Goal: Communication & Community: Answer question/provide support

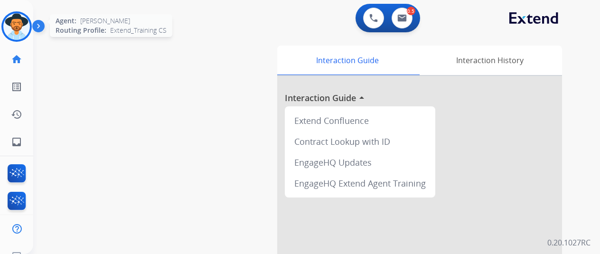
click at [18, 26] on img at bounding box center [16, 26] width 27 height 27
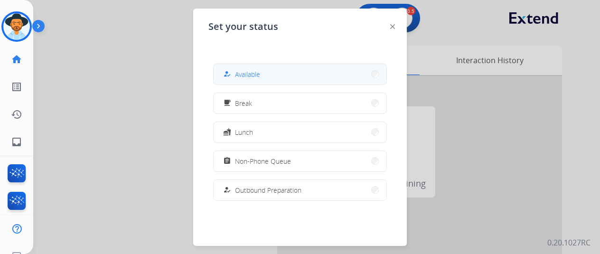
click at [244, 74] on span "Available" at bounding box center [247, 74] width 25 height 10
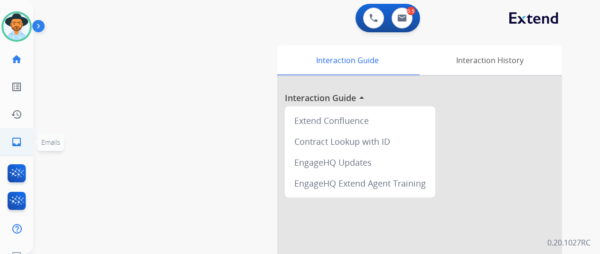
click at [14, 139] on mat-icon "inbox" at bounding box center [16, 141] width 11 height 11
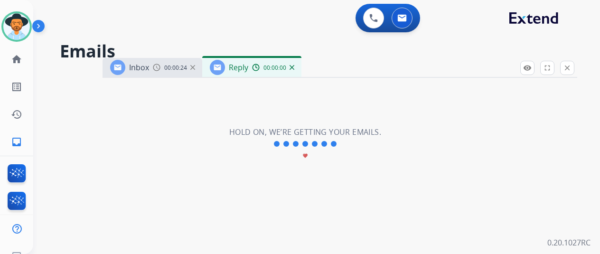
select select "**********"
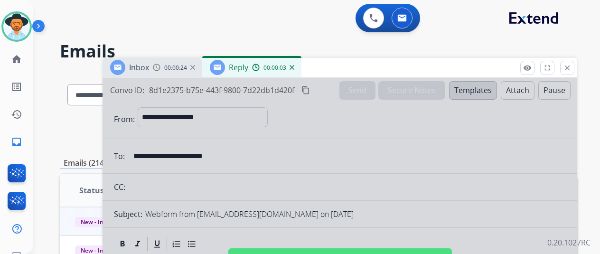
click at [294, 66] on img at bounding box center [292, 67] width 5 height 5
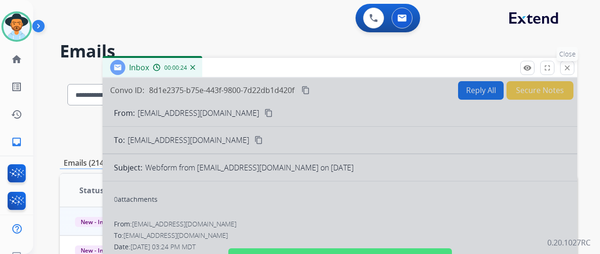
click at [572, 69] on mat-icon "close" at bounding box center [567, 68] width 9 height 9
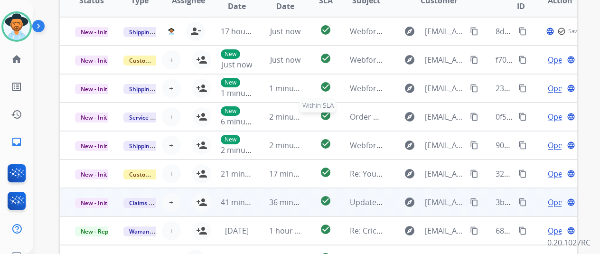
scroll to position [278, 0]
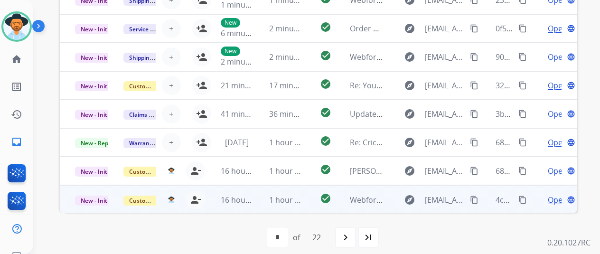
click at [553, 201] on span "Open" at bounding box center [557, 199] width 19 height 11
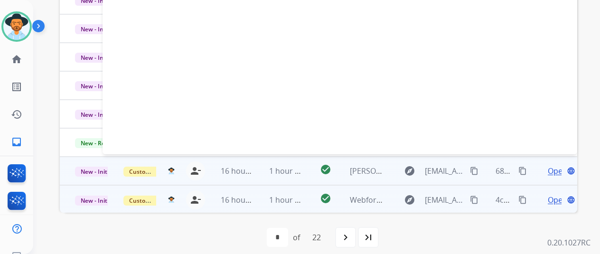
select select "**********"
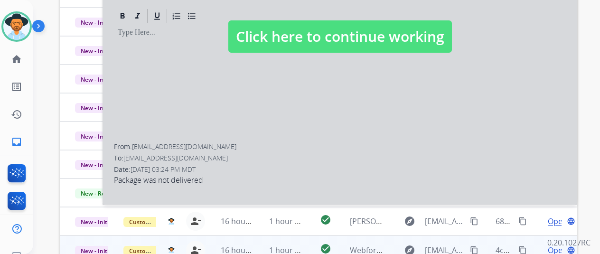
scroll to position [136, 0]
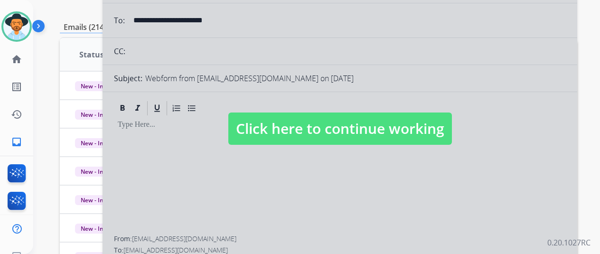
click at [284, 149] on div at bounding box center [340, 119] width 475 height 355
select select
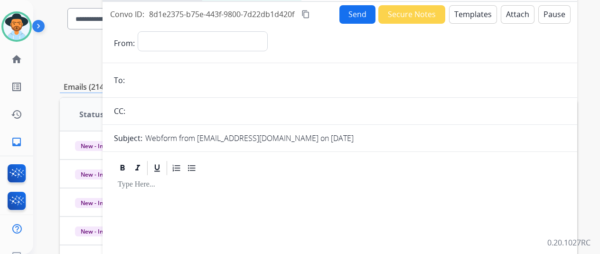
scroll to position [41, 0]
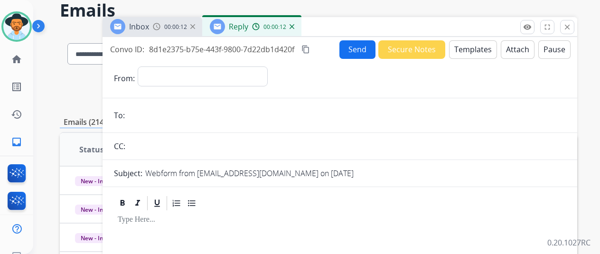
click at [294, 27] on img at bounding box center [292, 26] width 5 height 5
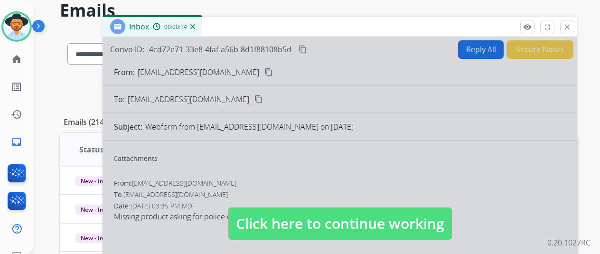
click at [288, 170] on div at bounding box center [340, 214] width 475 height 355
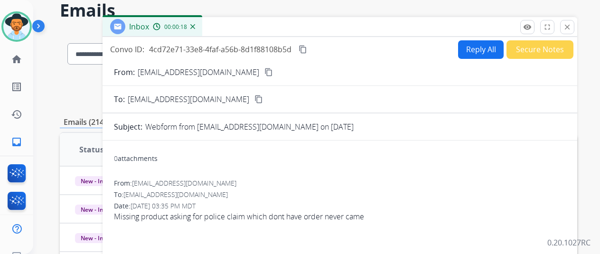
click at [264, 72] on mat-icon "content_copy" at bounding box center [268, 72] width 9 height 9
click at [195, 25] on img at bounding box center [192, 26] width 5 height 5
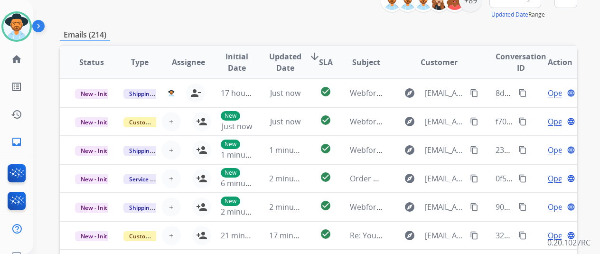
scroll to position [0, 0]
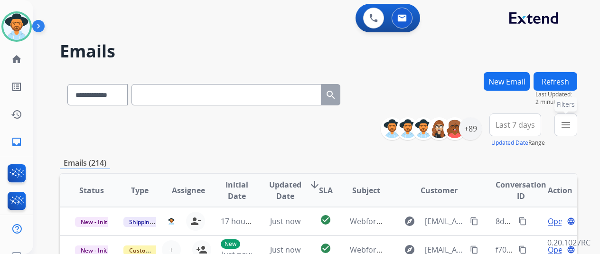
click at [577, 119] on button "menu Filters" at bounding box center [565, 124] width 23 height 23
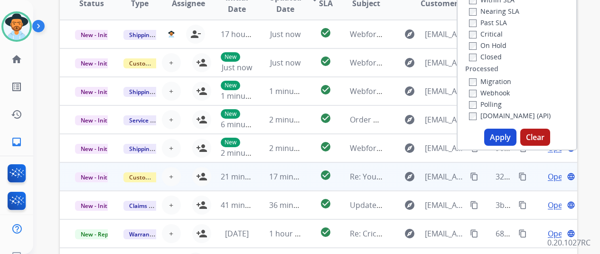
scroll to position [190, 0]
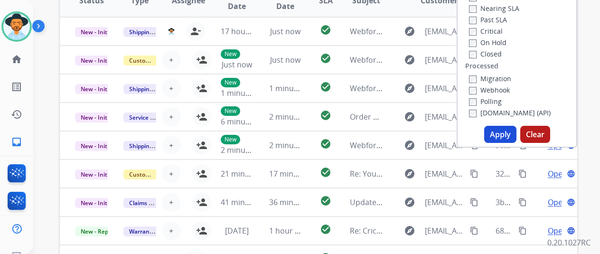
click at [497, 134] on button "Apply" at bounding box center [500, 134] width 32 height 17
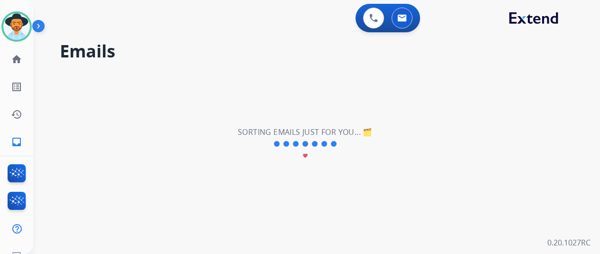
scroll to position [0, 0]
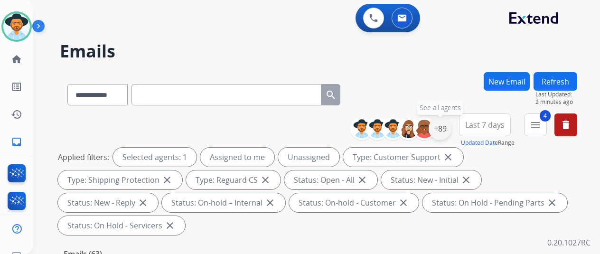
click at [445, 131] on div "+89" at bounding box center [440, 128] width 23 height 23
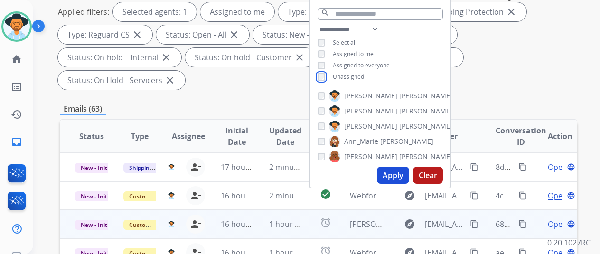
scroll to position [190, 0]
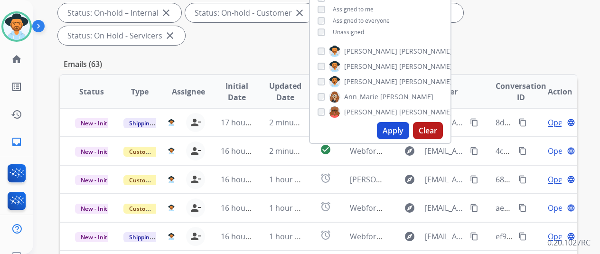
click at [395, 131] on button "Apply" at bounding box center [393, 130] width 32 height 17
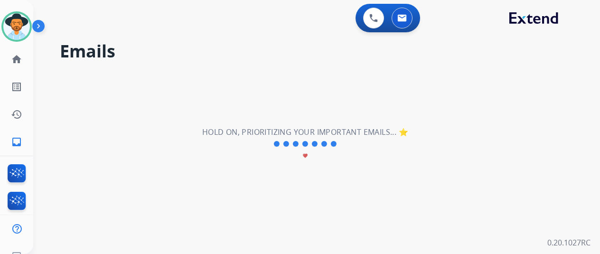
scroll to position [0, 0]
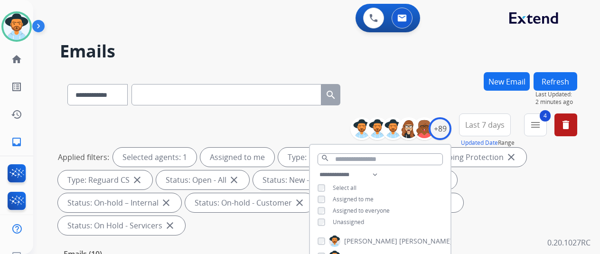
click at [433, 81] on div "**********" at bounding box center [318, 92] width 517 height 41
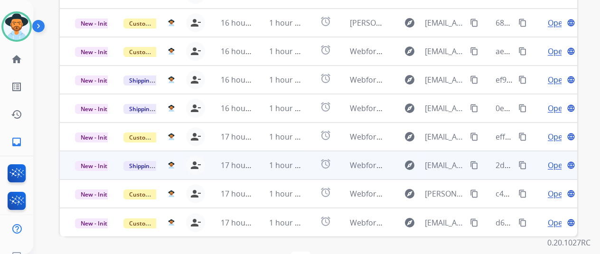
scroll to position [347, 0]
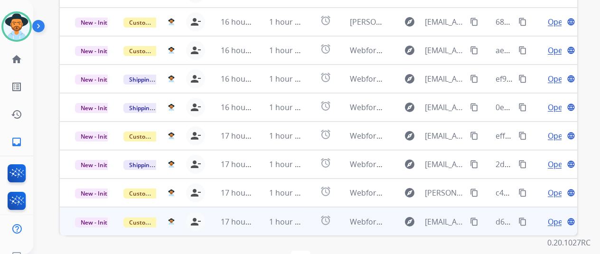
click at [554, 216] on span "Open" at bounding box center [557, 221] width 19 height 11
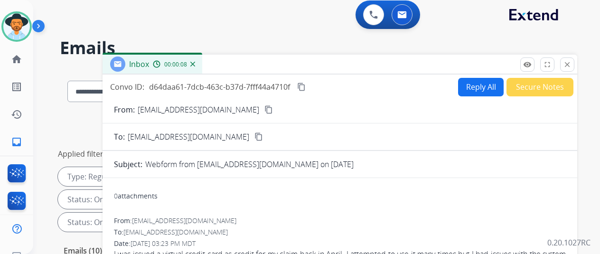
scroll to position [0, 0]
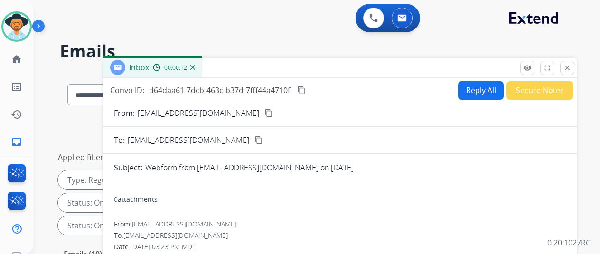
click at [476, 86] on button "Reply All" at bounding box center [481, 90] width 46 height 19
select select "**********"
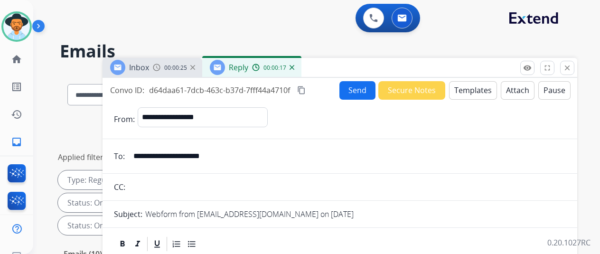
click at [301, 69] on div "Reply 00:00:17" at bounding box center [251, 67] width 99 height 19
click at [294, 65] on img at bounding box center [292, 67] width 5 height 5
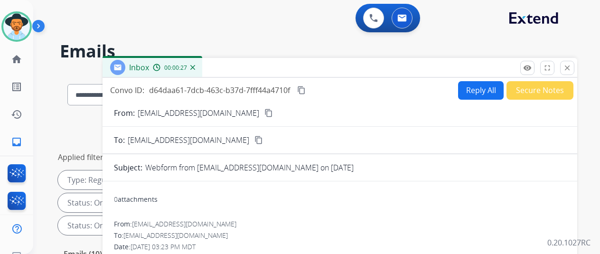
click at [195, 67] on img at bounding box center [192, 67] width 5 height 5
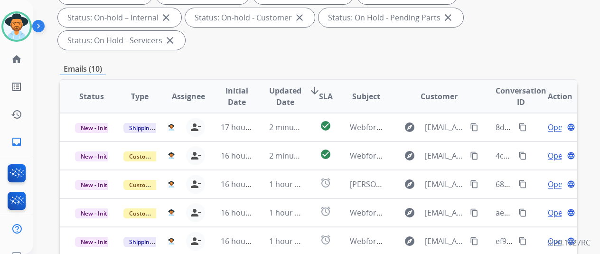
scroll to position [299, 0]
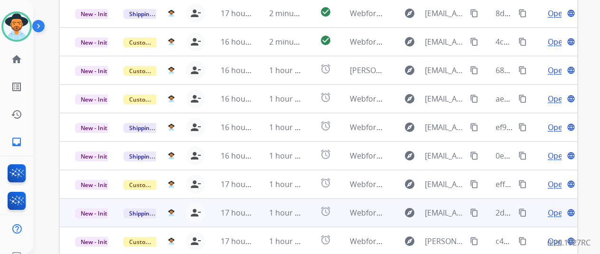
click at [553, 207] on span "Open" at bounding box center [557, 212] width 19 height 11
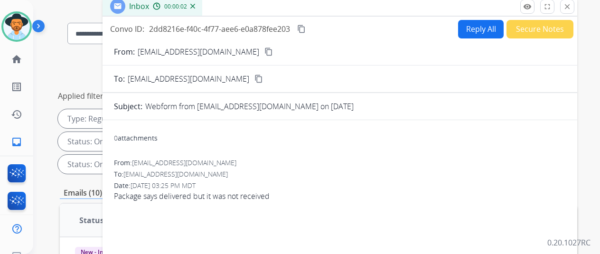
scroll to position [0, 0]
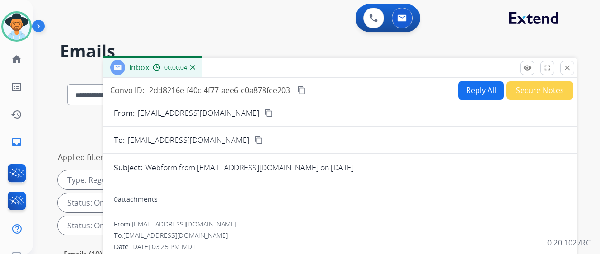
click at [264, 111] on mat-icon "content_copy" at bounding box center [268, 113] width 9 height 9
click at [264, 113] on mat-icon "content_copy" at bounding box center [268, 113] width 9 height 9
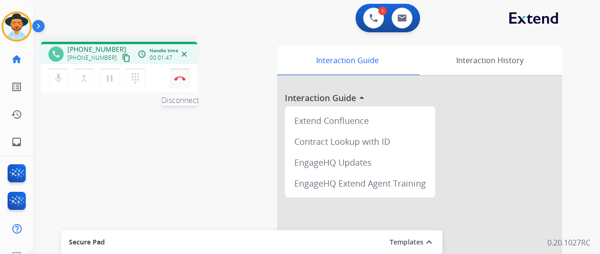
click at [179, 75] on button "Disconnect" at bounding box center [180, 78] width 20 height 20
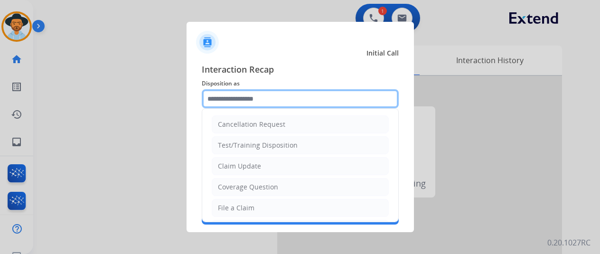
click at [225, 92] on input "text" at bounding box center [300, 98] width 197 height 19
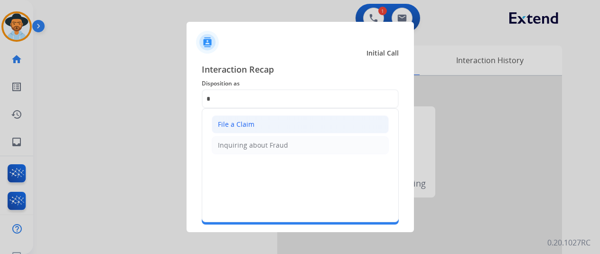
click at [237, 123] on div "File a Claim" at bounding box center [236, 124] width 37 height 9
type input "**********"
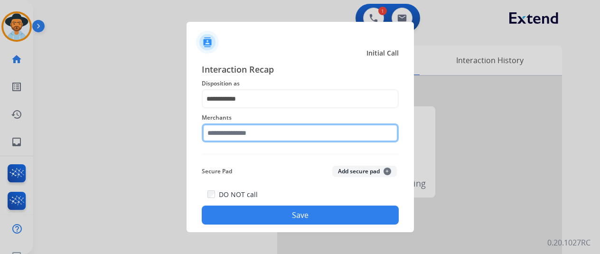
click at [226, 137] on input "text" at bounding box center [300, 132] width 197 height 19
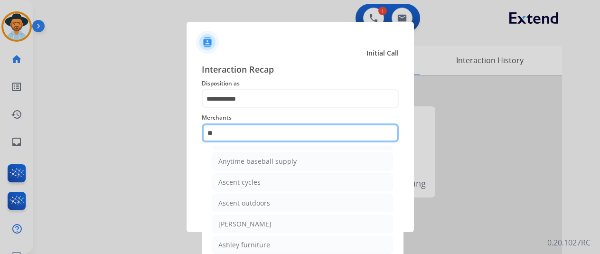
scroll to position [75, 0]
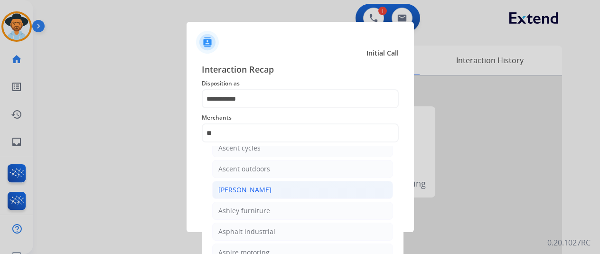
click at [243, 188] on div "[PERSON_NAME]" at bounding box center [244, 189] width 53 height 9
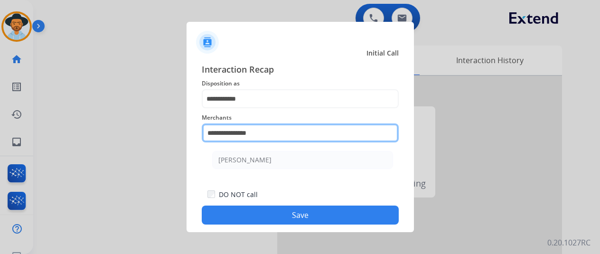
drag, startPoint x: 271, startPoint y: 133, endPoint x: 160, endPoint y: 129, distance: 111.2
click at [0, 129] on app-contact-recap-modal "**********" at bounding box center [0, 127] width 0 height 254
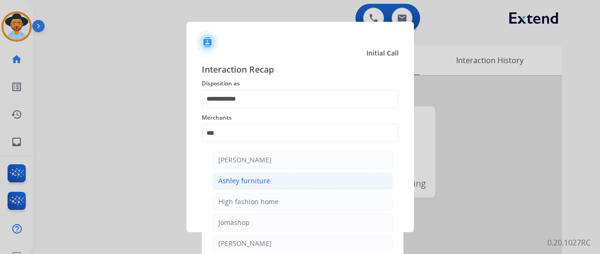
click at [252, 178] on div "Ashley furniture" at bounding box center [244, 180] width 52 height 9
type input "**********"
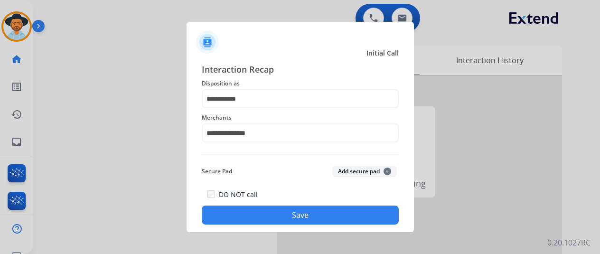
click at [295, 215] on button "Save" at bounding box center [300, 215] width 197 height 19
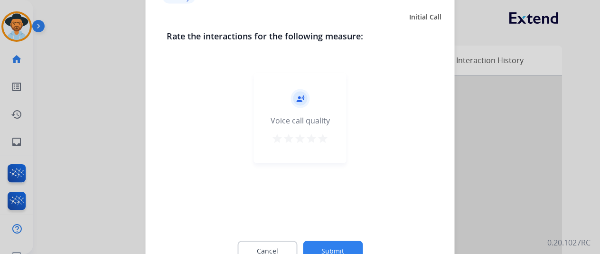
click at [329, 245] on button "Submit" at bounding box center [333, 251] width 60 height 20
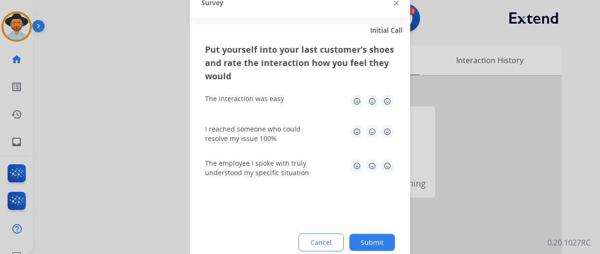
click at [369, 240] on button "Submit" at bounding box center [372, 242] width 46 height 17
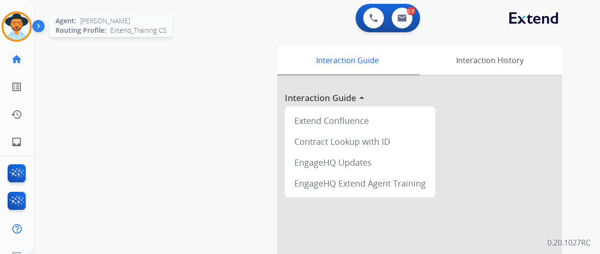
click at [18, 25] on img at bounding box center [16, 26] width 27 height 27
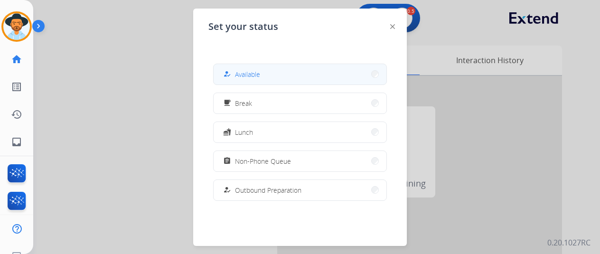
click at [250, 68] on button "how_to_reg Available" at bounding box center [300, 74] width 173 height 20
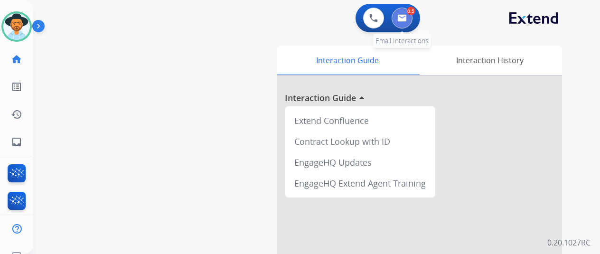
click at [403, 13] on button at bounding box center [402, 18] width 21 height 21
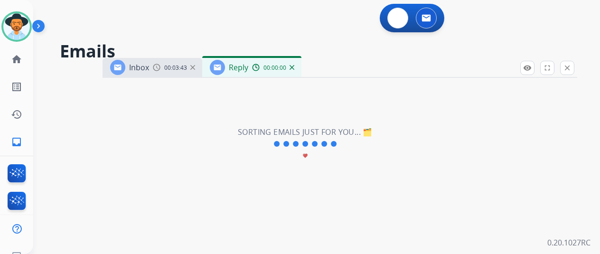
select select "**********"
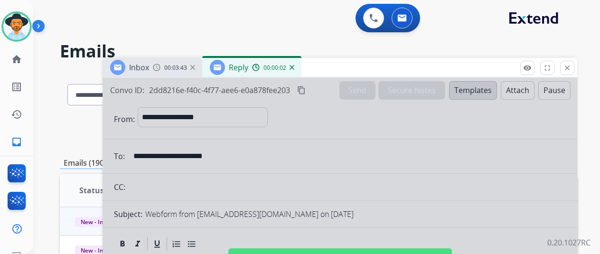
click at [294, 65] on img at bounding box center [292, 67] width 5 height 5
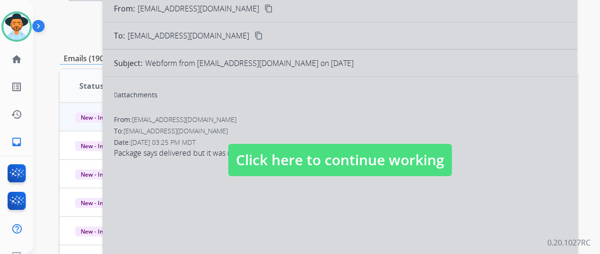
scroll to position [190, 0]
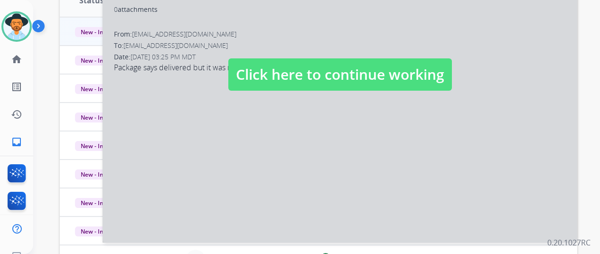
click at [274, 110] on div at bounding box center [340, 65] width 475 height 355
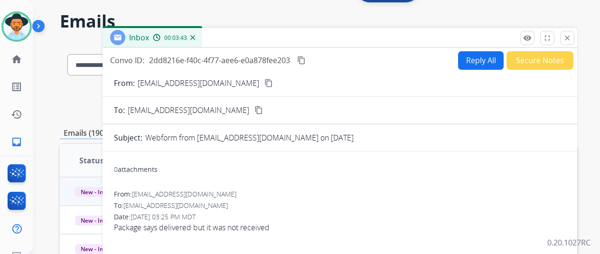
scroll to position [0, 0]
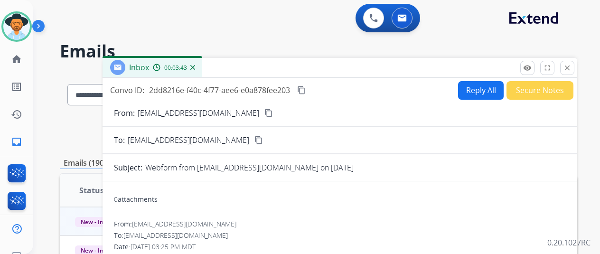
click at [484, 92] on button "Reply All" at bounding box center [481, 90] width 46 height 19
select select "**********"
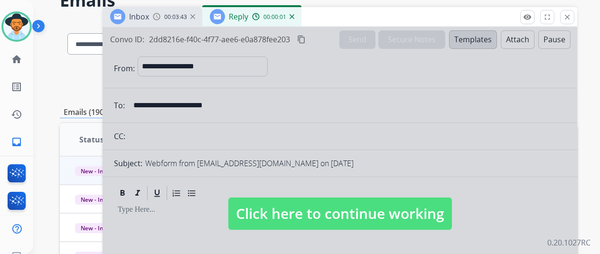
scroll to position [190, 0]
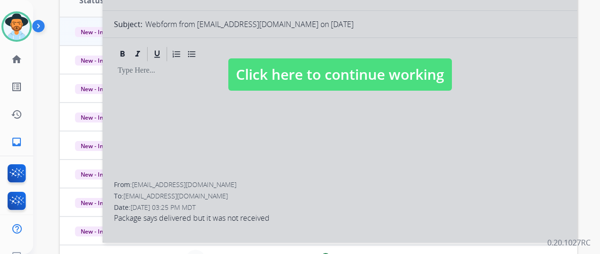
drag, startPoint x: 291, startPoint y: 132, endPoint x: 307, endPoint y: 131, distance: 15.7
click at [293, 134] on div at bounding box center [340, 65] width 475 height 355
select select
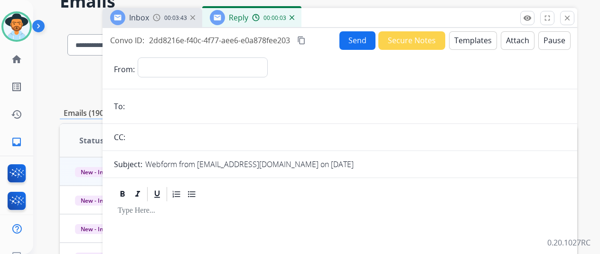
scroll to position [0, 0]
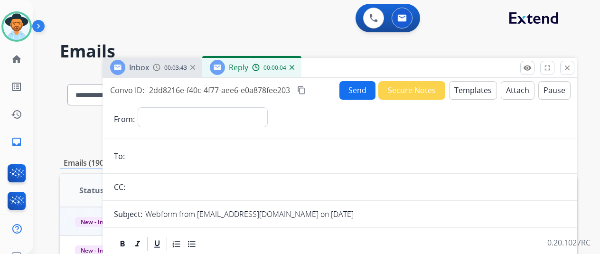
click at [475, 90] on button "Templates" at bounding box center [473, 90] width 48 height 19
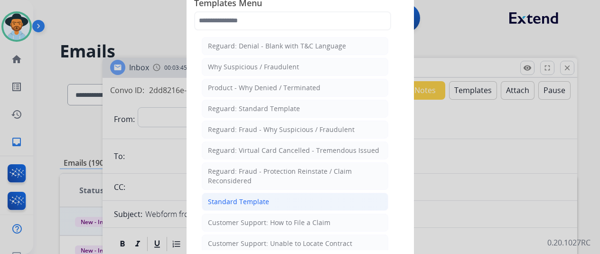
click at [242, 199] on div "Standard Template" at bounding box center [238, 201] width 61 height 9
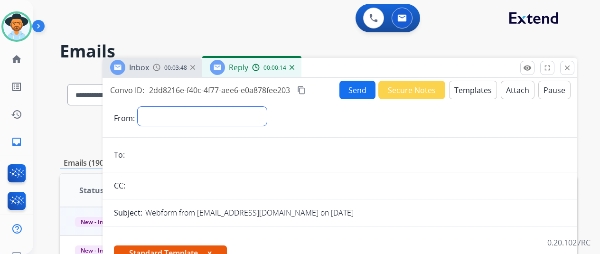
click at [159, 118] on select "**********" at bounding box center [202, 116] width 129 height 19
select select "**********"
click at [144, 107] on select "**********" at bounding box center [202, 116] width 129 height 19
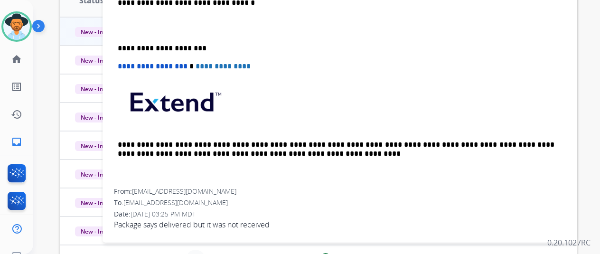
scroll to position [262, 0]
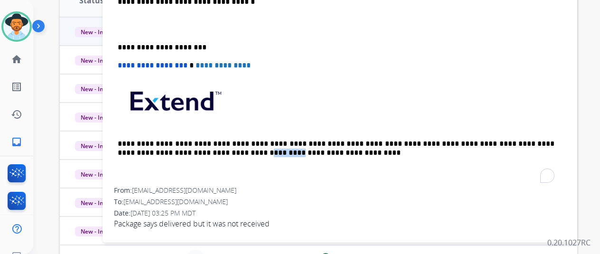
drag, startPoint x: 222, startPoint y: 187, endPoint x: 178, endPoint y: 184, distance: 44.2
click at [178, 186] on span "[EMAIL_ADDRESS][DOMAIN_NAME]" at bounding box center [184, 190] width 104 height 9
click at [222, 189] on span "[EMAIL_ADDRESS][DOMAIN_NAME]" at bounding box center [184, 190] width 104 height 9
drag, startPoint x: 222, startPoint y: 189, endPoint x: 225, endPoint y: 197, distance: 8.1
click at [182, 189] on span "[EMAIL_ADDRESS][DOMAIN_NAME]" at bounding box center [184, 190] width 104 height 9
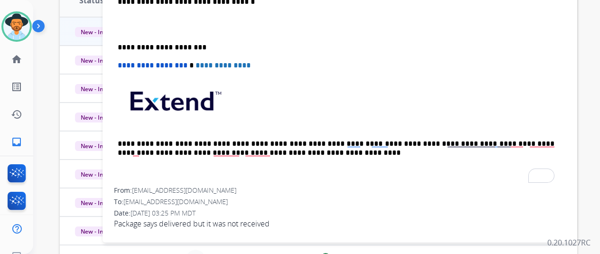
click at [220, 190] on span "[EMAIL_ADDRESS][DOMAIN_NAME]" at bounding box center [184, 190] width 104 height 9
click at [221, 190] on span "[EMAIL_ADDRESS][DOMAIN_NAME]" at bounding box center [184, 190] width 104 height 9
drag, startPoint x: 219, startPoint y: 188, endPoint x: 142, endPoint y: 185, distance: 77.0
click at [142, 186] on span "[EMAIL_ADDRESS][DOMAIN_NAME]" at bounding box center [184, 190] width 104 height 9
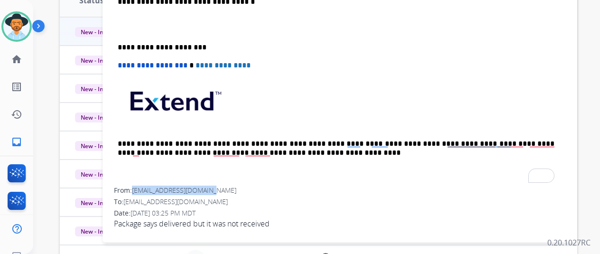
copy span "Kamariaalice21@gmail.co"
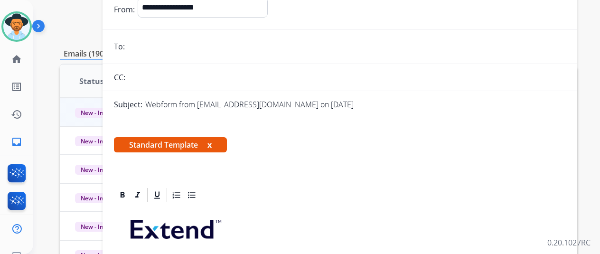
scroll to position [47, 0]
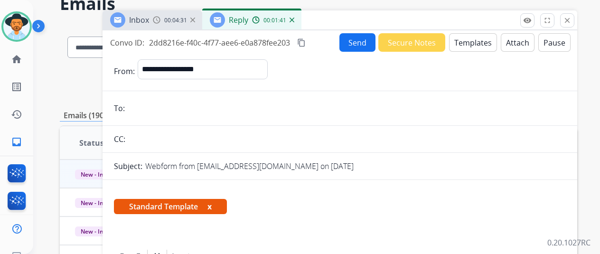
click at [156, 106] on input "email" at bounding box center [347, 108] width 438 height 19
paste input "**********"
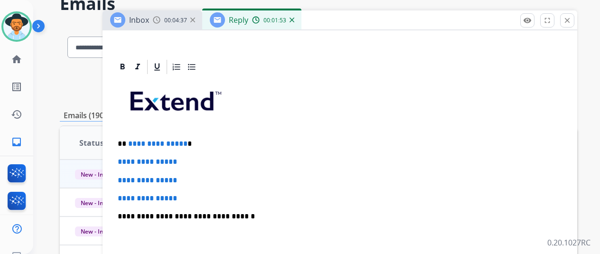
type input "**********"
drag, startPoint x: 188, startPoint y: 143, endPoint x: 136, endPoint y: 145, distance: 52.3
click at [136, 145] on span "**********" at bounding box center [157, 143] width 59 height 7
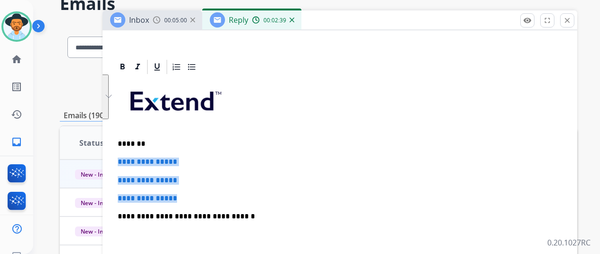
drag, startPoint x: 195, startPoint y: 198, endPoint x: 120, endPoint y: 163, distance: 82.6
click at [120, 163] on div "**********" at bounding box center [340, 15] width 475 height 351
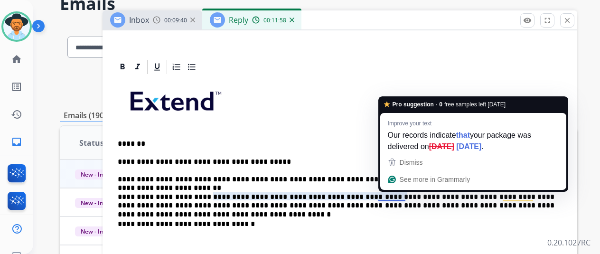
click at [395, 194] on p "**********" at bounding box center [336, 184] width 437 height 52
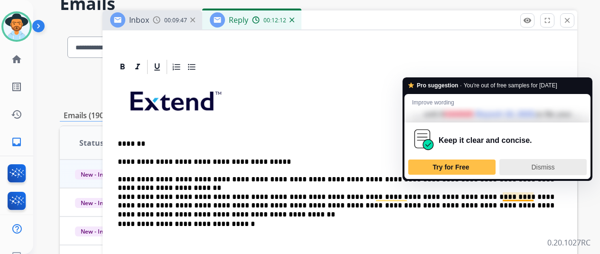
click at [546, 171] on span "Dismiss" at bounding box center [543, 167] width 23 height 8
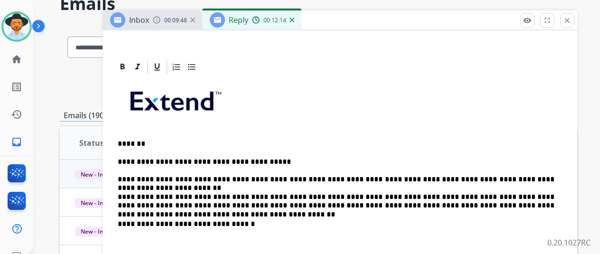
click at [523, 195] on p "**********" at bounding box center [336, 184] width 437 height 52
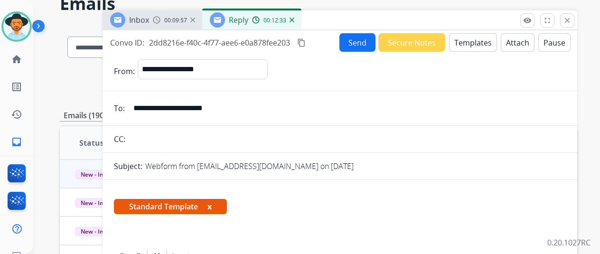
scroll to position [0, 0]
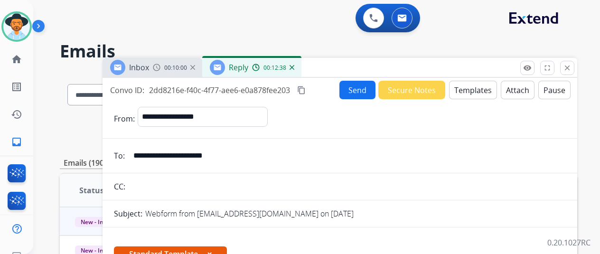
click at [357, 88] on button "Send" at bounding box center [357, 90] width 36 height 19
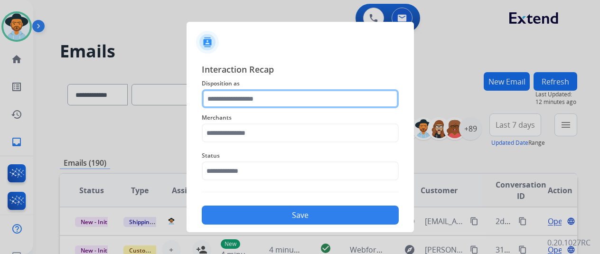
click at [236, 94] on input "text" at bounding box center [300, 98] width 197 height 19
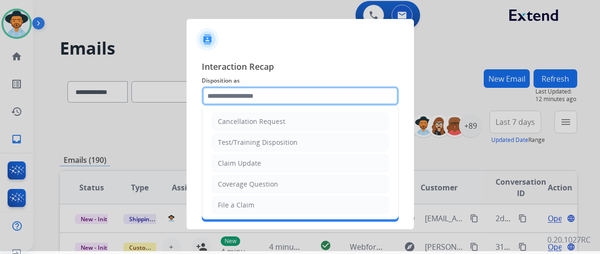
scroll to position [11, 0]
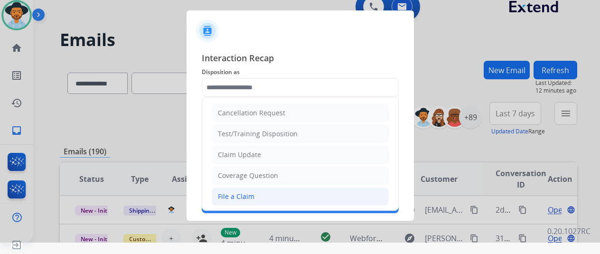
click at [233, 192] on div "File a Claim" at bounding box center [236, 196] width 37 height 9
type input "**********"
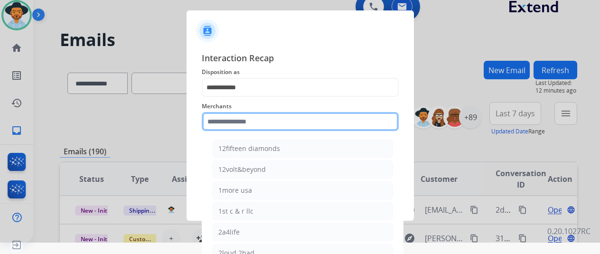
click at [223, 120] on input "text" at bounding box center [300, 121] width 197 height 19
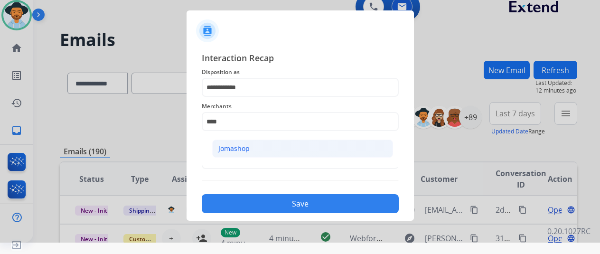
click at [232, 146] on div "Jomashop" at bounding box center [233, 148] width 31 height 9
type input "********"
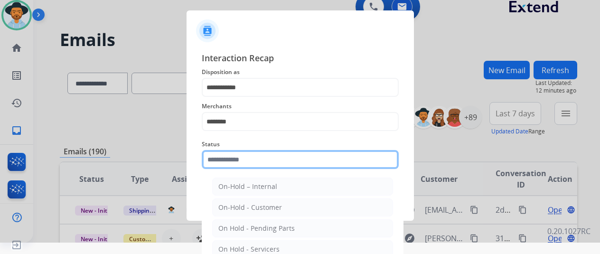
click at [244, 166] on input "text" at bounding box center [300, 159] width 197 height 19
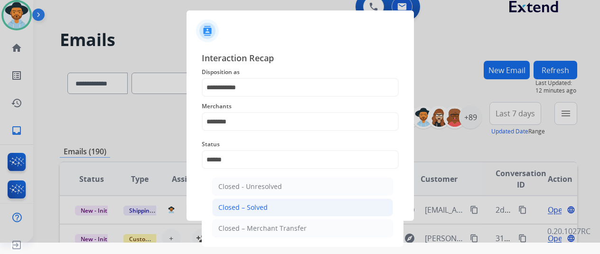
click at [240, 212] on li "Closed – Solved" at bounding box center [302, 207] width 181 height 18
type input "**********"
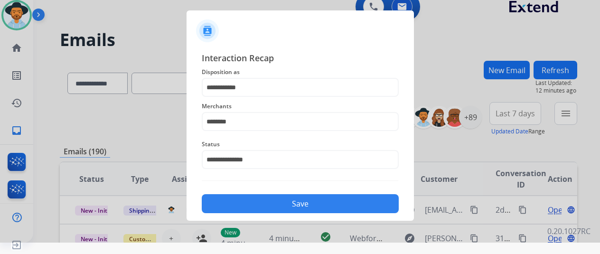
click at [290, 204] on button "Save" at bounding box center [300, 203] width 197 height 19
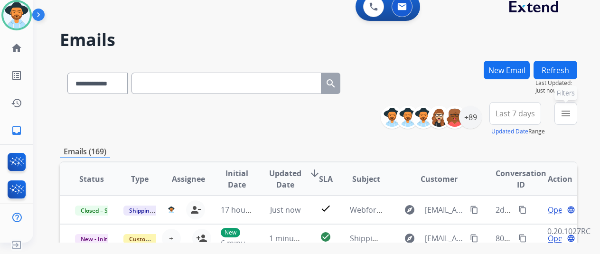
drag, startPoint x: 571, startPoint y: 113, endPoint x: 558, endPoint y: 122, distance: 15.3
click at [571, 113] on mat-icon "menu" at bounding box center [565, 113] width 11 height 11
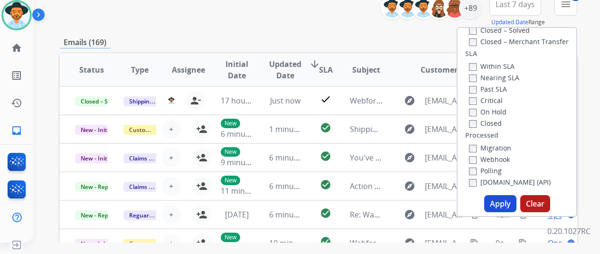
scroll to position [237, 0]
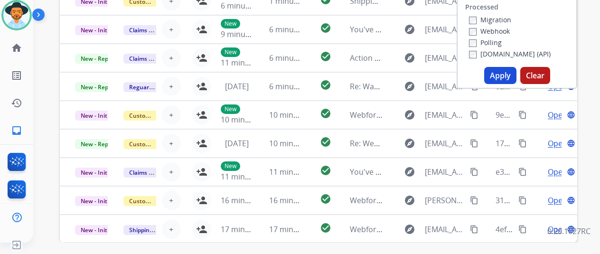
drag, startPoint x: 503, startPoint y: 76, endPoint x: 484, endPoint y: 132, distance: 59.0
click at [504, 76] on button "Apply" at bounding box center [500, 75] width 32 height 17
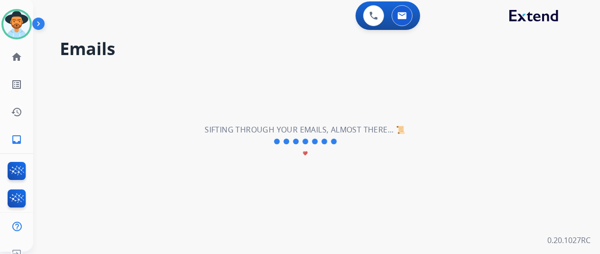
scroll to position [0, 0]
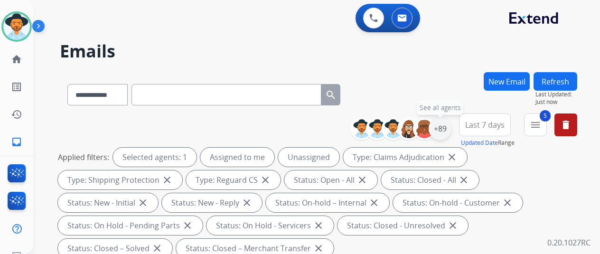
click at [451, 127] on div "+89" at bounding box center [440, 128] width 23 height 23
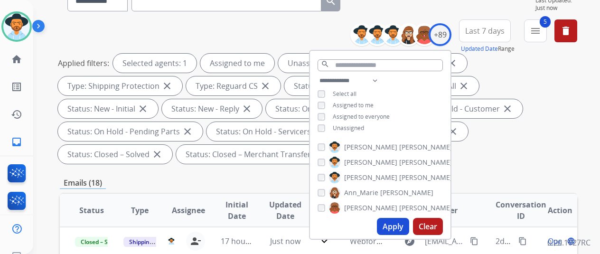
scroll to position [95, 0]
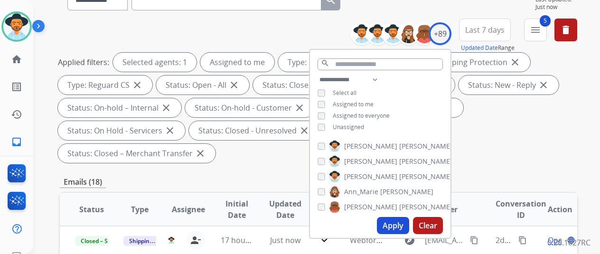
click at [393, 225] on button "Apply" at bounding box center [393, 225] width 32 height 17
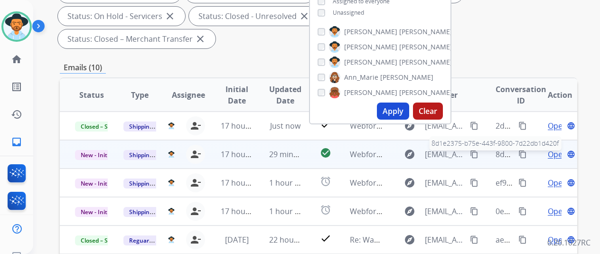
scroll to position [190, 0]
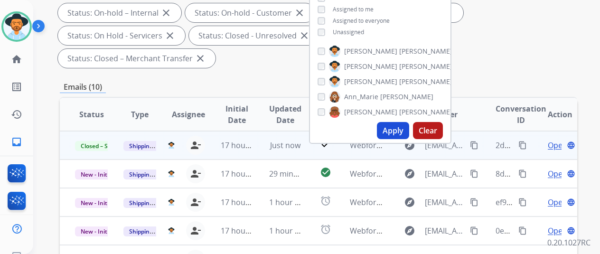
click at [521, 144] on mat-icon "content_copy" at bounding box center [522, 145] width 9 height 9
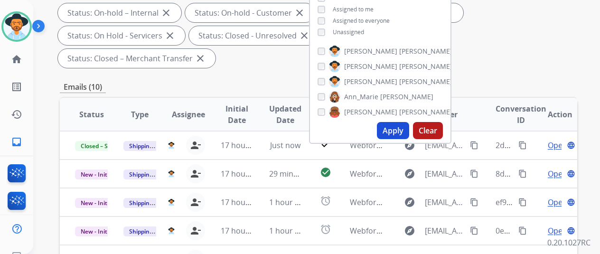
drag, startPoint x: 507, startPoint y: 54, endPoint x: 514, endPoint y: 107, distance: 53.6
click at [508, 56] on div "Applied filters: Selected agents: 1 Assigned to me Type: Claims Adjudication cl…" at bounding box center [316, 13] width 517 height 110
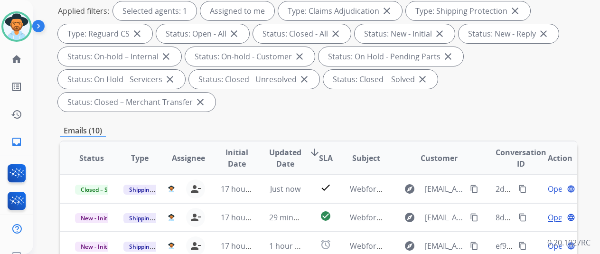
scroll to position [0, 0]
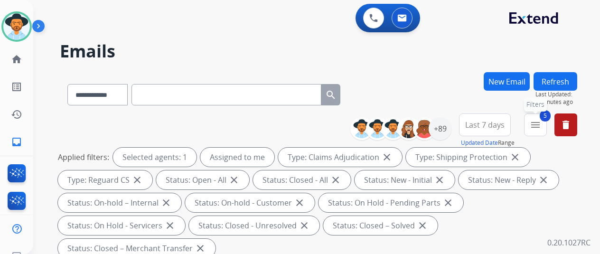
click at [541, 119] on mat-icon "menu" at bounding box center [535, 124] width 11 height 11
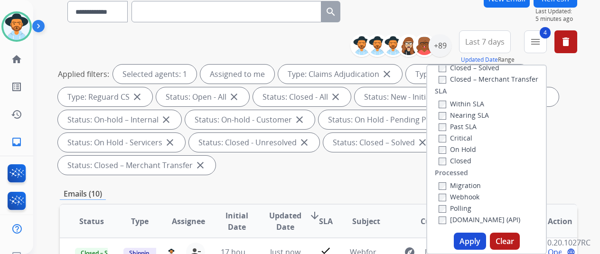
scroll to position [95, 0]
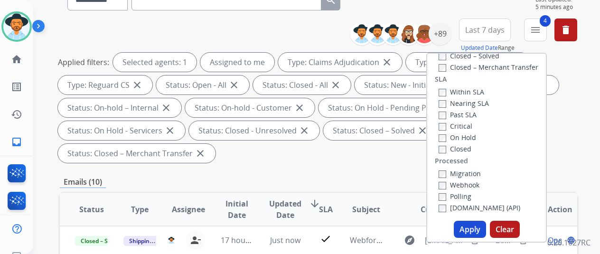
click at [471, 227] on button "Apply" at bounding box center [470, 229] width 32 height 17
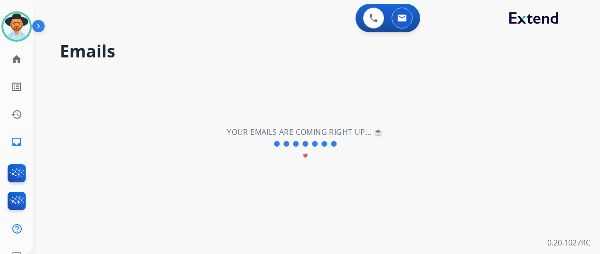
scroll to position [0, 0]
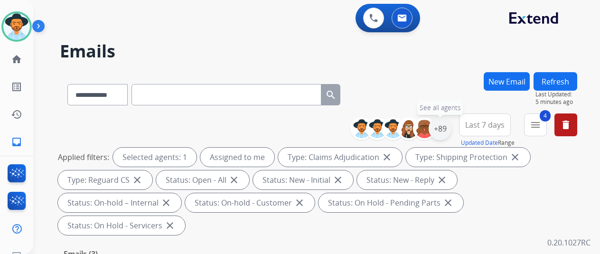
click at [449, 126] on div "+89" at bounding box center [440, 128] width 23 height 23
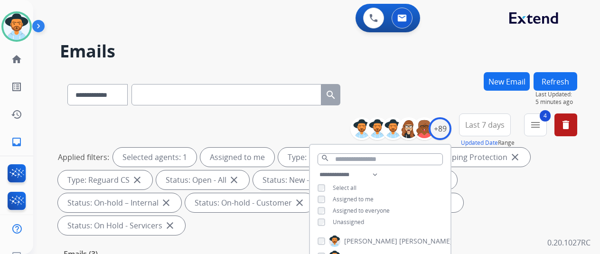
scroll to position [142, 0]
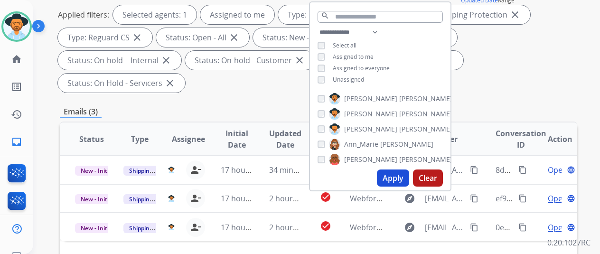
click at [398, 174] on button "Apply" at bounding box center [393, 177] width 32 height 17
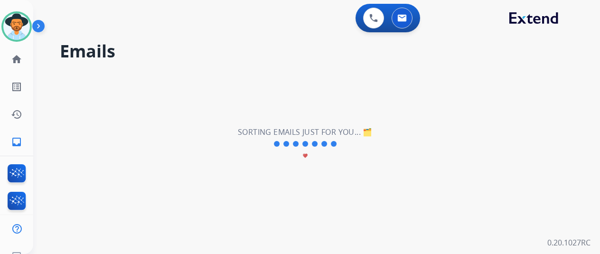
scroll to position [0, 0]
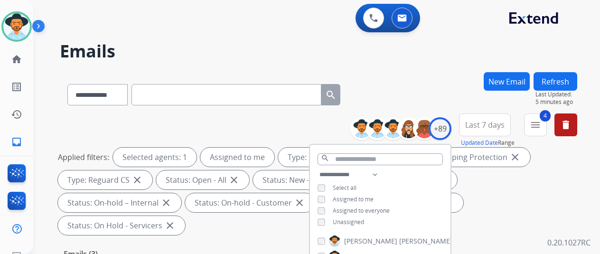
click at [435, 87] on div "**********" at bounding box center [318, 92] width 517 height 41
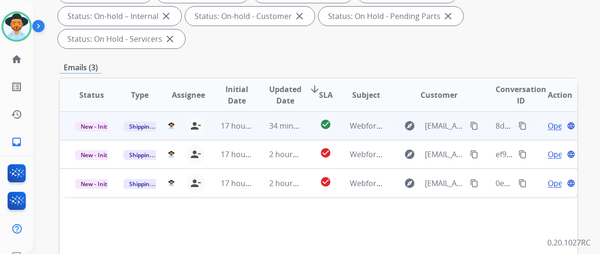
scroll to position [190, 0]
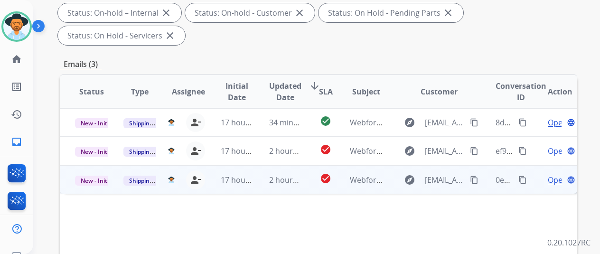
click at [555, 174] on span "Open" at bounding box center [557, 179] width 19 height 11
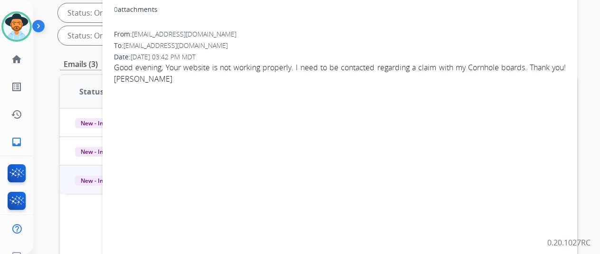
scroll to position [0, 0]
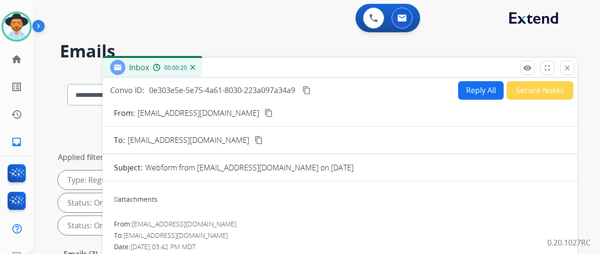
click at [483, 91] on button "Reply All" at bounding box center [481, 90] width 46 height 19
select select "**********"
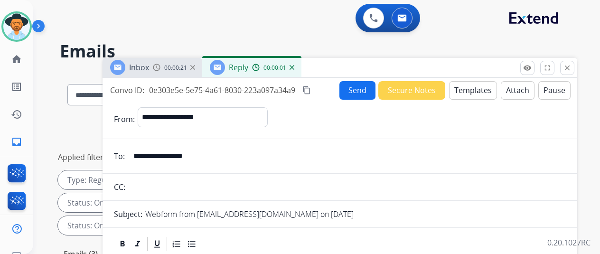
click at [478, 87] on button "Templates" at bounding box center [473, 90] width 48 height 19
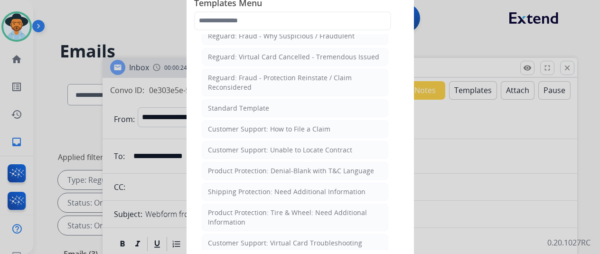
scroll to position [95, 0]
click at [490, 29] on div at bounding box center [300, 127] width 600 height 254
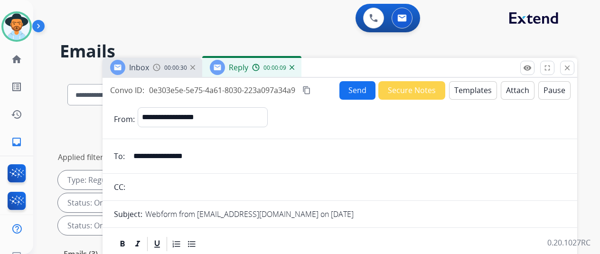
click at [294, 66] on img at bounding box center [292, 67] width 5 height 5
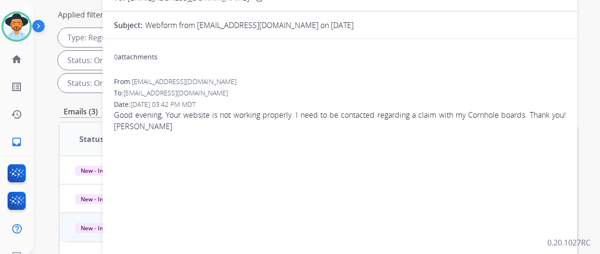
scroll to position [0, 0]
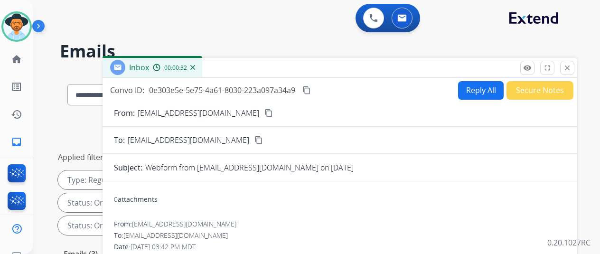
click at [195, 67] on img at bounding box center [192, 67] width 5 height 5
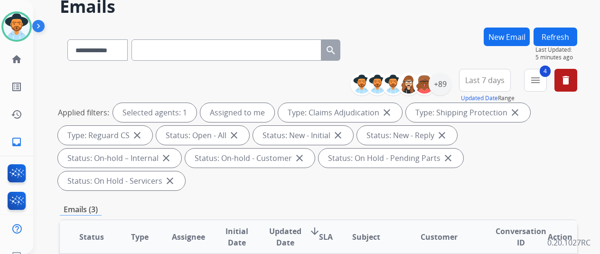
scroll to position [142, 0]
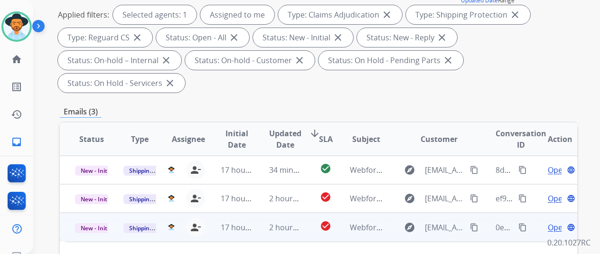
click at [474, 223] on mat-icon "content_copy" at bounding box center [474, 227] width 9 height 9
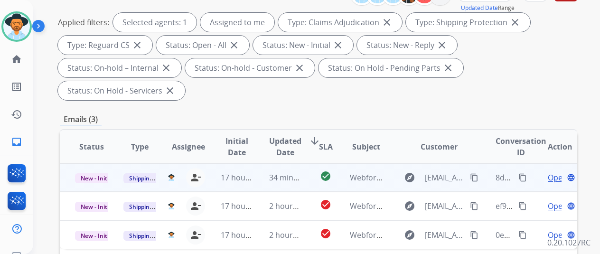
scroll to position [190, 0]
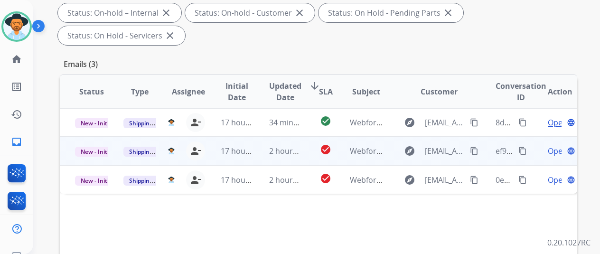
click at [553, 145] on span "Open" at bounding box center [557, 150] width 19 height 11
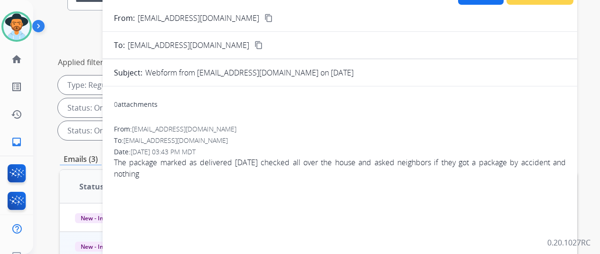
scroll to position [47, 0]
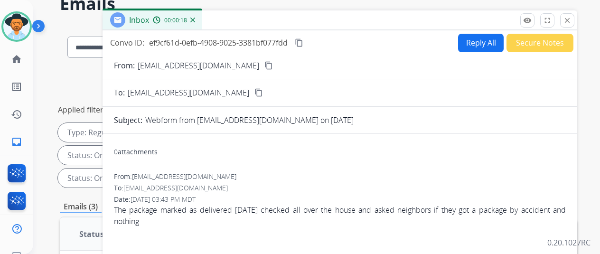
click at [264, 68] on mat-icon "content_copy" at bounding box center [268, 65] width 9 height 9
click at [195, 21] on img at bounding box center [192, 20] width 5 height 5
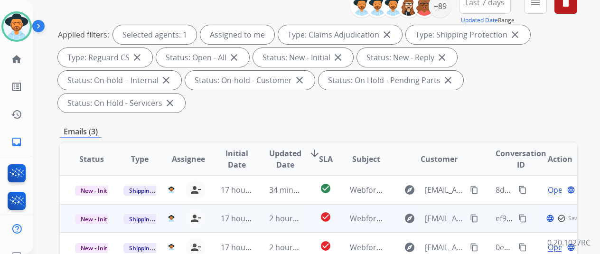
scroll to position [190, 0]
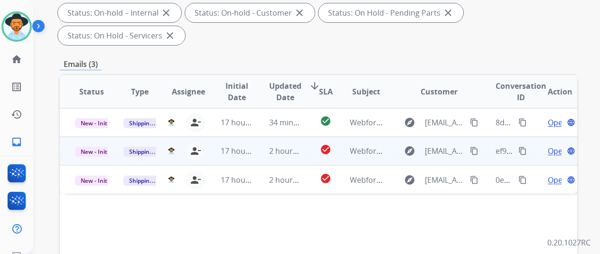
click at [552, 145] on span "Open" at bounding box center [557, 150] width 19 height 11
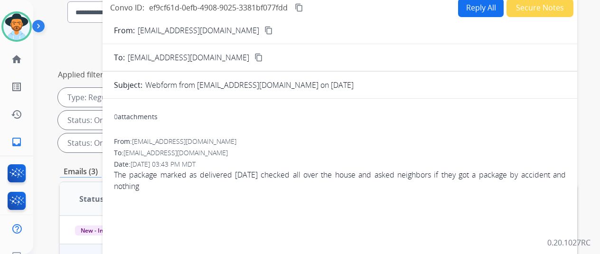
scroll to position [0, 0]
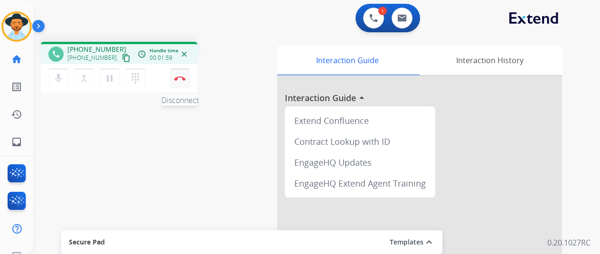
click at [182, 78] on img at bounding box center [179, 78] width 11 height 5
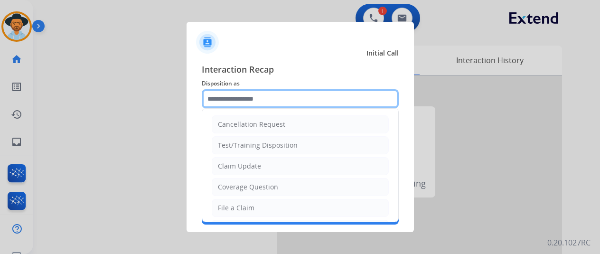
click at [228, 101] on input "text" at bounding box center [300, 98] width 197 height 19
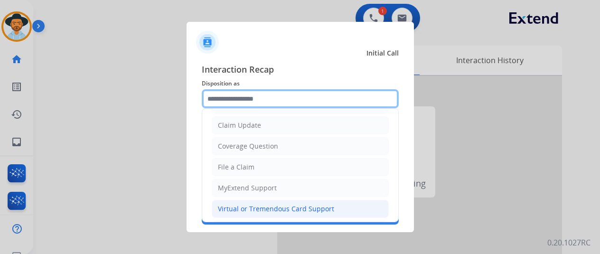
scroll to position [95, 0]
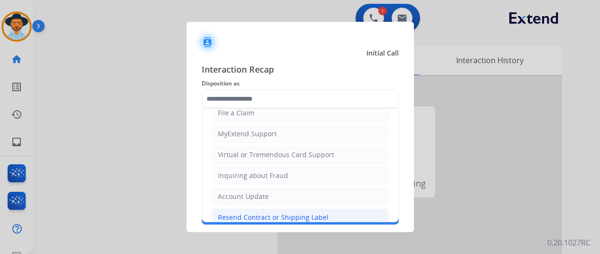
click at [243, 214] on div "Resend Contract or Shipping Label" at bounding box center [273, 217] width 111 height 9
type input "**********"
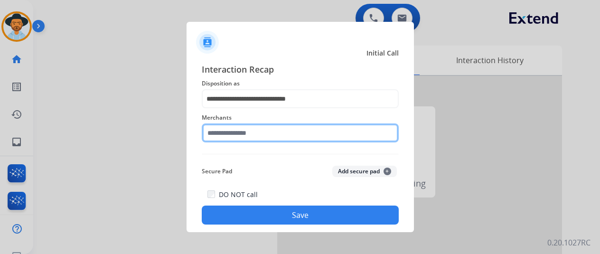
click at [235, 131] on input "text" at bounding box center [300, 132] width 197 height 19
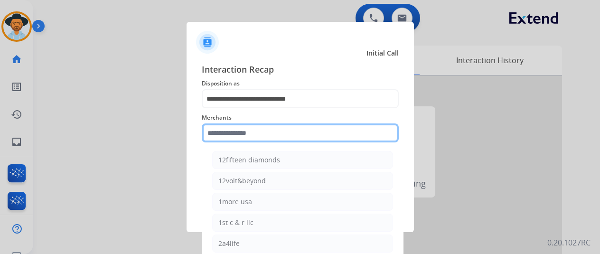
click at [249, 137] on input "text" at bounding box center [300, 132] width 197 height 19
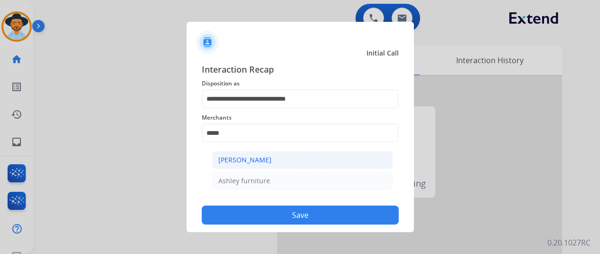
click at [258, 156] on div "[PERSON_NAME]" at bounding box center [244, 159] width 53 height 9
type input "**********"
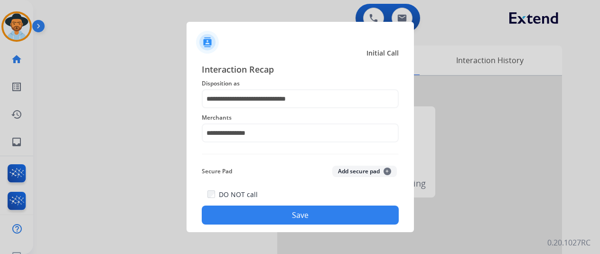
click at [280, 210] on button "Save" at bounding box center [300, 215] width 197 height 19
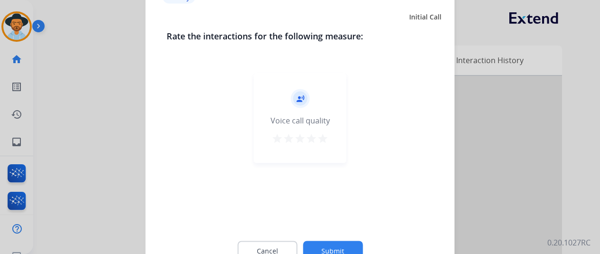
click at [338, 244] on button "Submit" at bounding box center [333, 251] width 60 height 20
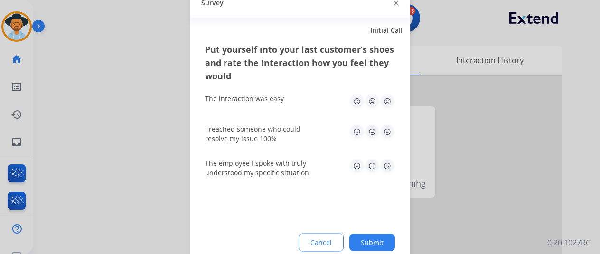
click at [378, 245] on button "Submit" at bounding box center [372, 242] width 46 height 17
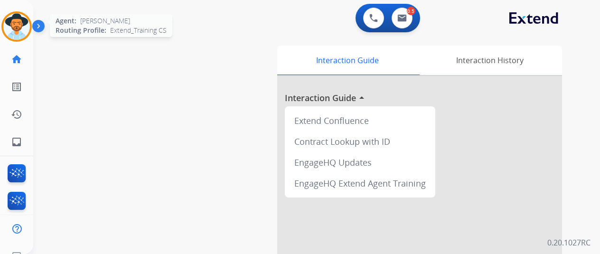
click at [8, 18] on img at bounding box center [16, 26] width 27 height 27
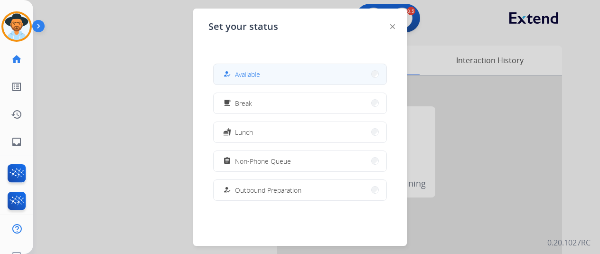
click at [248, 72] on span "Available" at bounding box center [247, 74] width 25 height 10
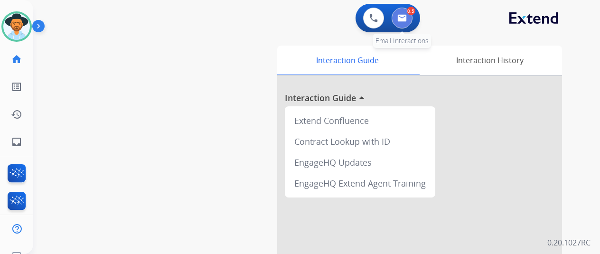
click at [403, 12] on button at bounding box center [402, 18] width 21 height 21
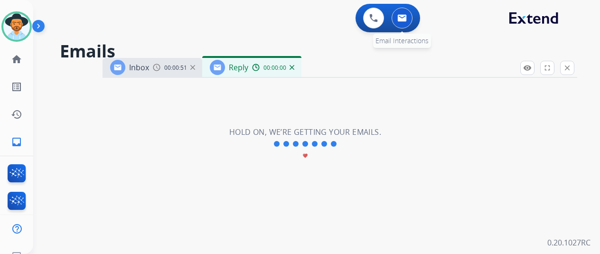
select select "**********"
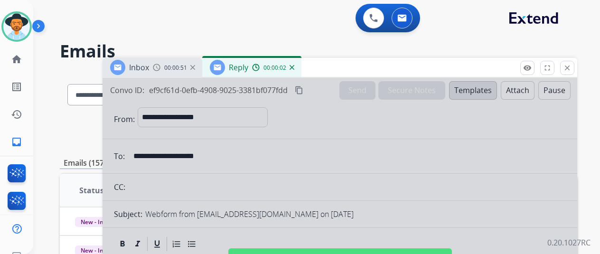
click at [244, 146] on div at bounding box center [340, 255] width 475 height 355
select select
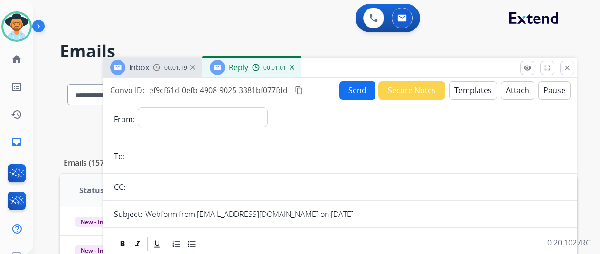
click at [294, 68] on img at bounding box center [292, 67] width 5 height 5
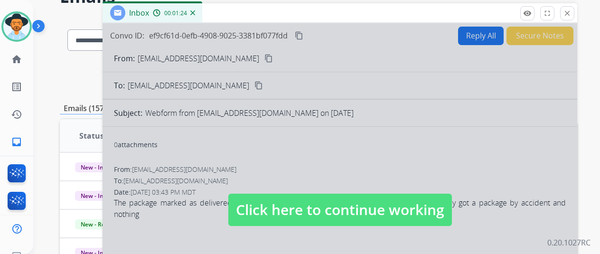
scroll to position [190, 0]
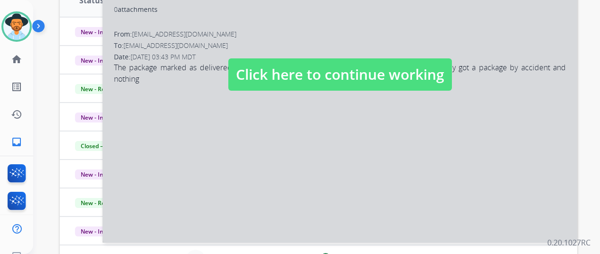
click at [257, 142] on div at bounding box center [340, 65] width 475 height 355
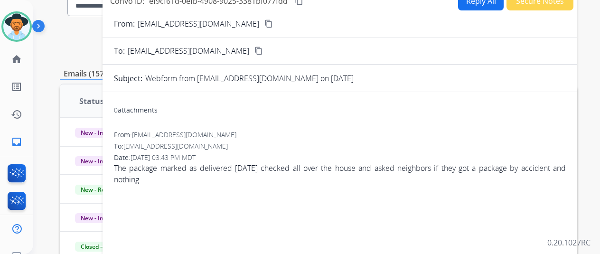
scroll to position [0, 0]
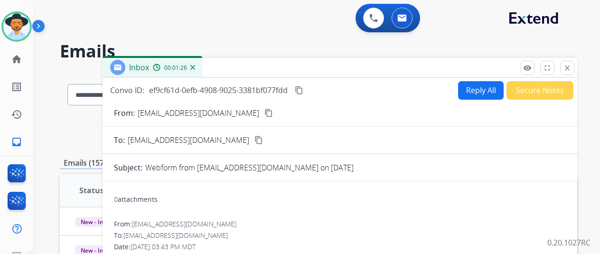
click at [480, 89] on button "Reply All" at bounding box center [481, 90] width 46 height 19
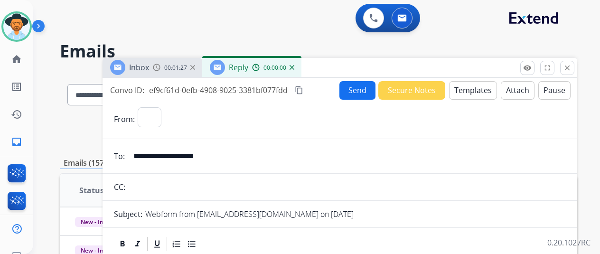
select select "**********"
click at [474, 89] on button "Templates" at bounding box center [473, 90] width 48 height 19
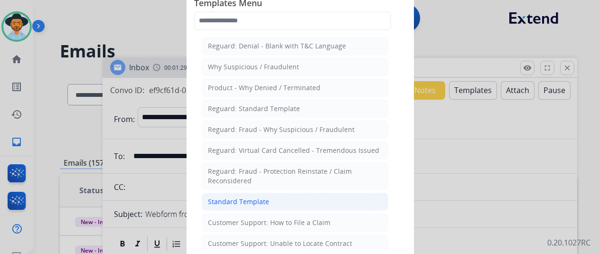
click at [242, 199] on div "Standard Template" at bounding box center [238, 201] width 61 height 9
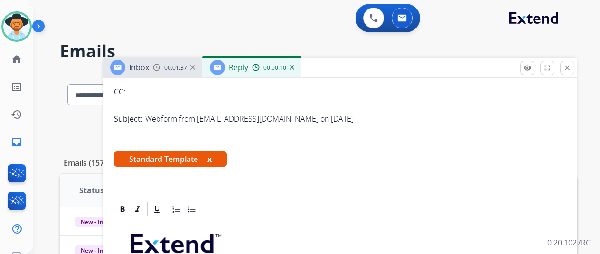
scroll to position [190, 0]
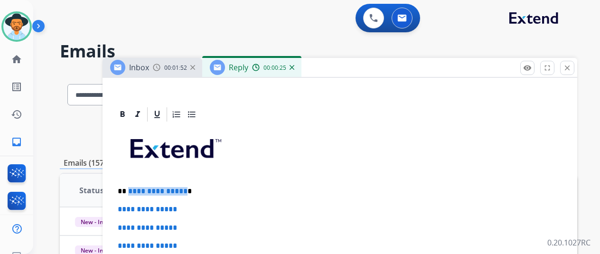
drag, startPoint x: 188, startPoint y: 190, endPoint x: 134, endPoint y: 191, distance: 54.6
click at [134, 191] on p "**********" at bounding box center [336, 191] width 437 height 9
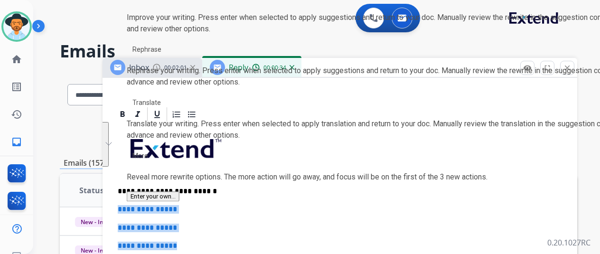
drag, startPoint x: 194, startPoint y: 246, endPoint x: 123, endPoint y: 208, distance: 80.3
click at [123, 208] on div "**********" at bounding box center [340, 63] width 475 height 351
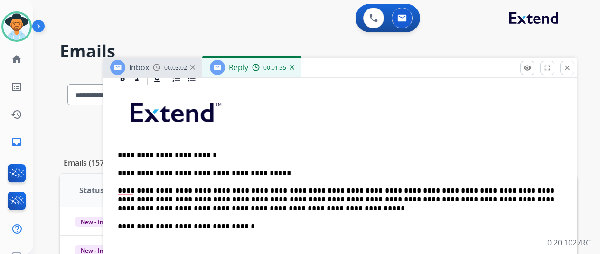
scroll to position [237, 0]
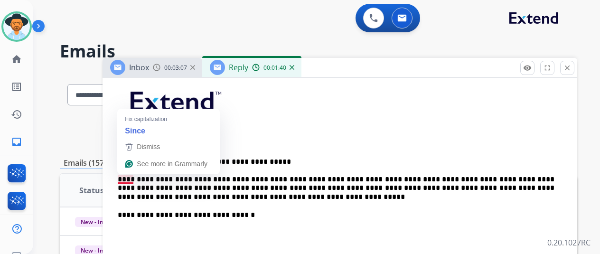
click at [127, 178] on p "**********" at bounding box center [336, 180] width 437 height 44
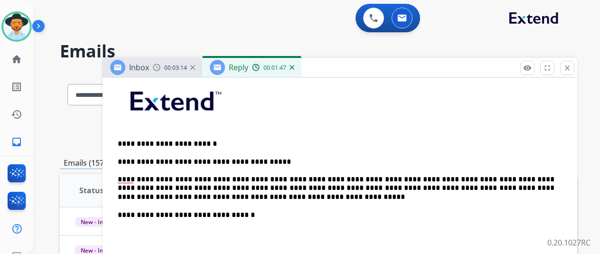
click at [147, 179] on p "**********" at bounding box center [336, 180] width 437 height 44
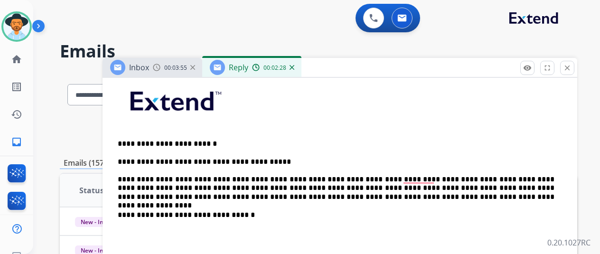
click at [383, 211] on p "**********" at bounding box center [336, 215] width 437 height 9
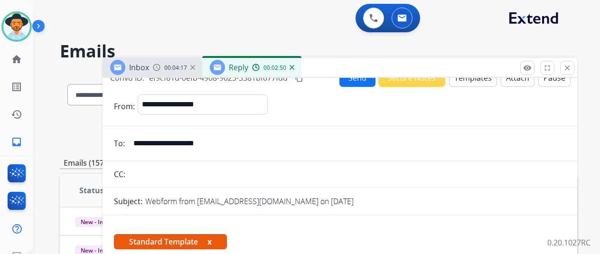
scroll to position [0, 0]
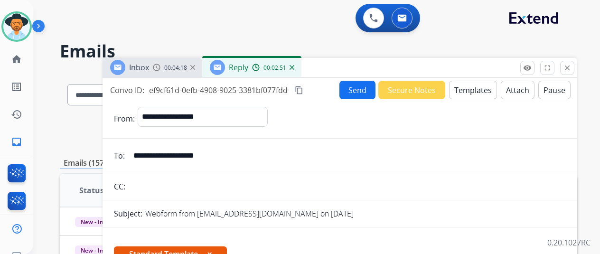
click at [364, 90] on button "Send" at bounding box center [357, 90] width 36 height 19
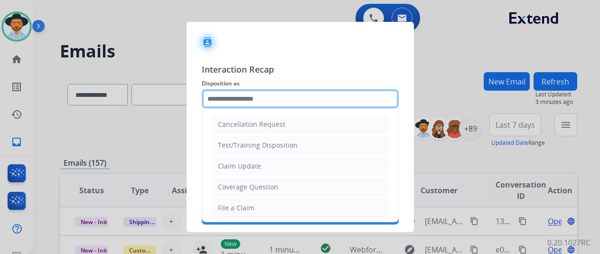
click at [228, 100] on input "text" at bounding box center [300, 98] width 197 height 19
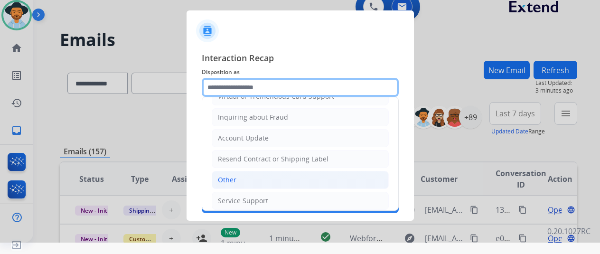
scroll to position [142, 0]
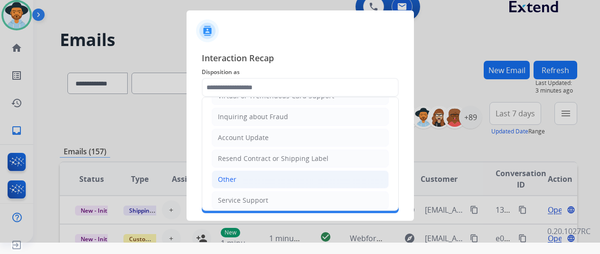
click at [229, 175] on div "Other" at bounding box center [227, 179] width 19 height 9
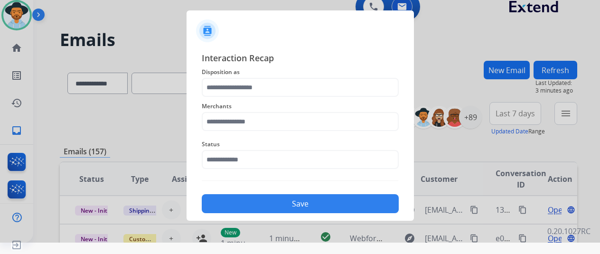
type input "*****"
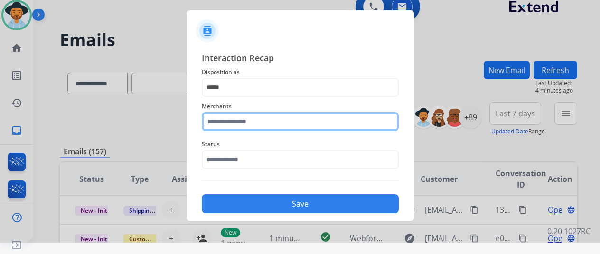
click at [220, 121] on input "text" at bounding box center [300, 121] width 197 height 19
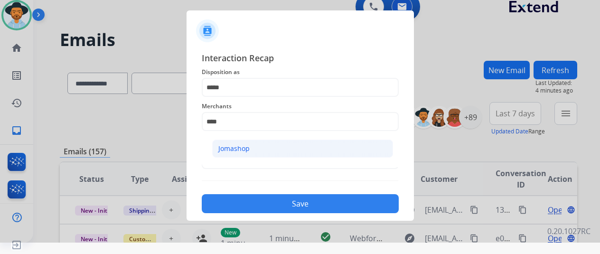
click at [244, 152] on div "Jomashop" at bounding box center [233, 148] width 31 height 9
type input "********"
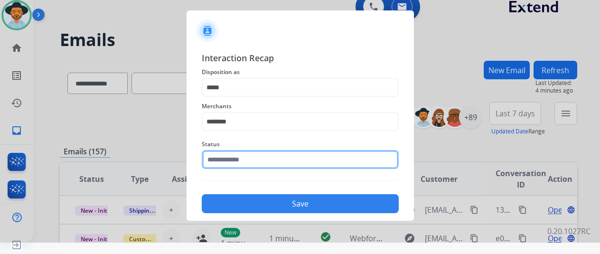
click at [235, 161] on input "text" at bounding box center [300, 159] width 197 height 19
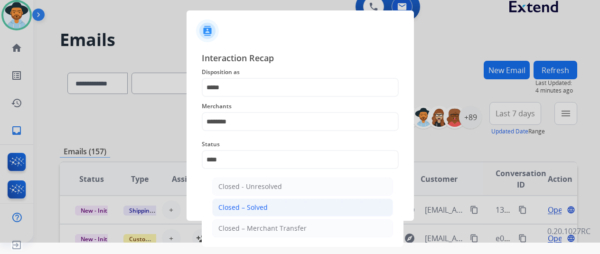
click at [246, 208] on div "Closed – Solved" at bounding box center [242, 207] width 49 height 9
type input "**********"
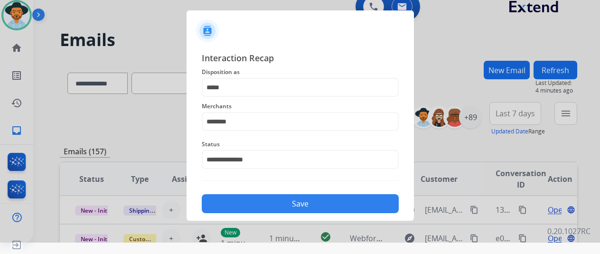
click at [287, 205] on button "Save" at bounding box center [300, 203] width 197 height 19
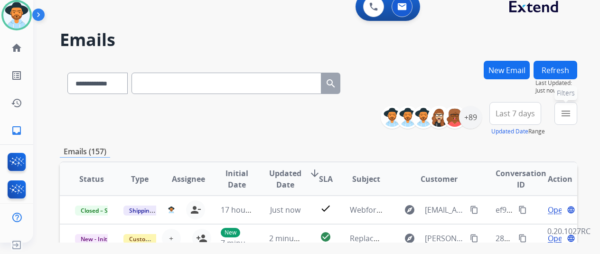
drag, startPoint x: 575, startPoint y: 114, endPoint x: 537, endPoint y: 103, distance: 39.5
click at [572, 113] on mat-icon "menu" at bounding box center [565, 113] width 11 height 11
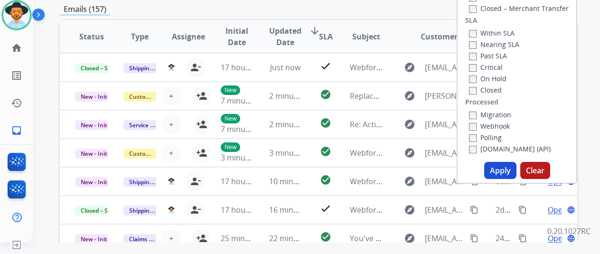
click at [497, 169] on button "Apply" at bounding box center [500, 170] width 32 height 17
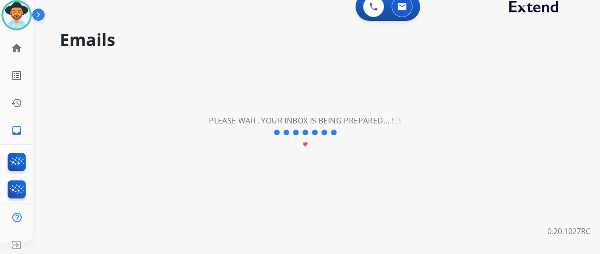
scroll to position [0, 0]
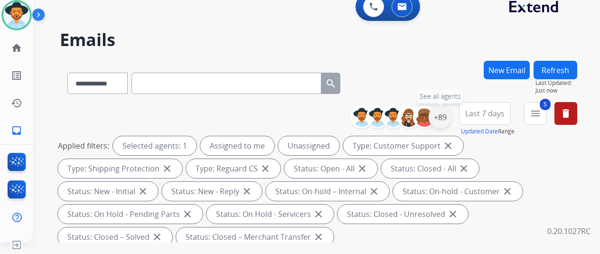
click at [446, 114] on div "+89" at bounding box center [440, 117] width 23 height 23
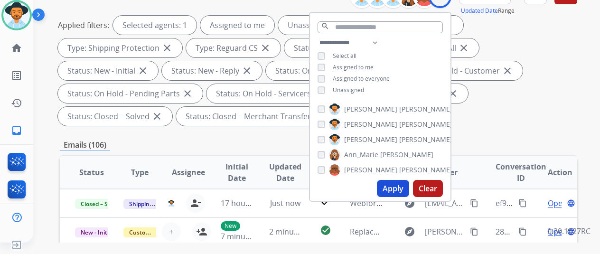
scroll to position [142, 0]
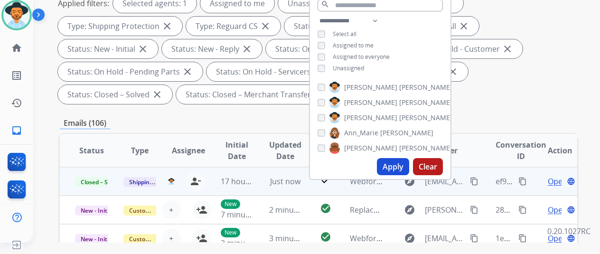
click at [523, 181] on mat-icon "content_copy" at bounding box center [522, 181] width 9 height 9
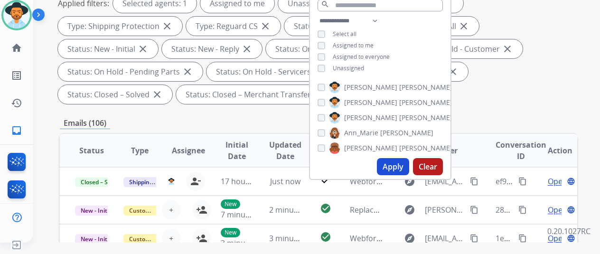
click at [507, 86] on div "Applied filters: Selected agents: 1 Assigned to me Unassigned Type: Customer Su…" at bounding box center [316, 49] width 517 height 110
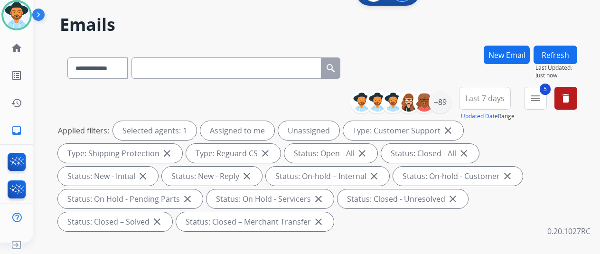
scroll to position [0, 0]
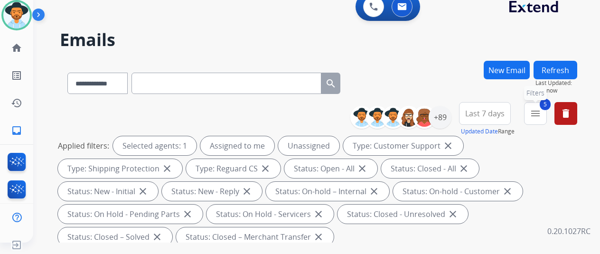
click at [541, 112] on mat-icon "menu" at bounding box center [535, 113] width 11 height 11
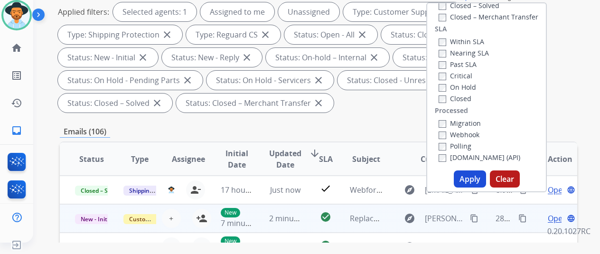
scroll to position [142, 0]
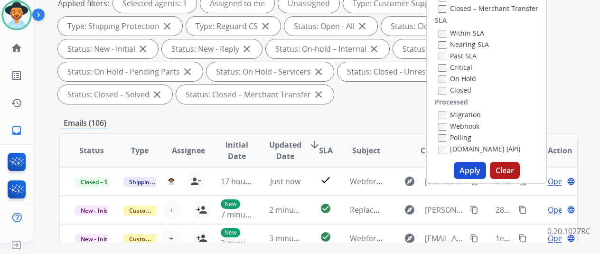
click at [473, 168] on button "Apply" at bounding box center [470, 170] width 32 height 17
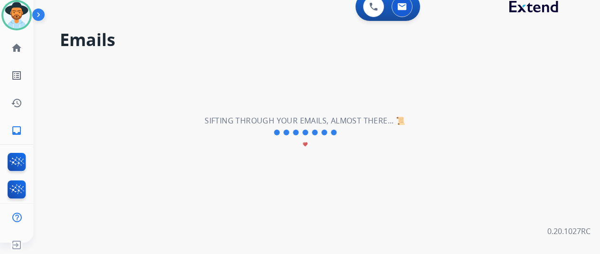
scroll to position [0, 0]
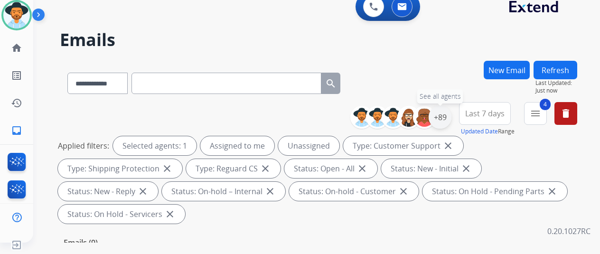
click at [450, 113] on div "+89" at bounding box center [440, 117] width 23 height 23
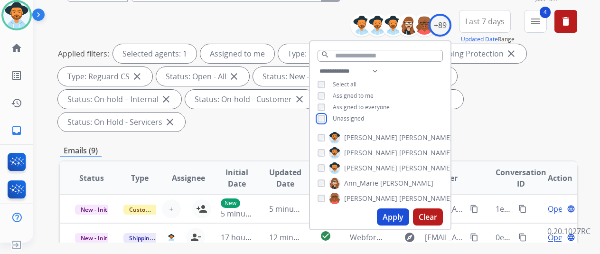
scroll to position [95, 0]
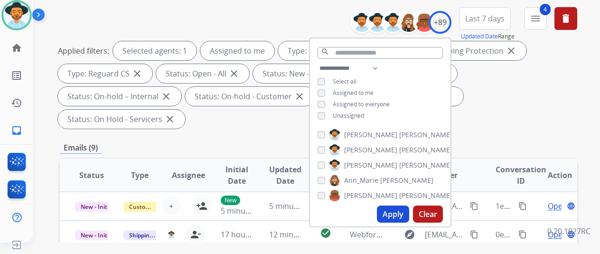
click at [394, 214] on button "Apply" at bounding box center [393, 214] width 32 height 17
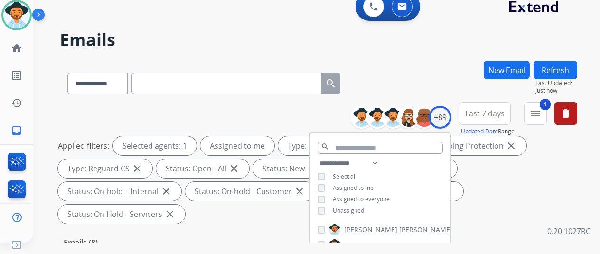
click at [402, 61] on div "**********" at bounding box center [318, 81] width 517 height 41
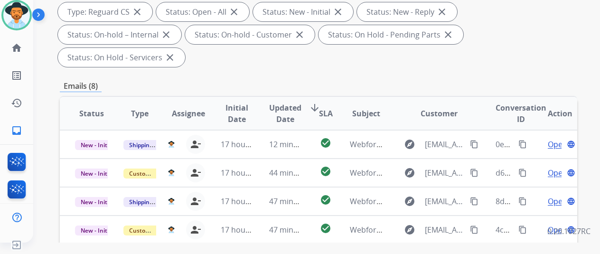
scroll to position [14, 0]
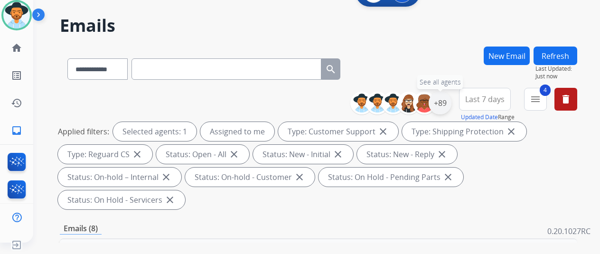
click at [444, 104] on div "+89" at bounding box center [440, 103] width 23 height 23
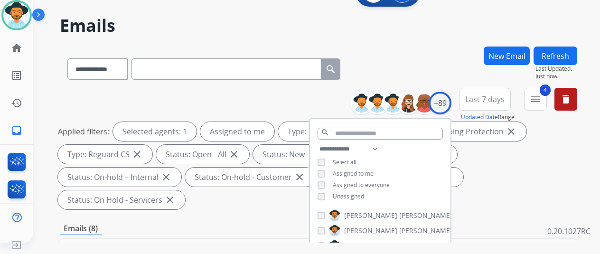
click at [416, 31] on h2 "Emails" at bounding box center [318, 25] width 517 height 19
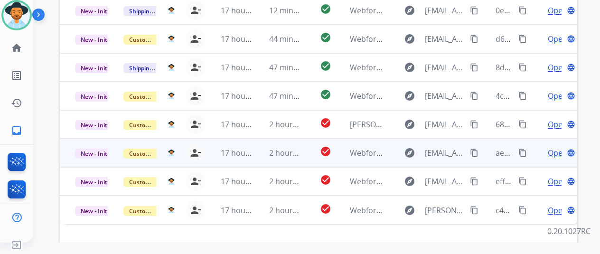
scroll to position [299, 0]
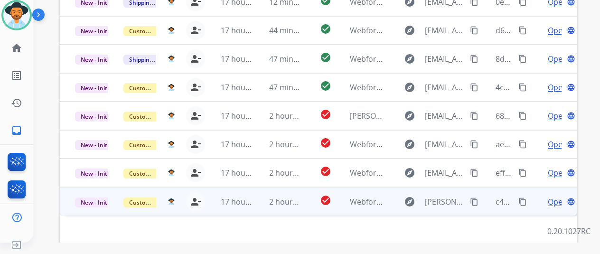
click at [552, 196] on span "Open" at bounding box center [557, 201] width 19 height 11
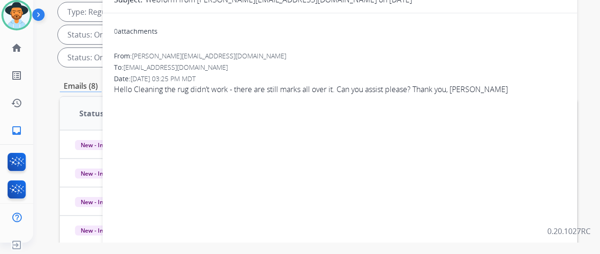
scroll to position [14, 0]
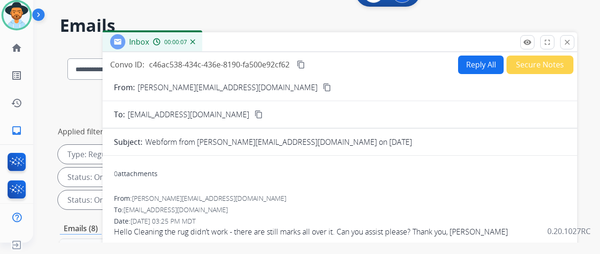
click at [323, 88] on mat-icon "content_copy" at bounding box center [327, 87] width 9 height 9
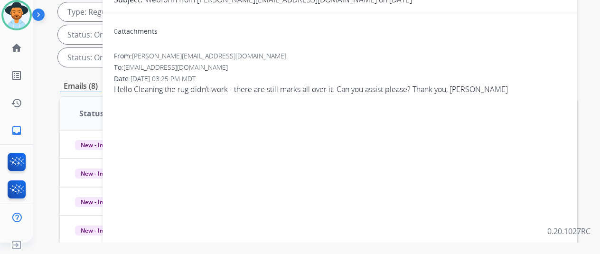
scroll to position [0, 0]
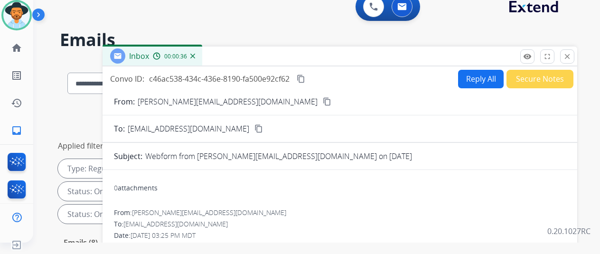
click at [480, 75] on button "Reply All" at bounding box center [481, 79] width 46 height 19
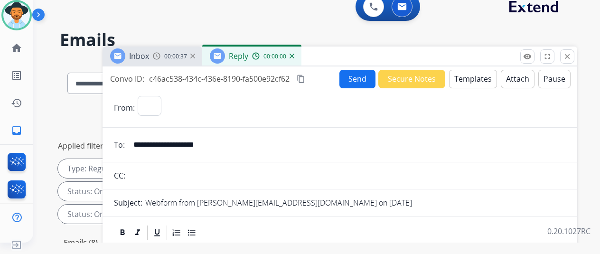
select select "**********"
click at [476, 74] on button "Templates" at bounding box center [473, 79] width 48 height 19
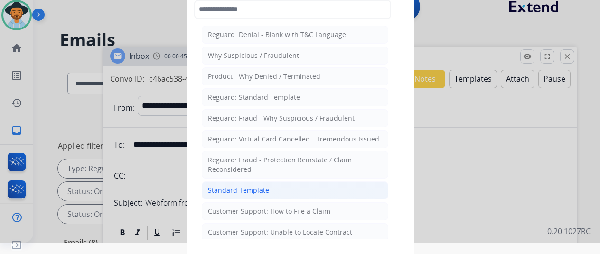
click at [242, 182] on li "Standard Template" at bounding box center [295, 190] width 187 height 18
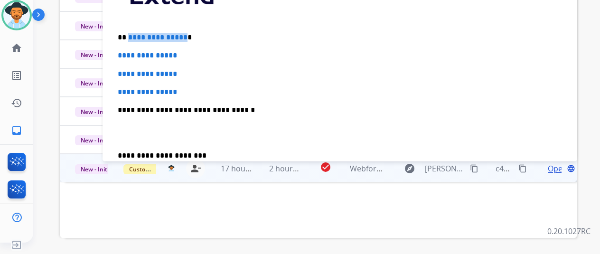
drag, startPoint x: 189, startPoint y: 37, endPoint x: 134, endPoint y: 38, distance: 54.6
click at [134, 38] on p "**********" at bounding box center [336, 37] width 437 height 9
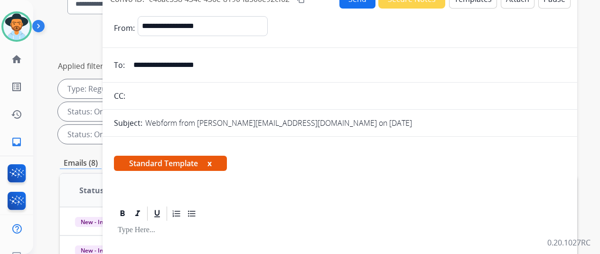
scroll to position [29, 0]
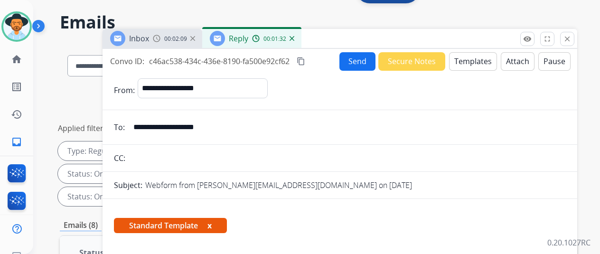
click at [294, 36] on img at bounding box center [292, 38] width 5 height 5
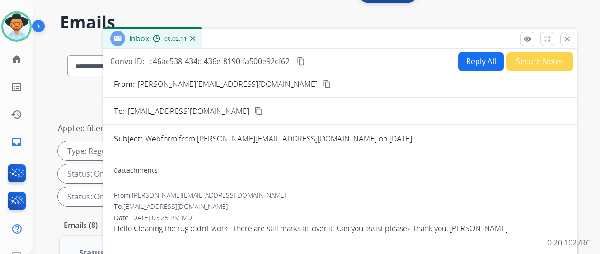
click at [485, 60] on button "Reply All" at bounding box center [481, 61] width 46 height 19
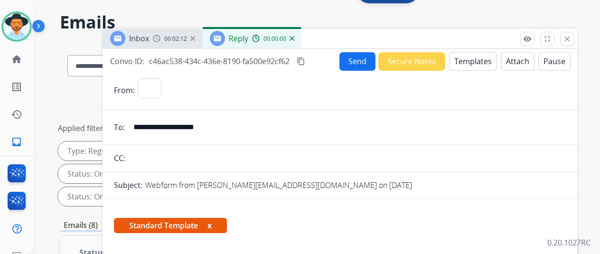
select select "**********"
click at [475, 57] on button "Templates" at bounding box center [473, 61] width 48 height 19
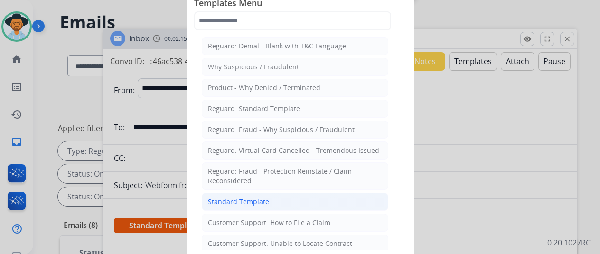
click at [236, 198] on div "Standard Template" at bounding box center [238, 201] width 61 height 9
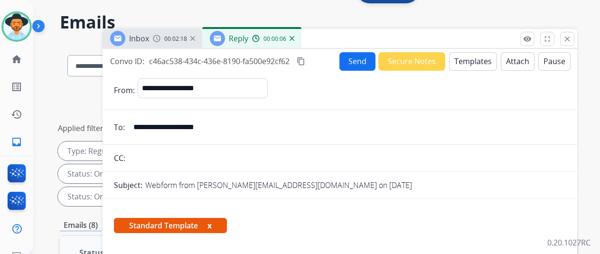
click at [473, 62] on button "Templates" at bounding box center [473, 61] width 48 height 19
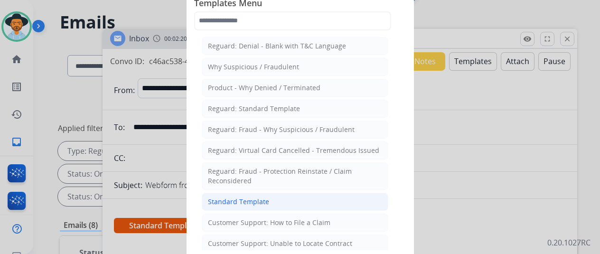
click at [226, 198] on div "Standard Template" at bounding box center [238, 201] width 61 height 9
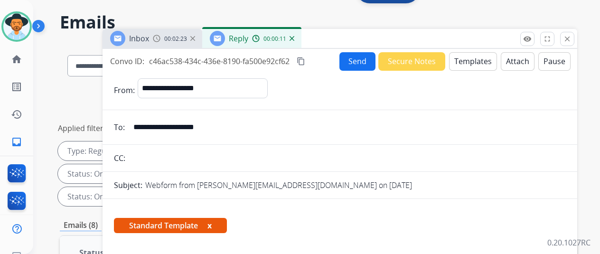
click at [294, 38] on img at bounding box center [292, 38] width 5 height 5
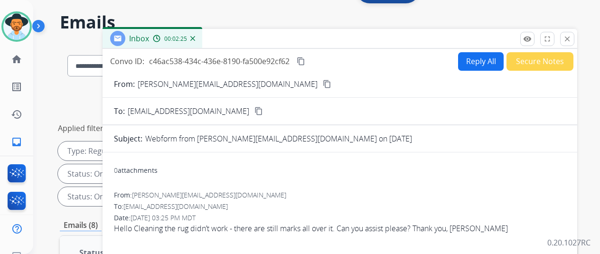
click at [195, 38] on img at bounding box center [192, 38] width 5 height 5
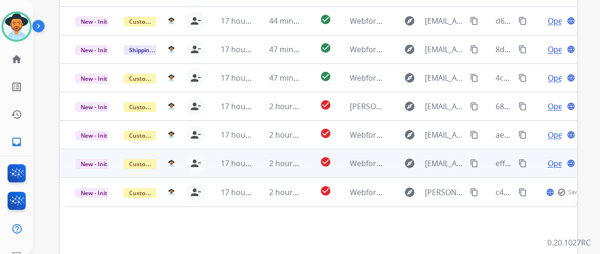
scroll to position [347, 0]
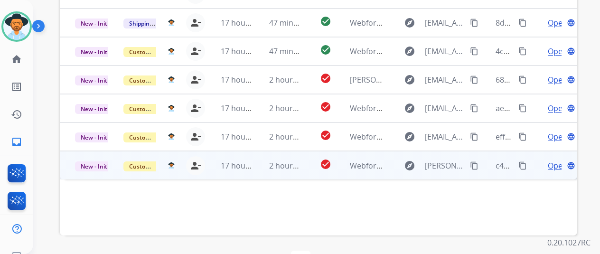
click at [551, 160] on span "Open" at bounding box center [557, 165] width 19 height 11
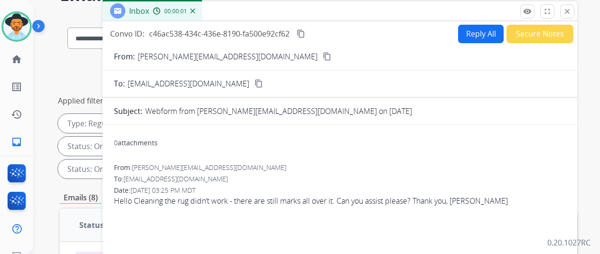
scroll to position [14, 0]
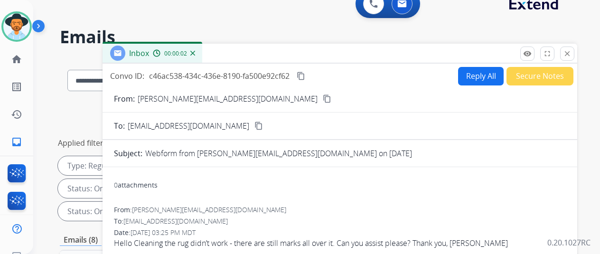
click at [475, 73] on button "Reply All" at bounding box center [481, 76] width 46 height 19
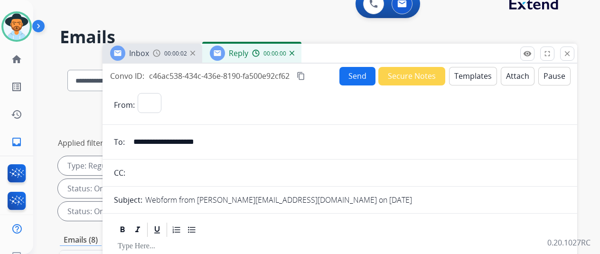
select select "**********"
click at [477, 74] on button "Templates" at bounding box center [473, 76] width 48 height 19
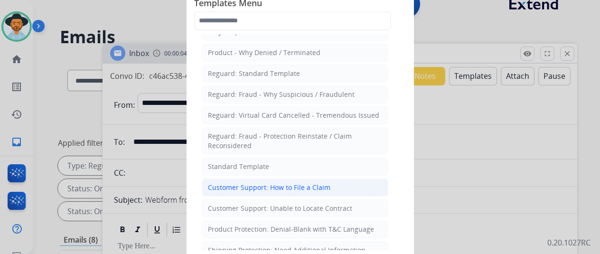
scroll to position [47, 0]
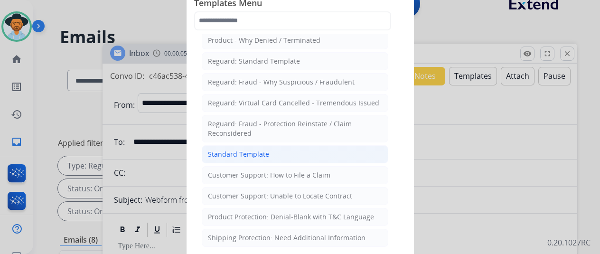
click at [240, 151] on div "Standard Template" at bounding box center [238, 154] width 61 height 9
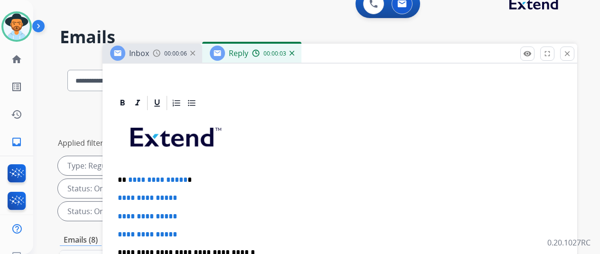
scroll to position [190, 0]
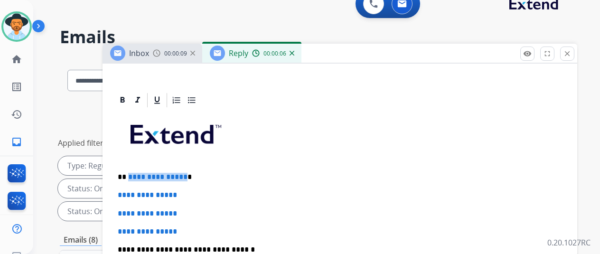
drag, startPoint x: 189, startPoint y: 176, endPoint x: 134, endPoint y: 175, distance: 55.1
click at [134, 175] on p "**********" at bounding box center [336, 177] width 437 height 9
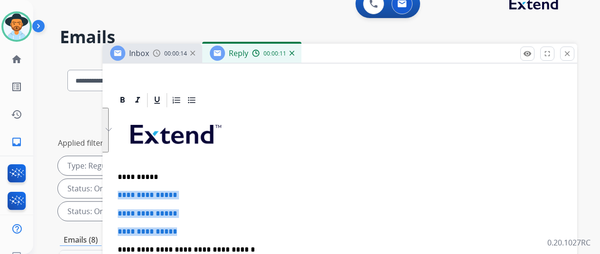
drag, startPoint x: 199, startPoint y: 232, endPoint x: 123, endPoint y: 191, distance: 86.2
click at [123, 191] on div "**********" at bounding box center [340, 85] width 475 height 423
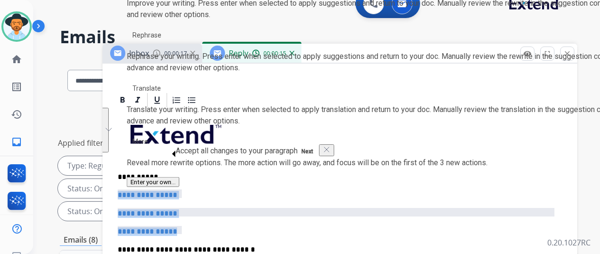
click at [191, 191] on p "**********" at bounding box center [340, 195] width 444 height 9
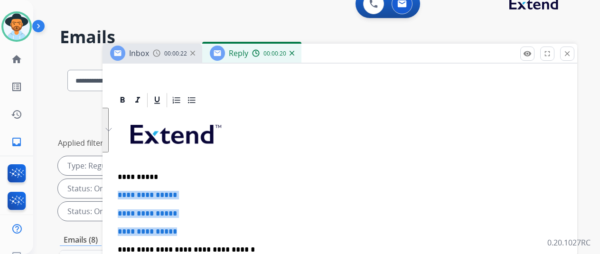
drag, startPoint x: 186, startPoint y: 229, endPoint x: 125, endPoint y: 196, distance: 69.3
click at [124, 195] on div "**********" at bounding box center [340, 85] width 475 height 423
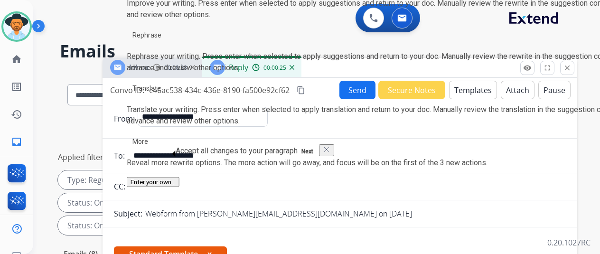
select select "**********"
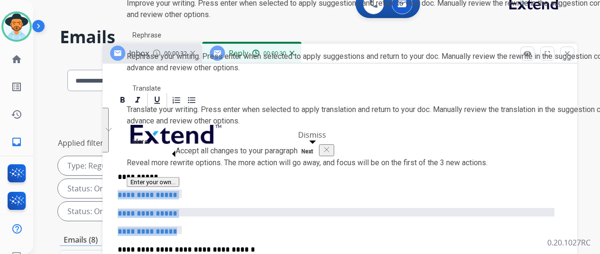
click at [319, 149] on button "Dismiss" at bounding box center [326, 150] width 15 height 12
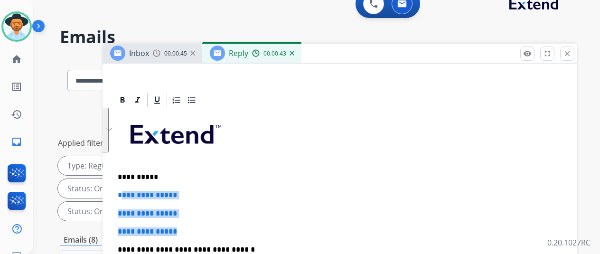
drag, startPoint x: 192, startPoint y: 229, endPoint x: 126, endPoint y: 197, distance: 73.2
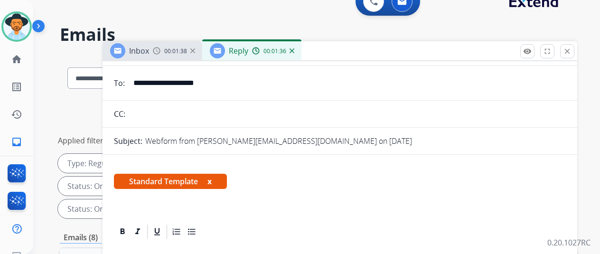
scroll to position [0, 0]
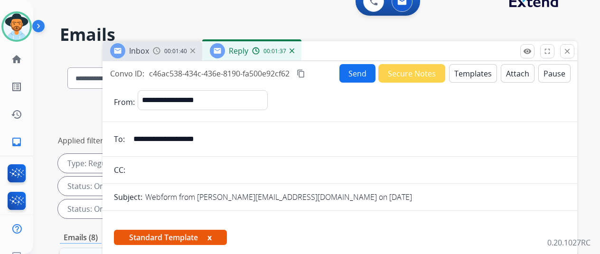
click at [356, 73] on button "Send" at bounding box center [357, 73] width 36 height 19
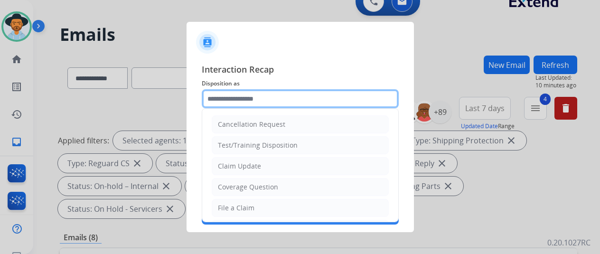
click at [232, 97] on input "text" at bounding box center [300, 98] width 197 height 19
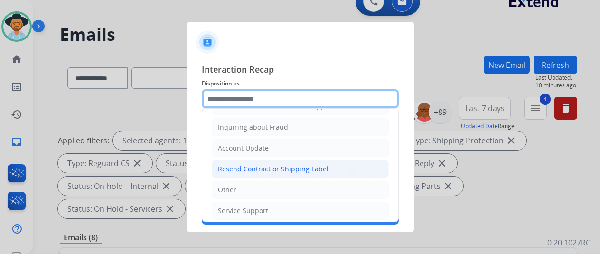
scroll to position [144, 0]
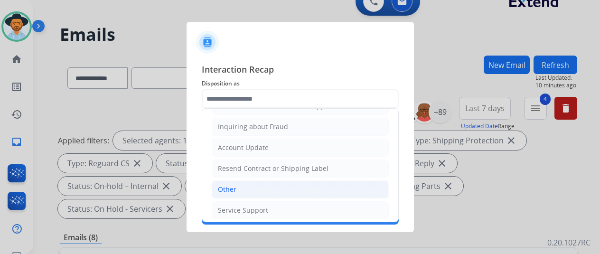
click at [227, 185] on div "Other" at bounding box center [227, 189] width 19 height 9
type input "*****"
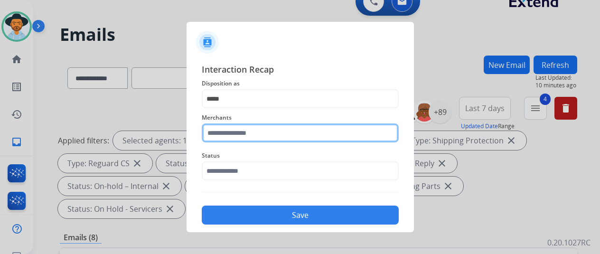
click at [219, 133] on input "text" at bounding box center [300, 132] width 197 height 19
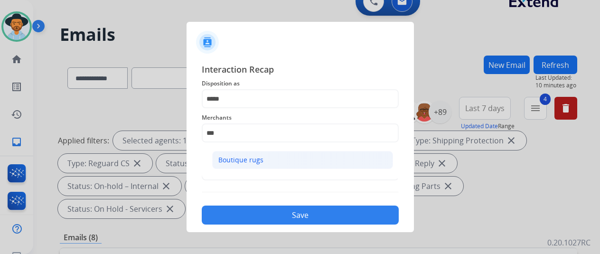
click at [245, 158] on div "Boutique rugs" at bounding box center [240, 159] width 45 height 9
type input "**********"
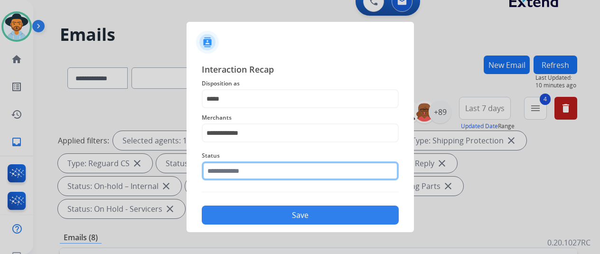
click at [232, 171] on input "text" at bounding box center [300, 170] width 197 height 19
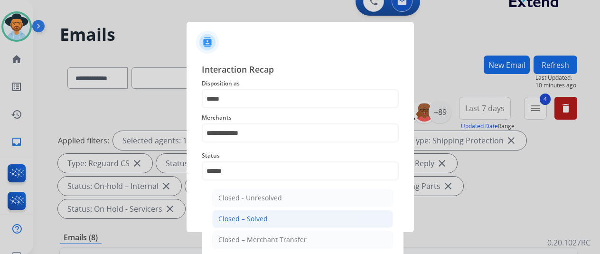
click at [244, 220] on div "Closed – Solved" at bounding box center [242, 218] width 49 height 9
type input "**********"
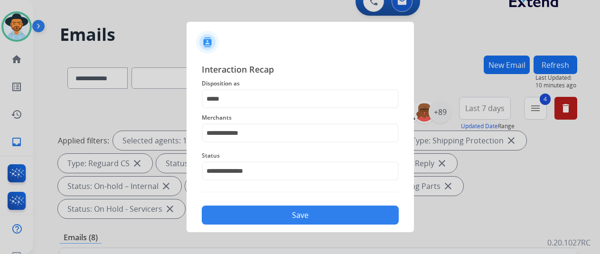
click at [261, 219] on button "Save" at bounding box center [300, 215] width 197 height 19
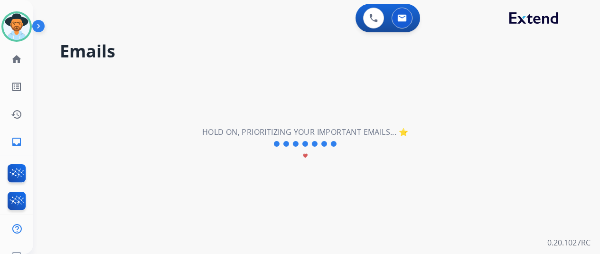
scroll to position [0, 0]
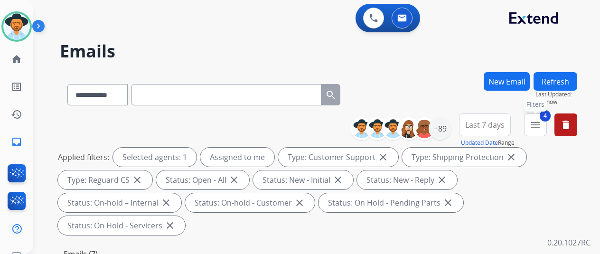
click at [541, 125] on mat-icon "menu" at bounding box center [535, 124] width 11 height 11
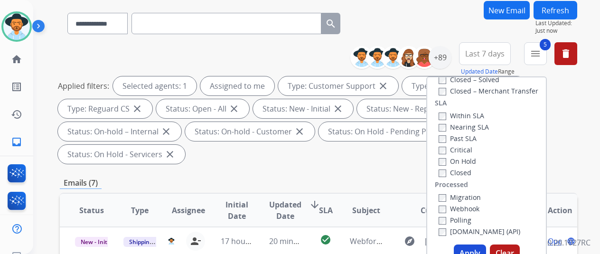
scroll to position [142, 0]
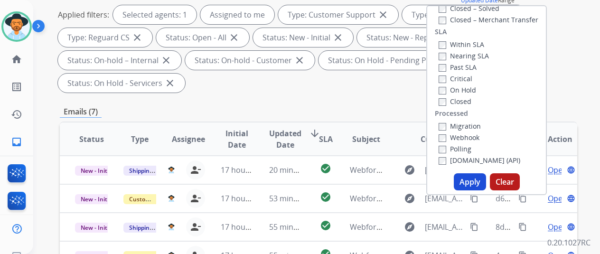
click at [473, 179] on button "Apply" at bounding box center [470, 181] width 32 height 17
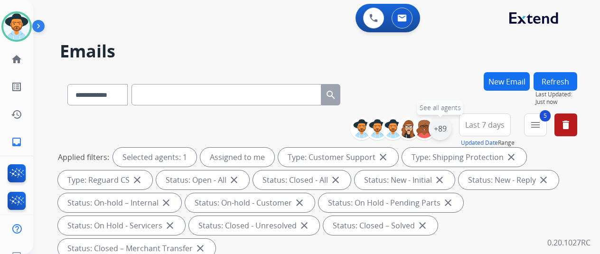
click at [446, 123] on div "+89" at bounding box center [440, 128] width 23 height 23
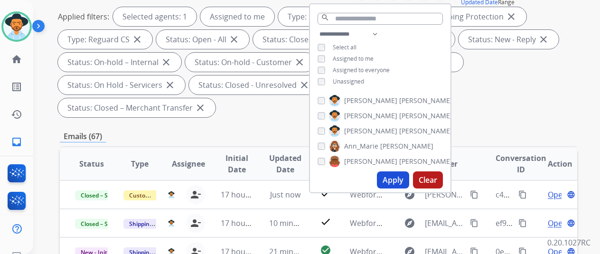
scroll to position [142, 0]
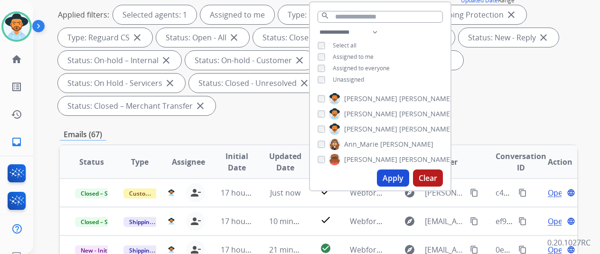
click at [393, 173] on button "Apply" at bounding box center [393, 177] width 32 height 17
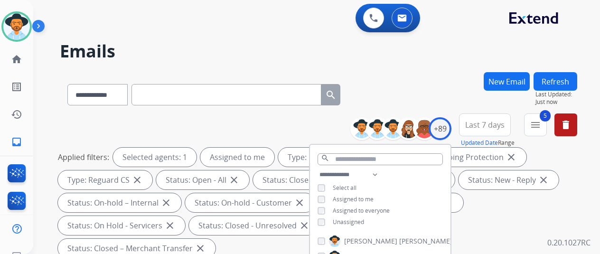
click at [391, 65] on div "**********" at bounding box center [305, 161] width 544 height 254
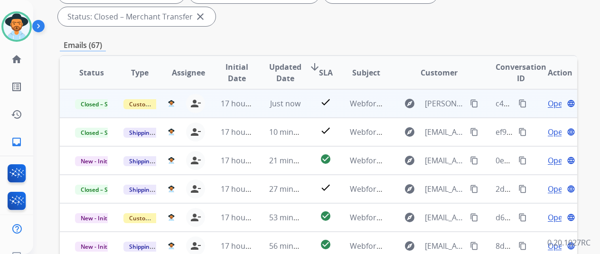
scroll to position [237, 0]
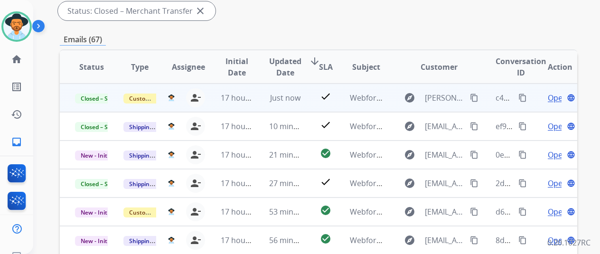
click at [522, 96] on mat-icon "content_copy" at bounding box center [522, 98] width 9 height 9
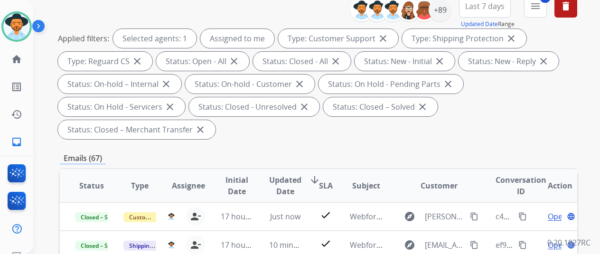
scroll to position [0, 0]
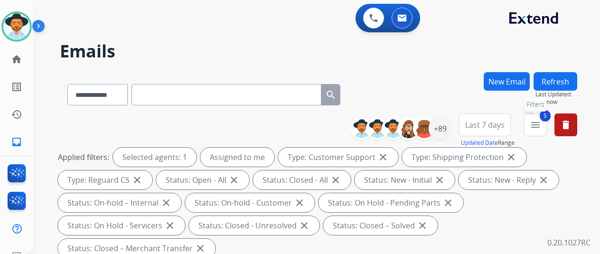
click at [541, 123] on mat-icon "menu" at bounding box center [535, 124] width 11 height 11
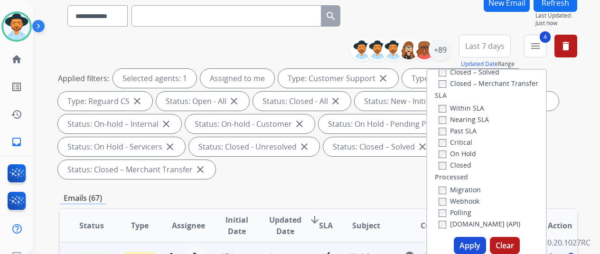
scroll to position [142, 0]
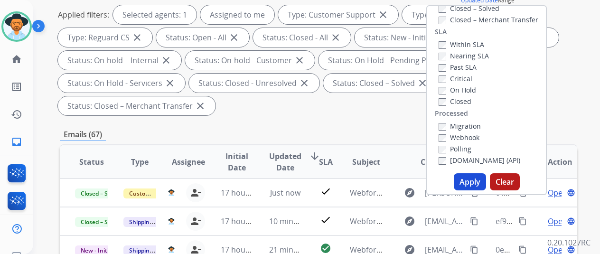
click at [472, 180] on button "Apply" at bounding box center [470, 181] width 32 height 17
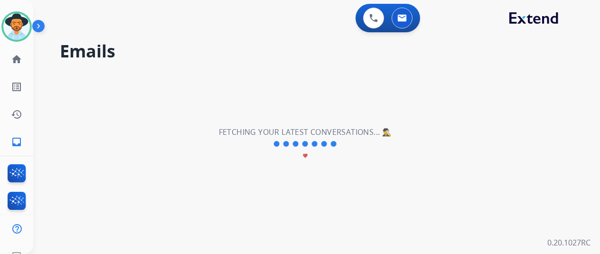
scroll to position [0, 0]
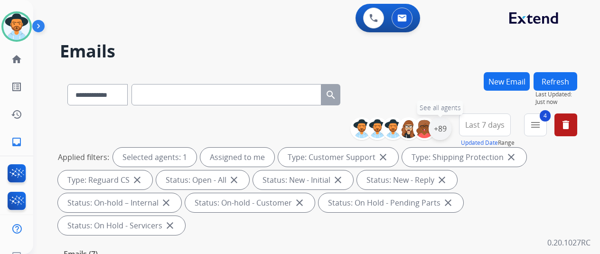
click at [442, 129] on div "+89" at bounding box center [440, 128] width 23 height 23
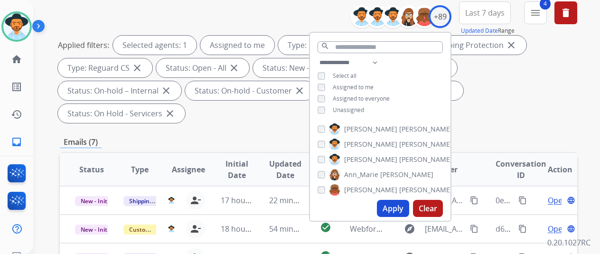
scroll to position [142, 0]
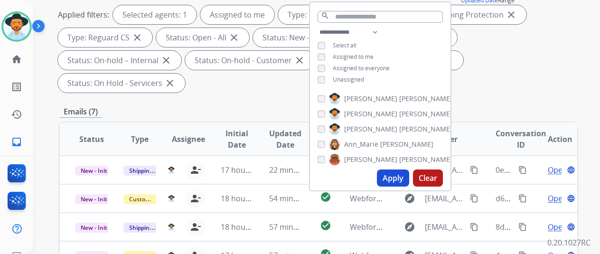
click at [399, 176] on button "Apply" at bounding box center [393, 177] width 32 height 17
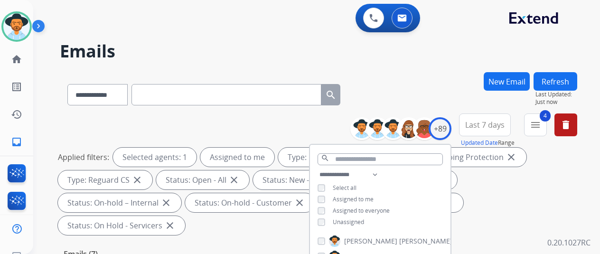
click at [416, 71] on div "**********" at bounding box center [305, 161] width 544 height 254
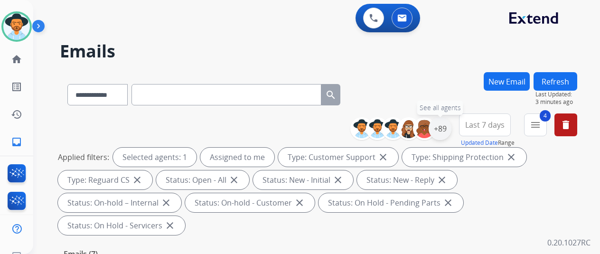
click at [447, 126] on div "+89" at bounding box center [440, 128] width 23 height 23
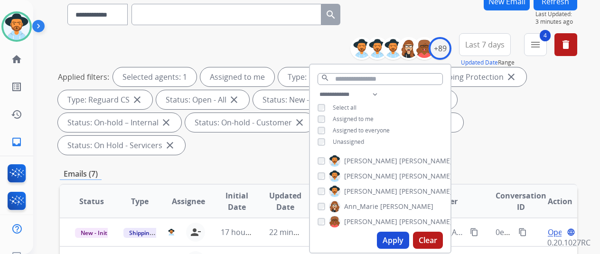
scroll to position [95, 0]
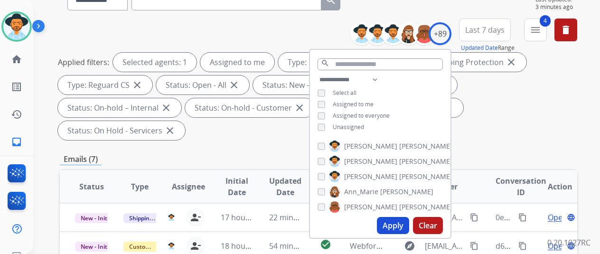
click at [394, 226] on button "Apply" at bounding box center [393, 225] width 32 height 17
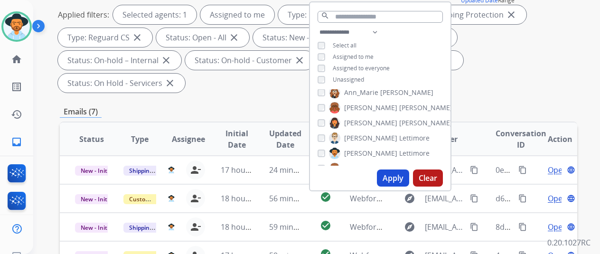
scroll to position [142, 0]
click at [533, 76] on div "**********" at bounding box center [318, 209] width 517 height 559
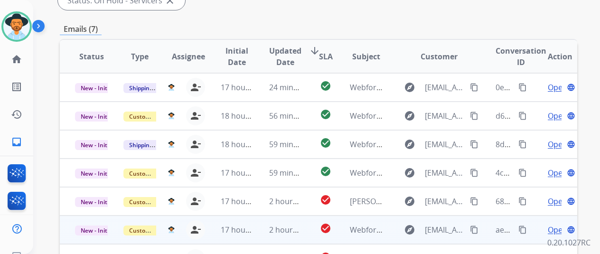
scroll to position [332, 0]
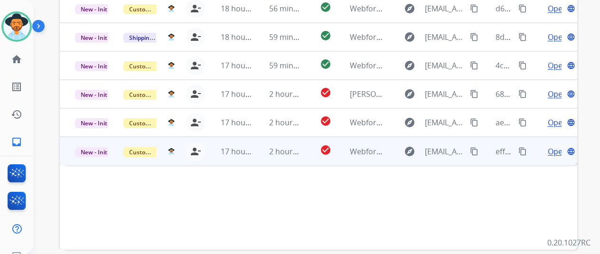
click at [550, 146] on span "Open" at bounding box center [557, 151] width 19 height 11
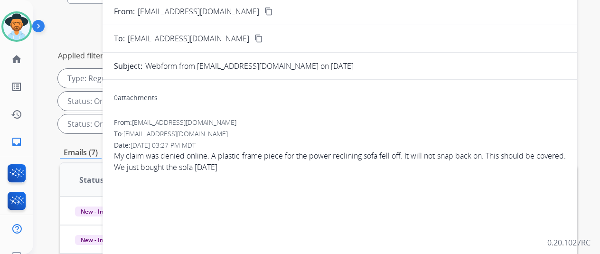
scroll to position [47, 0]
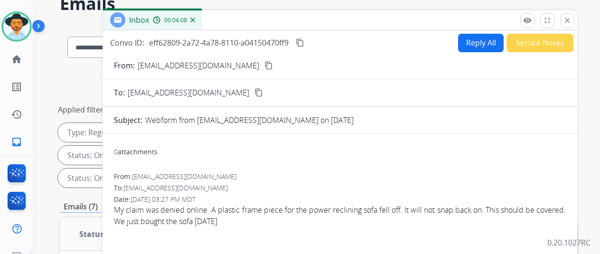
click at [264, 63] on mat-icon "content_copy" at bounding box center [268, 65] width 9 height 9
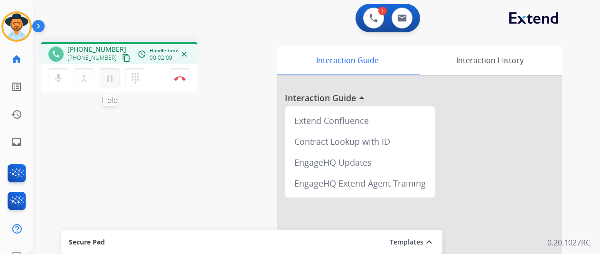
click at [110, 75] on mat-icon "pause" at bounding box center [109, 78] width 11 height 11
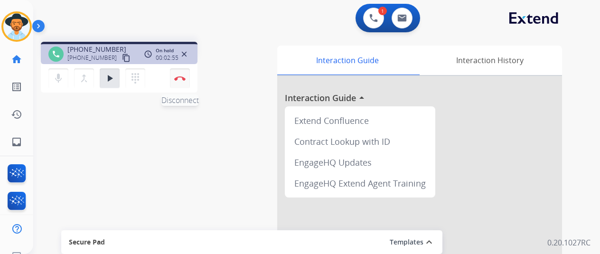
click at [184, 78] on img at bounding box center [179, 78] width 11 height 5
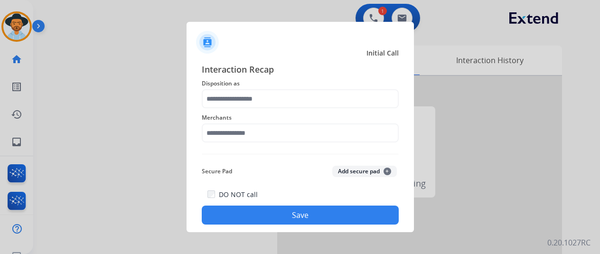
click at [12, 30] on div at bounding box center [300, 127] width 600 height 254
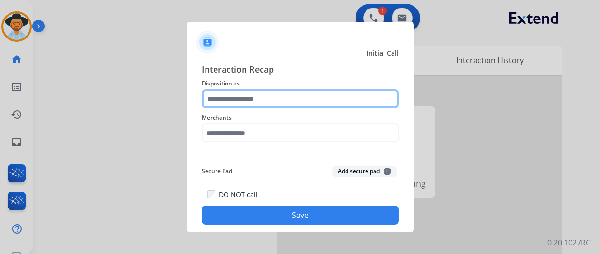
click at [226, 99] on input "text" at bounding box center [300, 98] width 197 height 19
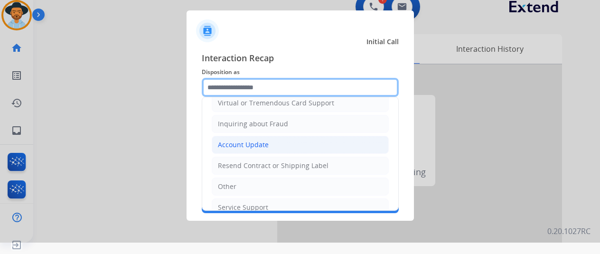
scroll to position [142, 0]
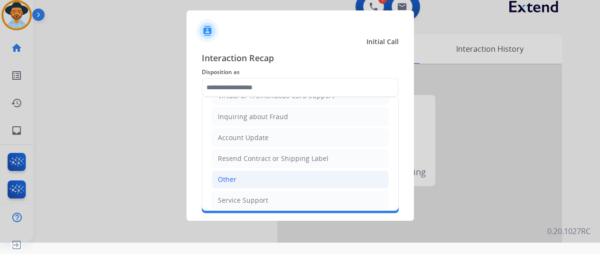
click at [239, 171] on li "Other" at bounding box center [300, 179] width 177 height 18
type input "*****"
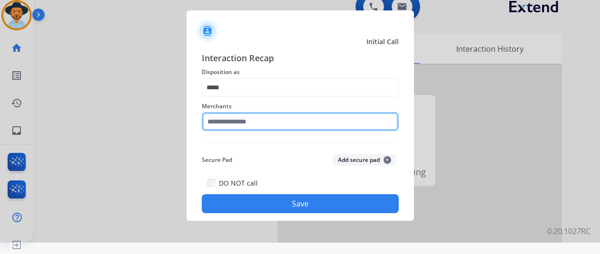
click at [227, 122] on input "text" at bounding box center [300, 121] width 197 height 19
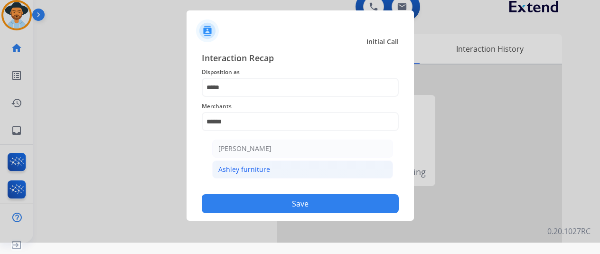
click at [277, 167] on li "Ashley furniture" at bounding box center [302, 169] width 181 height 18
type input "**********"
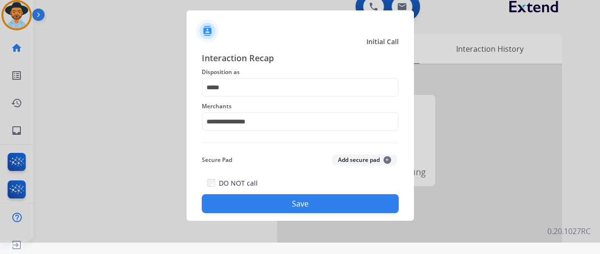
click at [291, 207] on button "Save" at bounding box center [300, 203] width 197 height 19
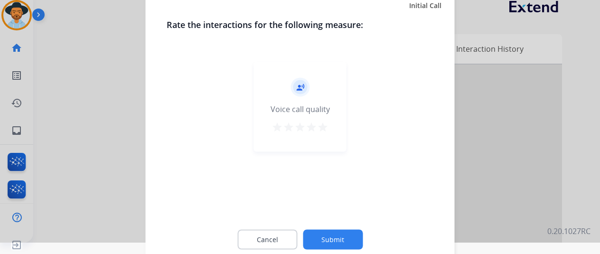
click at [328, 233] on button "Submit" at bounding box center [333, 239] width 60 height 20
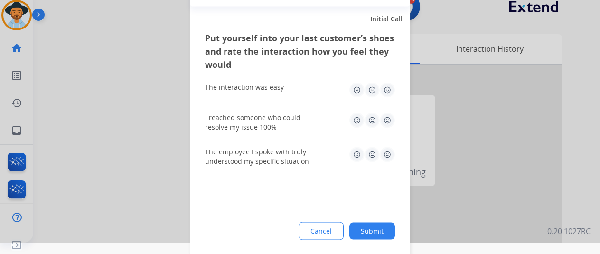
click at [372, 228] on button "Submit" at bounding box center [372, 230] width 46 height 17
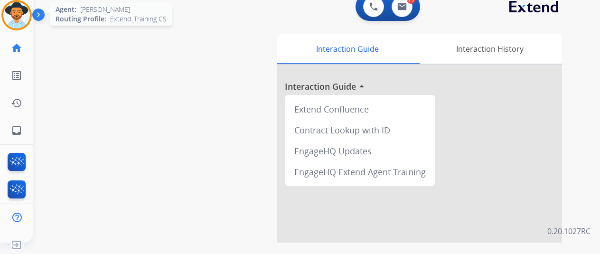
click at [13, 10] on img at bounding box center [16, 15] width 27 height 27
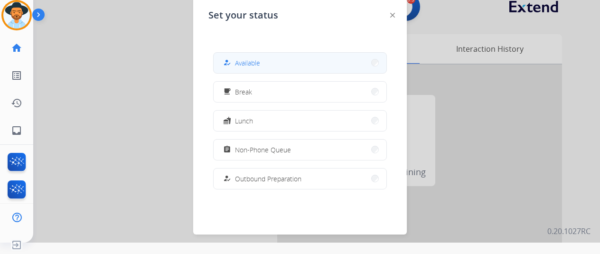
click at [258, 60] on span "Available" at bounding box center [247, 63] width 25 height 10
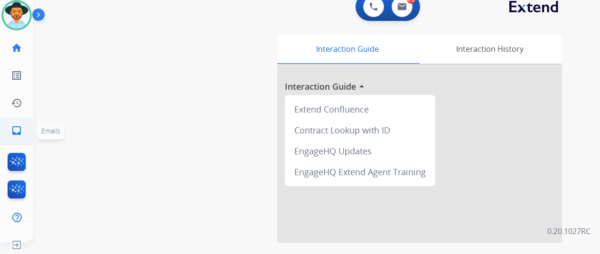
click at [16, 131] on mat-icon "inbox" at bounding box center [16, 130] width 11 height 11
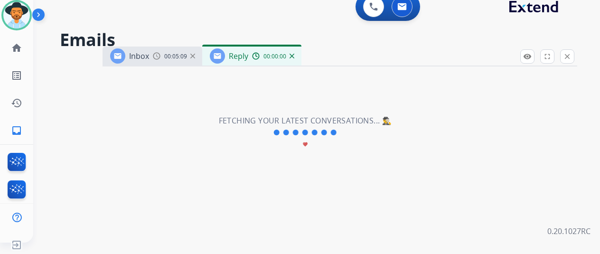
select select "**********"
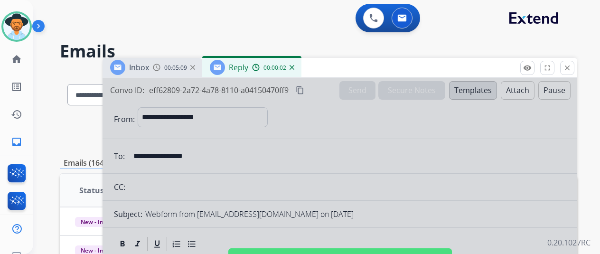
click at [294, 70] on div "00:00:02" at bounding box center [273, 67] width 42 height 9
click at [294, 66] on img at bounding box center [292, 67] width 5 height 5
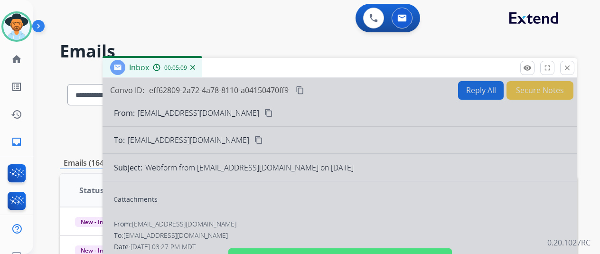
click at [202, 66] on div "Inbox 00:05:09" at bounding box center [153, 67] width 100 height 19
click at [195, 66] on img at bounding box center [192, 67] width 5 height 5
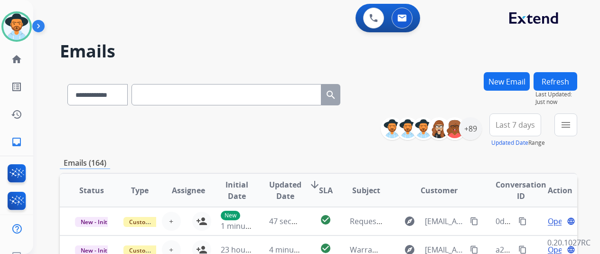
click at [508, 79] on button "New Email" at bounding box center [507, 81] width 46 height 19
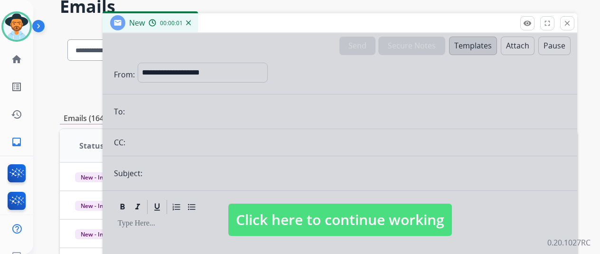
scroll to position [95, 0]
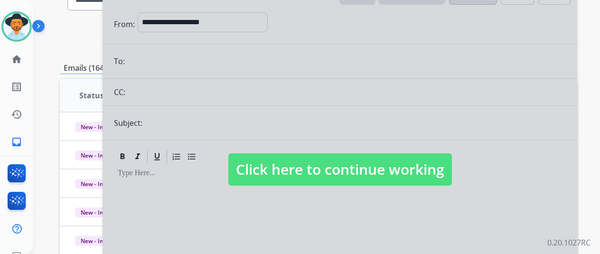
click at [160, 54] on div at bounding box center [340, 160] width 475 height 355
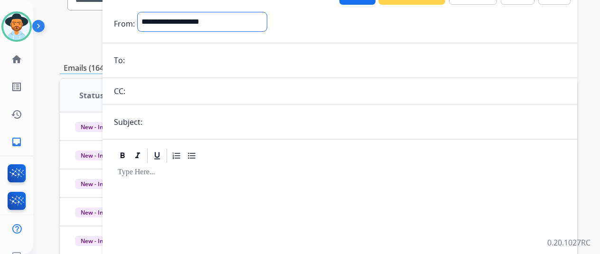
click at [188, 18] on select "**********" at bounding box center [202, 21] width 129 height 19
select select "**********"
click at [144, 12] on select "**********" at bounding box center [202, 21] width 129 height 19
click at [144, 62] on input "email" at bounding box center [347, 61] width 438 height 19
paste input "**********"
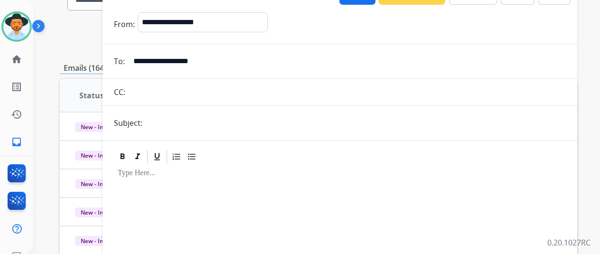
type input "**********"
click at [176, 126] on input "text" at bounding box center [355, 122] width 421 height 19
type input "*"
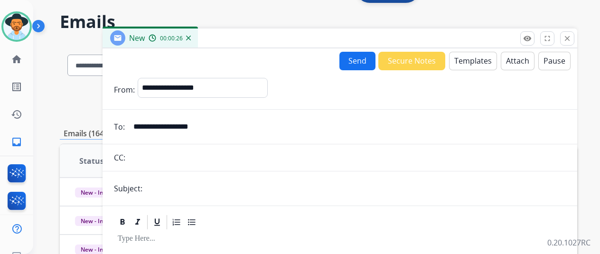
scroll to position [0, 0]
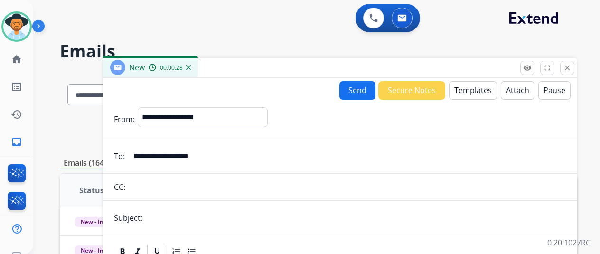
click at [470, 90] on button "Templates" at bounding box center [473, 90] width 48 height 19
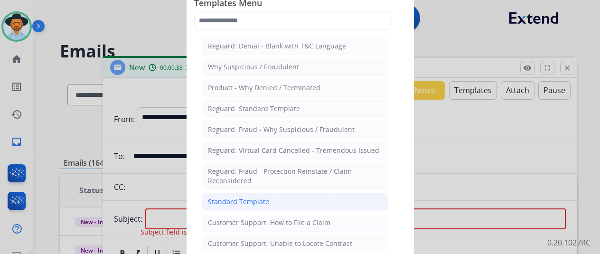
click at [221, 197] on div "Standard Template" at bounding box center [238, 201] width 61 height 9
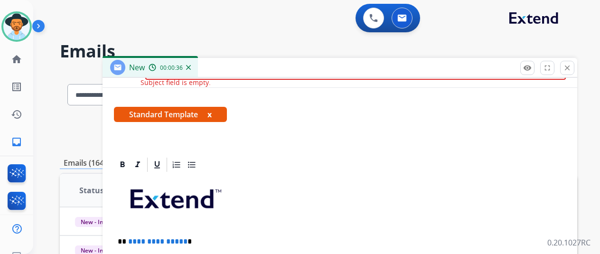
scroll to position [47, 0]
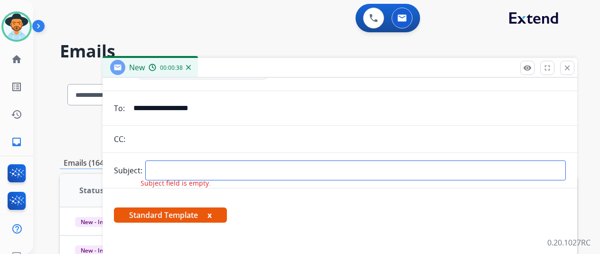
click at [173, 167] on input "text" at bounding box center [355, 170] width 421 height 20
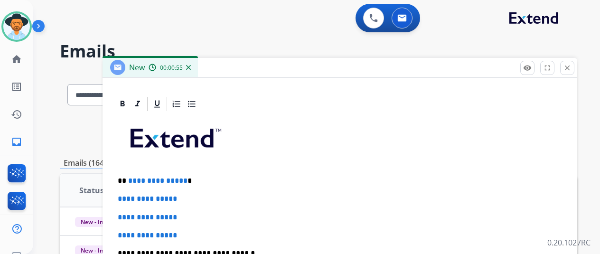
scroll to position [219, 0]
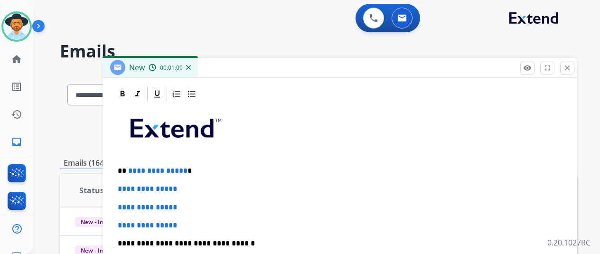
type input "**********"
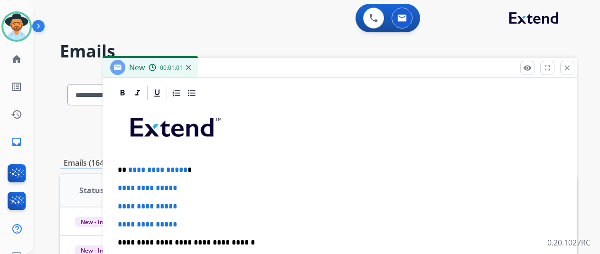
scroll to position [218, 0]
drag, startPoint x: 188, startPoint y: 169, endPoint x: 131, endPoint y: 165, distance: 57.2
click at [131, 166] on p "**********" at bounding box center [336, 170] width 437 height 9
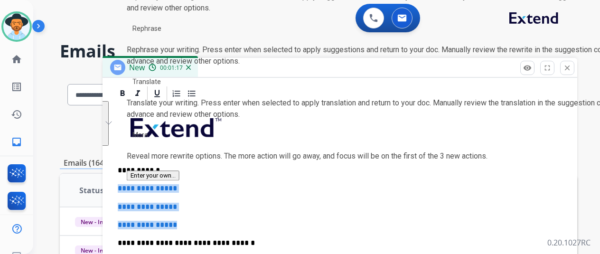
drag, startPoint x: 190, startPoint y: 223, endPoint x: 120, endPoint y: 187, distance: 79.0
click at [120, 187] on div "**********" at bounding box center [340, 34] width 475 height 351
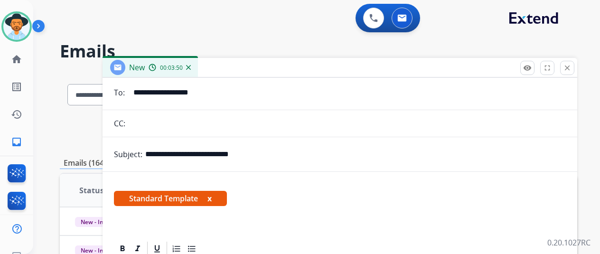
scroll to position [9, 0]
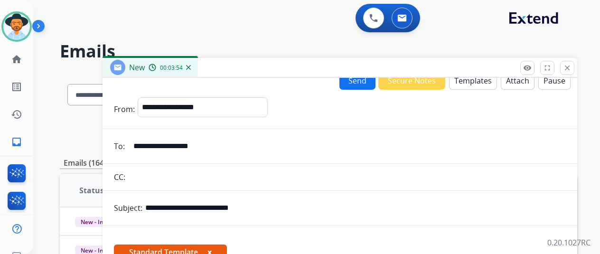
click at [356, 83] on button "Send" at bounding box center [357, 80] width 36 height 19
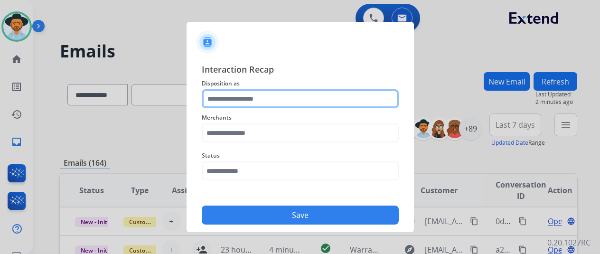
click at [231, 103] on input "text" at bounding box center [300, 98] width 197 height 19
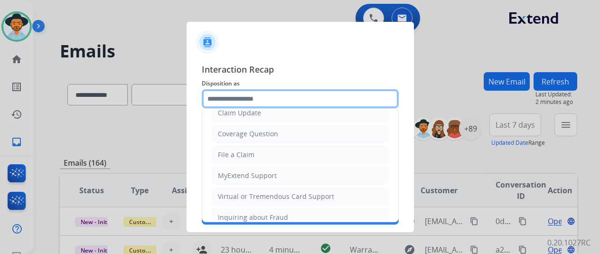
scroll to position [0, 0]
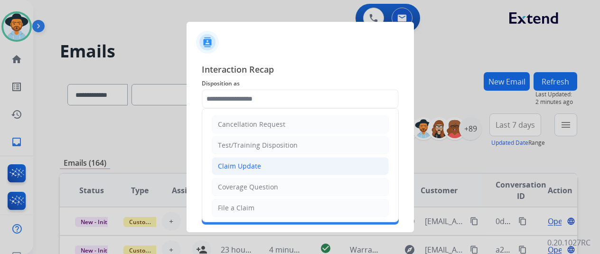
click at [257, 167] on div "Claim Update" at bounding box center [239, 165] width 43 height 9
type input "**********"
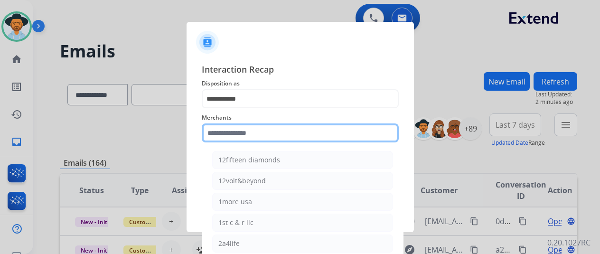
click at [243, 136] on input "text" at bounding box center [300, 132] width 197 height 19
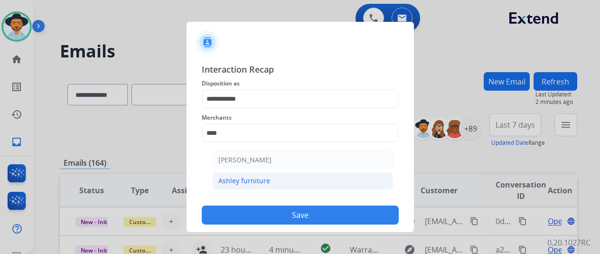
click at [284, 180] on li "Ashley furniture" at bounding box center [302, 181] width 181 height 18
type input "**********"
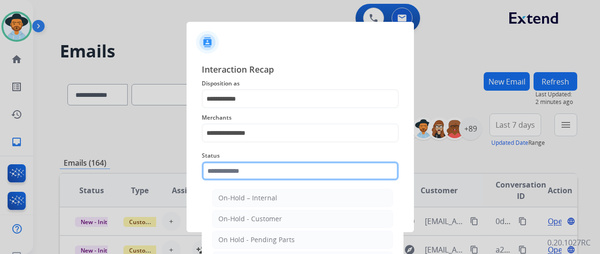
click at [245, 171] on input "text" at bounding box center [300, 170] width 197 height 19
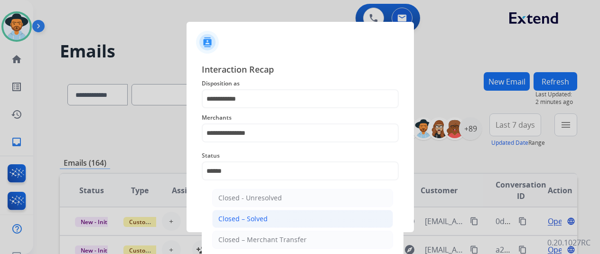
click at [254, 216] on div "Closed – Solved" at bounding box center [242, 218] width 49 height 9
type input "**********"
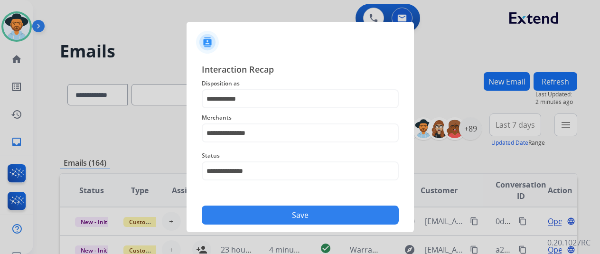
click at [288, 208] on button "Save" at bounding box center [300, 215] width 197 height 19
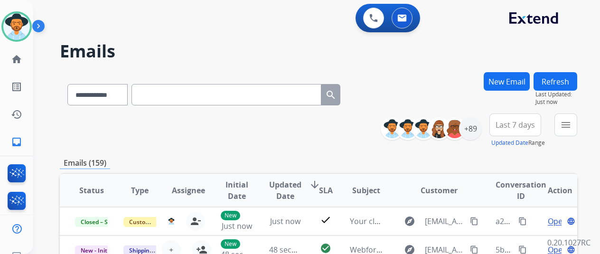
click at [393, 65] on div "**********" at bounding box center [305, 161] width 544 height 254
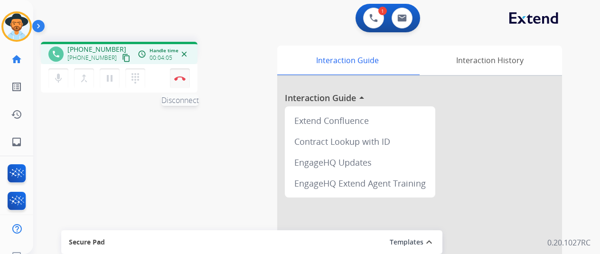
click at [181, 78] on img at bounding box center [179, 78] width 11 height 5
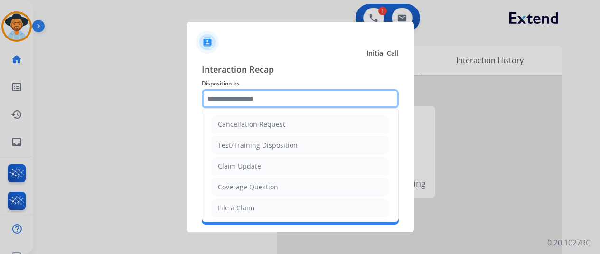
click at [240, 101] on input "text" at bounding box center [300, 98] width 197 height 19
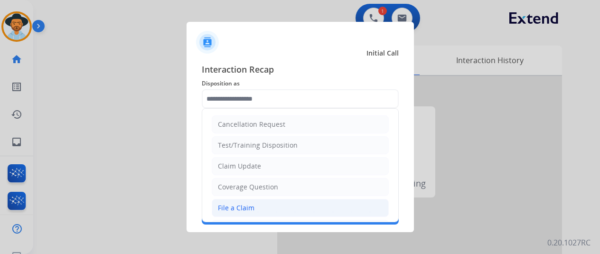
click at [245, 204] on div "File a Claim" at bounding box center [236, 207] width 37 height 9
type input "**********"
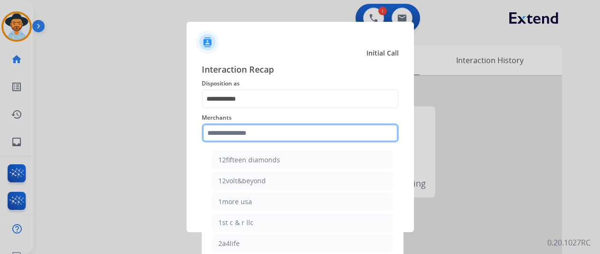
click at [221, 130] on input "text" at bounding box center [300, 132] width 197 height 19
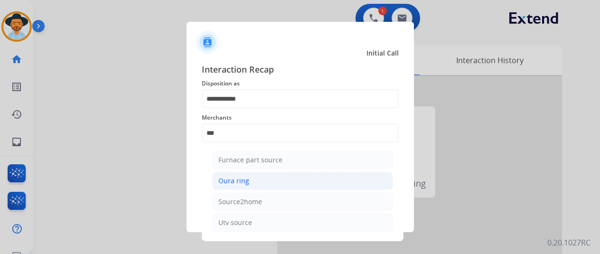
click at [261, 181] on li "Oura ring" at bounding box center [302, 181] width 181 height 18
type input "*********"
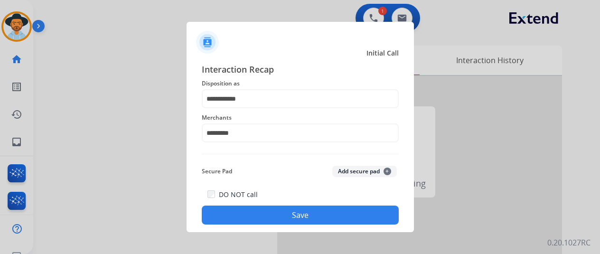
click at [292, 210] on button "Save" at bounding box center [300, 215] width 197 height 19
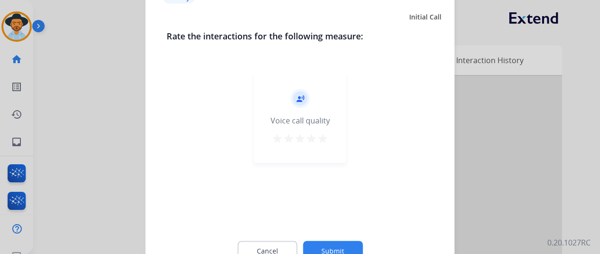
click at [326, 243] on button "Submit" at bounding box center [333, 251] width 60 height 20
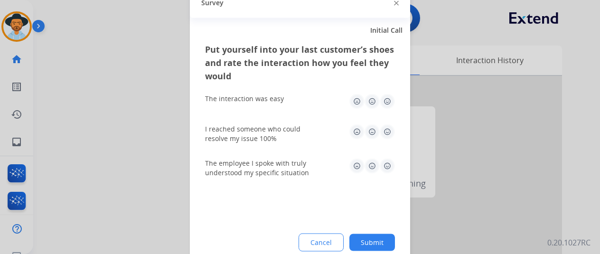
click at [382, 240] on button "Submit" at bounding box center [372, 242] width 46 height 17
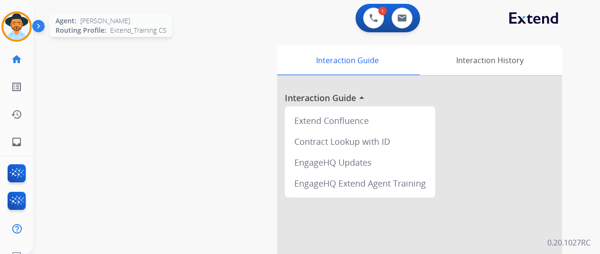
click at [21, 19] on img at bounding box center [16, 26] width 27 height 27
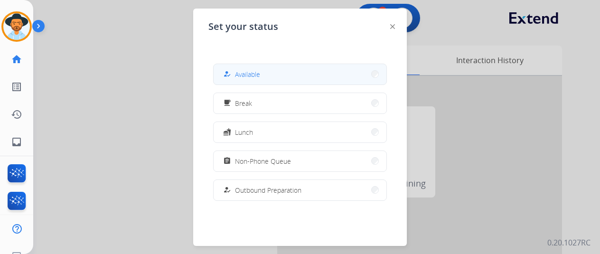
click at [270, 75] on button "how_to_reg Available" at bounding box center [300, 74] width 173 height 20
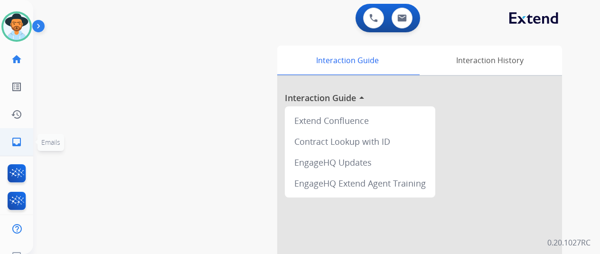
click at [12, 142] on mat-icon "inbox" at bounding box center [16, 141] width 11 height 11
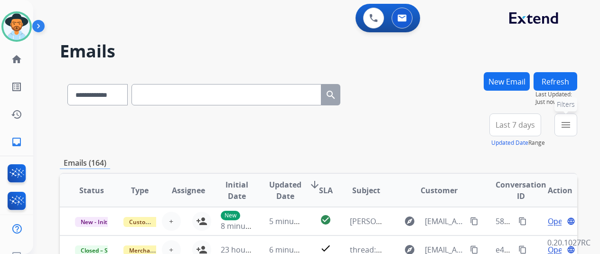
click at [572, 126] on mat-icon "menu" at bounding box center [565, 124] width 11 height 11
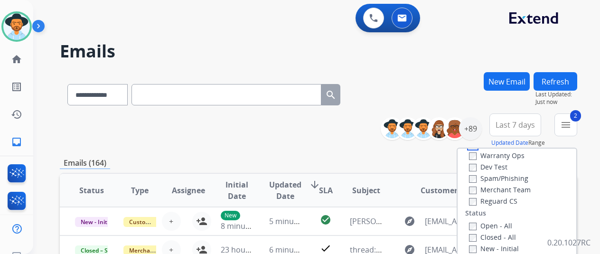
scroll to position [95, 0]
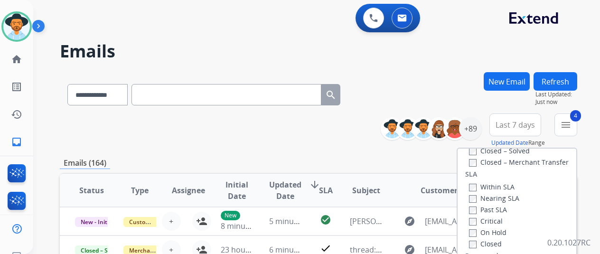
scroll to position [190, 0]
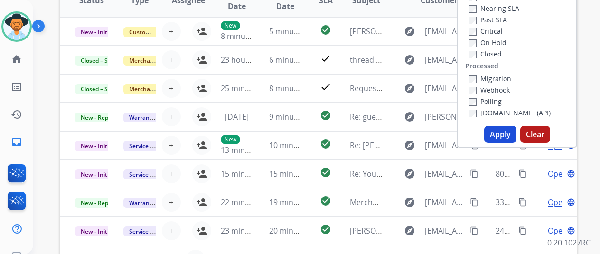
click at [501, 133] on button "Apply" at bounding box center [500, 134] width 32 height 17
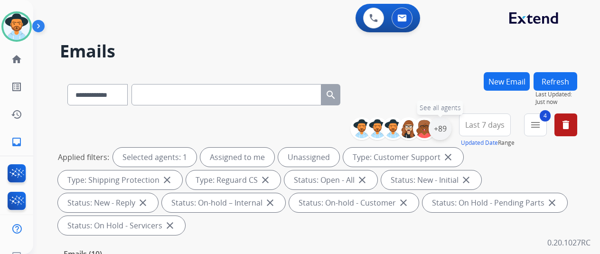
click at [441, 130] on div "+89" at bounding box center [440, 128] width 23 height 23
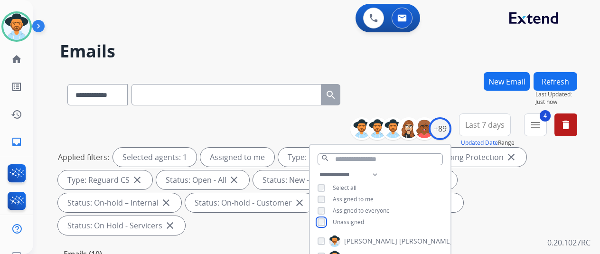
scroll to position [190, 0]
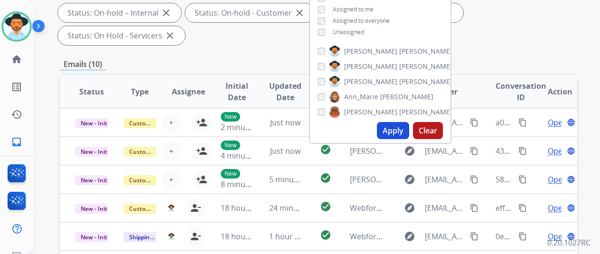
click at [393, 129] on button "Apply" at bounding box center [393, 130] width 32 height 17
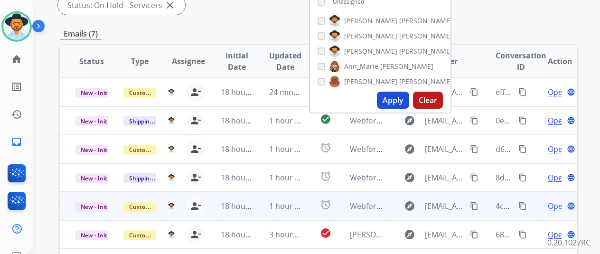
scroll to position [237, 0]
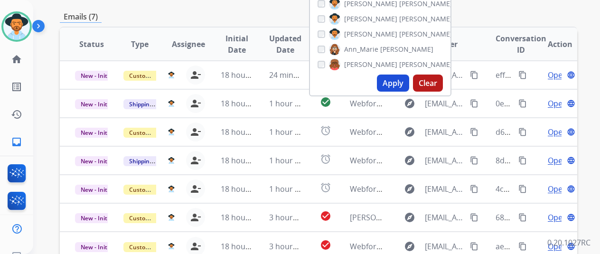
click at [174, 244] on div "Status Type Assignee Initial Date Updated Date arrow_downward SLA Subject Custo…" at bounding box center [318, 186] width 517 height 318
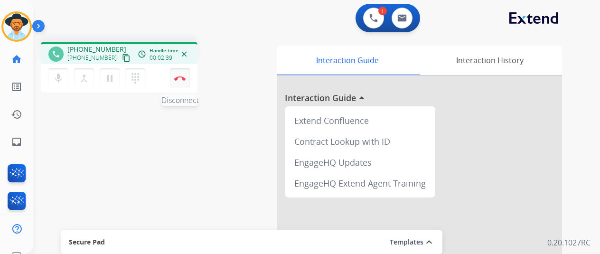
click at [180, 76] on img at bounding box center [179, 78] width 11 height 5
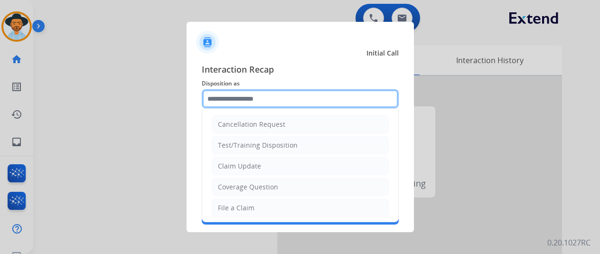
click at [225, 101] on input "text" at bounding box center [300, 98] width 197 height 19
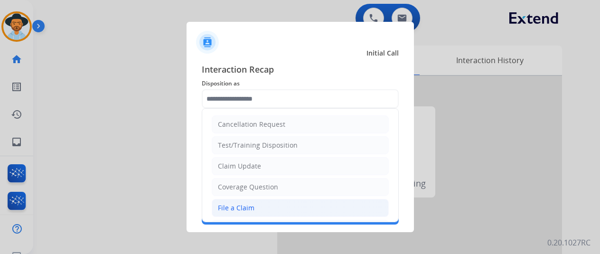
click at [228, 207] on div "File a Claim" at bounding box center [236, 207] width 37 height 9
type input "**********"
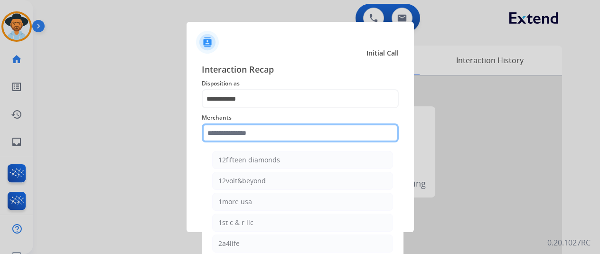
click at [248, 134] on input "text" at bounding box center [300, 132] width 197 height 19
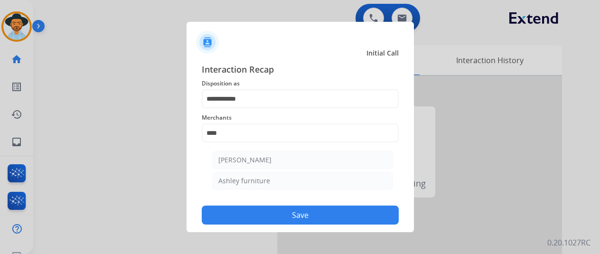
drag, startPoint x: 244, startPoint y: 159, endPoint x: 254, endPoint y: 177, distance: 21.0
click at [244, 161] on div "[PERSON_NAME]" at bounding box center [244, 159] width 53 height 9
type input "**********"
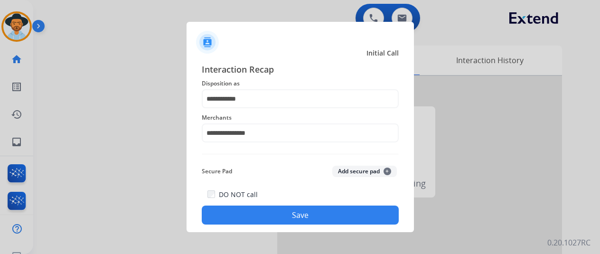
click at [296, 215] on button "Save" at bounding box center [300, 215] width 197 height 19
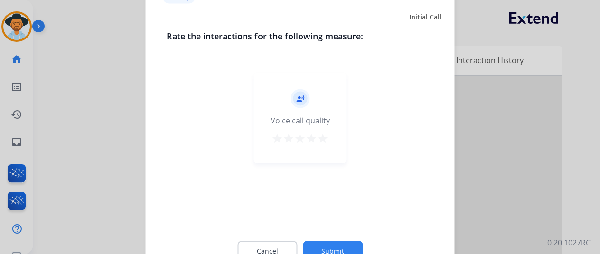
click at [329, 248] on button "Submit" at bounding box center [333, 251] width 60 height 20
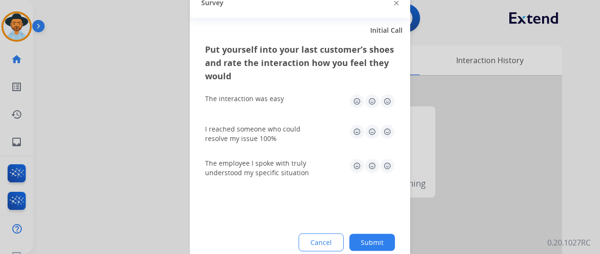
click at [375, 236] on button "Submit" at bounding box center [372, 242] width 46 height 17
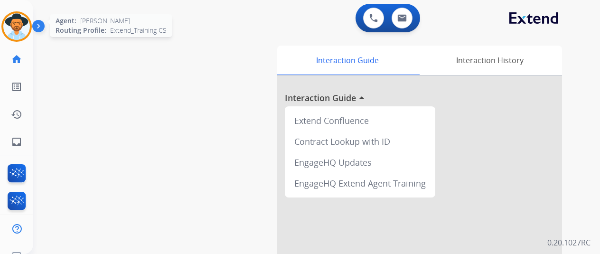
click at [19, 24] on img at bounding box center [16, 26] width 27 height 27
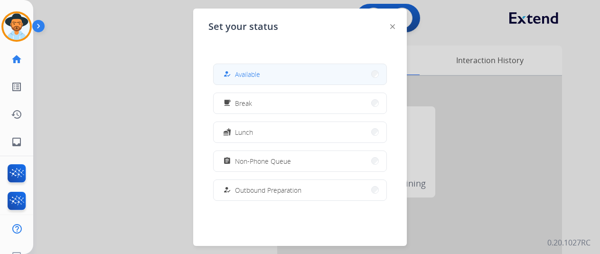
click at [254, 73] on span "Available" at bounding box center [247, 74] width 25 height 10
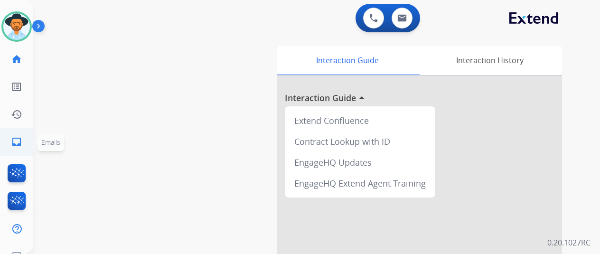
click at [10, 142] on link "inbox Emails" at bounding box center [16, 142] width 27 height 27
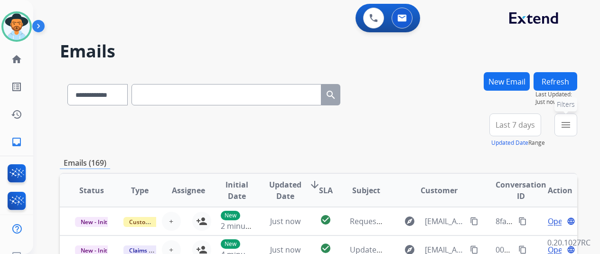
click at [572, 118] on button "menu Filters" at bounding box center [565, 124] width 23 height 23
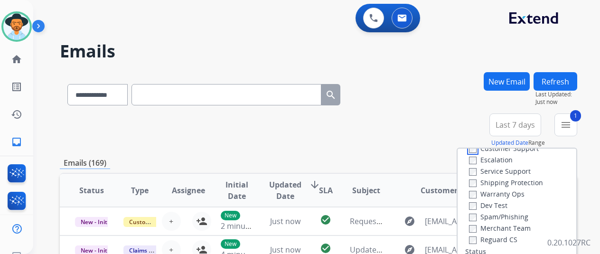
scroll to position [47, 0]
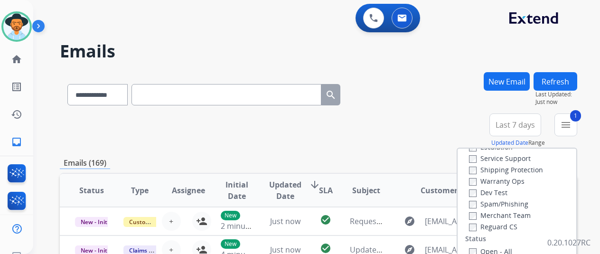
click at [477, 167] on div "Shipping Protection" at bounding box center [506, 169] width 75 height 11
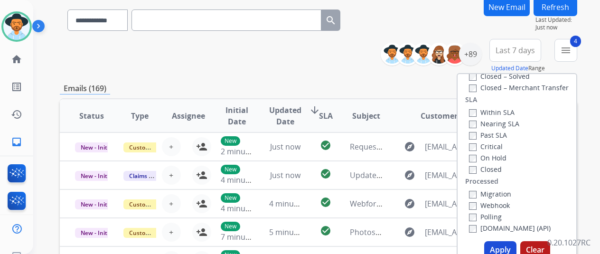
scroll to position [142, 0]
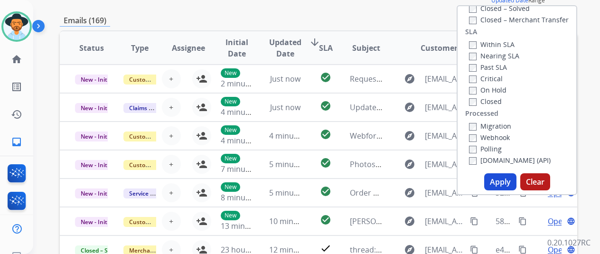
click at [502, 179] on button "Apply" at bounding box center [500, 181] width 32 height 17
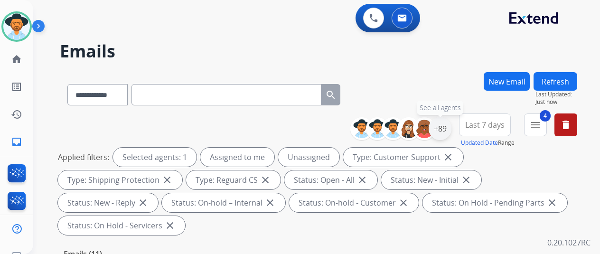
click at [448, 122] on div "+89" at bounding box center [440, 128] width 23 height 23
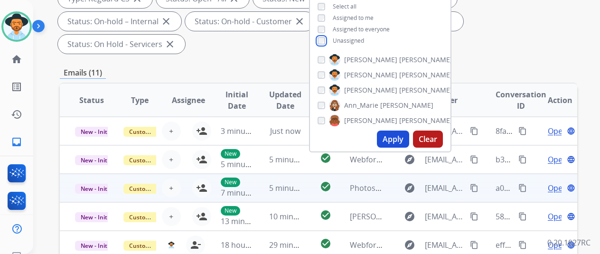
scroll to position [190, 0]
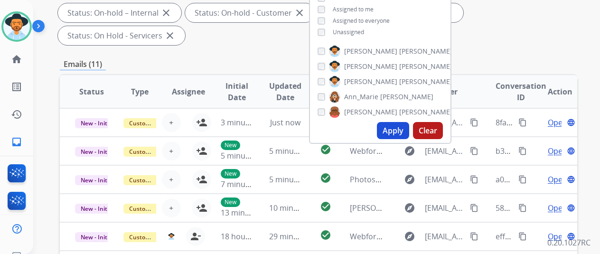
click at [399, 130] on button "Apply" at bounding box center [393, 130] width 32 height 17
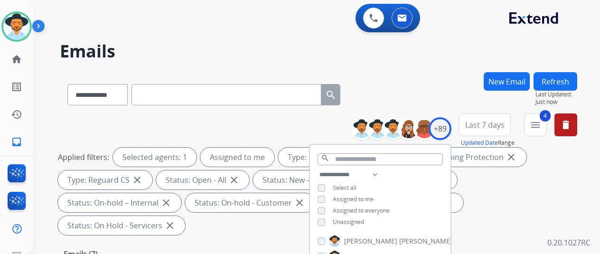
click at [443, 77] on div "**********" at bounding box center [318, 92] width 517 height 41
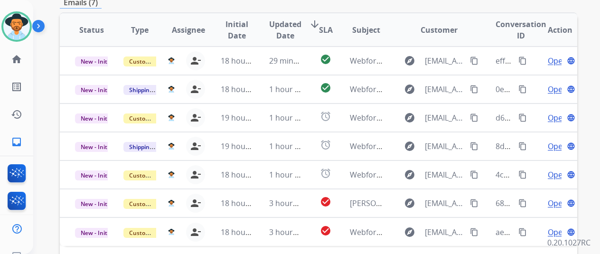
scroll to position [299, 0]
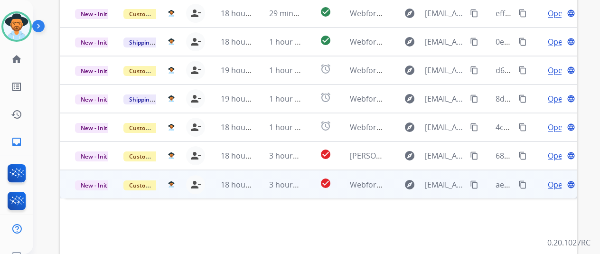
click at [551, 179] on span "Open" at bounding box center [557, 184] width 19 height 11
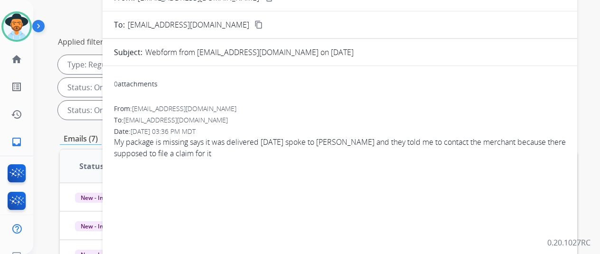
scroll to position [62, 0]
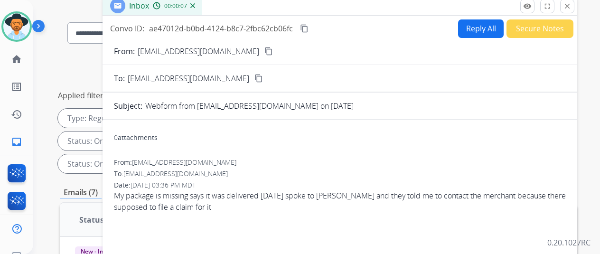
click at [264, 50] on mat-icon "content_copy" at bounding box center [268, 51] width 9 height 9
click at [475, 26] on button "Reply All" at bounding box center [481, 28] width 46 height 19
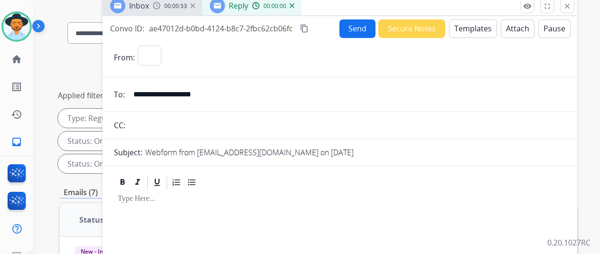
select select "**********"
click at [479, 23] on button "Templates" at bounding box center [473, 28] width 48 height 19
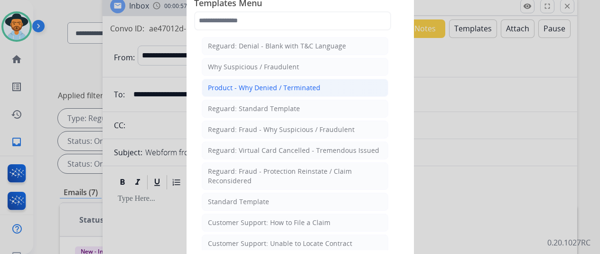
scroll to position [47, 0]
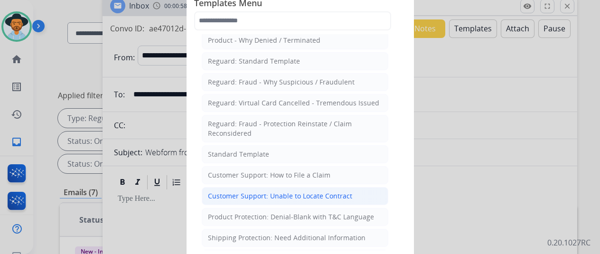
click at [244, 193] on div "Customer Support: Unable to Locate Contract" at bounding box center [280, 195] width 144 height 9
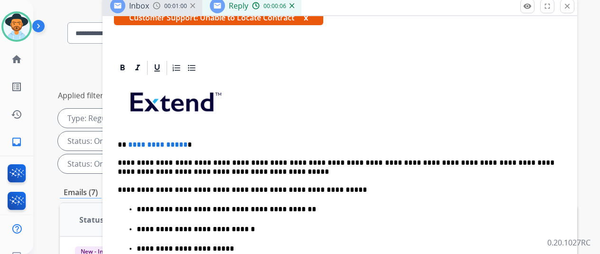
scroll to position [190, 0]
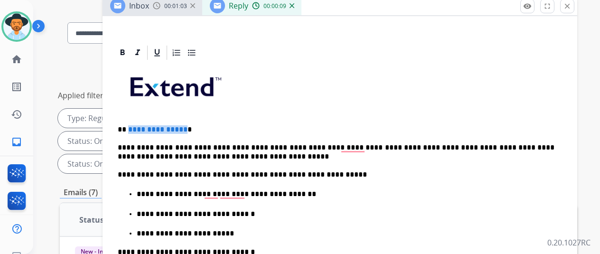
drag, startPoint x: 189, startPoint y: 128, endPoint x: 134, endPoint y: 129, distance: 55.1
click at [134, 129] on p "**********" at bounding box center [336, 129] width 437 height 9
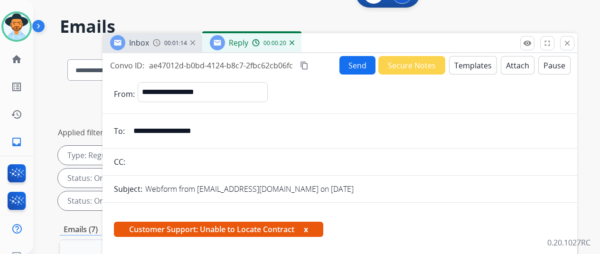
scroll to position [0, 0]
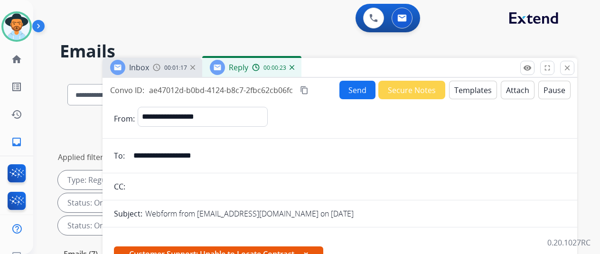
click at [359, 88] on button "Send" at bounding box center [357, 90] width 36 height 19
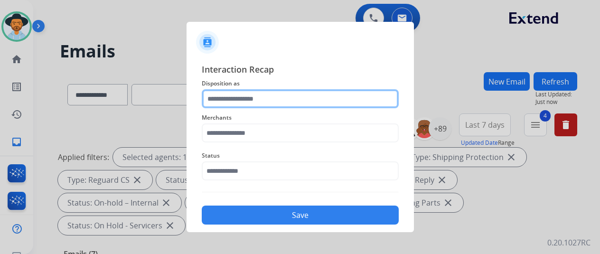
click at [226, 97] on input "text" at bounding box center [300, 98] width 197 height 19
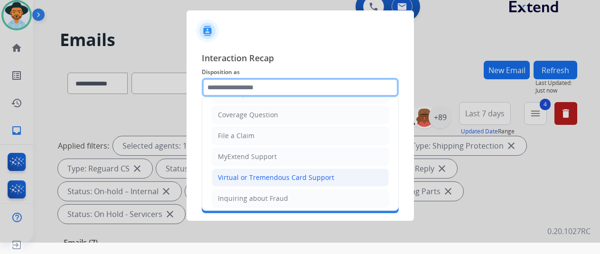
scroll to position [95, 0]
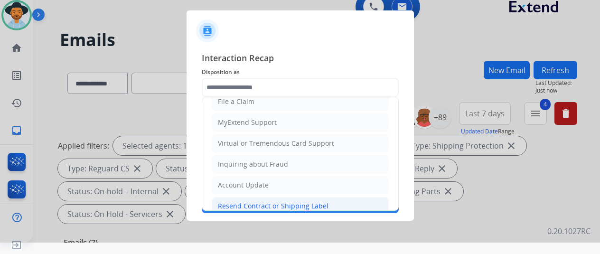
click at [247, 203] on div "Resend Contract or Shipping Label" at bounding box center [273, 205] width 111 height 9
type input "**********"
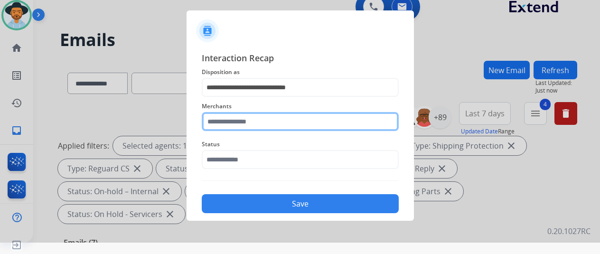
click at [227, 120] on input "text" at bounding box center [300, 121] width 197 height 19
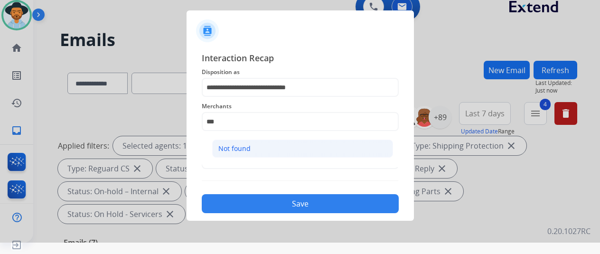
click at [242, 150] on div "Not found" at bounding box center [234, 148] width 32 height 9
type input "*********"
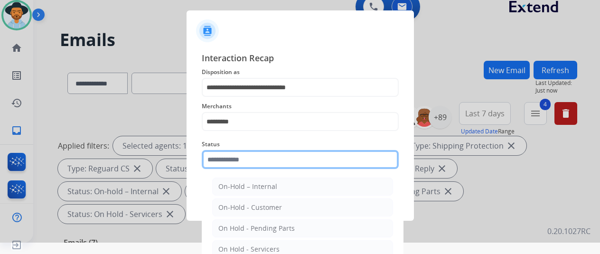
drag, startPoint x: 237, startPoint y: 158, endPoint x: 232, endPoint y: 139, distance: 19.8
click at [237, 158] on input "text" at bounding box center [300, 159] width 197 height 19
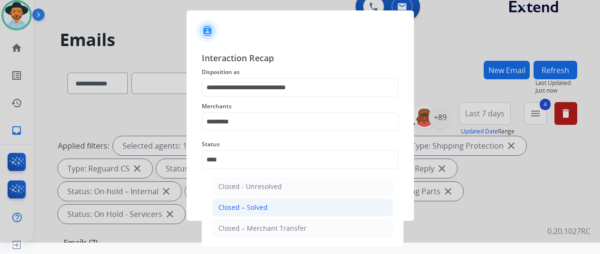
click at [242, 206] on div "Closed – Solved" at bounding box center [242, 207] width 49 height 9
type input "**********"
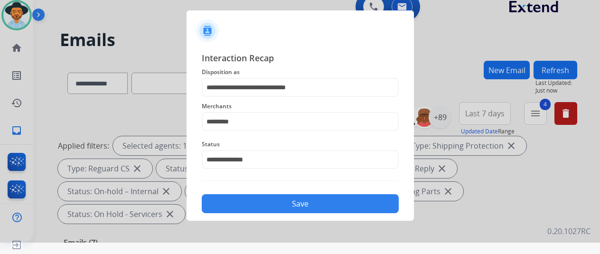
click at [300, 201] on button "Save" at bounding box center [300, 203] width 197 height 19
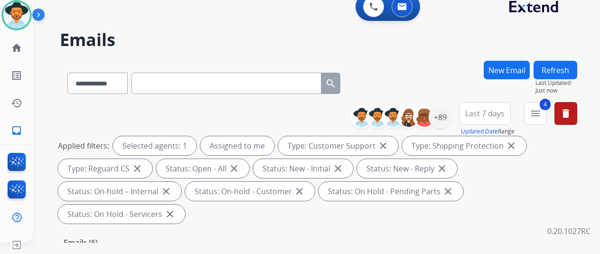
click at [412, 72] on div "**********" at bounding box center [318, 81] width 517 height 41
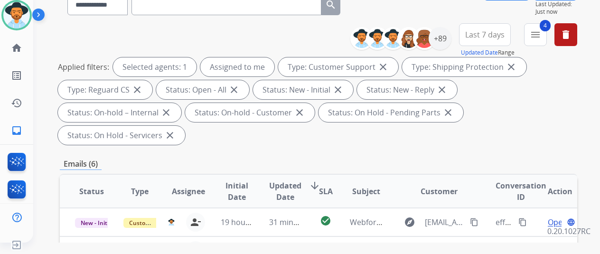
scroll to position [285, 0]
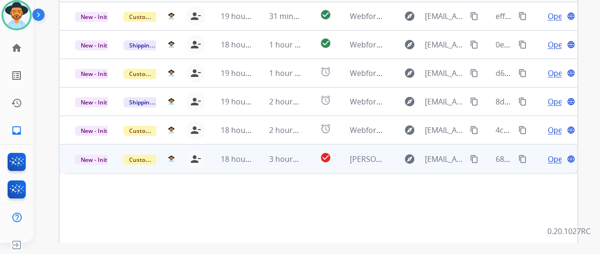
click at [552, 153] on span "Open" at bounding box center [557, 158] width 19 height 11
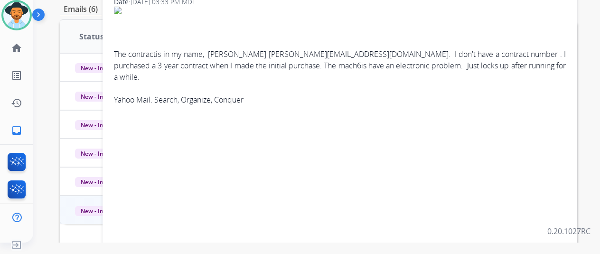
scroll to position [190, 0]
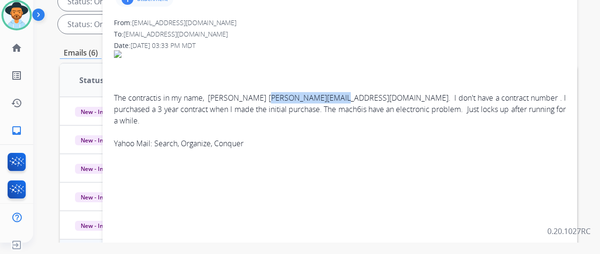
drag, startPoint x: 274, startPoint y: 96, endPoint x: 347, endPoint y: 97, distance: 73.1
click at [347, 97] on span "The contractis in my name, Michael Pousak mtpousak@yahoo.com. I don't have a co…" at bounding box center [340, 99] width 452 height 99
copy span "[EMAIL_ADDRESS][DOMAIN_NAME]"
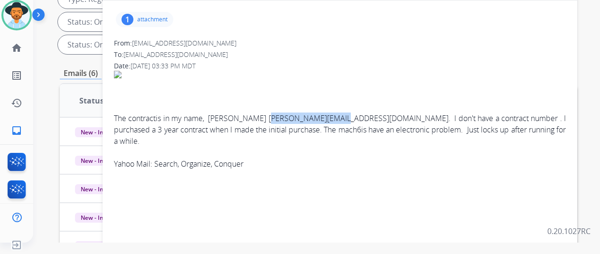
scroll to position [47, 0]
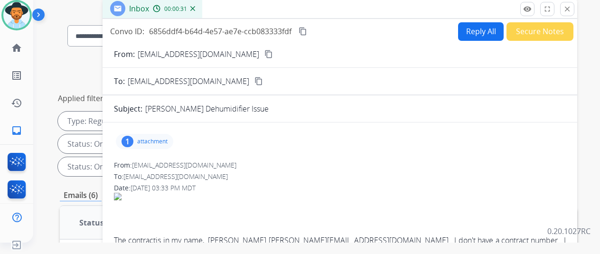
click at [132, 139] on div "1" at bounding box center [128, 141] width 12 height 11
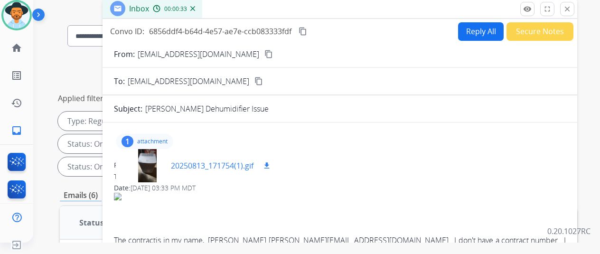
click at [157, 160] on div at bounding box center [146, 165] width 47 height 33
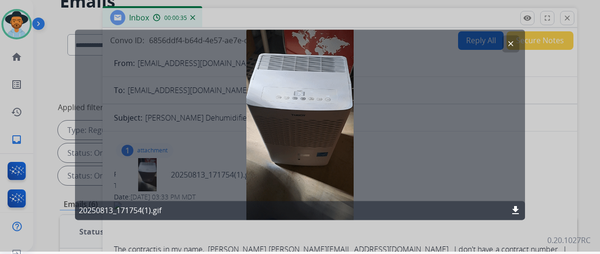
scroll to position [0, 0]
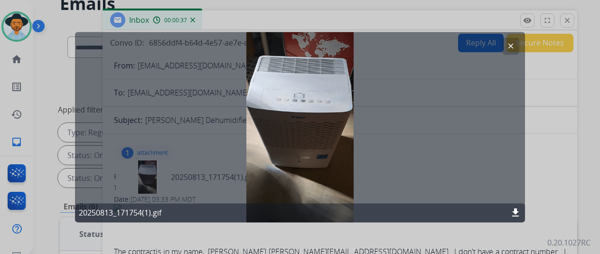
click at [514, 43] on mat-icon "clear" at bounding box center [511, 46] width 9 height 9
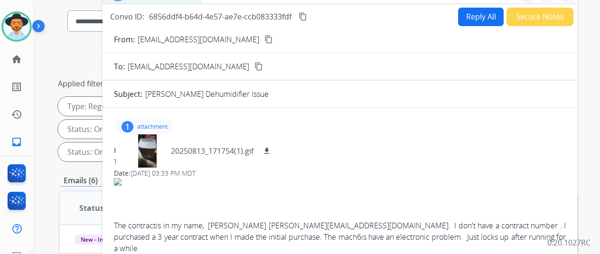
scroll to position [14, 0]
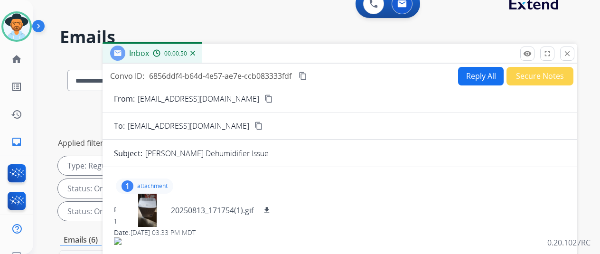
click at [474, 74] on button "Reply All" at bounding box center [481, 76] width 46 height 19
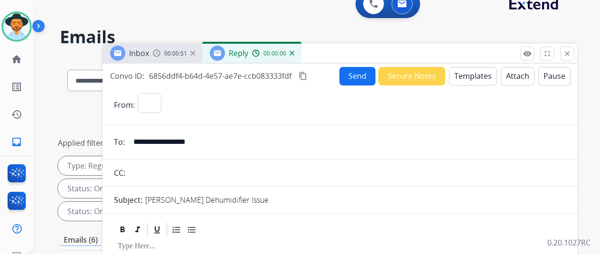
select select "**********"
click at [477, 73] on button "Templates" at bounding box center [473, 76] width 48 height 19
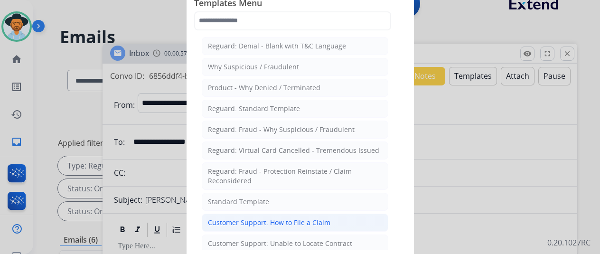
click at [247, 222] on div "Customer Support: How to File a Claim" at bounding box center [269, 222] width 122 height 9
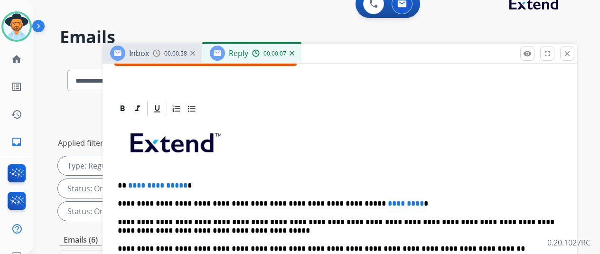
scroll to position [190, 0]
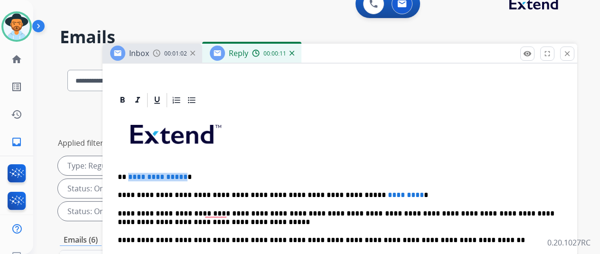
drag, startPoint x: 189, startPoint y: 175, endPoint x: 134, endPoint y: 175, distance: 54.6
click at [134, 175] on span "**********" at bounding box center [157, 176] width 59 height 7
drag, startPoint x: 342, startPoint y: 196, endPoint x: 384, endPoint y: 193, distance: 41.4
click at [384, 193] on p "**********" at bounding box center [336, 195] width 437 height 9
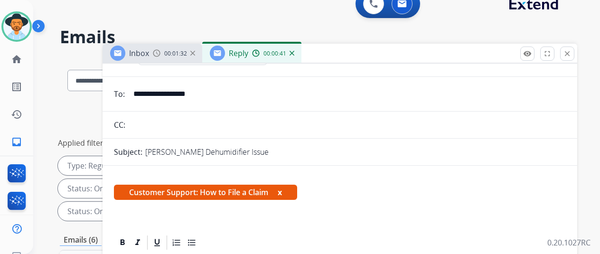
scroll to position [0, 0]
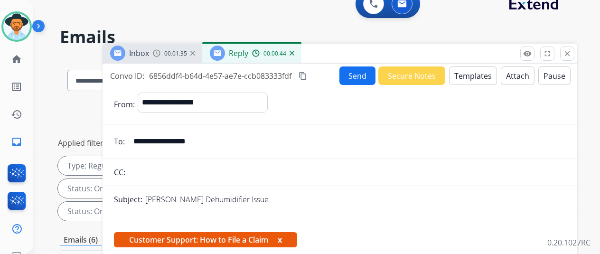
click at [353, 75] on button "Send" at bounding box center [357, 75] width 36 height 19
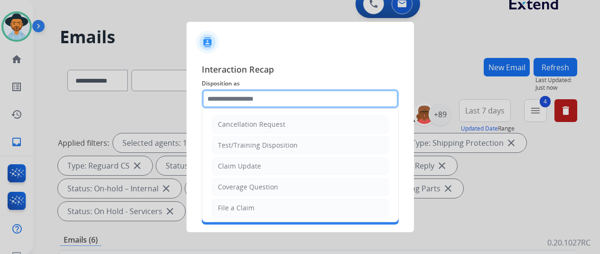
click at [228, 96] on input "text" at bounding box center [300, 98] width 197 height 19
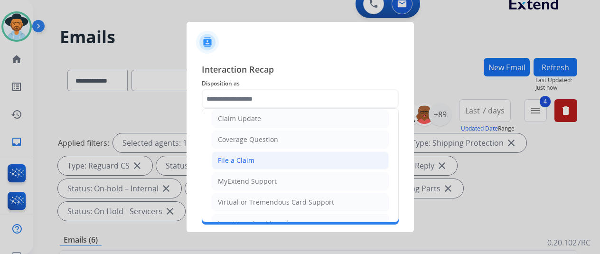
click at [246, 160] on div "File a Claim" at bounding box center [236, 160] width 37 height 9
type input "**********"
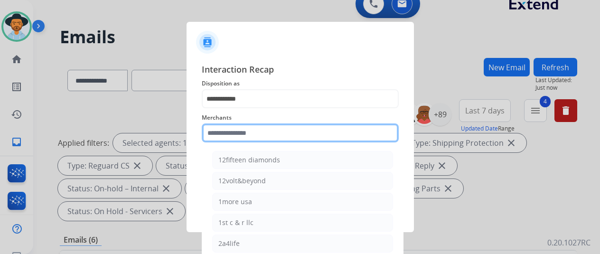
drag, startPoint x: 224, startPoint y: 127, endPoint x: 220, endPoint y: 122, distance: 6.5
click at [223, 127] on input "text" at bounding box center [300, 132] width 197 height 19
type input "*"
paste input "**********"
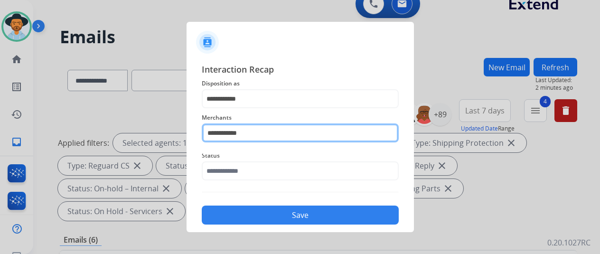
type input "**********"
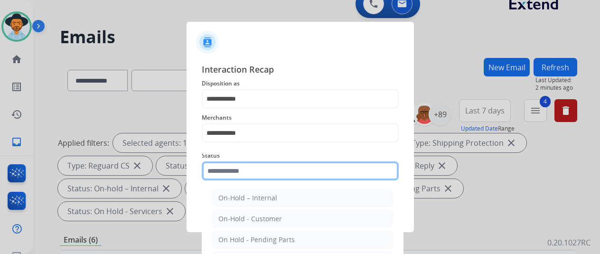
click at [222, 170] on input "text" at bounding box center [300, 170] width 197 height 19
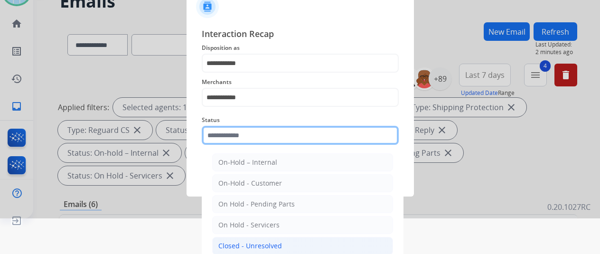
scroll to position [72, 0]
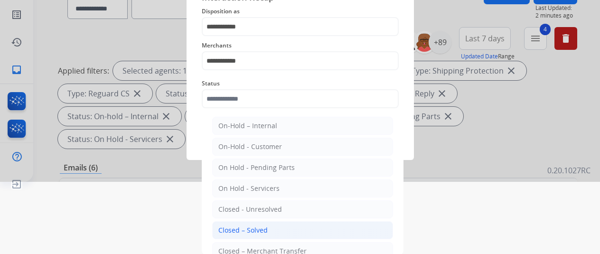
click at [236, 232] on div "Closed – Solved" at bounding box center [242, 229] width 49 height 9
type input "**********"
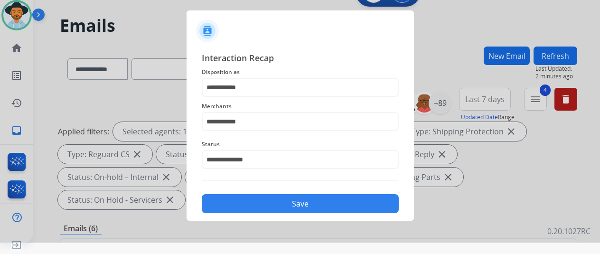
click at [280, 205] on button "Save" at bounding box center [300, 203] width 197 height 19
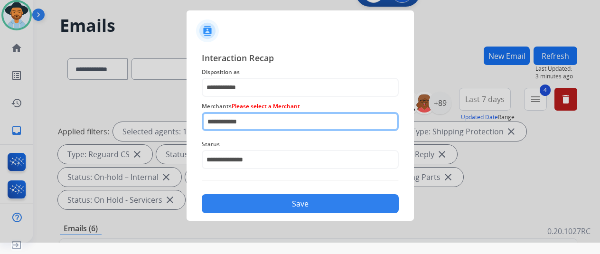
drag, startPoint x: 254, startPoint y: 124, endPoint x: 174, endPoint y: 121, distance: 80.3
click at [0, 121] on app-contact-recap-modal "**********" at bounding box center [0, 116] width 0 height 254
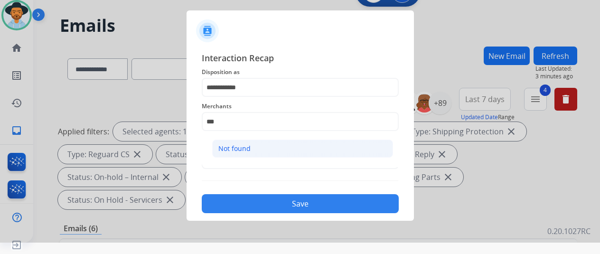
click at [243, 149] on div "Not found" at bounding box center [234, 148] width 32 height 9
type input "*********"
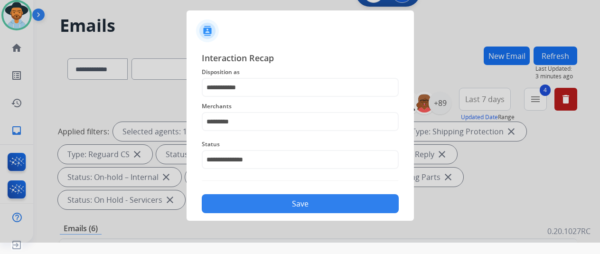
click at [272, 200] on button "Save" at bounding box center [300, 203] width 197 height 19
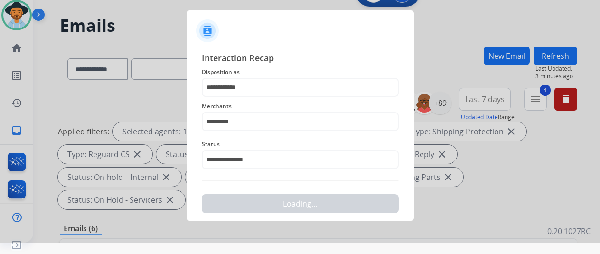
scroll to position [0, 0]
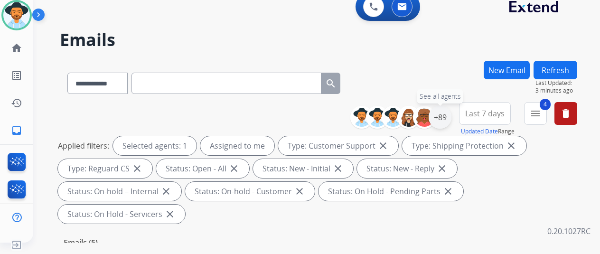
click at [450, 112] on div "+89" at bounding box center [440, 117] width 23 height 23
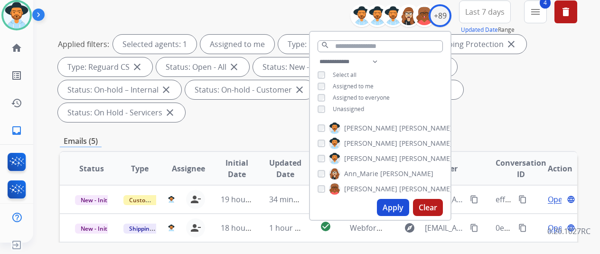
scroll to position [142, 0]
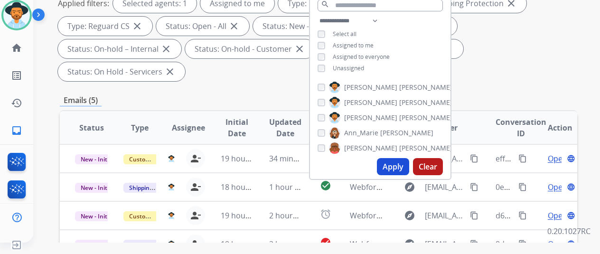
click at [397, 163] on button "Apply" at bounding box center [393, 166] width 32 height 17
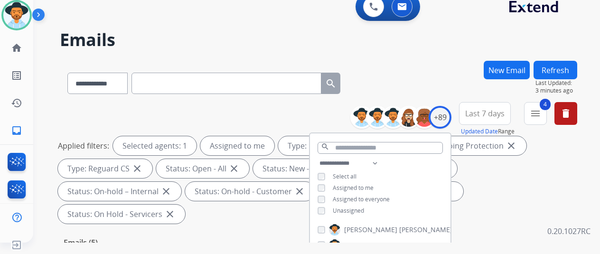
click at [417, 52] on div "**********" at bounding box center [305, 150] width 544 height 254
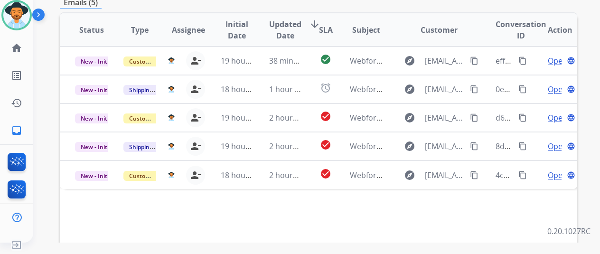
scroll to position [237, 0]
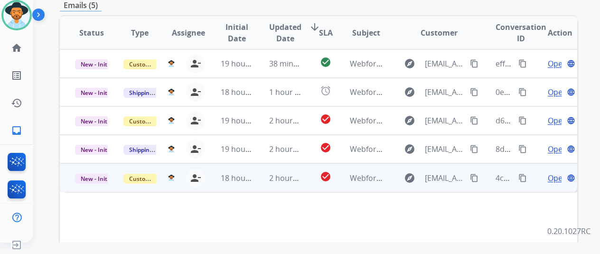
click at [554, 172] on span "Open" at bounding box center [557, 177] width 19 height 11
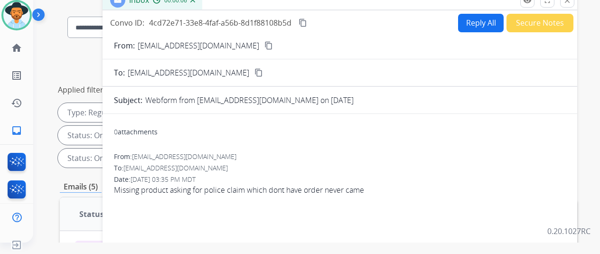
scroll to position [47, 0]
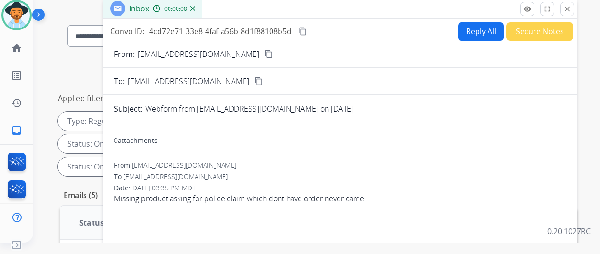
click at [264, 53] on mat-icon "content_copy" at bounding box center [268, 54] width 9 height 9
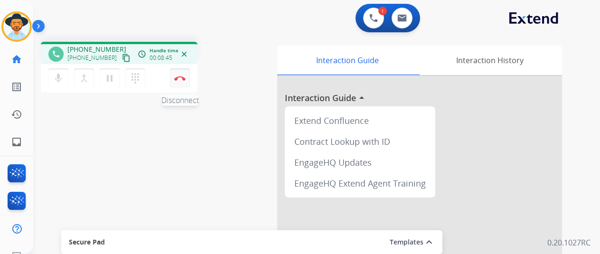
click at [179, 76] on img at bounding box center [179, 78] width 11 height 5
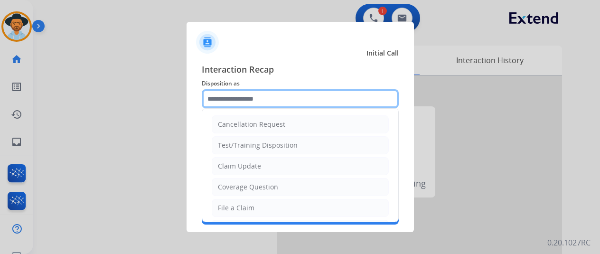
click at [230, 98] on input "text" at bounding box center [300, 98] width 197 height 19
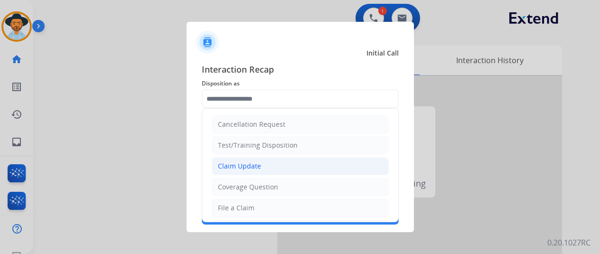
click at [230, 166] on div "Claim Update" at bounding box center [239, 165] width 43 height 9
type input "**********"
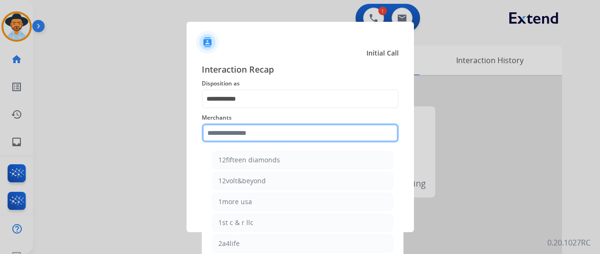
click at [229, 133] on input "text" at bounding box center [300, 132] width 197 height 19
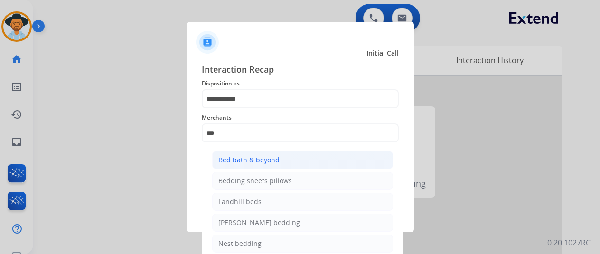
click at [252, 162] on div "Bed bath & beyond" at bounding box center [248, 159] width 61 height 9
type input "**********"
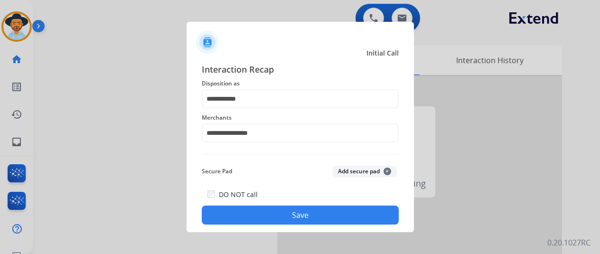
click at [277, 214] on button "Save" at bounding box center [300, 215] width 197 height 19
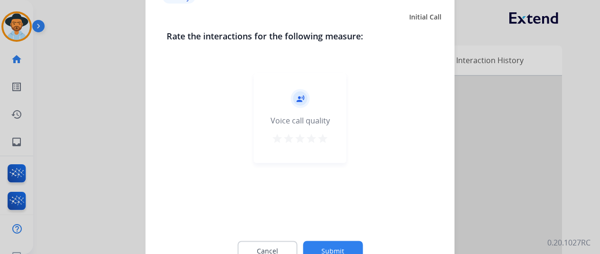
click at [334, 247] on button "Submit" at bounding box center [333, 251] width 60 height 20
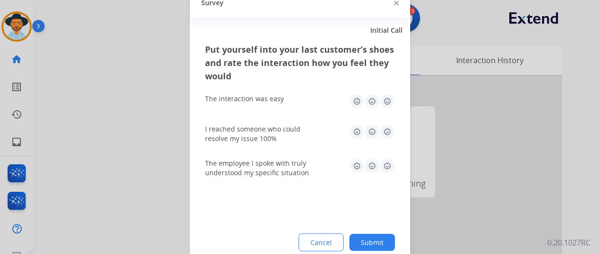
click at [377, 240] on button "Submit" at bounding box center [372, 242] width 46 height 17
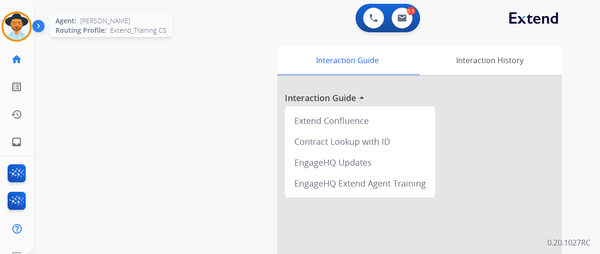
click at [15, 31] on img at bounding box center [16, 26] width 27 height 27
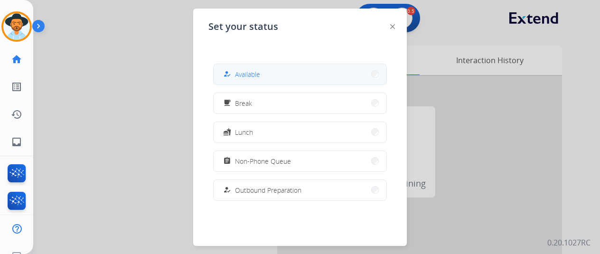
click at [257, 69] on div "how_to_reg Available" at bounding box center [240, 73] width 39 height 11
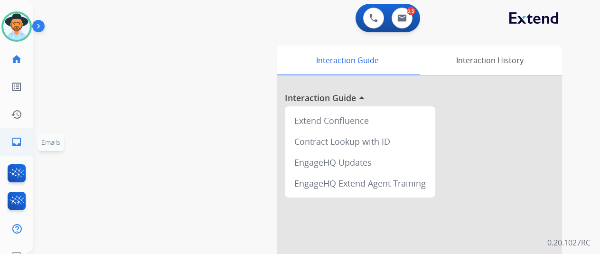
click at [12, 146] on mat-icon "inbox" at bounding box center [16, 141] width 11 height 11
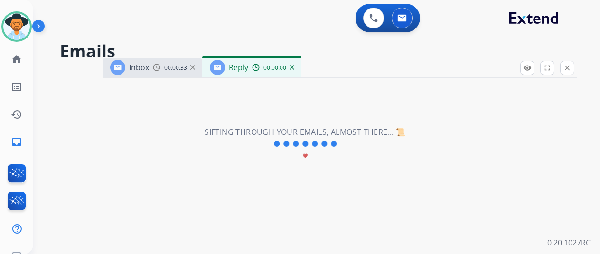
select select "**********"
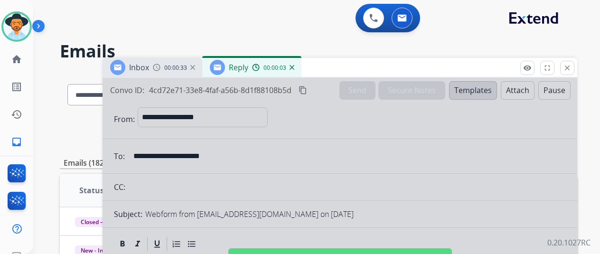
click at [344, 174] on div at bounding box center [340, 255] width 475 height 355
select select
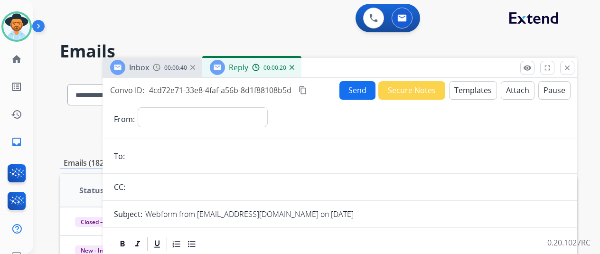
click at [294, 66] on img at bounding box center [292, 67] width 5 height 5
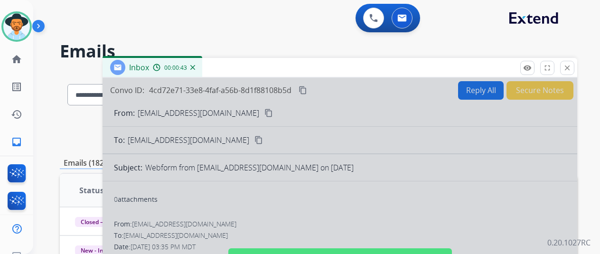
click at [195, 66] on img at bounding box center [192, 67] width 5 height 5
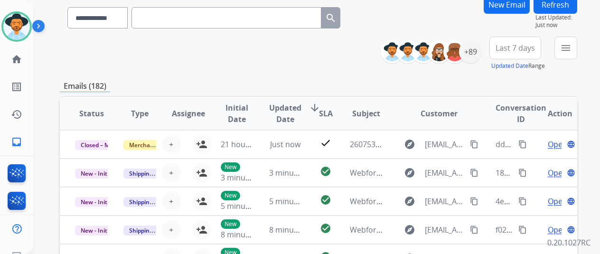
scroll to position [47, 0]
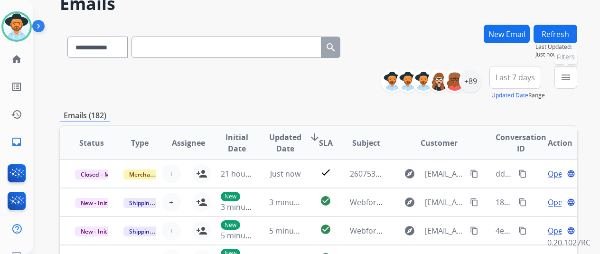
click at [572, 80] on mat-icon "menu" at bounding box center [565, 77] width 11 height 11
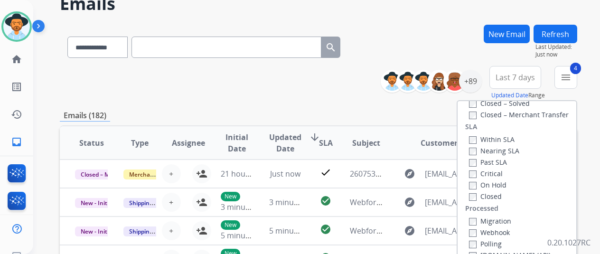
scroll to position [190, 0]
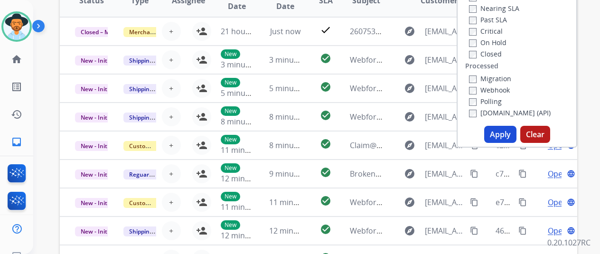
click at [499, 137] on button "Apply" at bounding box center [500, 134] width 32 height 17
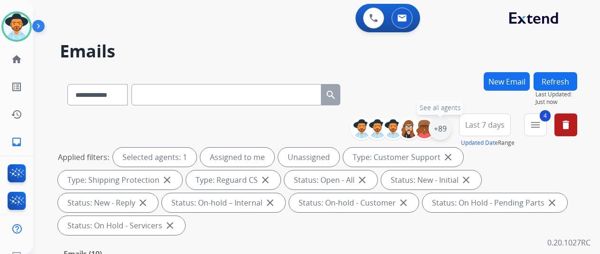
click at [446, 129] on div "+89" at bounding box center [440, 128] width 23 height 23
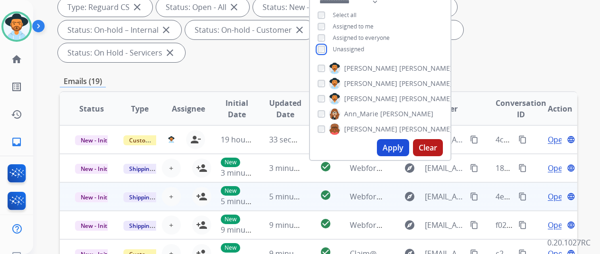
scroll to position [190, 0]
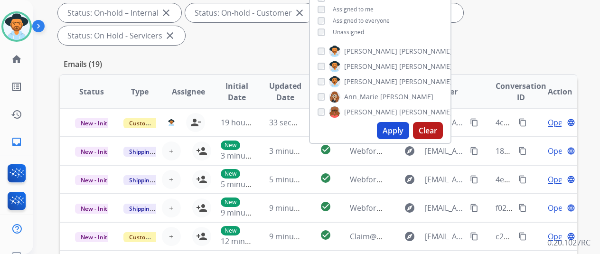
click at [397, 127] on button "Apply" at bounding box center [393, 130] width 32 height 17
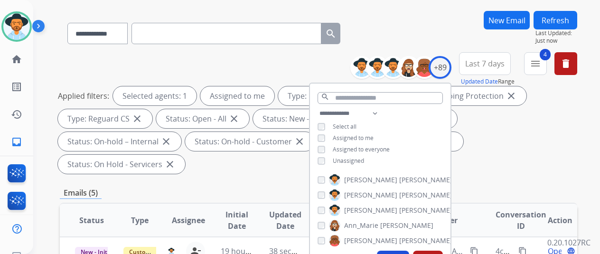
scroll to position [47, 0]
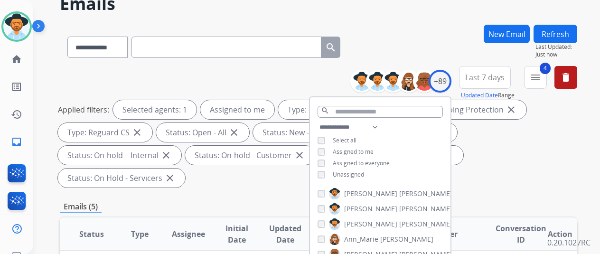
click at [433, 42] on div "**********" at bounding box center [318, 45] width 517 height 41
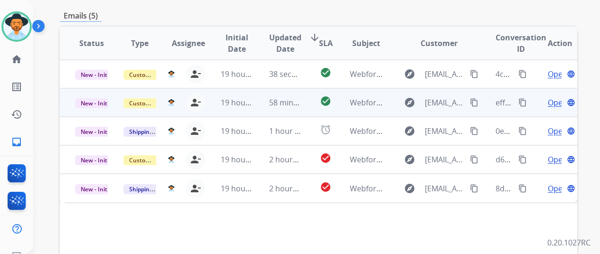
scroll to position [285, 0]
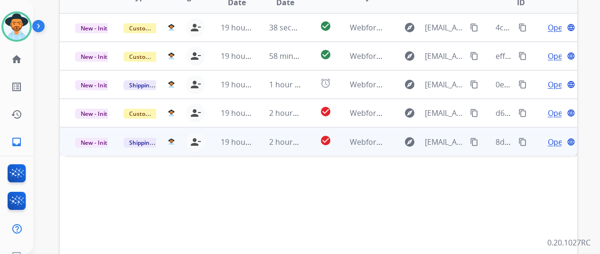
click at [554, 136] on span "Open" at bounding box center [557, 141] width 19 height 11
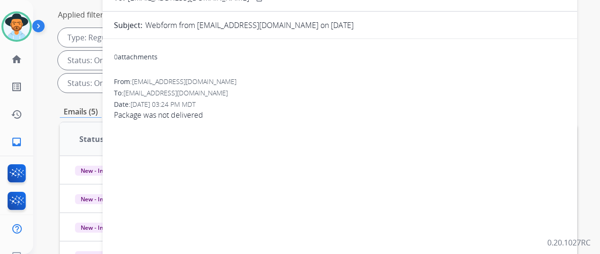
scroll to position [47, 0]
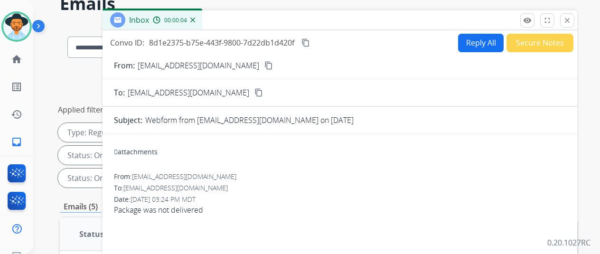
click at [264, 62] on mat-icon "content_copy" at bounding box center [268, 65] width 9 height 9
click at [484, 41] on button "Reply All" at bounding box center [481, 43] width 46 height 19
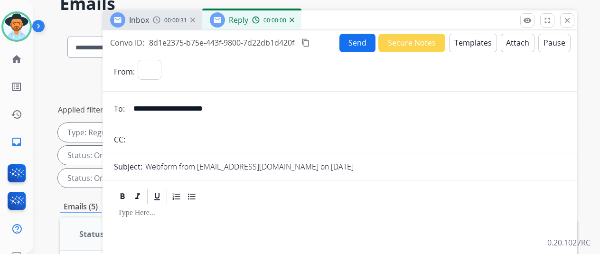
select select "**********"
click at [477, 38] on button "Templates" at bounding box center [473, 43] width 48 height 19
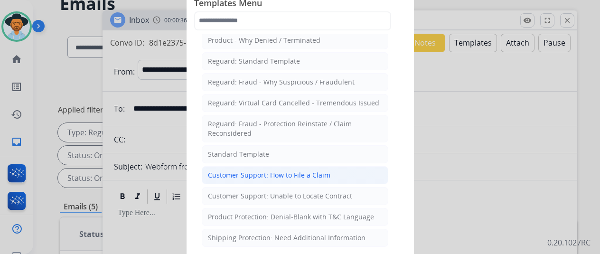
click at [251, 172] on div "Customer Support: How to File a Claim" at bounding box center [269, 174] width 122 height 9
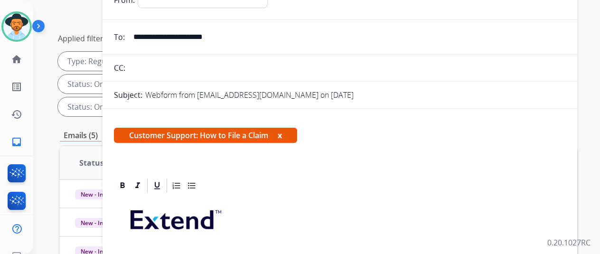
scroll to position [0, 0]
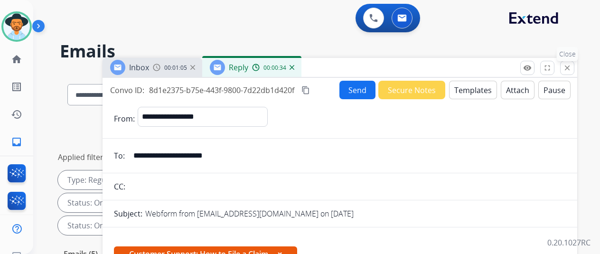
click at [572, 66] on mat-icon "close" at bounding box center [567, 68] width 9 height 9
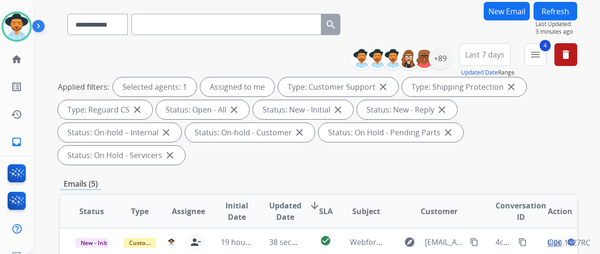
scroll to position [190, 0]
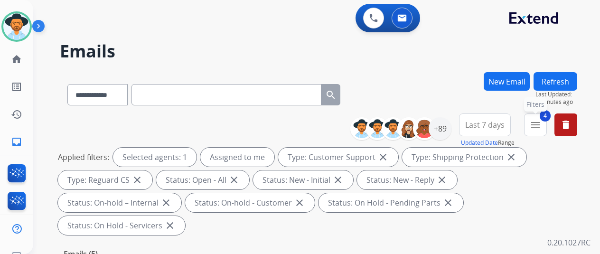
click at [541, 122] on mat-icon "menu" at bounding box center [535, 124] width 11 height 11
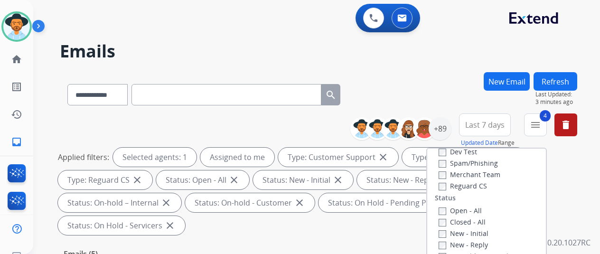
scroll to position [108, 0]
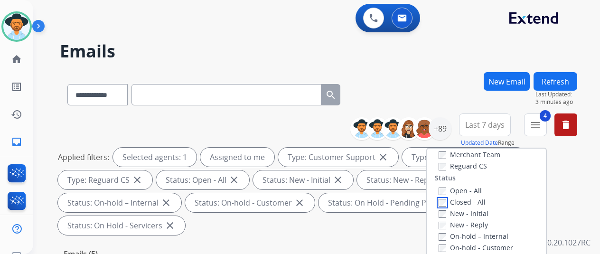
click at [439, 203] on div "Open - All Closed - All New - Initial New - Reply On-hold – Internal On-hold - …" at bounding box center [486, 247] width 103 height 125
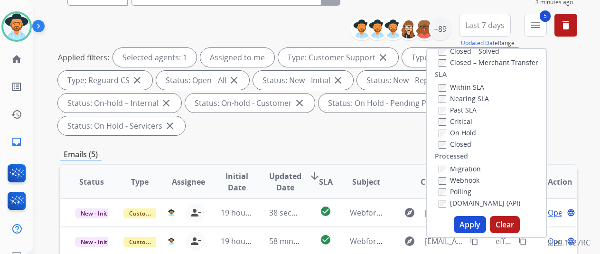
scroll to position [142, 0]
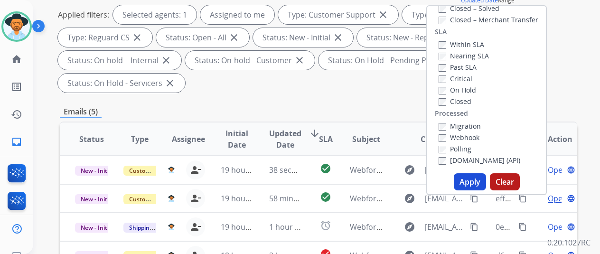
click at [471, 177] on button "Apply" at bounding box center [470, 181] width 32 height 17
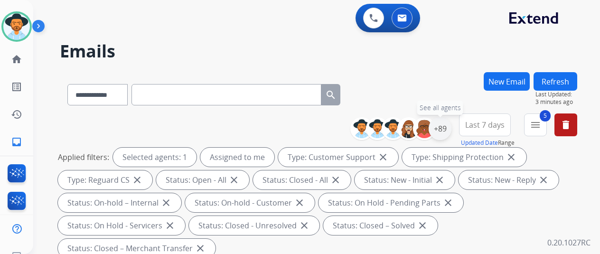
click at [446, 122] on div "+89" at bounding box center [440, 128] width 23 height 23
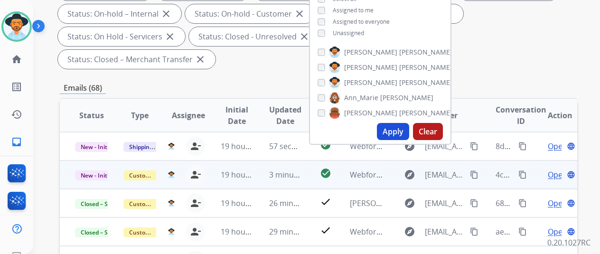
scroll to position [190, 0]
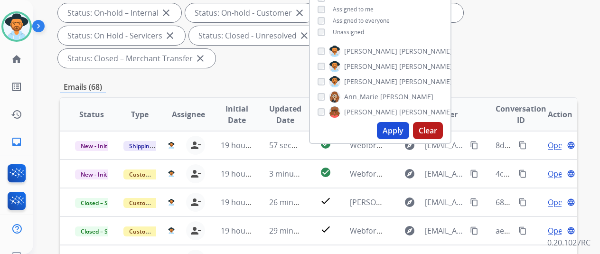
click at [394, 129] on button "Apply" at bounding box center [393, 130] width 32 height 17
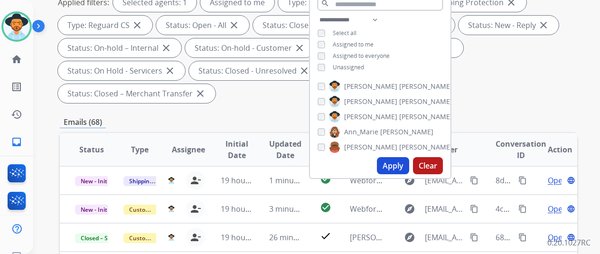
scroll to position [95, 0]
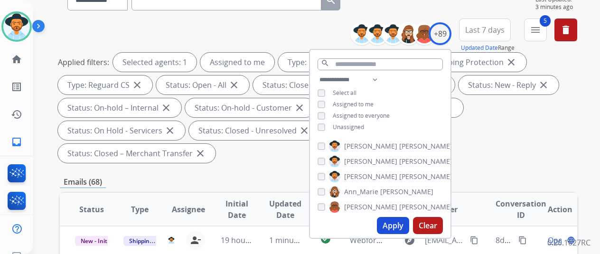
click at [495, 117] on div "Applied filters: Selected agents: 1 Assigned to me Type: Customer Support close…" at bounding box center [316, 108] width 517 height 110
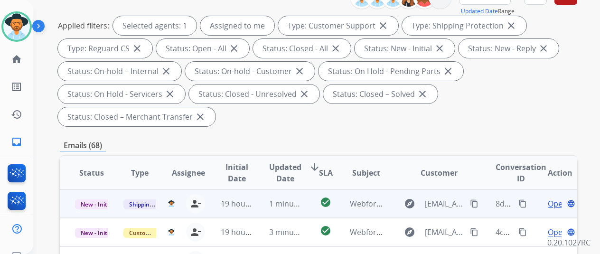
scroll to position [237, 0]
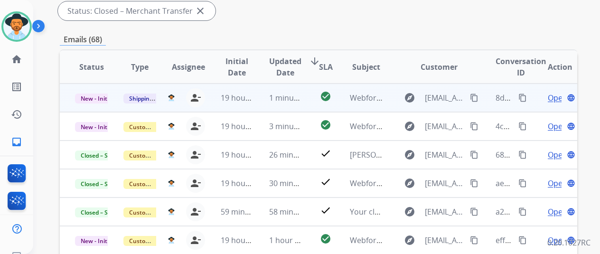
click at [556, 94] on span "Open" at bounding box center [557, 97] width 19 height 11
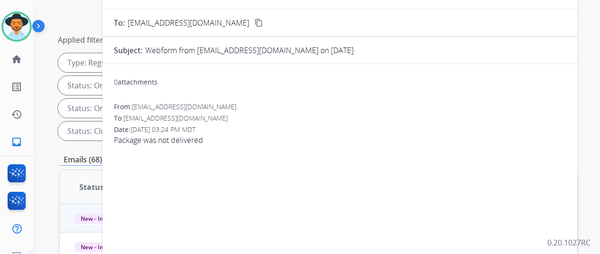
scroll to position [47, 0]
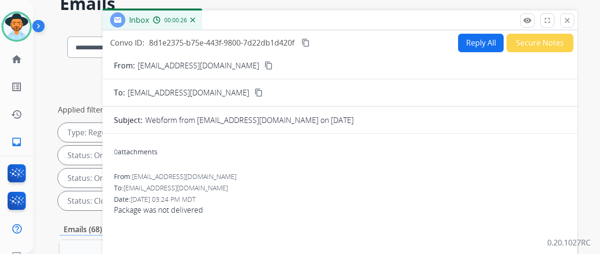
click at [479, 39] on button "Reply All" at bounding box center [481, 43] width 46 height 19
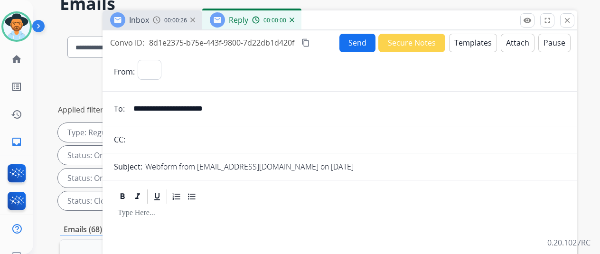
select select "**********"
click at [472, 37] on button "Templates" at bounding box center [473, 43] width 48 height 19
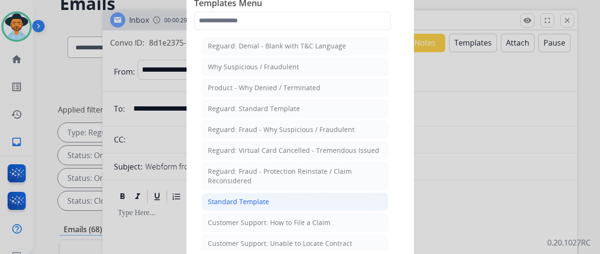
click at [231, 202] on div "Standard Template" at bounding box center [238, 201] width 61 height 9
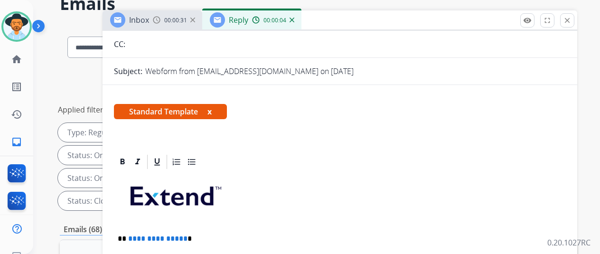
scroll to position [171, 0]
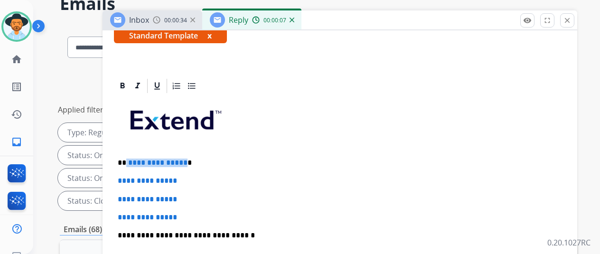
drag, startPoint x: 189, startPoint y: 162, endPoint x: 133, endPoint y: 162, distance: 56.0
click at [133, 162] on p "**********" at bounding box center [336, 163] width 437 height 9
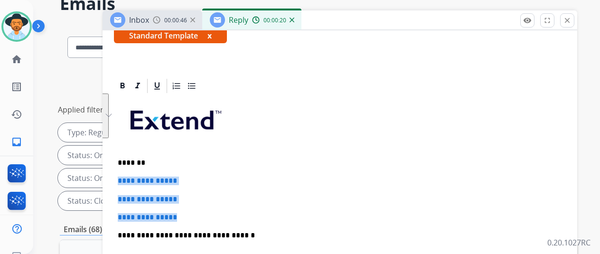
drag, startPoint x: 193, startPoint y: 218, endPoint x: 122, endPoint y: 176, distance: 82.6
click at [122, 176] on div "**********" at bounding box center [340, 80] width 475 height 442
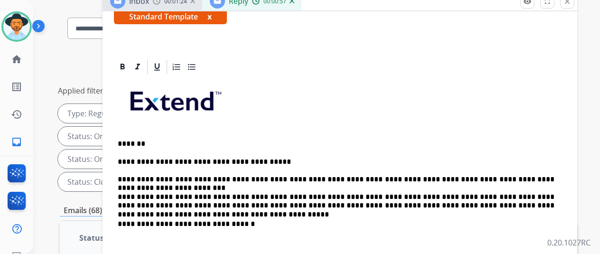
scroll to position [47, 0]
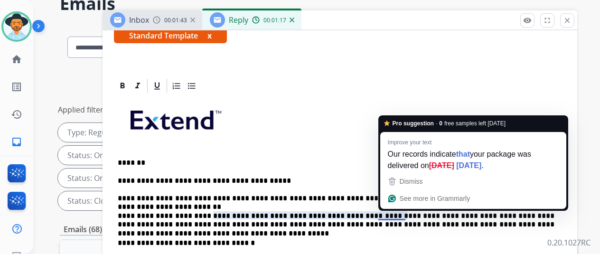
click at [395, 214] on p "**********" at bounding box center [336, 203] width 437 height 52
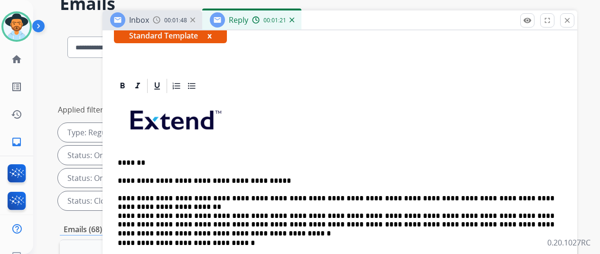
click at [524, 214] on p "**********" at bounding box center [336, 203] width 437 height 52
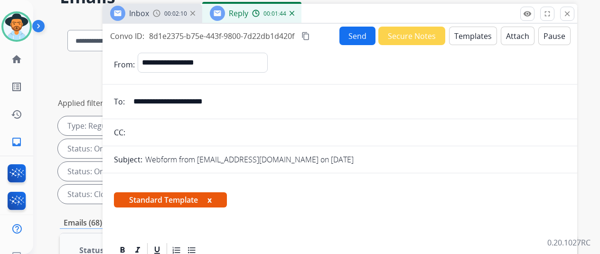
scroll to position [0, 0]
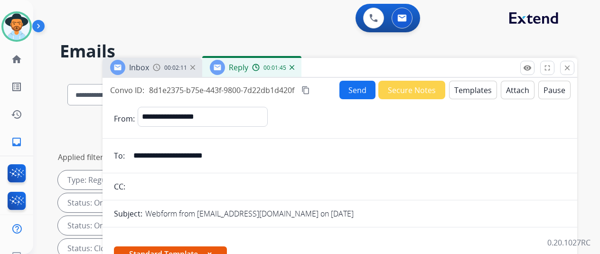
click at [357, 88] on button "Send" at bounding box center [357, 90] width 36 height 19
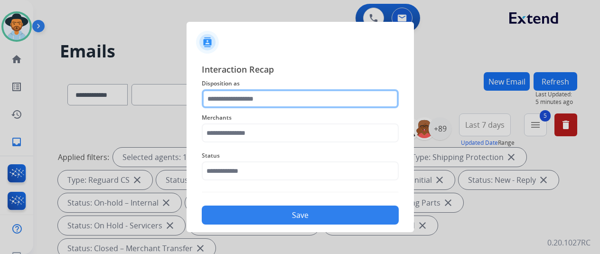
click at [231, 97] on input "text" at bounding box center [300, 98] width 197 height 19
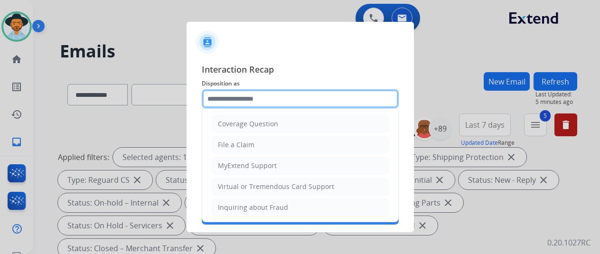
scroll to position [142, 0]
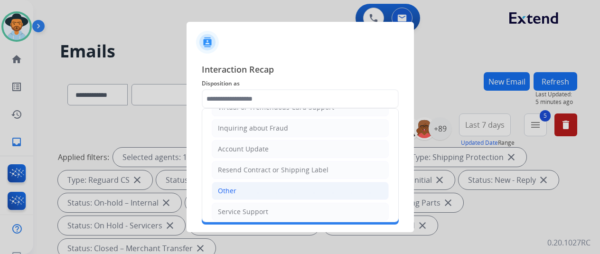
click at [234, 189] on div "Other" at bounding box center [227, 190] width 19 height 9
type input "*****"
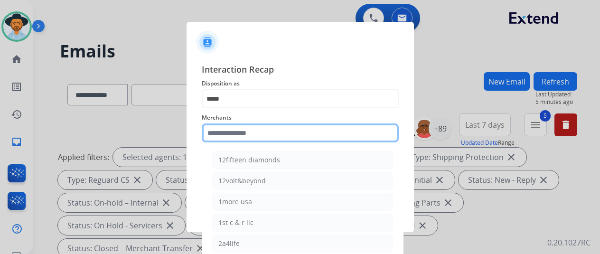
click at [222, 133] on input "text" at bounding box center [300, 132] width 197 height 19
type input "*"
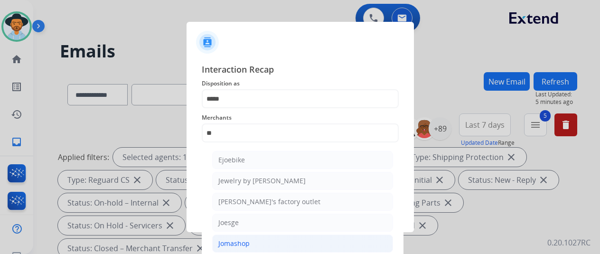
click at [233, 245] on div "Jomashop" at bounding box center [233, 243] width 31 height 9
type input "********"
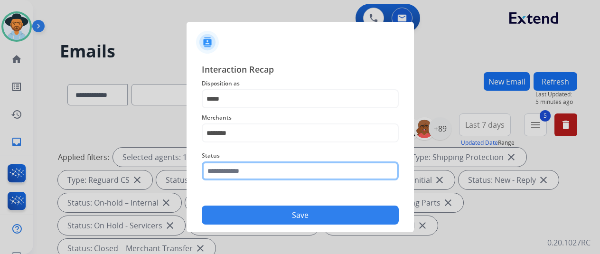
click at [240, 172] on input "text" at bounding box center [300, 170] width 197 height 19
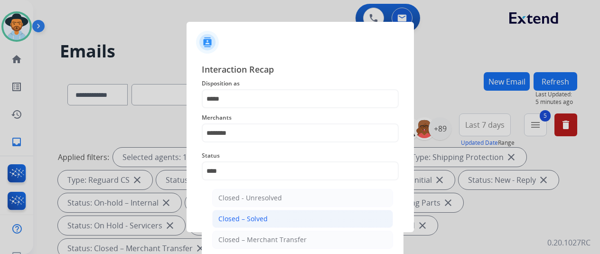
click at [244, 212] on li "Closed – Solved" at bounding box center [302, 219] width 181 height 18
type input "**********"
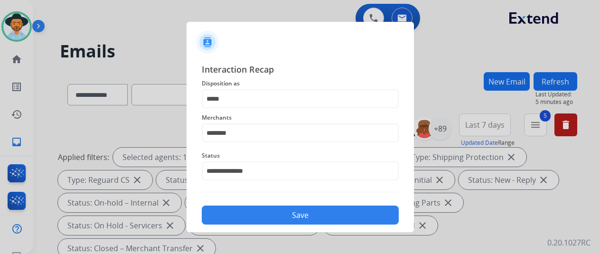
click at [289, 211] on button "Save" at bounding box center [300, 215] width 197 height 19
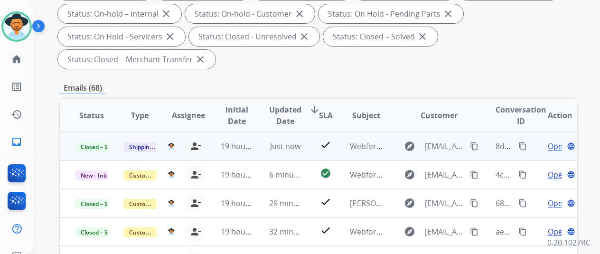
scroll to position [190, 0]
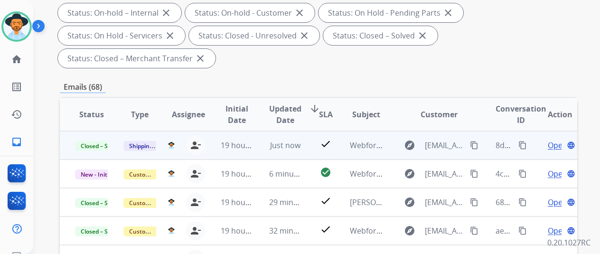
click at [522, 143] on mat-icon "content_copy" at bounding box center [522, 145] width 9 height 9
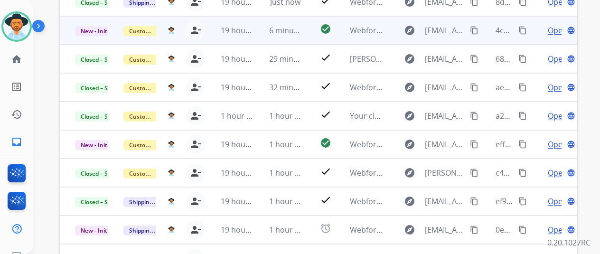
scroll to position [47, 0]
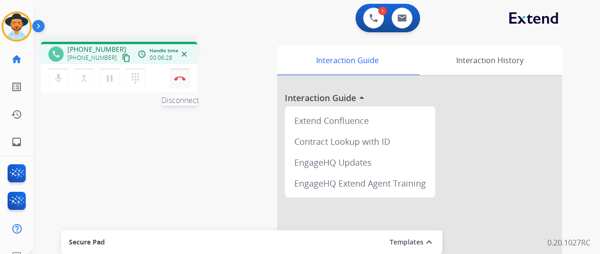
click at [177, 76] on img at bounding box center [179, 78] width 11 height 5
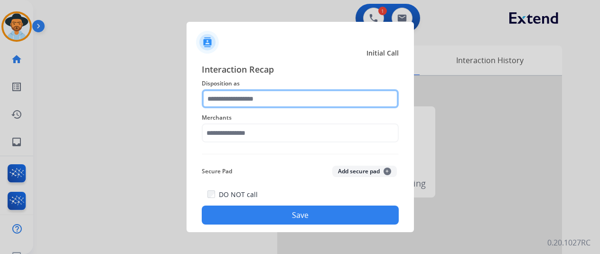
click at [234, 103] on input "text" at bounding box center [300, 98] width 197 height 19
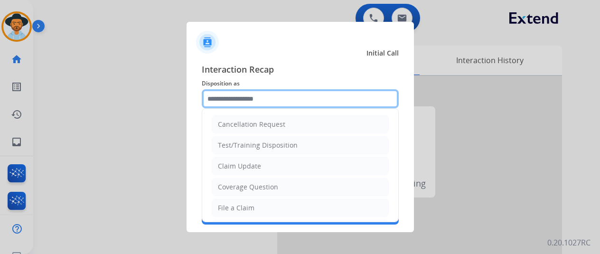
scroll to position [95, 0]
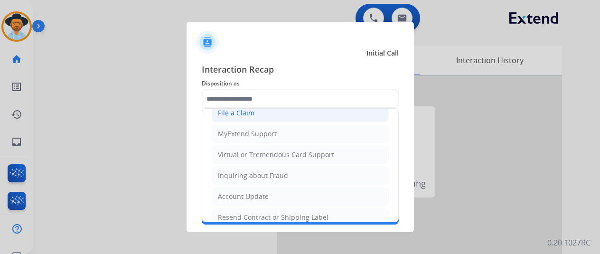
click at [236, 113] on div "File a Claim" at bounding box center [236, 112] width 37 height 9
type input "**********"
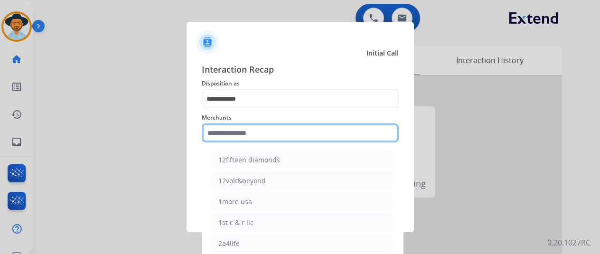
click at [227, 133] on input "text" at bounding box center [300, 132] width 197 height 19
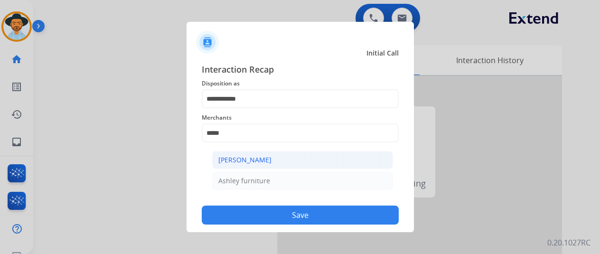
click at [247, 161] on div "[PERSON_NAME]" at bounding box center [244, 159] width 53 height 9
type input "**********"
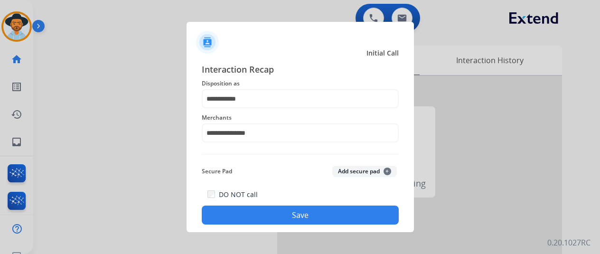
click at [293, 219] on button "Save" at bounding box center [300, 215] width 197 height 19
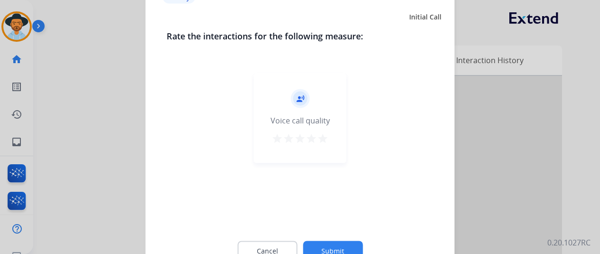
click at [343, 249] on button "Submit" at bounding box center [333, 251] width 60 height 20
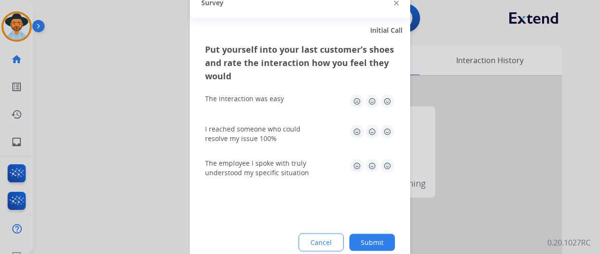
click at [380, 242] on button "Submit" at bounding box center [372, 242] width 46 height 17
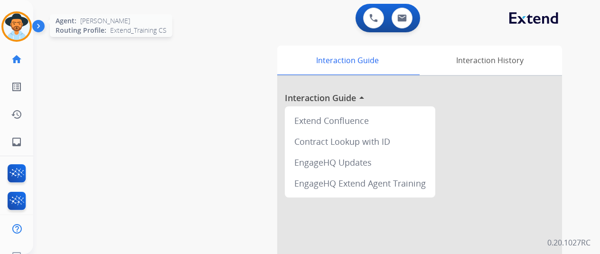
click at [16, 24] on img at bounding box center [16, 26] width 27 height 27
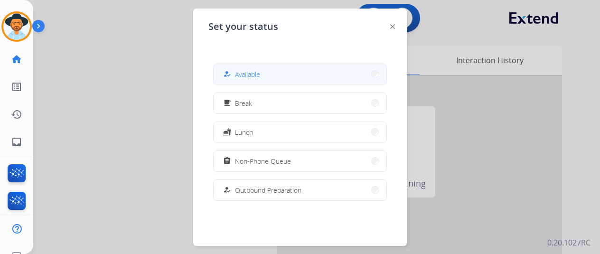
click at [256, 74] on span "Available" at bounding box center [247, 74] width 25 height 10
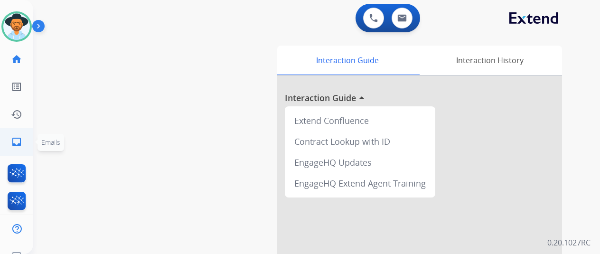
click at [13, 144] on mat-icon "inbox" at bounding box center [16, 141] width 11 height 11
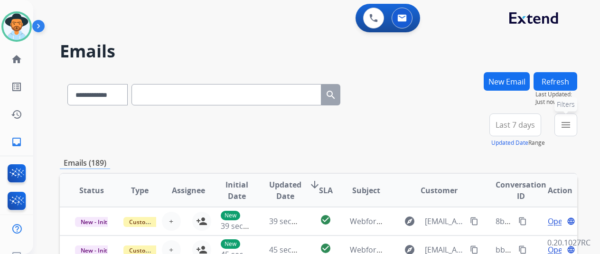
click at [572, 120] on mat-icon "menu" at bounding box center [565, 124] width 11 height 11
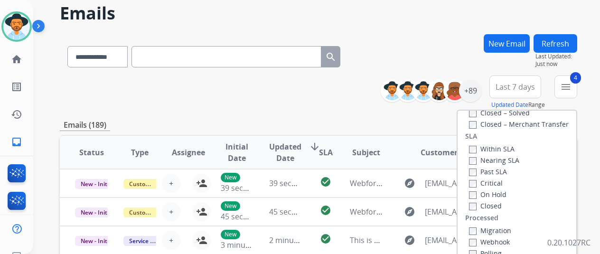
scroll to position [142, 0]
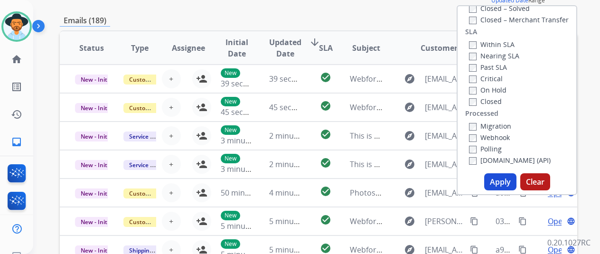
click at [496, 181] on button "Apply" at bounding box center [500, 181] width 32 height 17
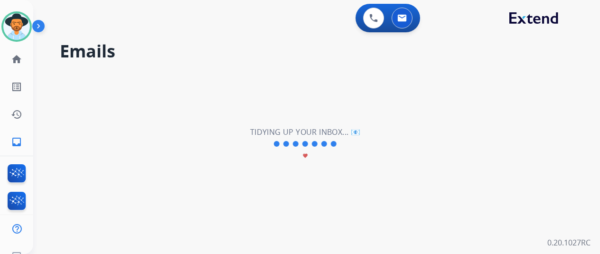
scroll to position [0, 0]
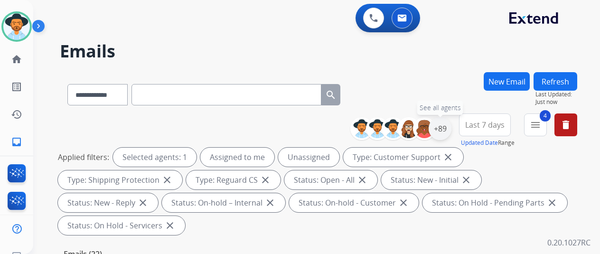
click at [451, 129] on div "+89" at bounding box center [440, 128] width 23 height 23
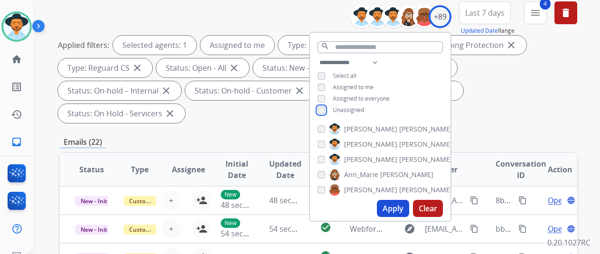
scroll to position [142, 0]
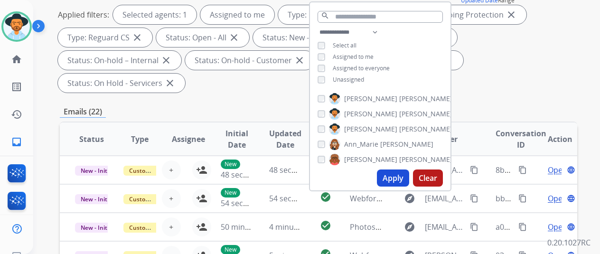
click at [397, 179] on button "Apply" at bounding box center [393, 177] width 32 height 17
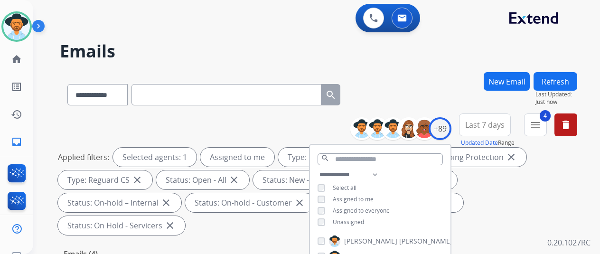
click at [430, 79] on div "**********" at bounding box center [318, 92] width 517 height 41
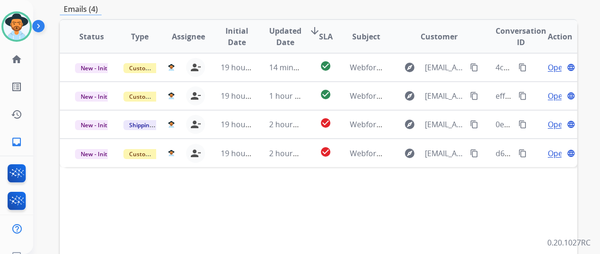
scroll to position [237, 0]
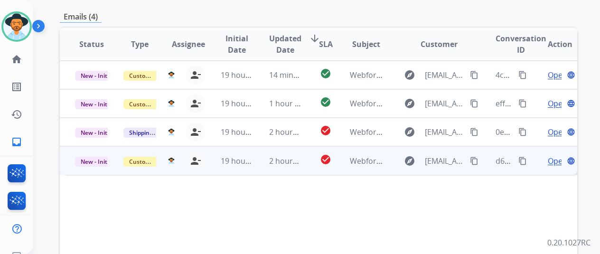
click at [554, 155] on span "Open" at bounding box center [557, 160] width 19 height 11
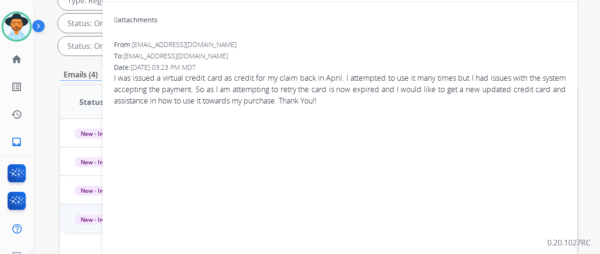
scroll to position [95, 0]
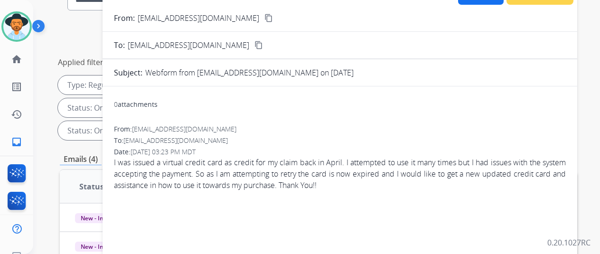
click at [264, 15] on mat-icon "content_copy" at bounding box center [268, 18] width 9 height 9
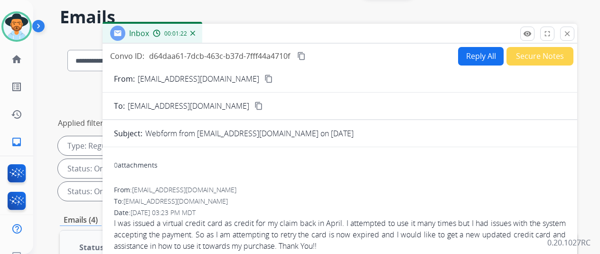
scroll to position [0, 0]
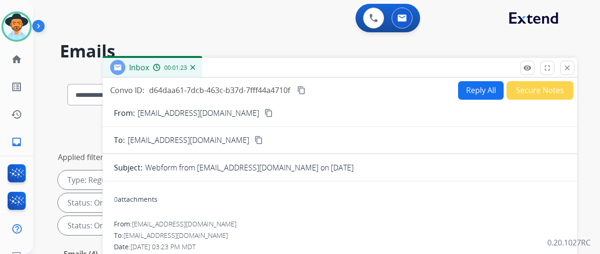
click at [479, 88] on button "Reply All" at bounding box center [481, 90] width 46 height 19
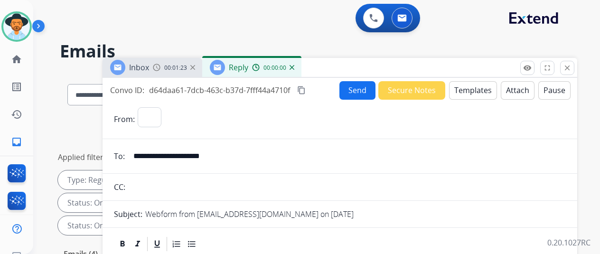
select select "**********"
click at [475, 86] on button "Templates" at bounding box center [473, 90] width 48 height 19
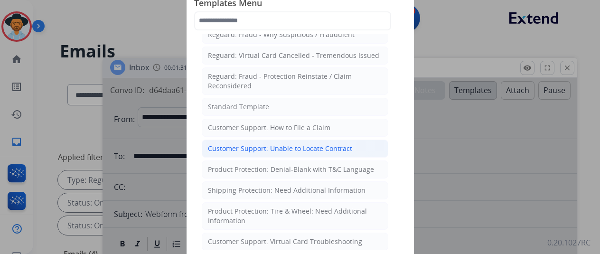
scroll to position [142, 0]
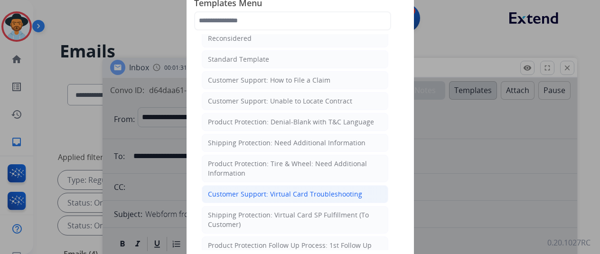
click at [259, 191] on div "Customer Support: Virtual Card Troubleshooting" at bounding box center [285, 193] width 154 height 9
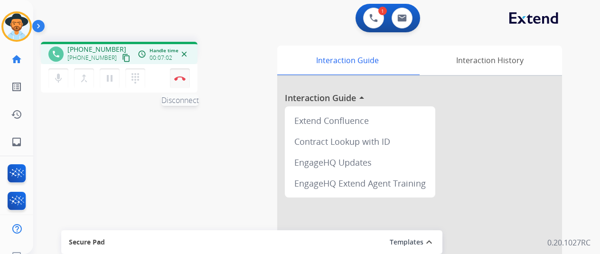
click at [178, 84] on button "Disconnect" at bounding box center [180, 78] width 20 height 20
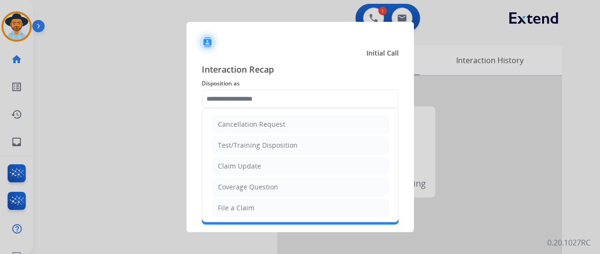
click at [226, 95] on input "text" at bounding box center [300, 98] width 197 height 19
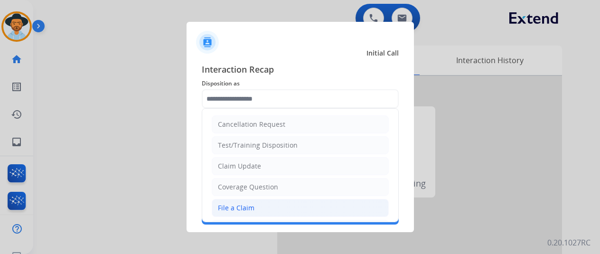
click at [231, 205] on div "File a Claim" at bounding box center [236, 207] width 37 height 9
type input "**********"
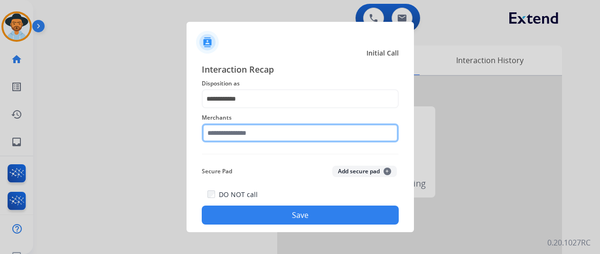
click at [233, 134] on input "text" at bounding box center [300, 132] width 197 height 19
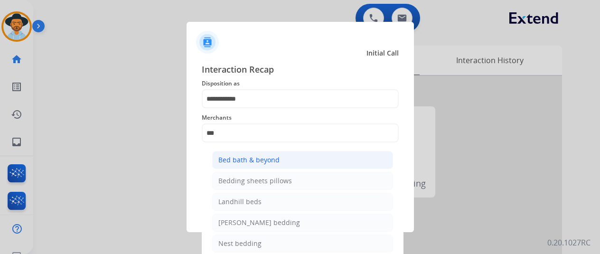
click at [244, 161] on div "Bed bath & beyond" at bounding box center [248, 159] width 61 height 9
type input "**********"
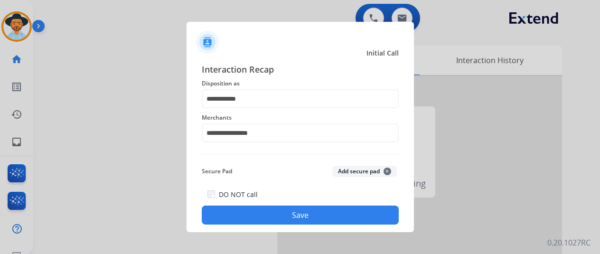
click at [293, 217] on button "Save" at bounding box center [300, 215] width 197 height 19
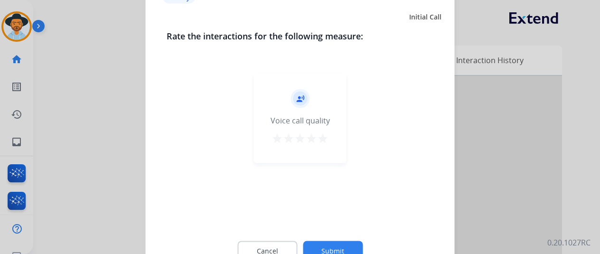
click at [328, 249] on button "Submit" at bounding box center [333, 251] width 60 height 20
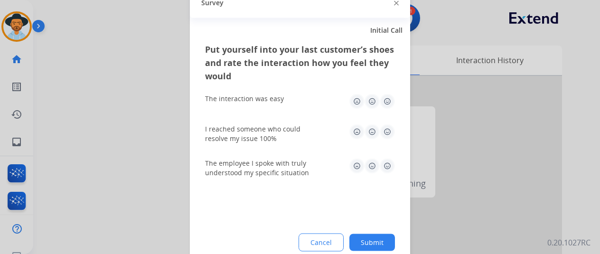
click at [373, 242] on button "Submit" at bounding box center [372, 242] width 46 height 17
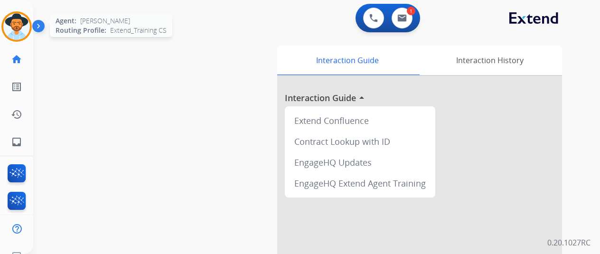
click at [17, 24] on img at bounding box center [16, 26] width 27 height 27
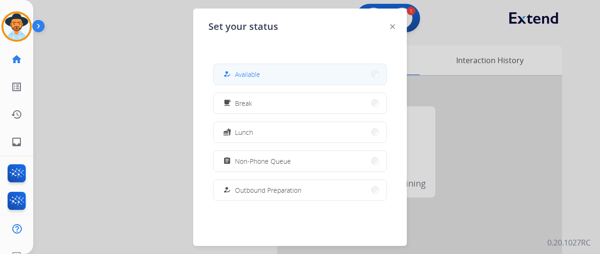
click at [267, 75] on button "how_to_reg Available" at bounding box center [300, 74] width 173 height 20
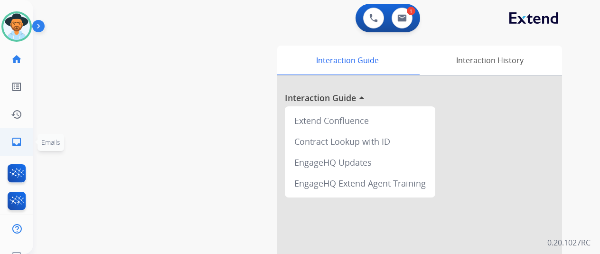
click at [18, 136] on mat-icon "inbox" at bounding box center [16, 141] width 11 height 11
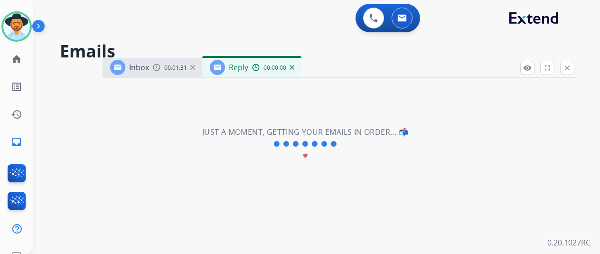
select select "**********"
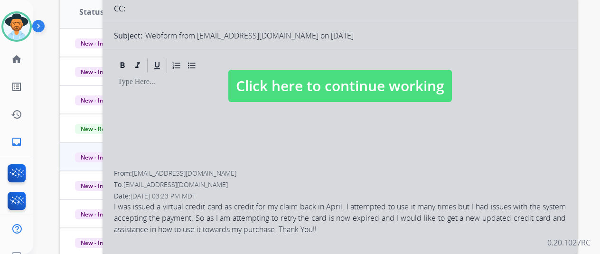
scroll to position [190, 0]
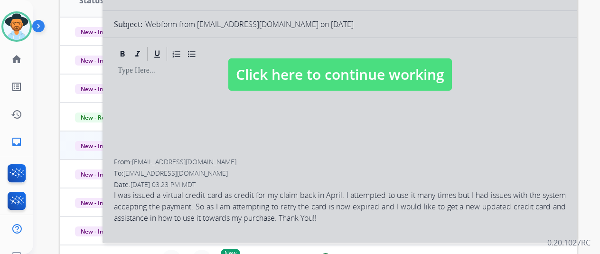
click at [303, 170] on div at bounding box center [340, 65] width 475 height 355
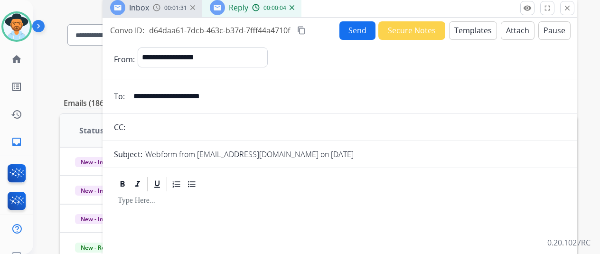
scroll to position [0, 0]
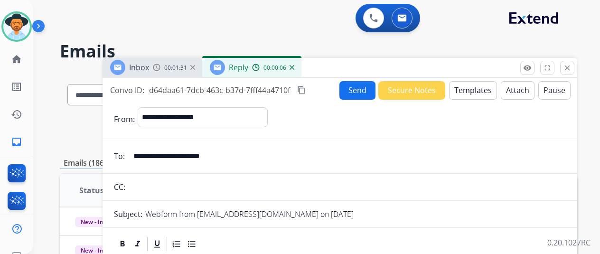
click at [474, 88] on button "Templates" at bounding box center [473, 90] width 48 height 19
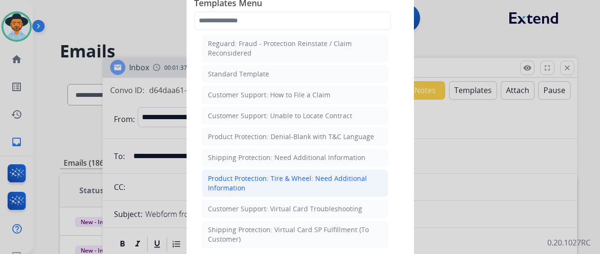
scroll to position [142, 0]
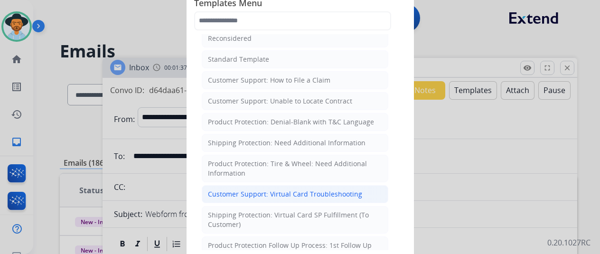
click at [240, 189] on div "Customer Support: Virtual Card Troubleshooting" at bounding box center [285, 193] width 154 height 9
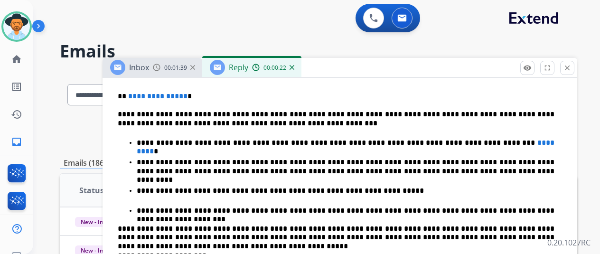
scroll to position [237, 0]
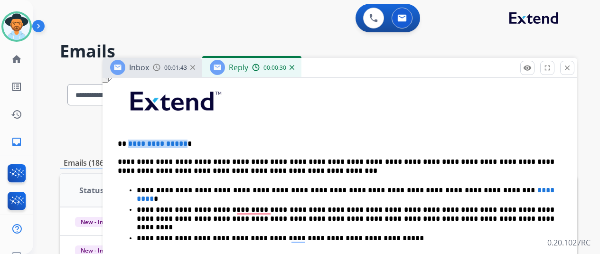
drag, startPoint x: 189, startPoint y: 144, endPoint x: 134, endPoint y: 141, distance: 55.1
click at [134, 141] on p "**********" at bounding box center [336, 144] width 437 height 9
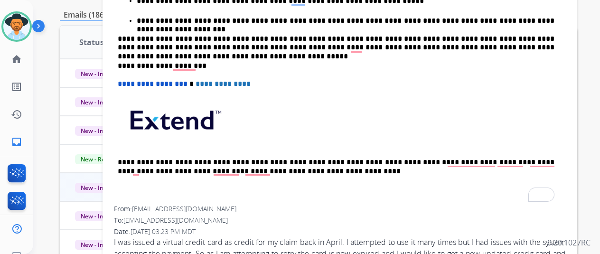
scroll to position [190, 0]
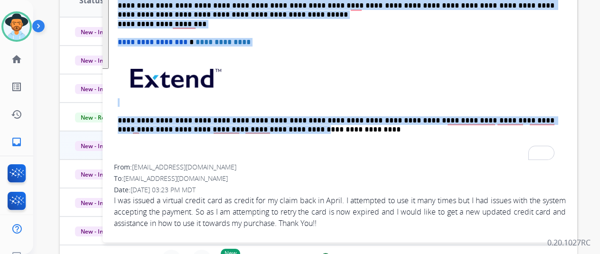
drag, startPoint x: 221, startPoint y: 163, endPoint x: 228, endPoint y: 165, distance: 6.8
click at [228, 164] on div "From: chavez01san@hotmail.com" at bounding box center [340, 166] width 452 height 9
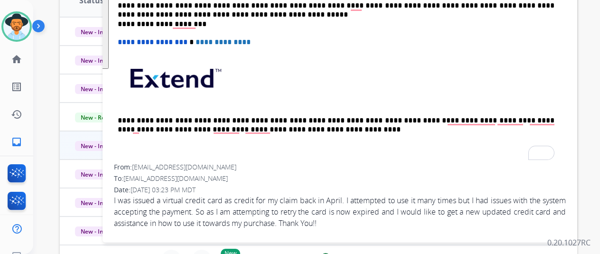
click at [221, 163] on span "[EMAIL_ADDRESS][DOMAIN_NAME]" at bounding box center [184, 166] width 104 height 9
drag, startPoint x: 221, startPoint y: 163, endPoint x: 140, endPoint y: 168, distance: 80.9
click at [140, 168] on div "From: chavez01san@hotmail.com" at bounding box center [340, 166] width 452 height 9
copy span "[EMAIL_ADDRESS][DOMAIN_NAME]"
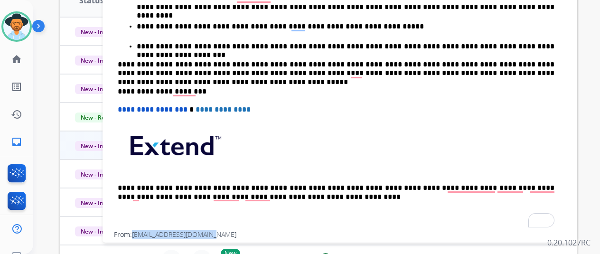
scroll to position [137, 0]
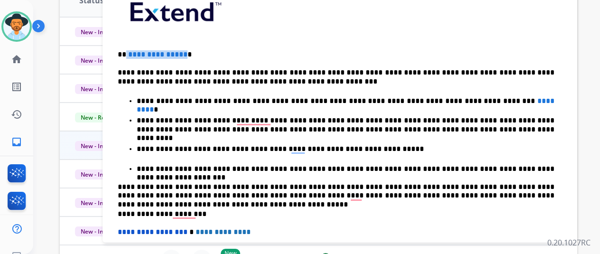
drag, startPoint x: 189, startPoint y: 53, endPoint x: 133, endPoint y: 52, distance: 55.6
click at [133, 52] on p "**********" at bounding box center [336, 54] width 437 height 9
drag, startPoint x: 486, startPoint y: 100, endPoint x: 454, endPoint y: 98, distance: 32.3
click at [454, 98] on p "**********" at bounding box center [346, 101] width 418 height 9
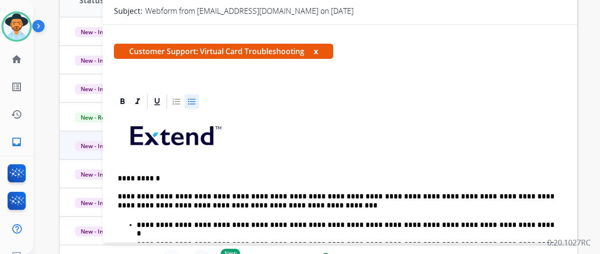
scroll to position [0, 0]
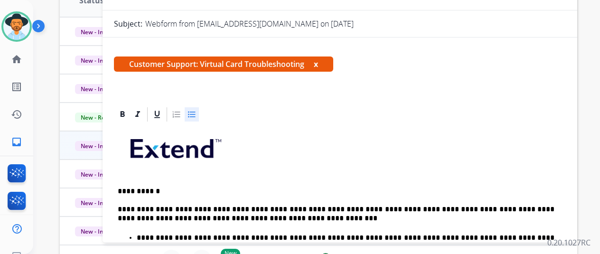
click at [454, 236] on p "**********" at bounding box center [346, 238] width 418 height 9
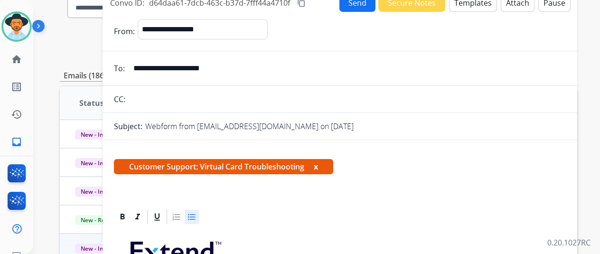
scroll to position [47, 0]
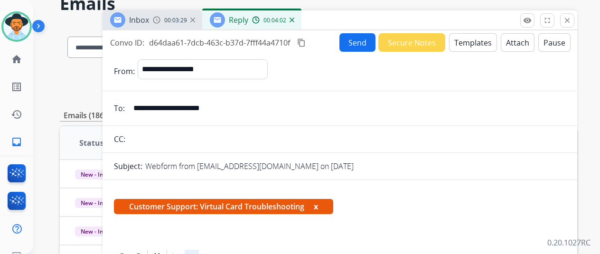
click at [358, 41] on button "Send" at bounding box center [357, 42] width 36 height 19
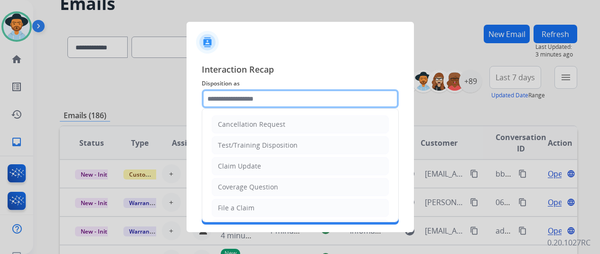
click at [229, 97] on input "text" at bounding box center [300, 98] width 197 height 19
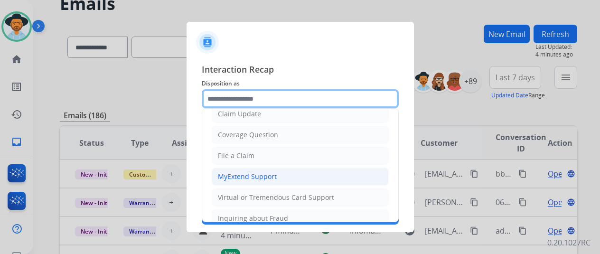
scroll to position [49, 0]
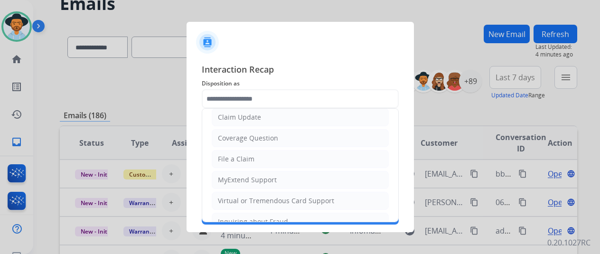
drag, startPoint x: 235, startPoint y: 199, endPoint x: 240, endPoint y: 178, distance: 21.2
click at [235, 198] on div "Virtual or Tremendous Card Support" at bounding box center [276, 200] width 116 height 9
type input "**********"
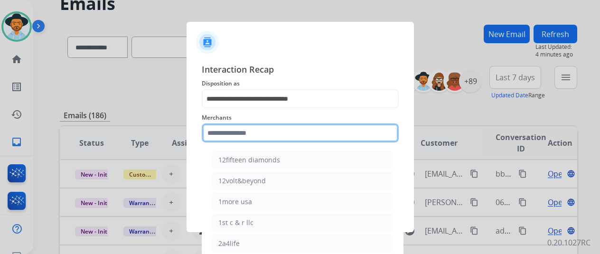
click at [235, 140] on input "text" at bounding box center [300, 132] width 197 height 19
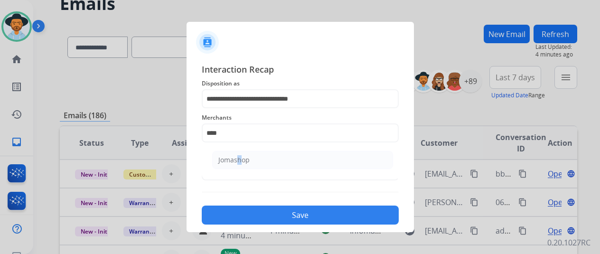
click at [235, 155] on div "Jomashop" at bounding box center [233, 159] width 31 height 9
type input "********"
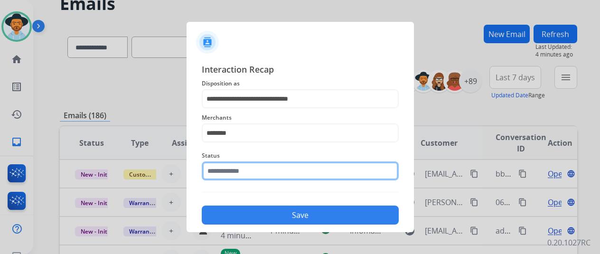
click at [227, 169] on input "text" at bounding box center [300, 170] width 197 height 19
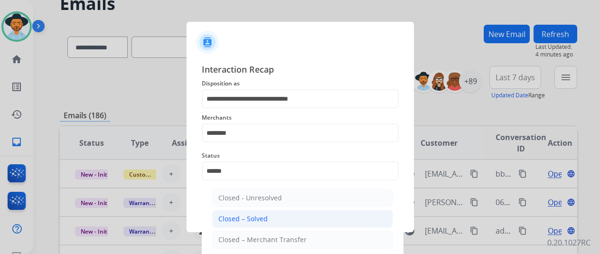
click at [256, 222] on div "Closed – Solved" at bounding box center [242, 218] width 49 height 9
type input "**********"
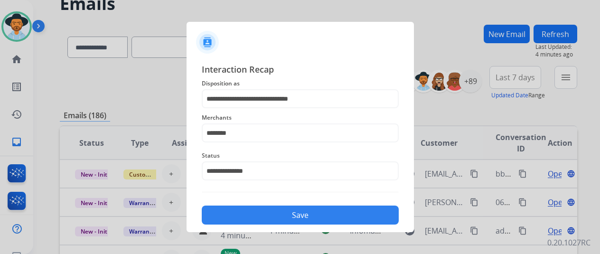
click at [280, 216] on button "Save" at bounding box center [300, 215] width 197 height 19
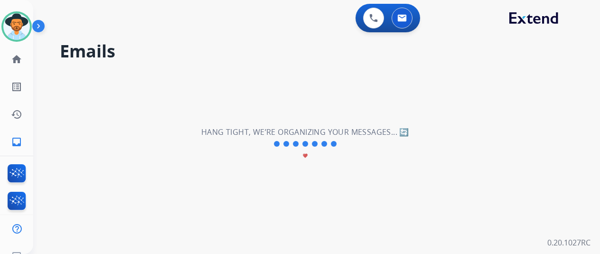
scroll to position [0, 0]
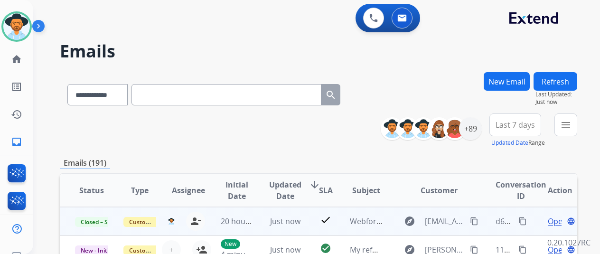
click at [522, 218] on mat-icon "content_copy" at bounding box center [522, 221] width 9 height 9
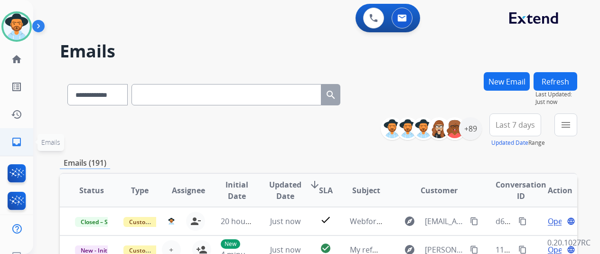
click at [11, 139] on mat-icon "inbox" at bounding box center [16, 141] width 11 height 11
click at [18, 141] on mat-icon "inbox" at bounding box center [16, 141] width 11 height 11
click at [565, 122] on button "menu Filters" at bounding box center [565, 124] width 23 height 23
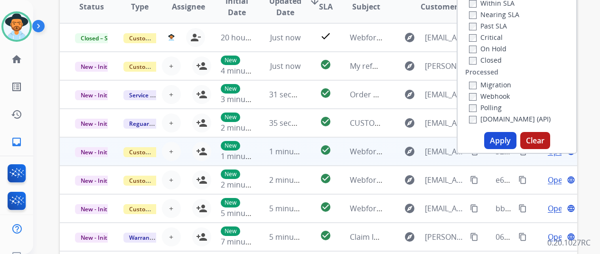
scroll to position [190, 0]
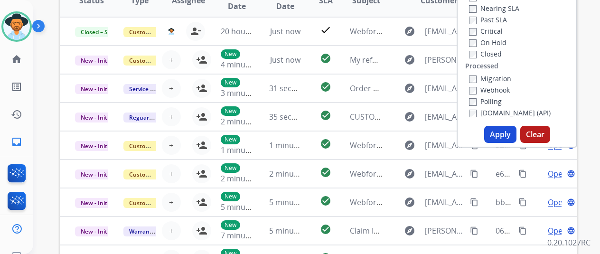
click at [500, 130] on button "Apply" at bounding box center [500, 134] width 32 height 17
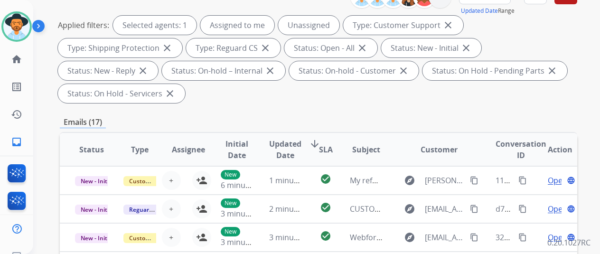
scroll to position [0, 0]
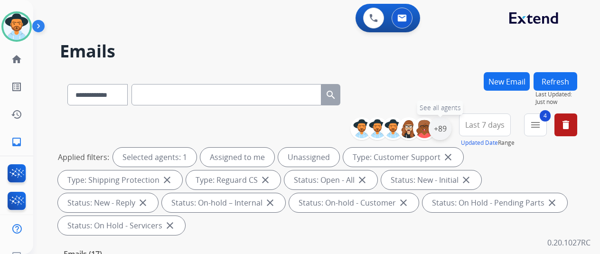
click at [448, 129] on div "+89" at bounding box center [440, 128] width 23 height 23
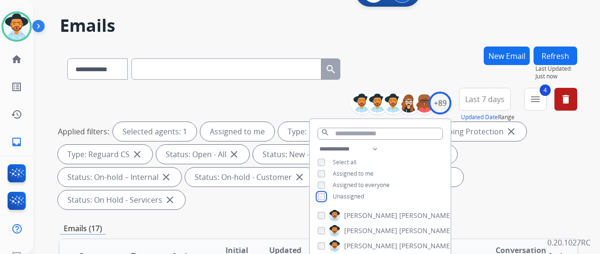
scroll to position [142, 0]
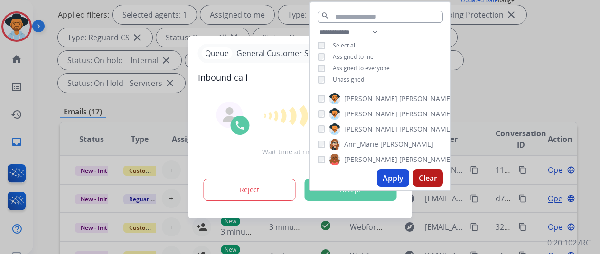
click at [393, 179] on button "Apply" at bounding box center [393, 177] width 32 height 17
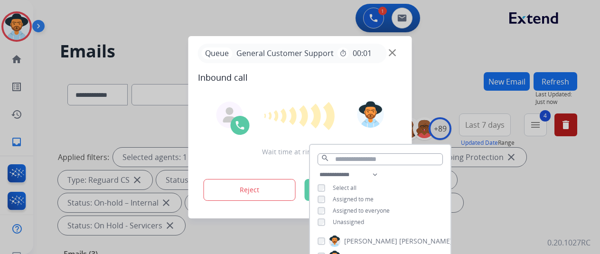
click at [456, 66] on div at bounding box center [300, 127] width 600 height 254
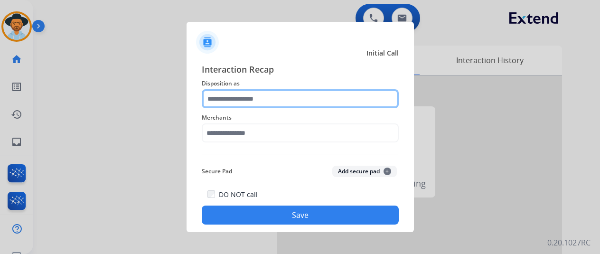
click at [225, 100] on input "text" at bounding box center [300, 98] width 197 height 19
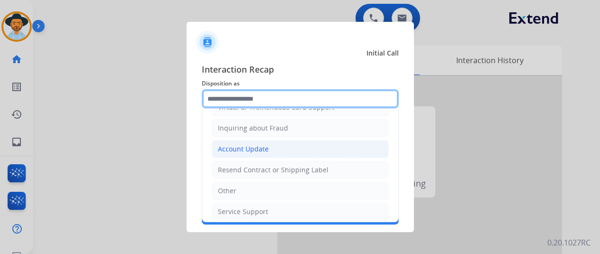
scroll to position [144, 0]
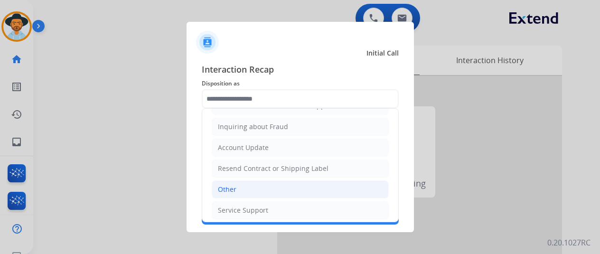
click at [234, 186] on div "Other" at bounding box center [227, 189] width 19 height 9
type input "*****"
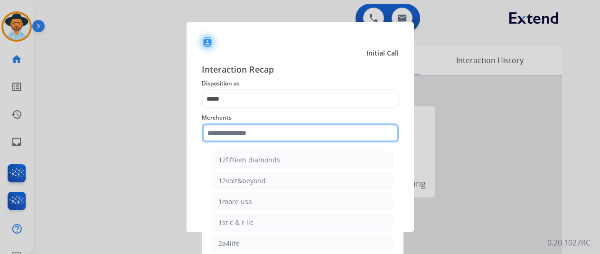
click at [242, 134] on input "text" at bounding box center [300, 132] width 197 height 19
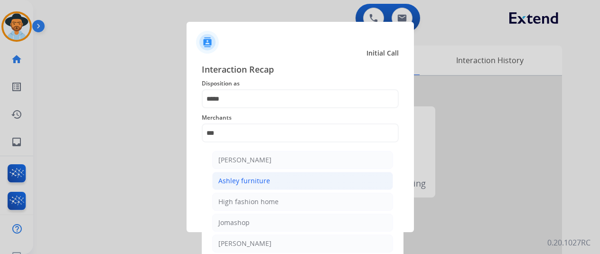
click at [251, 176] on div "Ashley furniture" at bounding box center [244, 180] width 52 height 9
type input "**********"
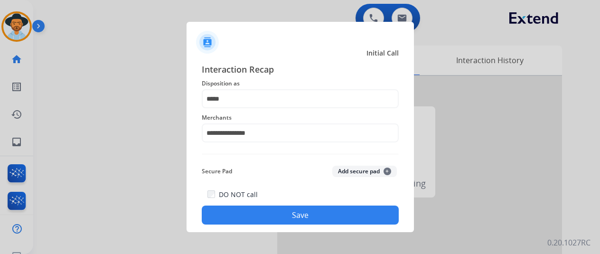
click at [291, 212] on button "Save" at bounding box center [300, 215] width 197 height 19
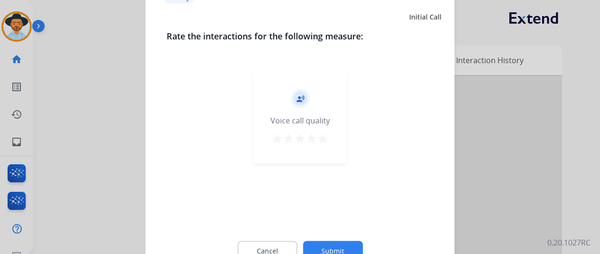
click at [332, 246] on button "Submit" at bounding box center [333, 251] width 60 height 20
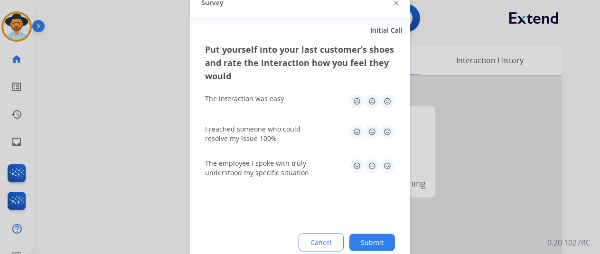
click at [372, 242] on button "Submit" at bounding box center [372, 242] width 46 height 17
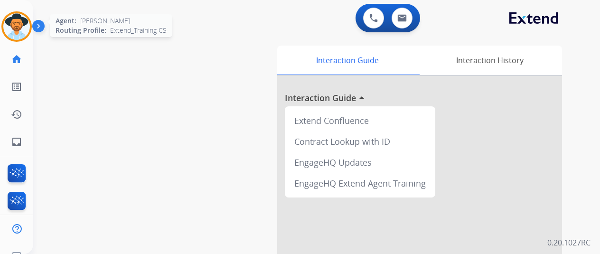
click at [15, 22] on img at bounding box center [16, 26] width 27 height 27
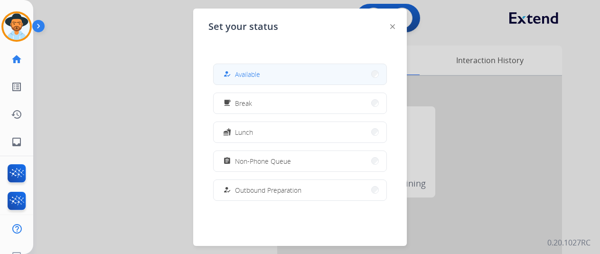
click at [268, 73] on button "how_to_reg Available" at bounding box center [300, 74] width 173 height 20
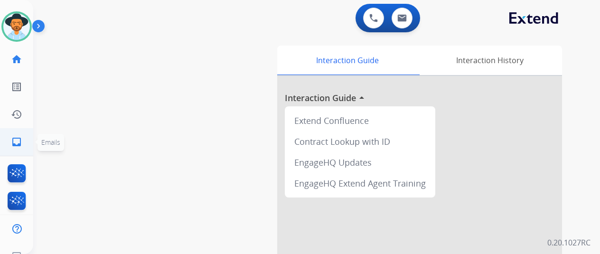
click at [19, 143] on mat-icon "inbox" at bounding box center [16, 141] width 11 height 11
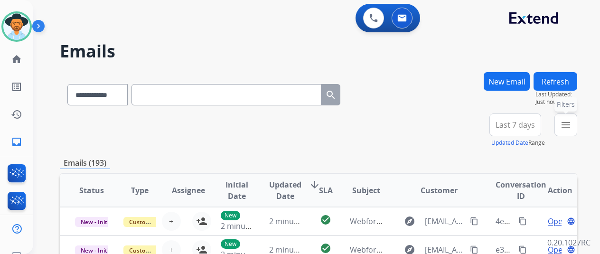
click at [572, 120] on mat-icon "menu" at bounding box center [565, 124] width 11 height 11
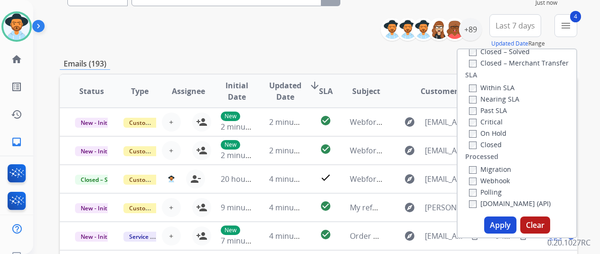
scroll to position [190, 0]
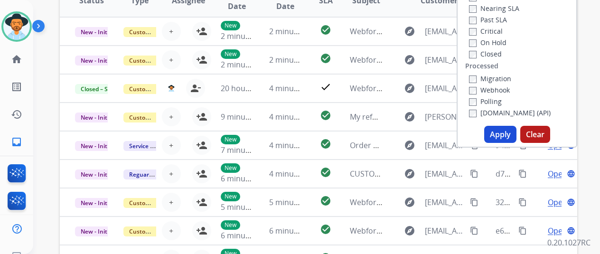
click at [503, 134] on button "Apply" at bounding box center [500, 134] width 32 height 17
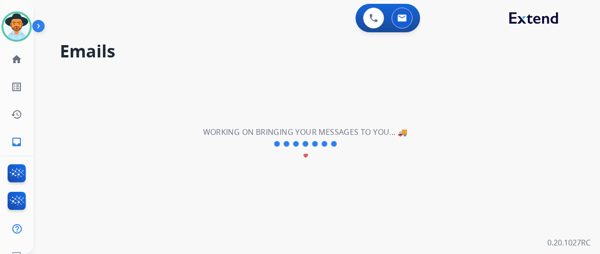
scroll to position [0, 0]
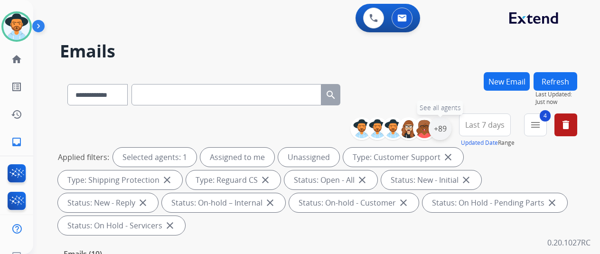
click at [446, 124] on div "+89" at bounding box center [440, 128] width 23 height 23
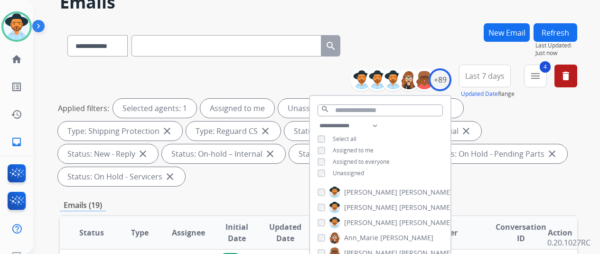
scroll to position [142, 0]
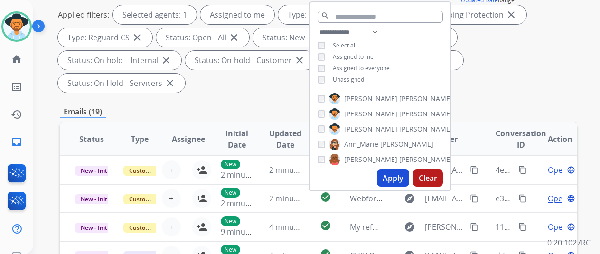
click at [387, 178] on button "Apply" at bounding box center [393, 177] width 32 height 17
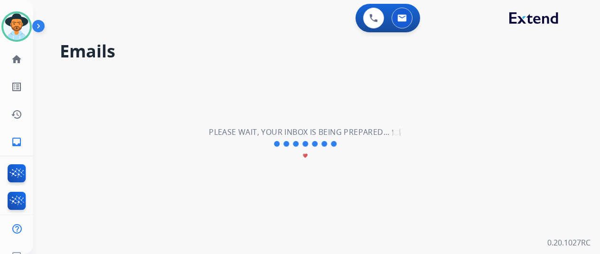
scroll to position [0, 0]
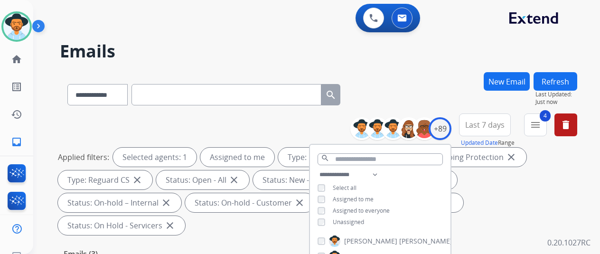
click at [434, 91] on div "**********" at bounding box center [318, 92] width 517 height 41
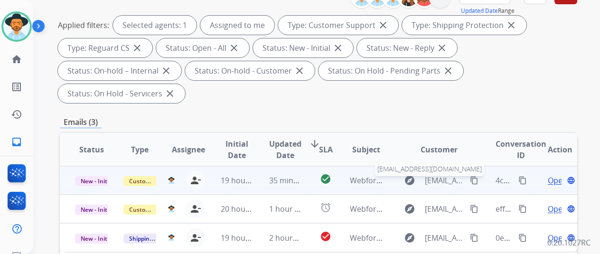
scroll to position [190, 0]
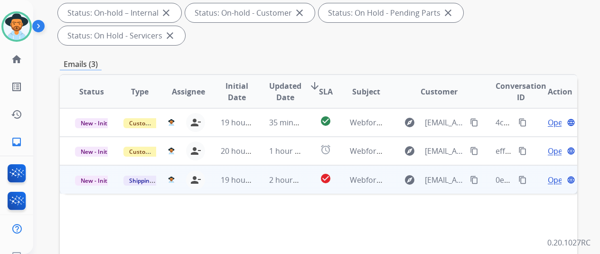
click at [554, 174] on span "Open" at bounding box center [557, 179] width 19 height 11
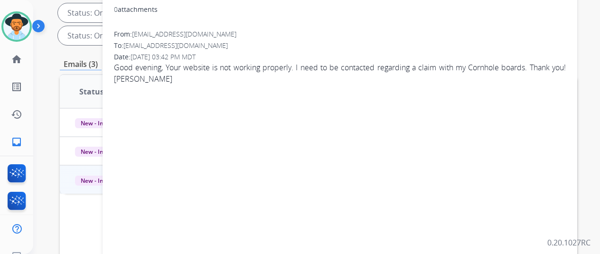
scroll to position [0, 0]
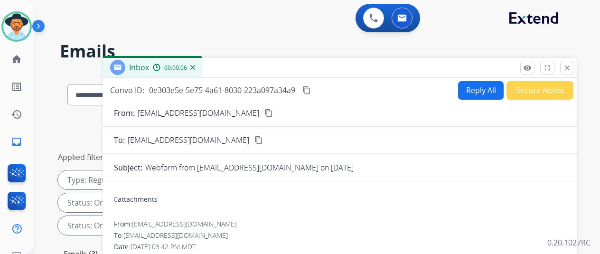
click at [481, 88] on button "Reply All" at bounding box center [481, 90] width 46 height 19
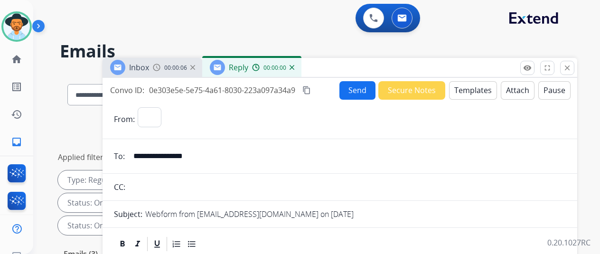
select select "**********"
click at [467, 88] on button "Templates" at bounding box center [473, 90] width 48 height 19
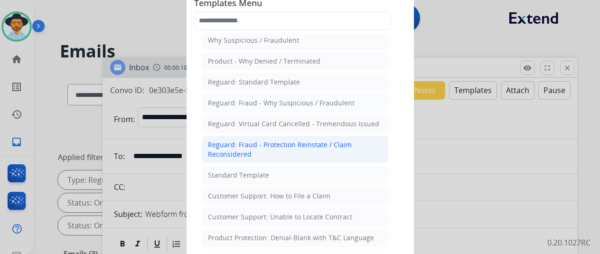
scroll to position [47, 0]
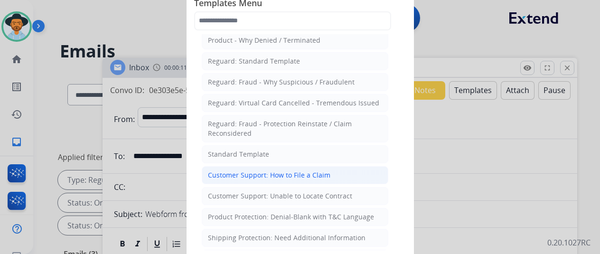
click at [261, 172] on div "Customer Support: How to File a Claim" at bounding box center [269, 174] width 122 height 9
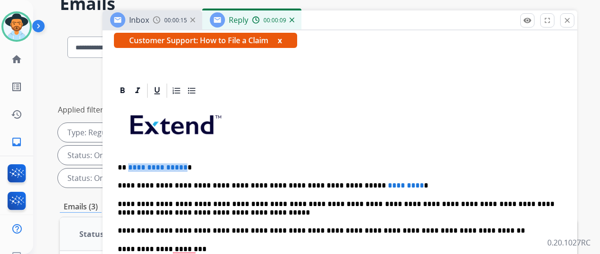
drag, startPoint x: 189, startPoint y: 150, endPoint x: 134, endPoint y: 150, distance: 54.6
click at [134, 164] on span "**********" at bounding box center [157, 167] width 59 height 7
drag, startPoint x: 384, startPoint y: 169, endPoint x: 316, endPoint y: 167, distance: 68.4
click at [316, 181] on p "**********" at bounding box center [336, 185] width 437 height 9
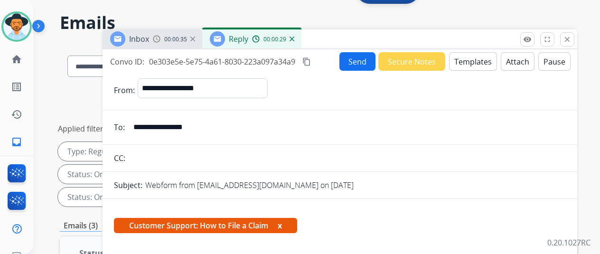
scroll to position [0, 0]
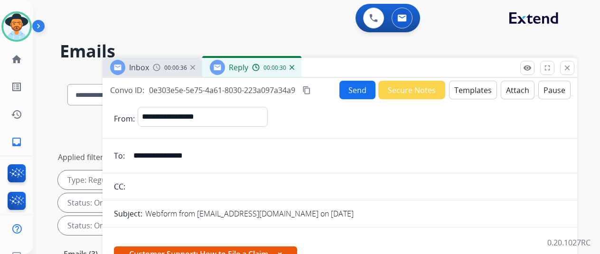
click at [362, 90] on button "Send" at bounding box center [357, 90] width 36 height 19
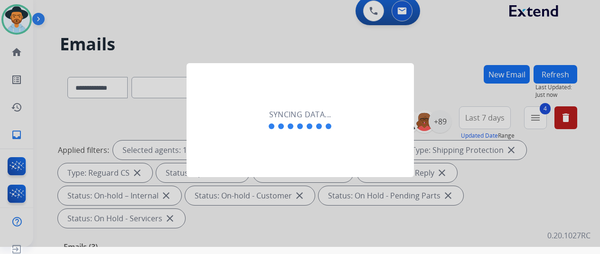
scroll to position [11, 0]
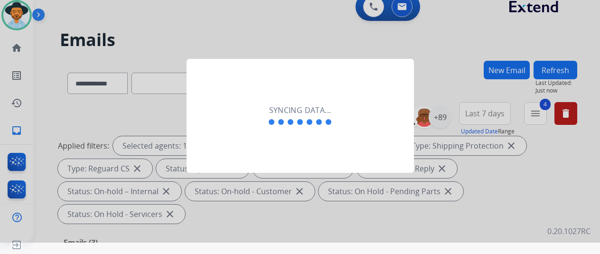
click at [521, 36] on div at bounding box center [300, 116] width 600 height 254
click at [20, 14] on div at bounding box center [300, 116] width 600 height 254
drag, startPoint x: 351, startPoint y: 108, endPoint x: 323, endPoint y: 98, distance: 29.3
click at [349, 107] on div "Syncing data..." at bounding box center [300, 116] width 227 height 114
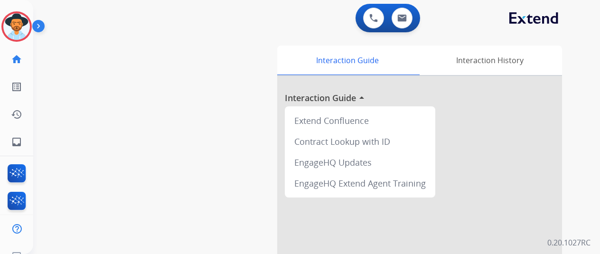
click at [13, 22] on img at bounding box center [16, 26] width 27 height 27
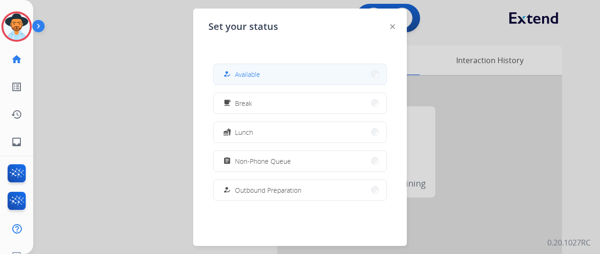
click at [261, 72] on button "how_to_reg Available" at bounding box center [300, 74] width 173 height 20
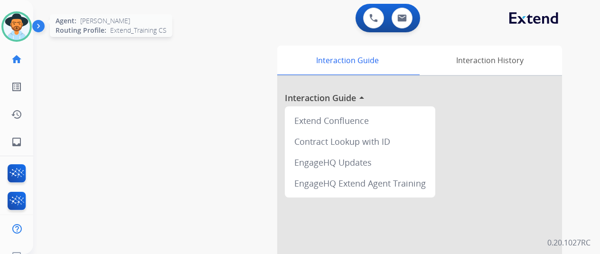
click at [13, 22] on img at bounding box center [16, 26] width 27 height 27
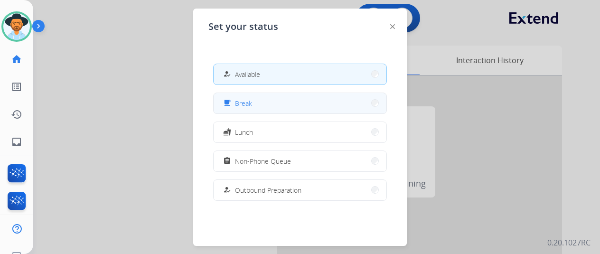
click at [253, 103] on button "free_breakfast Break" at bounding box center [300, 103] width 173 height 20
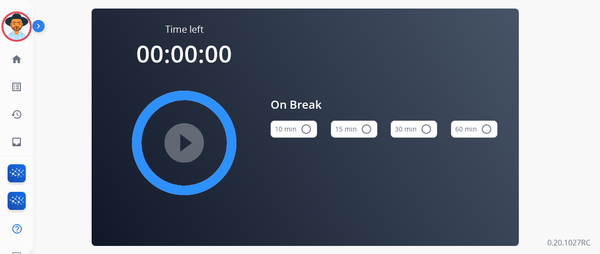
click at [312, 129] on mat-icon "radio_button_unchecked" at bounding box center [306, 128] width 11 height 11
click at [178, 139] on mat-icon "play_circle_filled" at bounding box center [183, 142] width 11 height 11
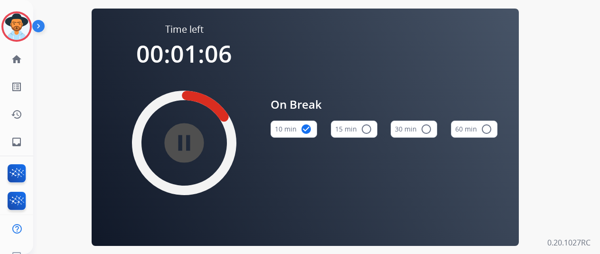
click at [190, 143] on mat-icon "pause_circle_filled" at bounding box center [183, 142] width 11 height 11
click at [186, 143] on mat-icon "play_circle_filled" at bounding box center [183, 142] width 11 height 11
click at [301, 131] on button "10 min check_circle" at bounding box center [294, 129] width 47 height 17
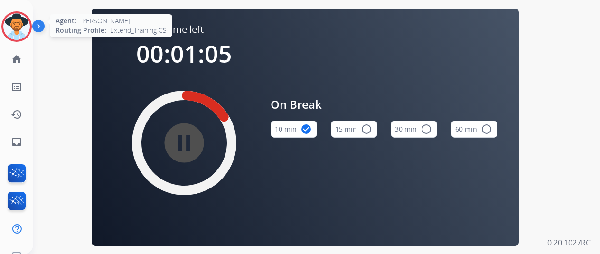
click at [14, 19] on img at bounding box center [16, 26] width 27 height 27
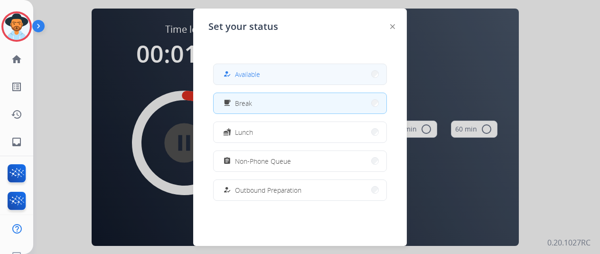
click at [247, 68] on button "how_to_reg Available" at bounding box center [300, 74] width 173 height 20
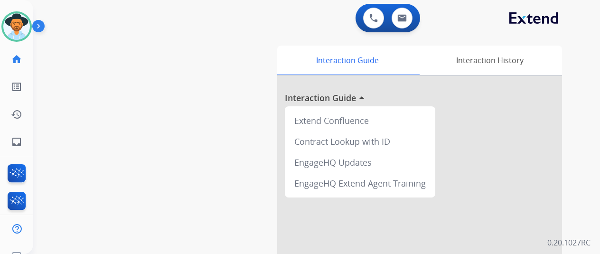
click at [59, 72] on div "swap_horiz Break voice bridge close_fullscreen Connect 3-Way Call merge_type Se…" at bounding box center [305, 232] width 544 height 396
click at [16, 141] on mat-icon "inbox" at bounding box center [16, 141] width 11 height 11
select select "**********"
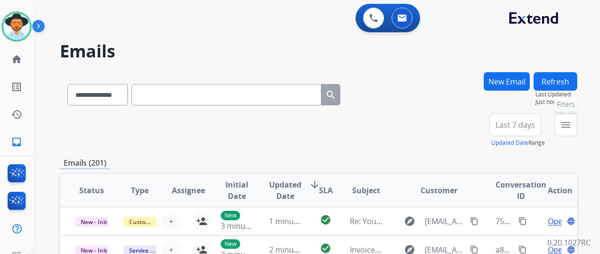
click at [572, 122] on mat-icon "menu" at bounding box center [565, 124] width 11 height 11
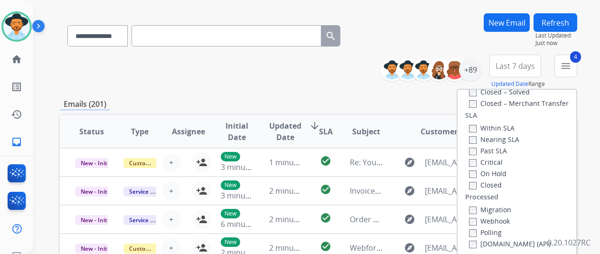
scroll to position [142, 0]
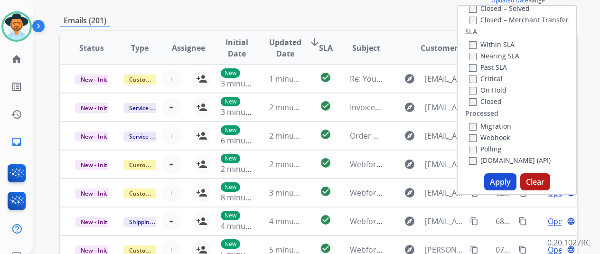
click at [503, 182] on button "Apply" at bounding box center [500, 181] width 32 height 17
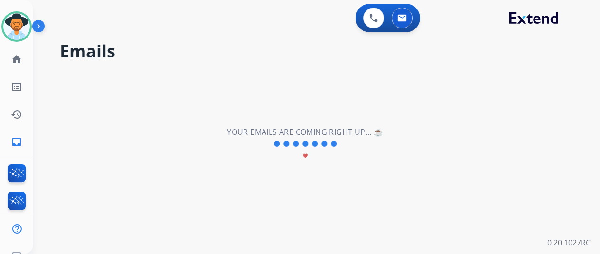
scroll to position [0, 0]
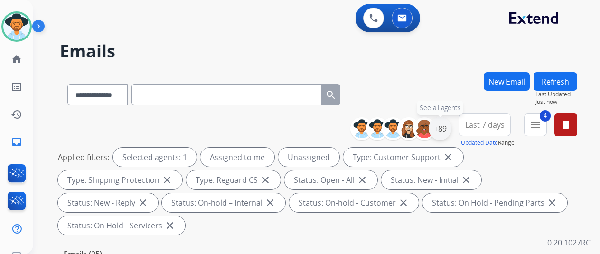
click at [446, 129] on div "+89" at bounding box center [440, 128] width 23 height 23
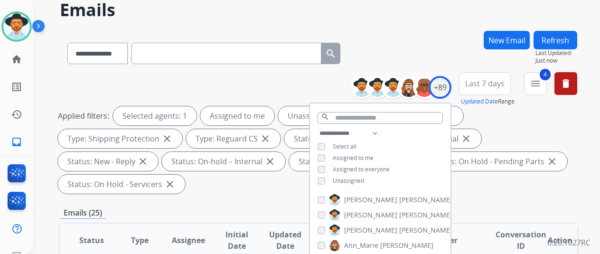
scroll to position [95, 0]
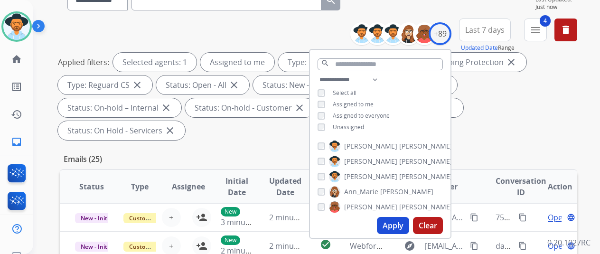
click at [396, 223] on button "Apply" at bounding box center [393, 225] width 32 height 17
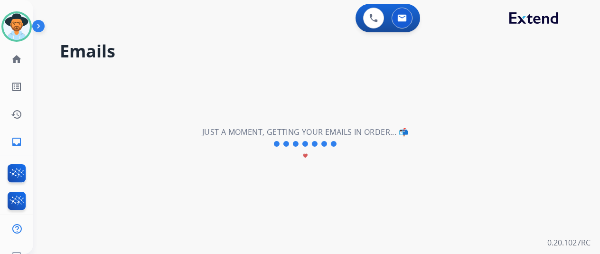
scroll to position [0, 0]
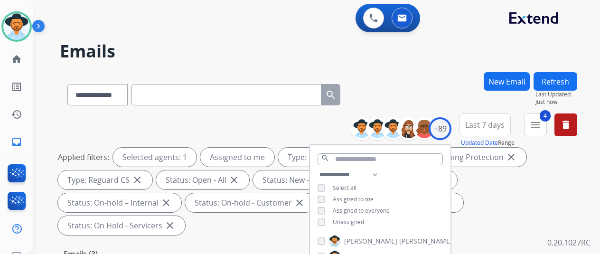
click at [441, 90] on div "**********" at bounding box center [318, 92] width 517 height 41
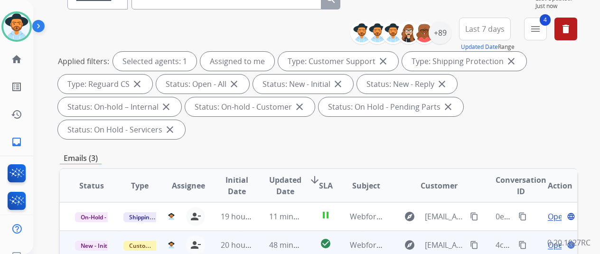
scroll to position [190, 0]
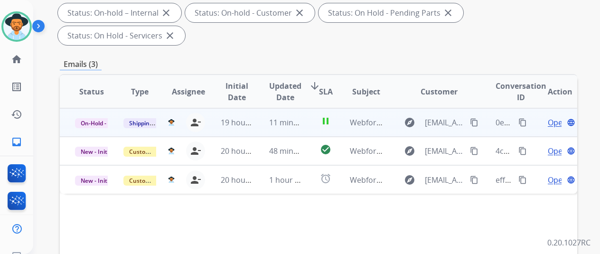
click at [554, 117] on span "Open" at bounding box center [557, 122] width 19 height 11
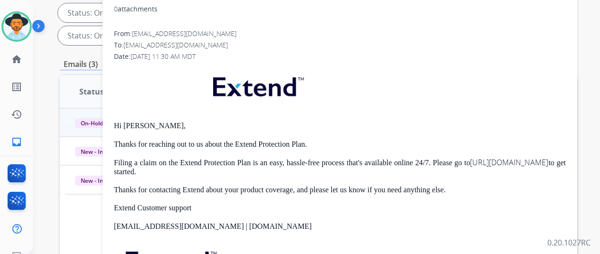
scroll to position [0, 0]
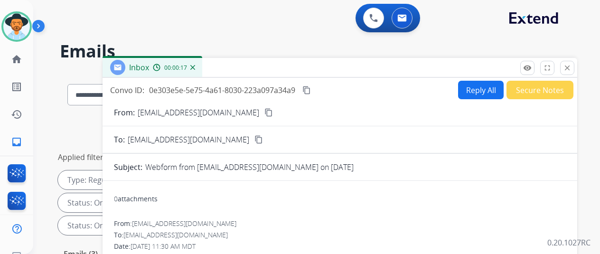
click at [195, 65] on div "00:00:17" at bounding box center [174, 67] width 42 height 9
click at [195, 68] on img at bounding box center [192, 67] width 5 height 5
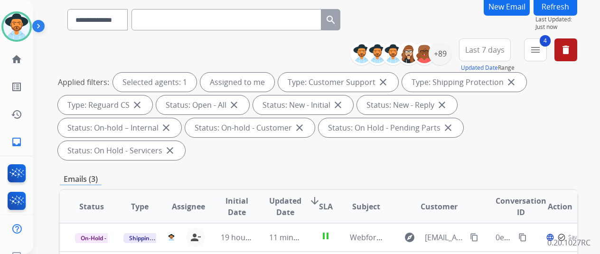
scroll to position [142, 0]
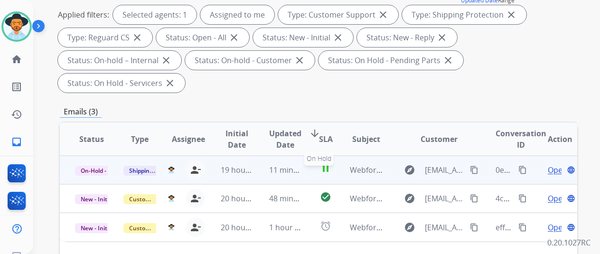
click at [324, 163] on mat-icon "pause" at bounding box center [325, 168] width 11 height 11
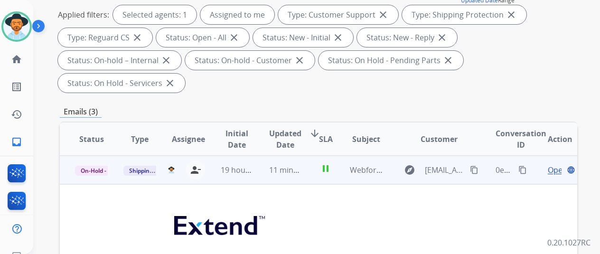
click at [554, 164] on span "Open" at bounding box center [557, 169] width 19 height 11
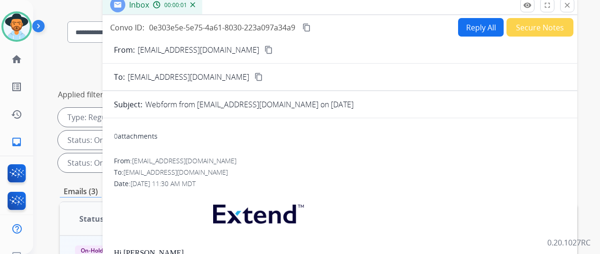
scroll to position [0, 0]
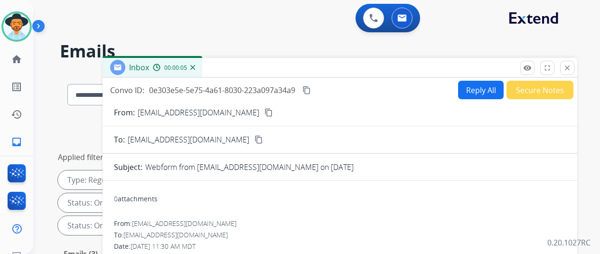
click at [477, 87] on button "Reply All" at bounding box center [481, 90] width 46 height 19
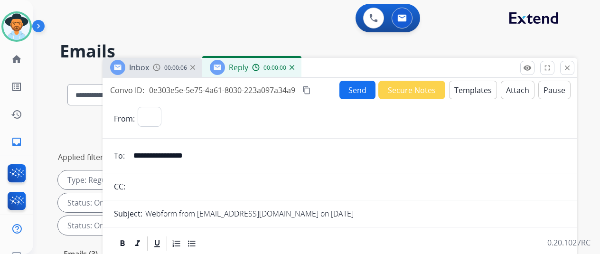
select select "**********"
click at [471, 87] on button "Templates" at bounding box center [473, 90] width 48 height 19
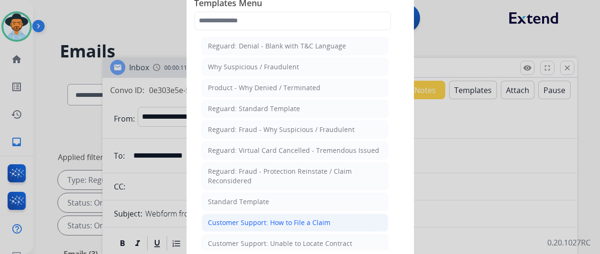
click at [286, 219] on div "Customer Support: How to File a Claim" at bounding box center [269, 222] width 122 height 9
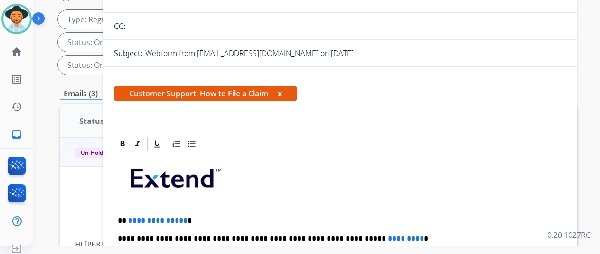
scroll to position [207, 0]
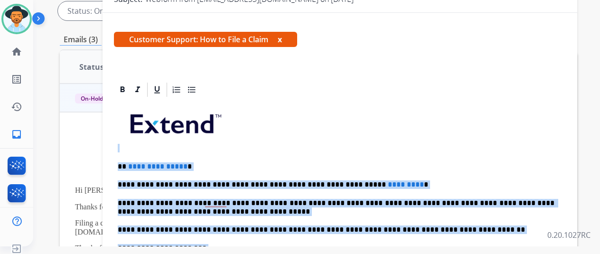
drag, startPoint x: 305, startPoint y: 178, endPoint x: 112, endPoint y: 92, distance: 211.2
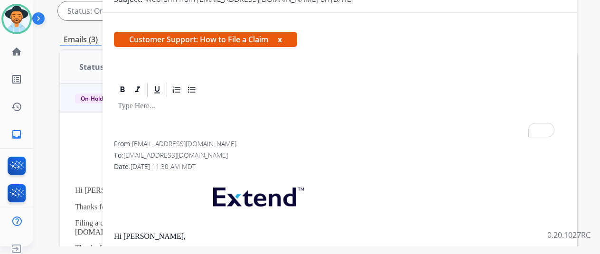
scroll to position [17, 0]
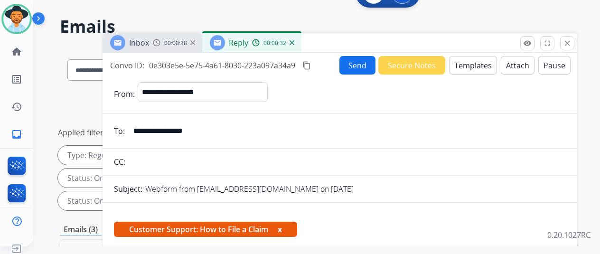
click at [350, 66] on button "Send" at bounding box center [357, 65] width 36 height 19
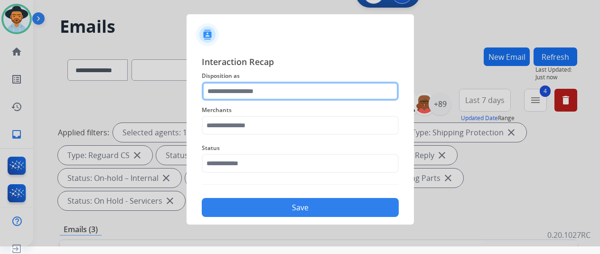
click at [222, 88] on input "text" at bounding box center [300, 91] width 197 height 19
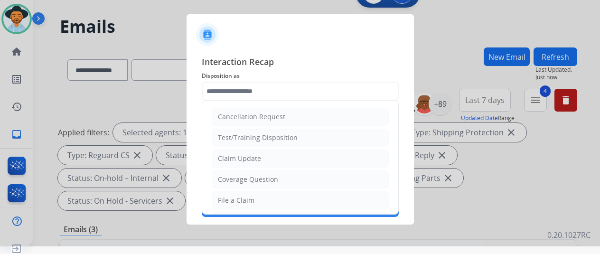
click at [225, 196] on div "File a Claim" at bounding box center [236, 200] width 37 height 9
type input "**********"
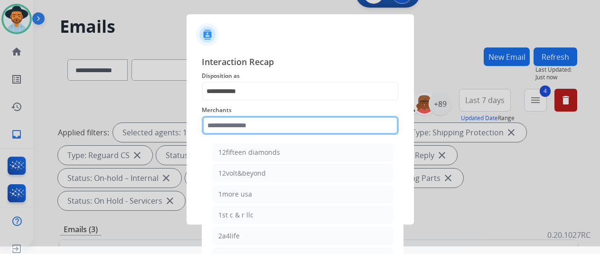
click at [233, 129] on input "text" at bounding box center [300, 125] width 197 height 19
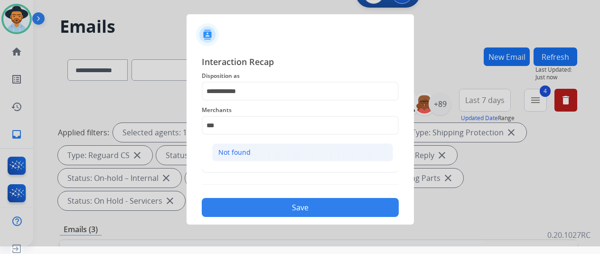
click at [228, 153] on div "Not found" at bounding box center [234, 152] width 32 height 9
type input "*********"
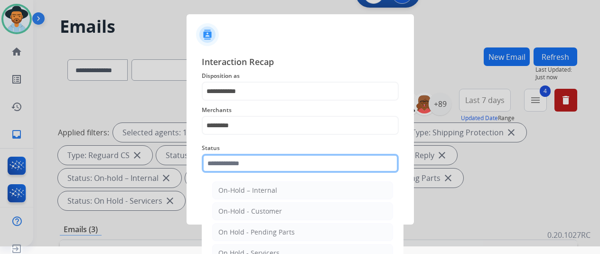
click at [235, 163] on input "text" at bounding box center [300, 163] width 197 height 19
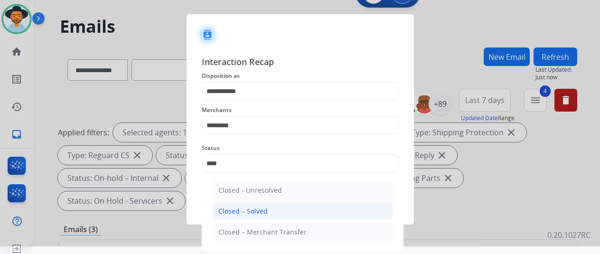
click at [250, 214] on div "Closed – Solved" at bounding box center [242, 211] width 49 height 9
type input "**********"
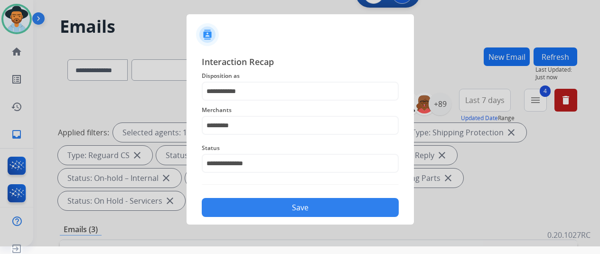
click at [297, 209] on button "Save" at bounding box center [300, 207] width 197 height 19
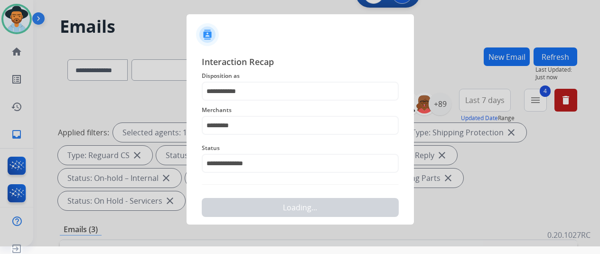
scroll to position [0, 0]
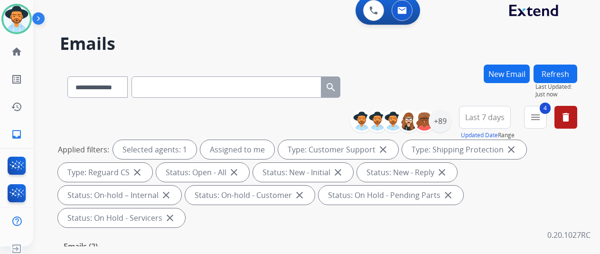
click at [412, 87] on div "**********" at bounding box center [318, 85] width 517 height 41
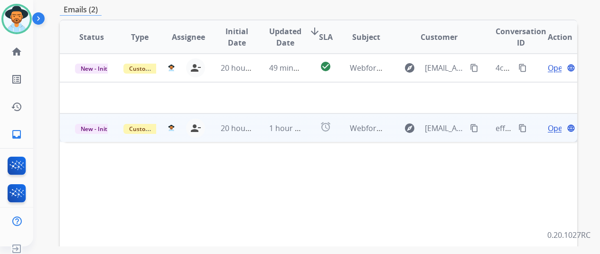
scroll to position [237, 0]
click at [554, 122] on span "Open" at bounding box center [557, 127] width 19 height 11
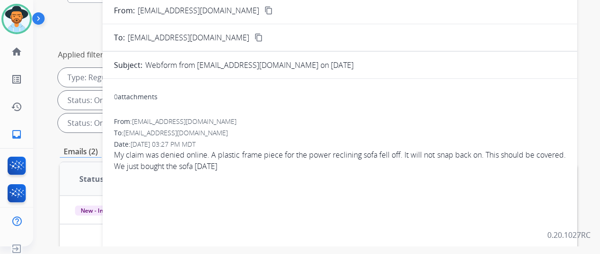
scroll to position [0, 0]
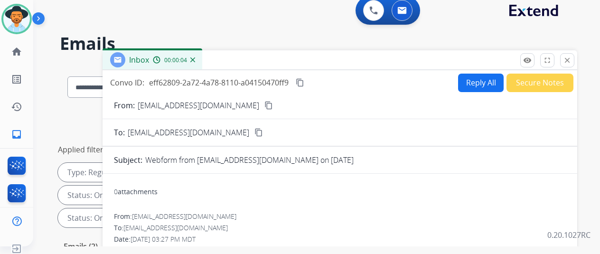
click at [264, 101] on mat-icon "content_copy" at bounding box center [268, 105] width 9 height 9
click at [477, 78] on button "Reply All" at bounding box center [481, 83] width 46 height 19
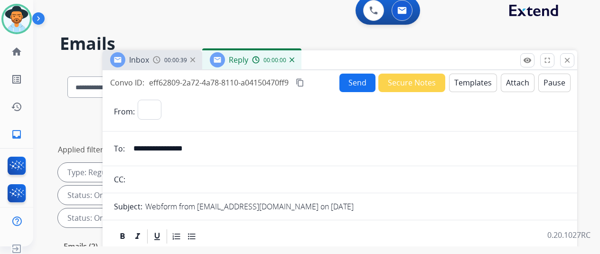
select select "**********"
click at [475, 82] on button "Templates" at bounding box center [473, 83] width 48 height 19
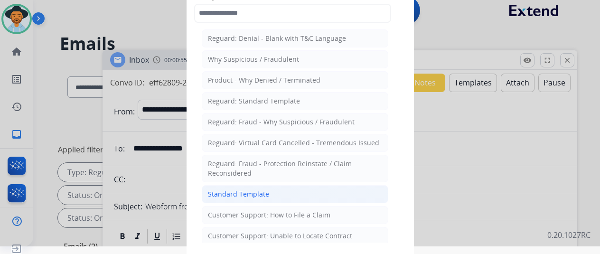
click at [233, 192] on div "Standard Template" at bounding box center [238, 193] width 61 height 9
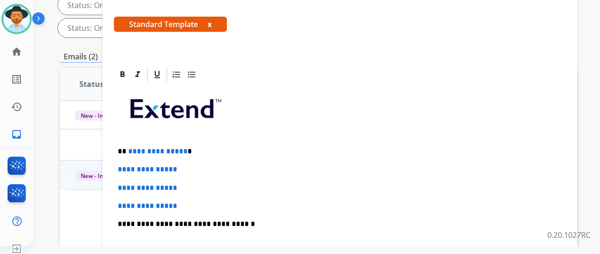
scroll to position [47, 0]
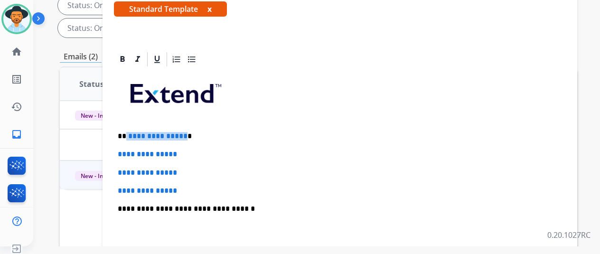
drag, startPoint x: 189, startPoint y: 135, endPoint x: 134, endPoint y: 133, distance: 55.6
click at [134, 133] on p "**********" at bounding box center [336, 136] width 437 height 9
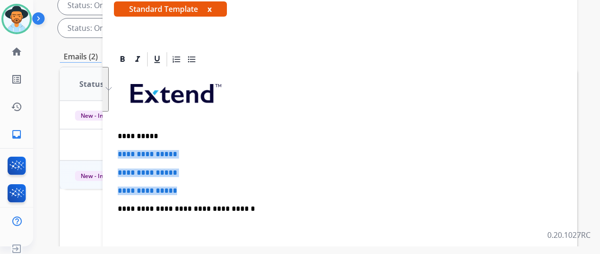
drag, startPoint x: 193, startPoint y: 193, endPoint x: 113, endPoint y: 149, distance: 91.8
click at [113, 149] on div "**********" at bounding box center [340, 253] width 475 height 404
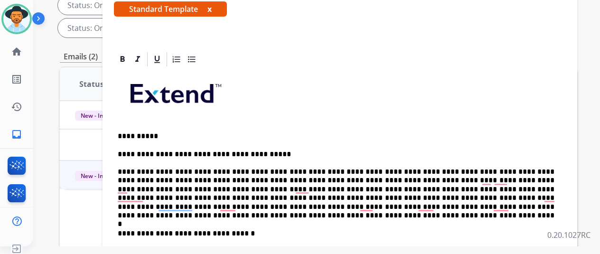
click at [200, 169] on p "**********" at bounding box center [336, 185] width 437 height 70
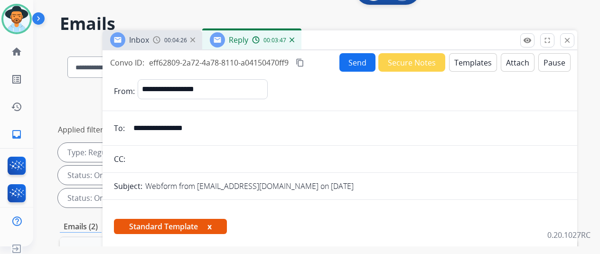
scroll to position [0, 0]
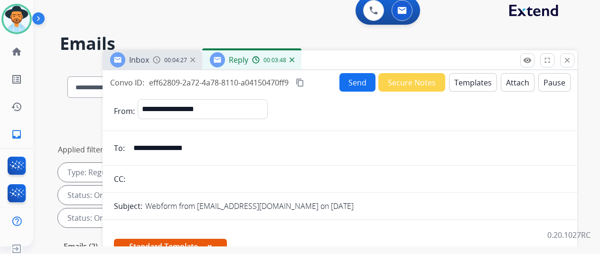
click at [358, 81] on button "Send" at bounding box center [357, 82] width 36 height 19
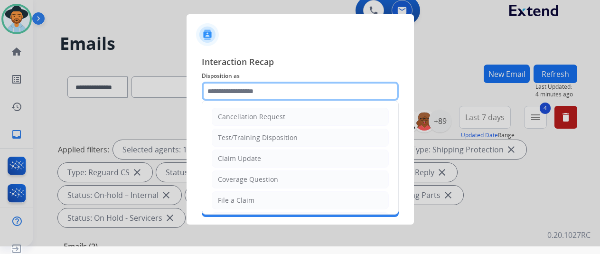
click at [230, 87] on input "text" at bounding box center [300, 91] width 197 height 19
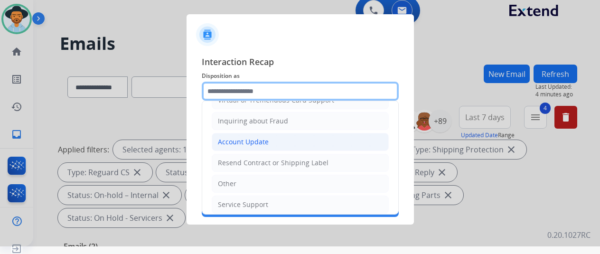
scroll to position [142, 0]
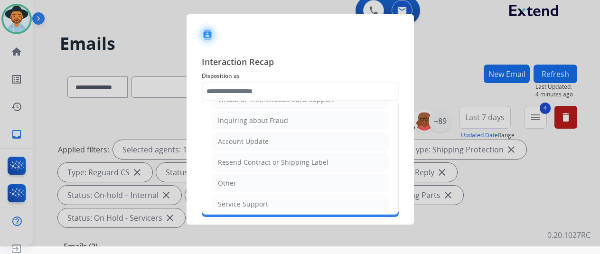
drag, startPoint x: 226, startPoint y: 183, endPoint x: 232, endPoint y: 171, distance: 13.2
click at [227, 183] on div "Other" at bounding box center [227, 182] width 19 height 9
type input "*****"
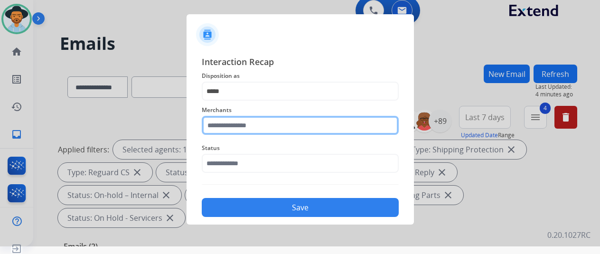
click at [219, 126] on input "text" at bounding box center [300, 125] width 197 height 19
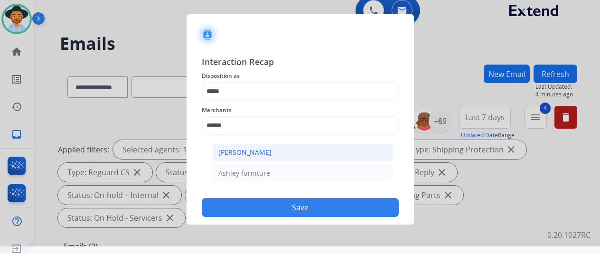
click at [286, 149] on li "[PERSON_NAME]" at bounding box center [302, 152] width 181 height 18
type input "**********"
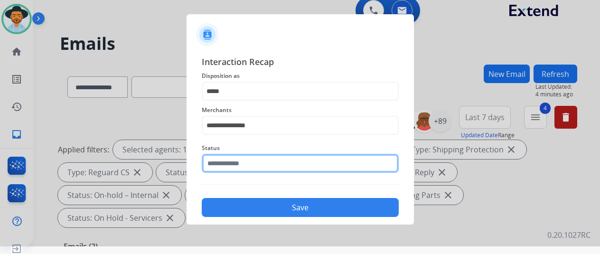
click at [247, 167] on input "text" at bounding box center [300, 163] width 197 height 19
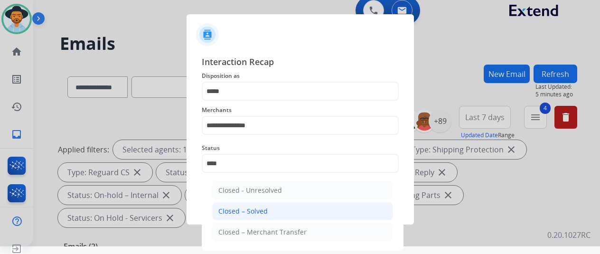
click at [253, 208] on div "Closed – Solved" at bounding box center [242, 211] width 49 height 9
type input "**********"
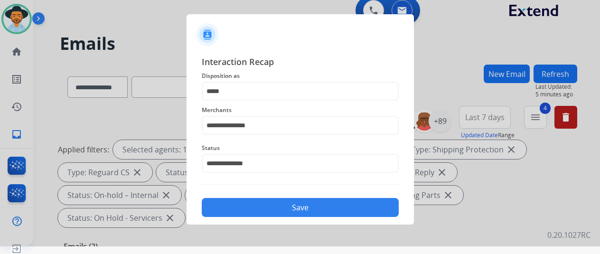
click at [255, 210] on button "Save" at bounding box center [300, 207] width 197 height 19
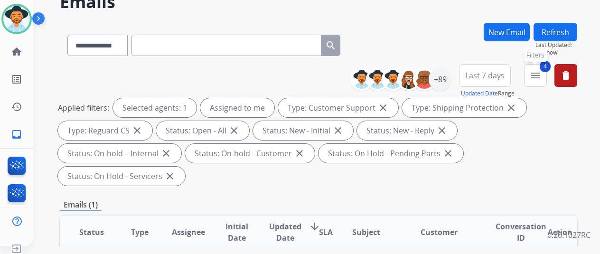
scroll to position [0, 0]
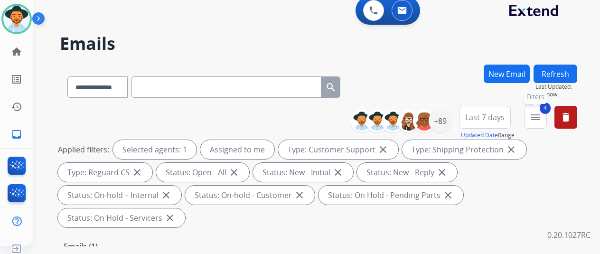
click at [541, 113] on mat-icon "menu" at bounding box center [535, 117] width 11 height 11
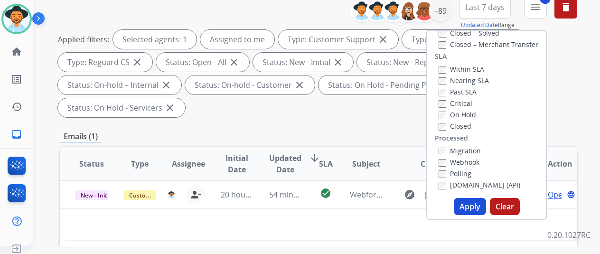
scroll to position [190, 0]
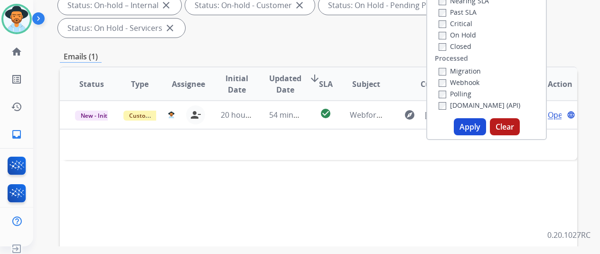
click at [473, 126] on button "Apply" at bounding box center [470, 126] width 32 height 17
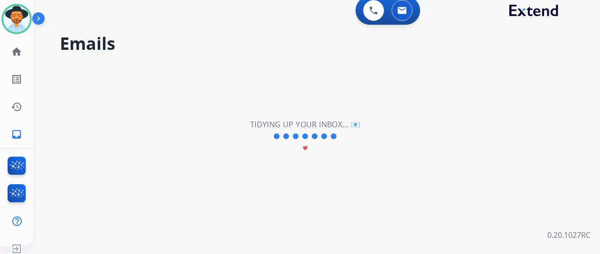
scroll to position [0, 0]
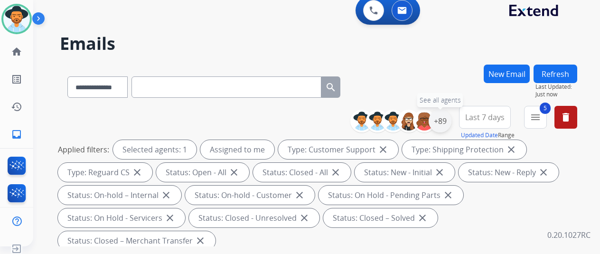
click at [446, 119] on div "+89" at bounding box center [440, 121] width 23 height 23
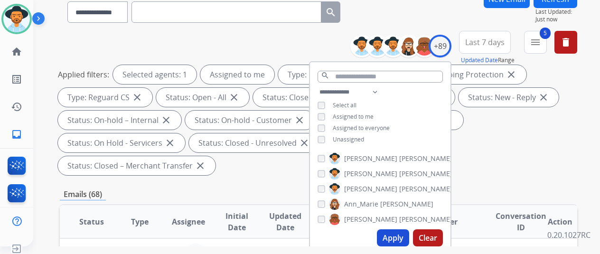
scroll to position [237, 0]
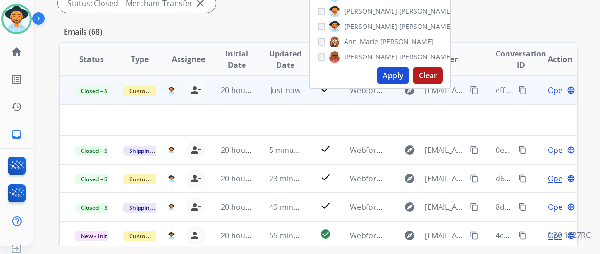
click at [523, 89] on mat-icon "content_copy" at bounding box center [522, 90] width 9 height 9
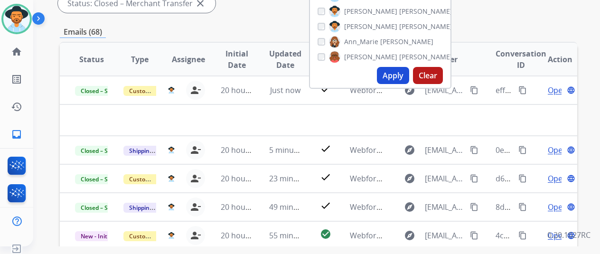
click at [501, 22] on div "**********" at bounding box center [318, 118] width 517 height 582
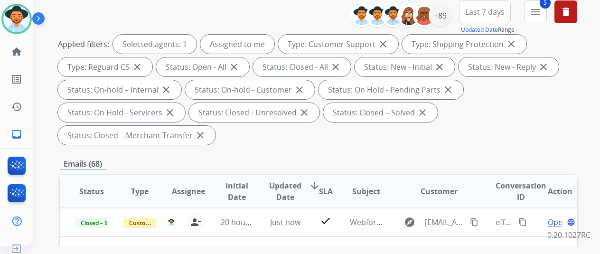
scroll to position [47, 0]
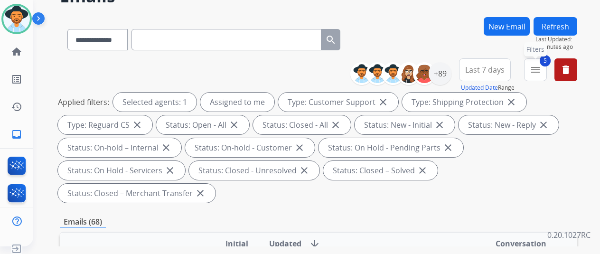
click at [541, 69] on mat-icon "menu" at bounding box center [535, 69] width 11 height 11
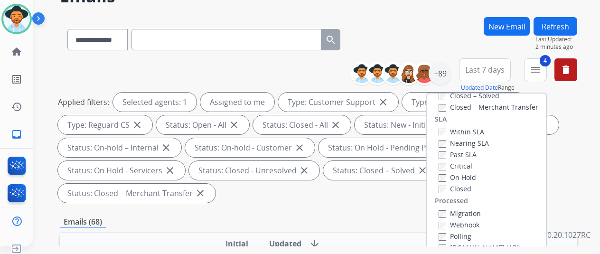
scroll to position [190, 0]
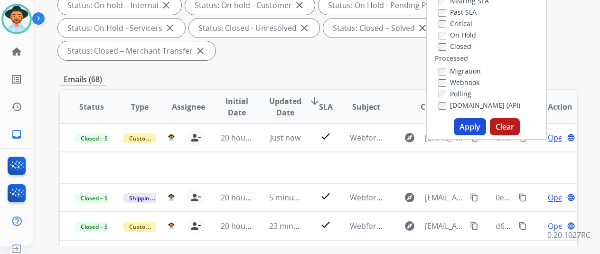
click at [472, 128] on button "Apply" at bounding box center [470, 126] width 32 height 17
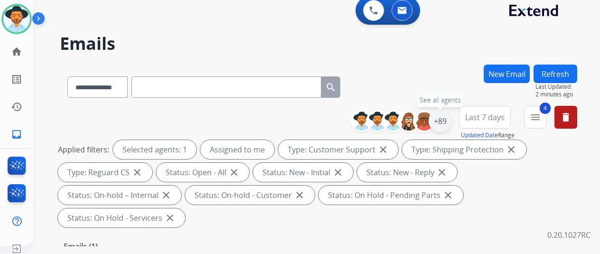
click at [448, 115] on div "+89" at bounding box center [440, 121] width 23 height 23
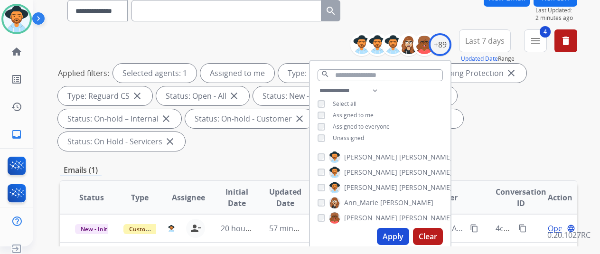
scroll to position [142, 0]
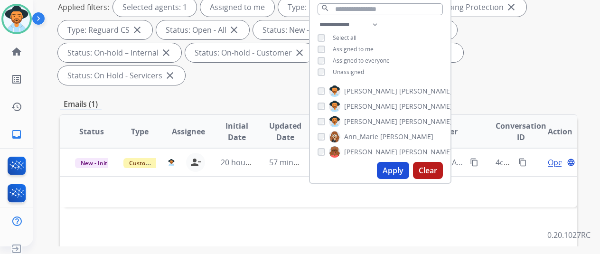
click at [394, 169] on button "Apply" at bounding box center [393, 170] width 32 height 17
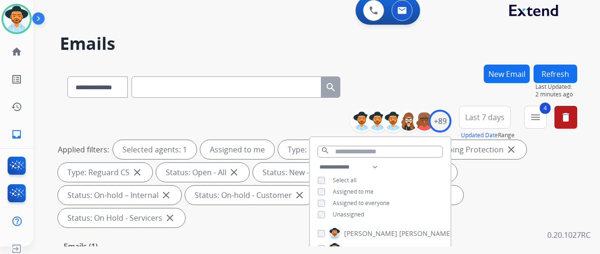
click at [419, 51] on h2 "Emails" at bounding box center [318, 43] width 517 height 19
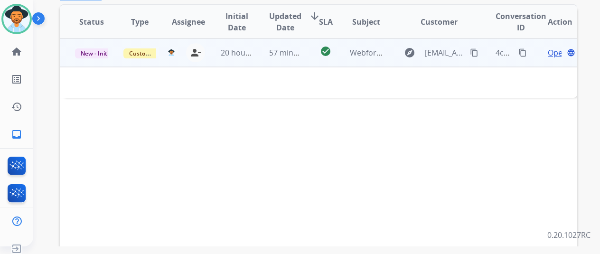
scroll to position [109, 0]
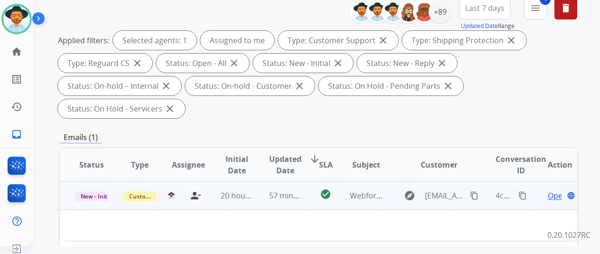
click at [555, 190] on span "Open" at bounding box center [557, 195] width 19 height 11
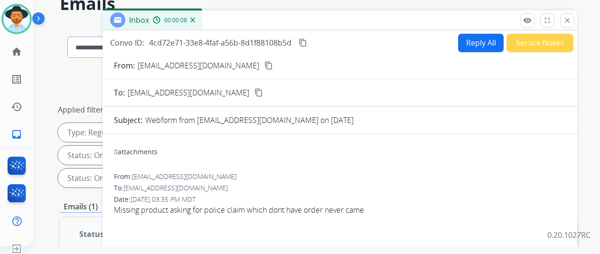
scroll to position [0, 0]
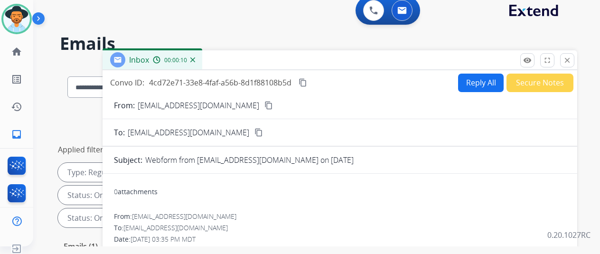
click at [264, 107] on mat-icon "content_copy" at bounding box center [268, 105] width 9 height 9
click at [264, 104] on mat-icon "content_copy" at bounding box center [268, 105] width 9 height 9
click at [480, 82] on button "Reply All" at bounding box center [481, 83] width 46 height 19
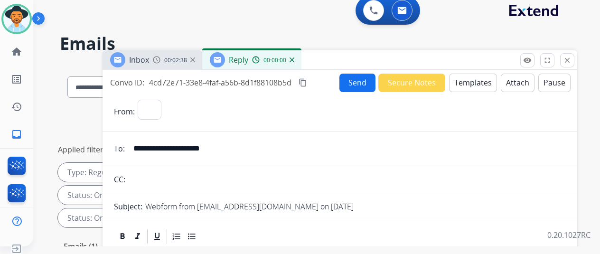
select select "**********"
click at [471, 80] on button "Templates" at bounding box center [473, 83] width 48 height 19
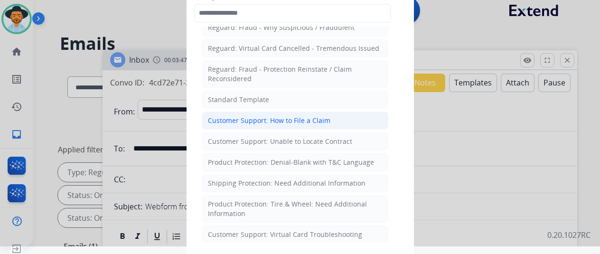
scroll to position [95, 0]
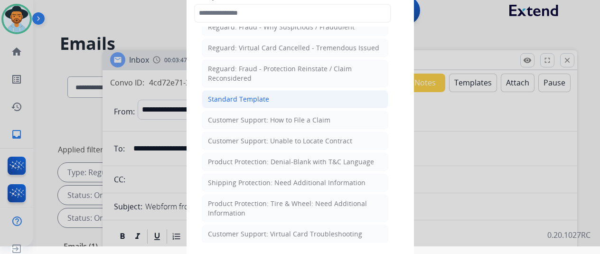
click at [253, 96] on div "Standard Template" at bounding box center [238, 98] width 61 height 9
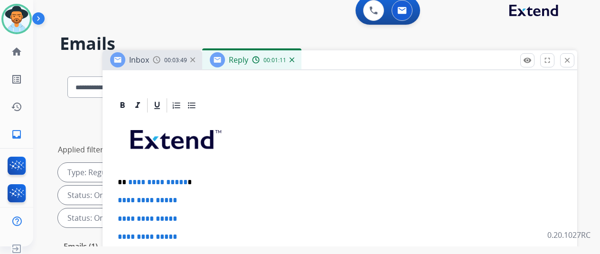
scroll to position [207, 0]
drag, startPoint x: 188, startPoint y: 164, endPoint x: 135, endPoint y: 162, distance: 53.2
click at [135, 178] on p "**********" at bounding box center [336, 182] width 437 height 9
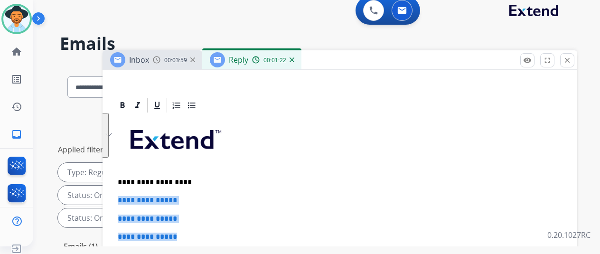
drag, startPoint x: 161, startPoint y: 217, endPoint x: 122, endPoint y: 183, distance: 51.5
click at [122, 183] on div "**********" at bounding box center [340, 90] width 475 height 423
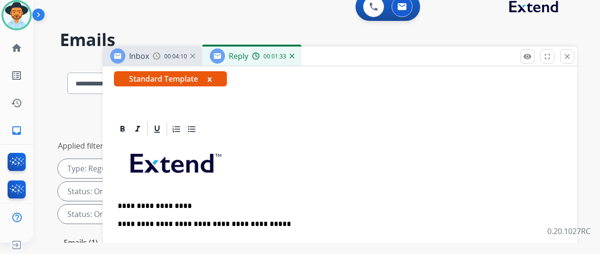
scroll to position [188, 0]
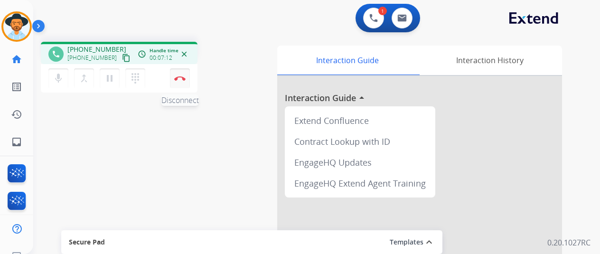
click at [177, 78] on img at bounding box center [179, 78] width 11 height 5
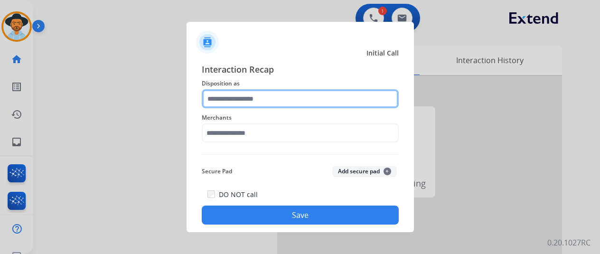
click at [236, 102] on input "text" at bounding box center [300, 98] width 197 height 19
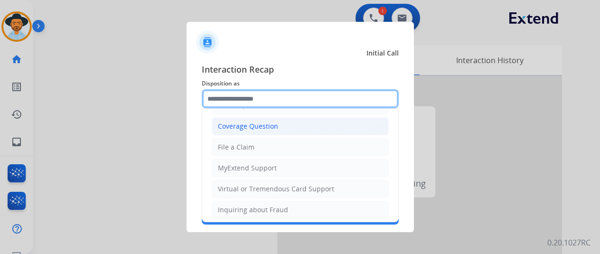
scroll to position [47, 0]
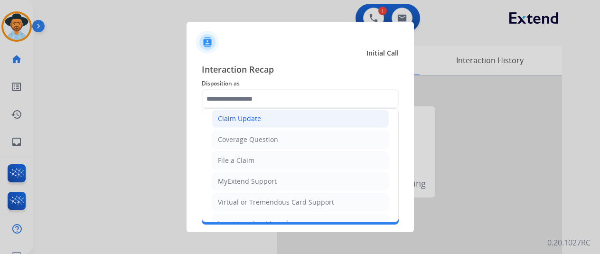
click at [257, 121] on div "Claim Update" at bounding box center [239, 118] width 43 height 9
type input "**********"
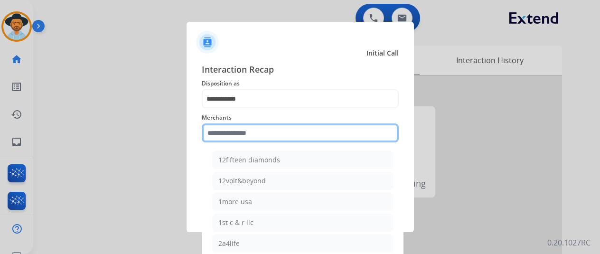
click at [213, 133] on input "text" at bounding box center [300, 132] width 197 height 19
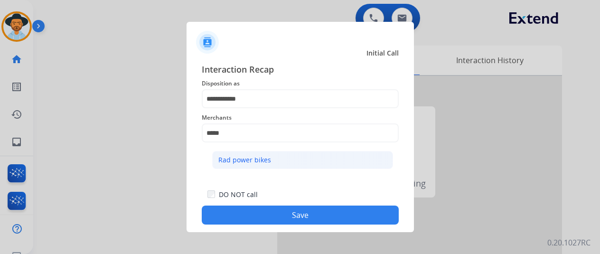
click at [241, 157] on div "Rad power bikes" at bounding box center [244, 159] width 53 height 9
type input "**********"
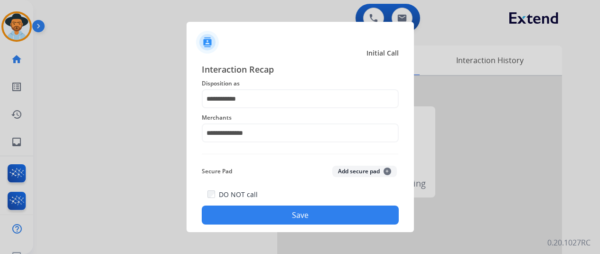
click at [263, 212] on button "Save" at bounding box center [300, 215] width 197 height 19
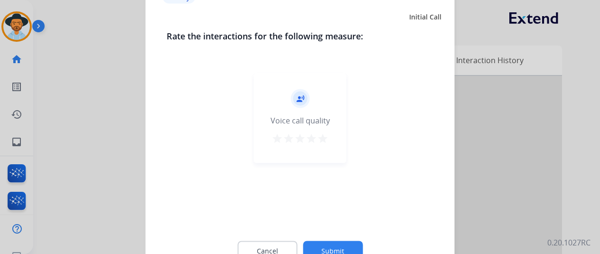
click at [338, 246] on button "Submit" at bounding box center [333, 251] width 60 height 20
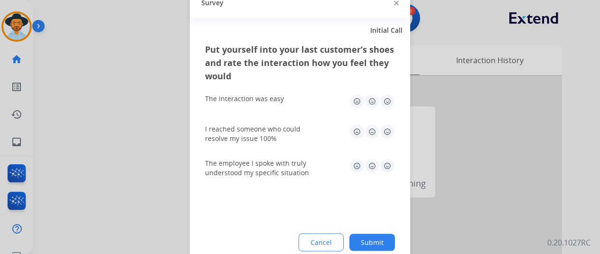
click at [371, 241] on button "Submit" at bounding box center [372, 242] width 46 height 17
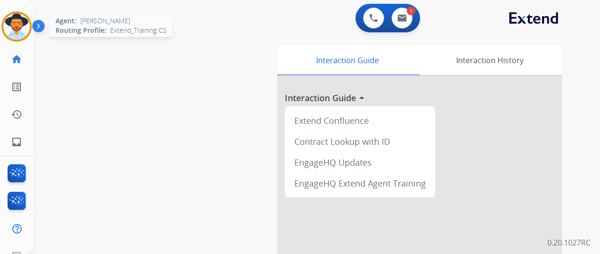
click at [19, 15] on img at bounding box center [16, 26] width 27 height 27
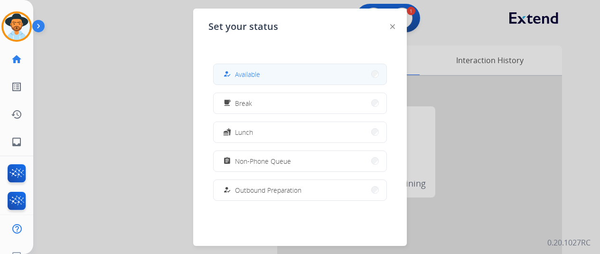
click at [280, 68] on button "how_to_reg Available" at bounding box center [300, 74] width 173 height 20
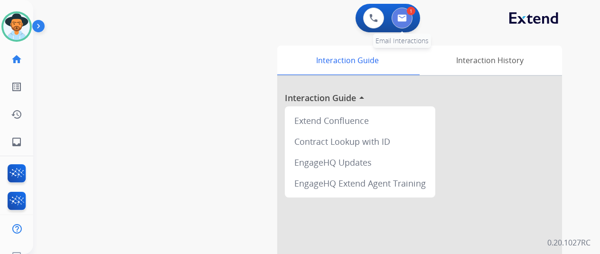
click at [405, 17] on img at bounding box center [401, 18] width 9 height 8
select select "**********"
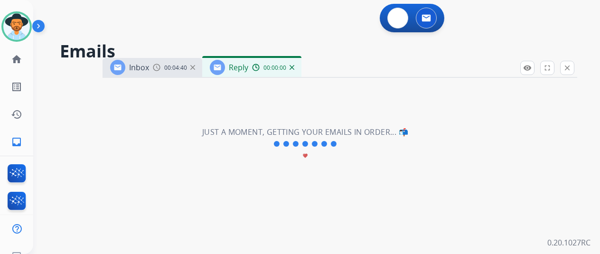
select select "**********"
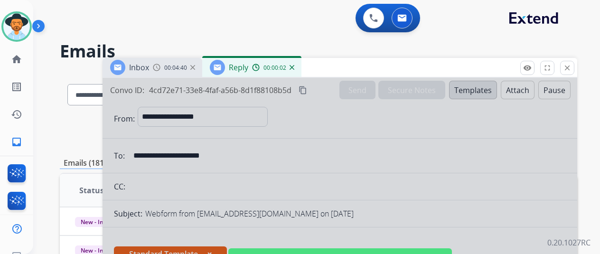
click at [232, 122] on div at bounding box center [340, 255] width 475 height 355
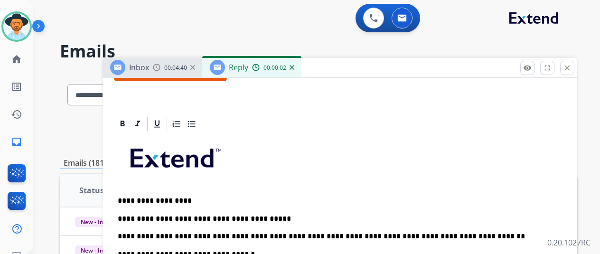
scroll to position [190, 0]
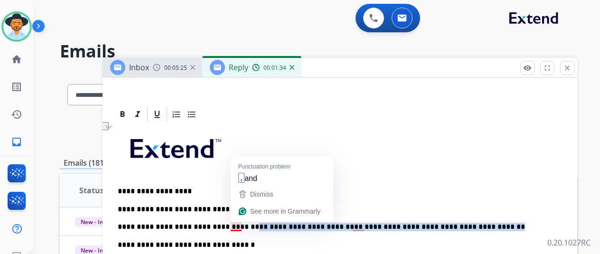
drag, startPoint x: 451, startPoint y: 227, endPoint x: 237, endPoint y: 224, distance: 213.7
click at [237, 224] on p "**********" at bounding box center [336, 218] width 437 height 26
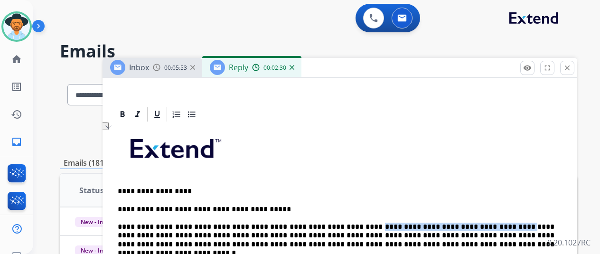
drag, startPoint x: 482, startPoint y: 226, endPoint x: 351, endPoint y: 225, distance: 130.6
click at [351, 225] on p "**********" at bounding box center [336, 227] width 437 height 44
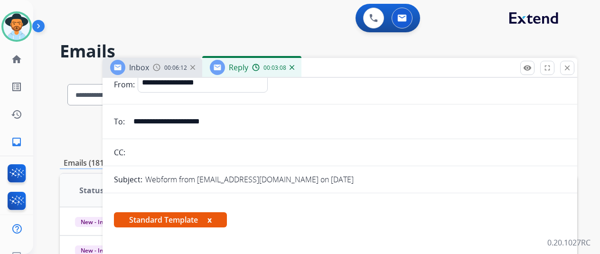
scroll to position [0, 0]
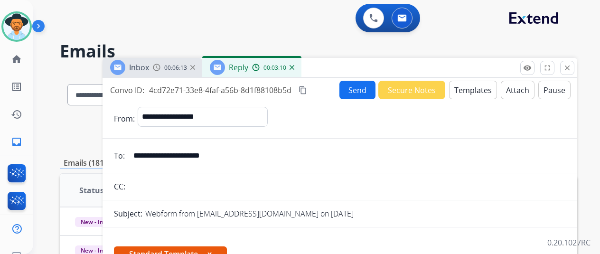
click at [357, 85] on button "Send" at bounding box center [357, 90] width 36 height 19
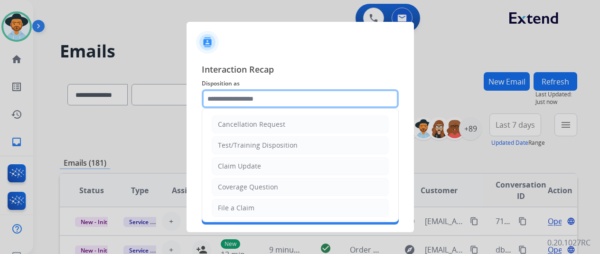
click at [226, 99] on input "text" at bounding box center [300, 98] width 197 height 19
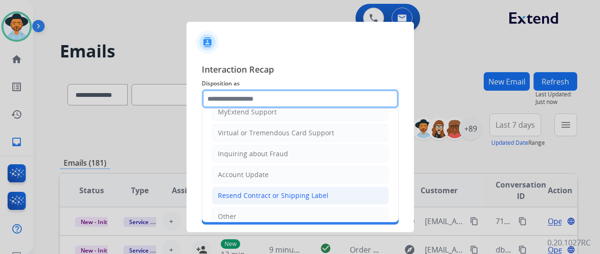
scroll to position [144, 0]
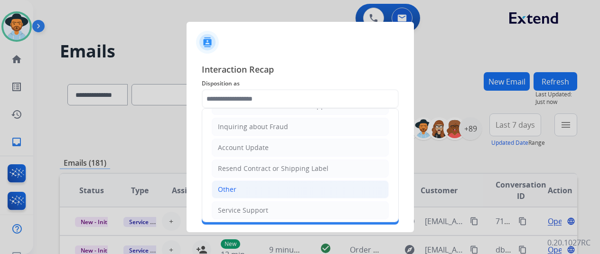
click at [235, 188] on li "Other" at bounding box center [300, 189] width 177 height 18
type input "*****"
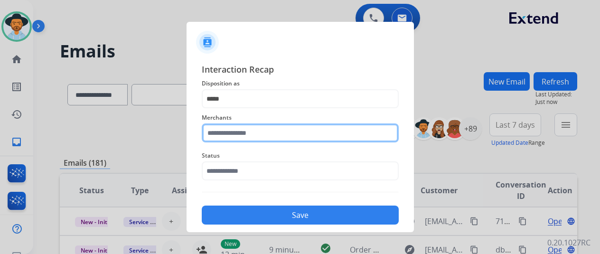
click at [233, 134] on input "text" at bounding box center [300, 132] width 197 height 19
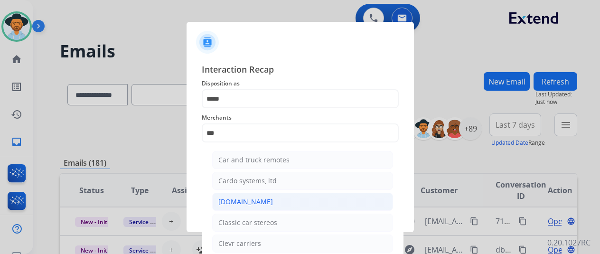
click at [254, 206] on div "[DOMAIN_NAME]" at bounding box center [245, 201] width 55 height 9
type input "**********"
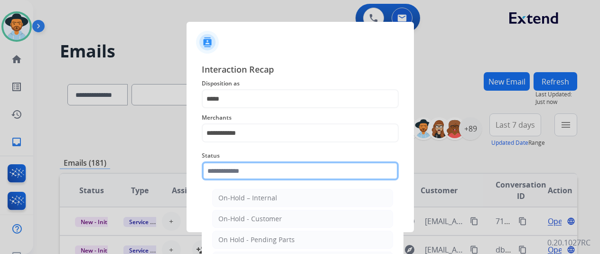
click at [263, 170] on input "text" at bounding box center [300, 170] width 197 height 19
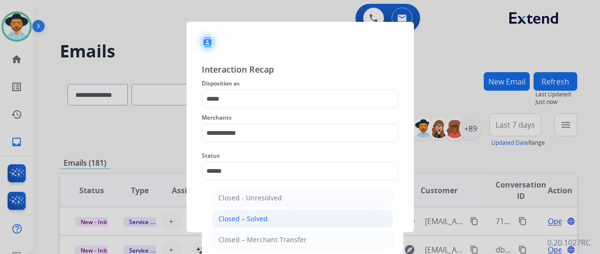
click at [253, 224] on li "Closed – Solved" at bounding box center [302, 219] width 181 height 18
type input "**********"
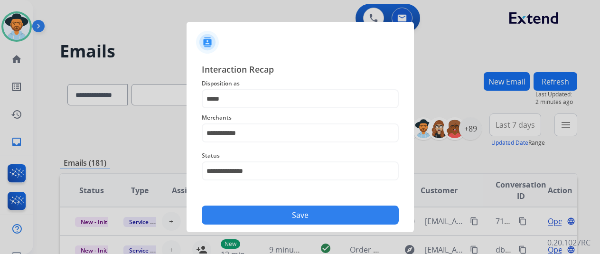
click at [258, 216] on button "Save" at bounding box center [300, 215] width 197 height 19
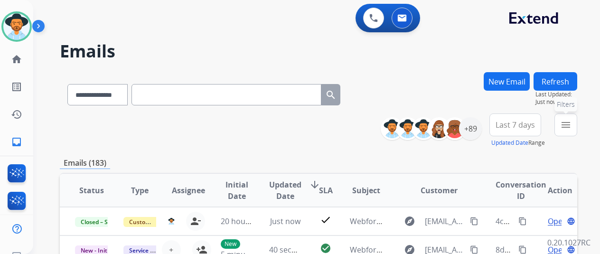
click at [577, 123] on button "menu Filters" at bounding box center [565, 124] width 23 height 23
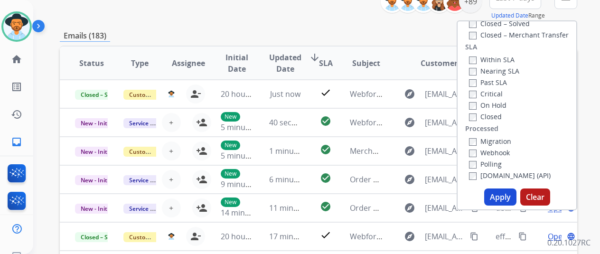
scroll to position [237, 0]
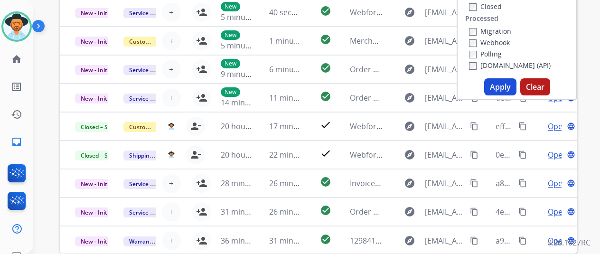
click at [501, 86] on button "Apply" at bounding box center [500, 86] width 32 height 17
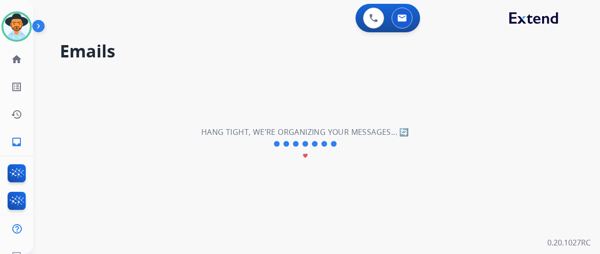
scroll to position [0, 0]
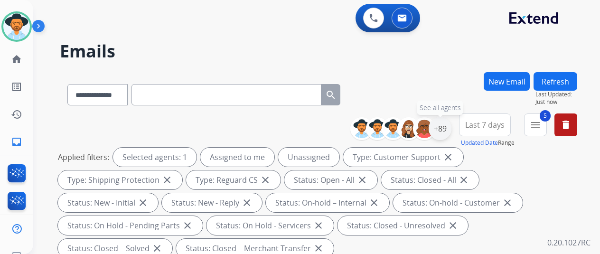
click at [451, 127] on div "+89" at bounding box center [440, 128] width 23 height 23
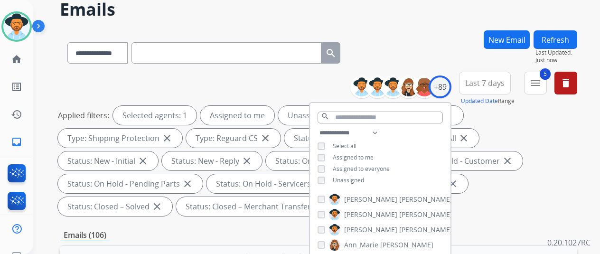
scroll to position [95, 0]
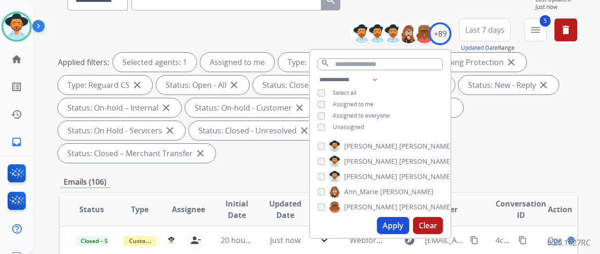
click at [395, 221] on button "Apply" at bounding box center [393, 225] width 32 height 17
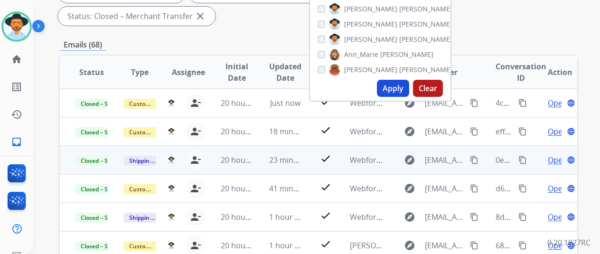
scroll to position [237, 0]
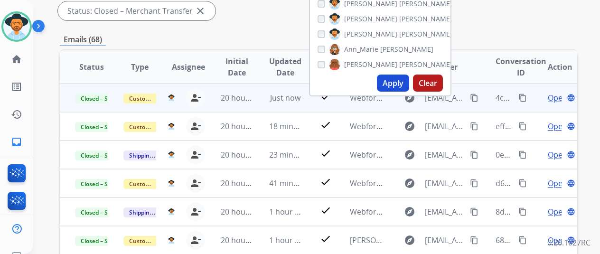
click at [522, 95] on mat-icon "content_copy" at bounding box center [522, 98] width 9 height 9
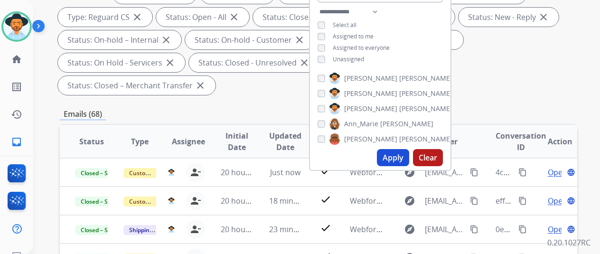
scroll to position [47, 0]
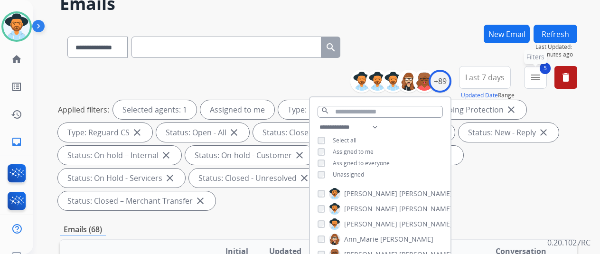
click at [547, 78] on button "5 menu Filters" at bounding box center [535, 77] width 23 height 23
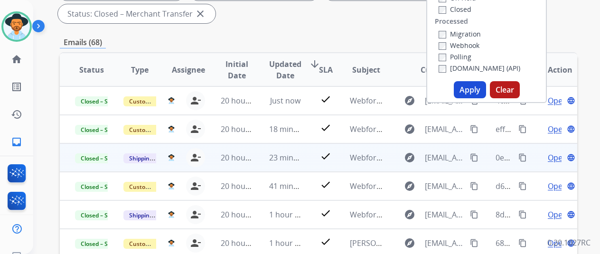
scroll to position [237, 0]
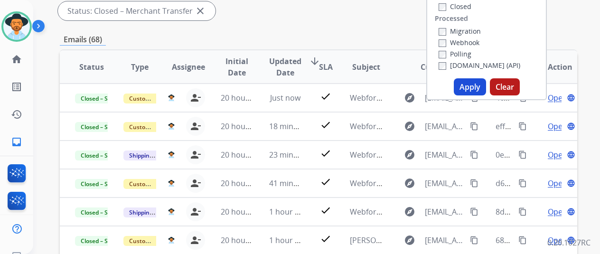
click at [472, 86] on button "Apply" at bounding box center [470, 86] width 32 height 17
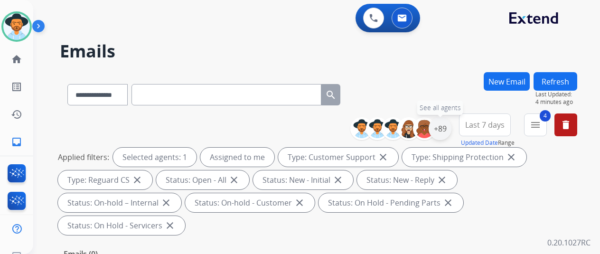
click at [448, 123] on div "+89" at bounding box center [440, 128] width 23 height 23
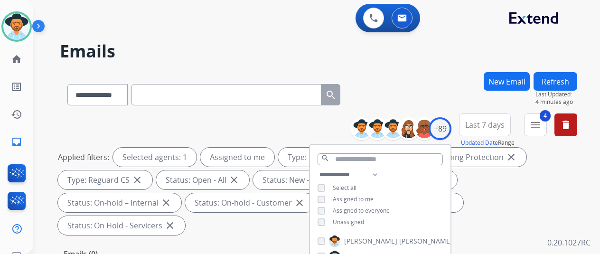
click at [434, 80] on div "**********" at bounding box center [318, 92] width 517 height 41
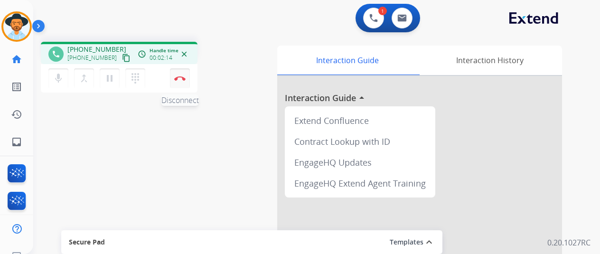
click at [182, 75] on button "Disconnect" at bounding box center [180, 78] width 20 height 20
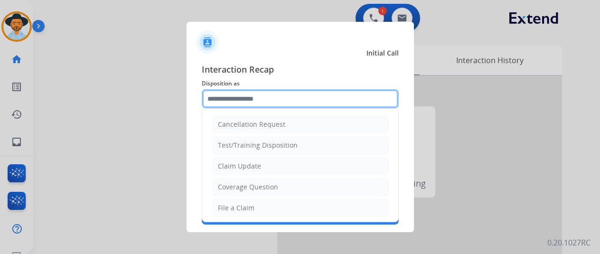
click at [232, 95] on input "text" at bounding box center [300, 98] width 197 height 19
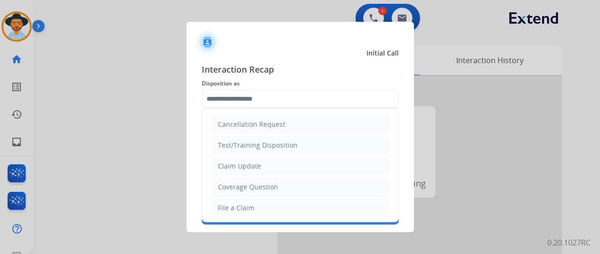
click at [236, 206] on div "File a Claim" at bounding box center [236, 207] width 37 height 9
type input "**********"
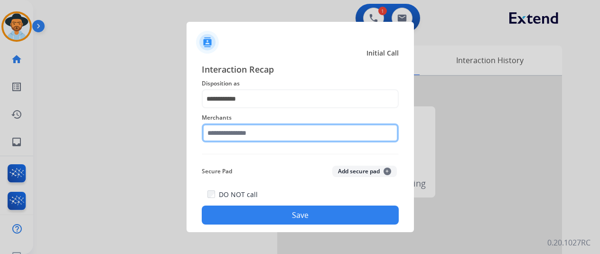
click at [233, 130] on input "text" at bounding box center [300, 132] width 197 height 19
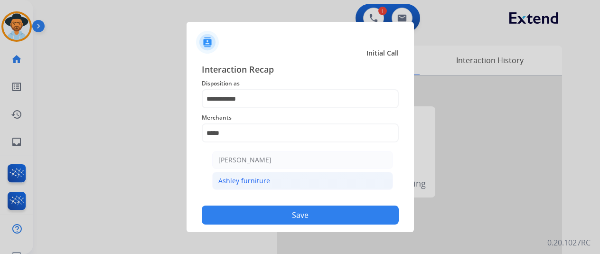
click at [268, 178] on li "Ashley furniture" at bounding box center [302, 181] width 181 height 18
type input "**********"
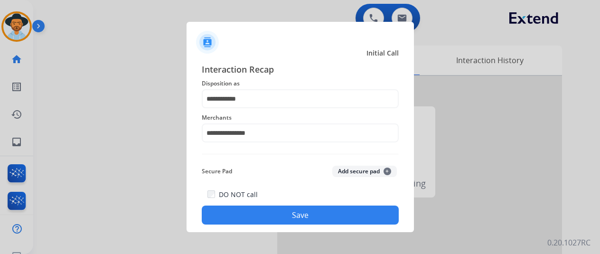
click at [305, 213] on button "Save" at bounding box center [300, 215] width 197 height 19
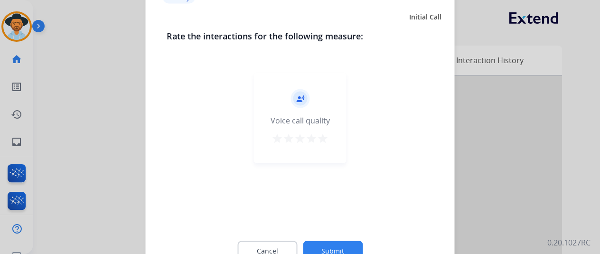
click at [323, 245] on button "Submit" at bounding box center [333, 251] width 60 height 20
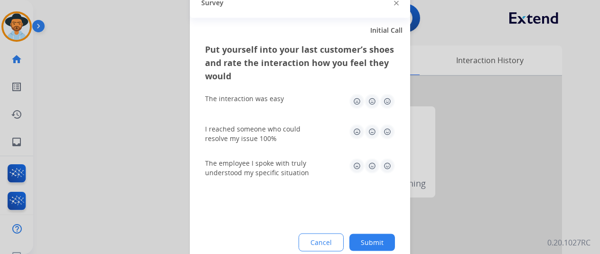
click at [368, 243] on button "Submit" at bounding box center [372, 242] width 46 height 17
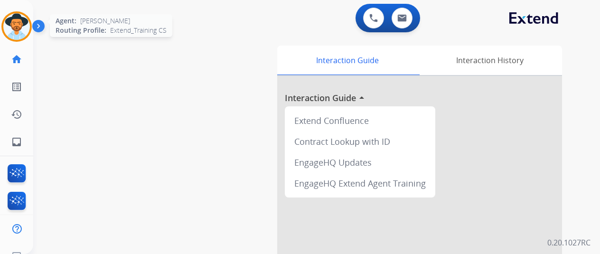
click at [19, 22] on img at bounding box center [16, 26] width 27 height 27
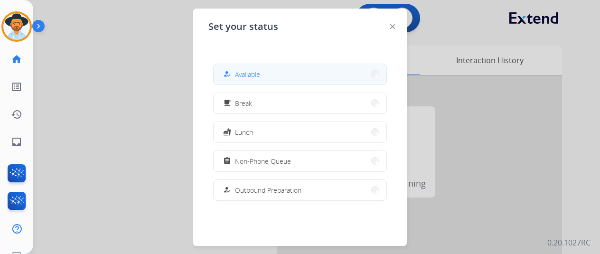
click at [242, 72] on span "Available" at bounding box center [247, 74] width 25 height 10
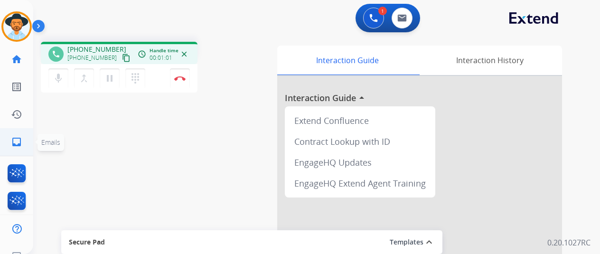
click at [13, 140] on mat-icon "inbox" at bounding box center [16, 141] width 11 height 11
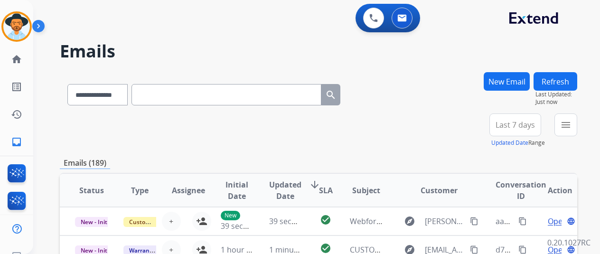
click at [501, 78] on button "New Email" at bounding box center [507, 81] width 46 height 19
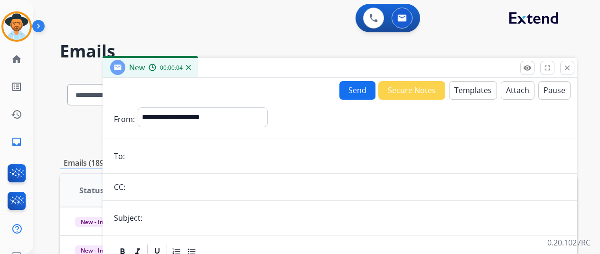
click at [146, 150] on input "email" at bounding box center [347, 156] width 438 height 19
paste input "**********"
type input "**********"
click at [161, 216] on input "text" at bounding box center [355, 217] width 421 height 19
type input "*******"
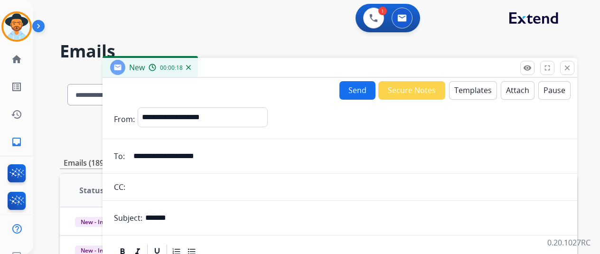
click at [472, 90] on button "Templates" at bounding box center [473, 90] width 48 height 19
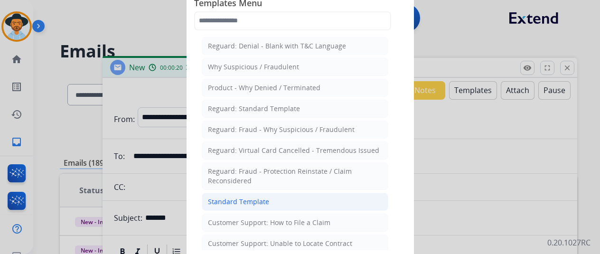
click at [248, 197] on div "Standard Template" at bounding box center [238, 201] width 61 height 9
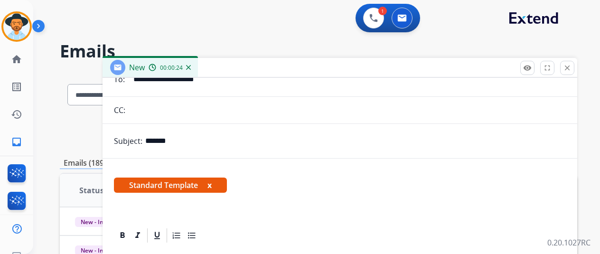
scroll to position [190, 0]
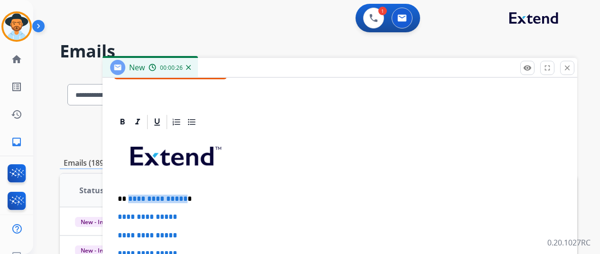
drag, startPoint x: 190, startPoint y: 198, endPoint x: 134, endPoint y: 196, distance: 55.6
click at [134, 196] on p "**********" at bounding box center [336, 199] width 437 height 9
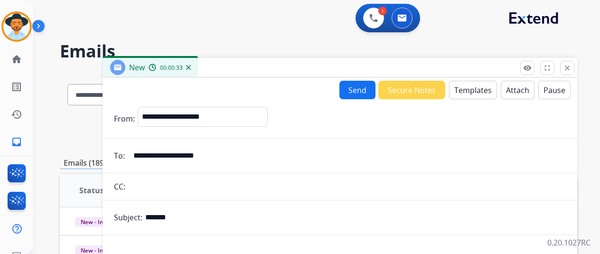
select select "**********"
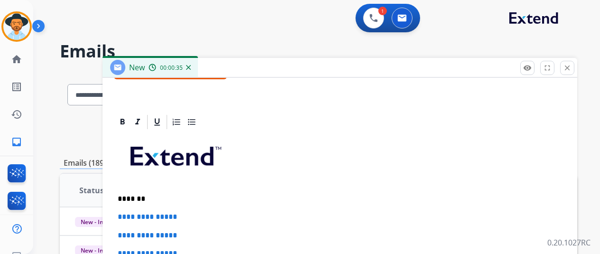
scroll to position [218, 0]
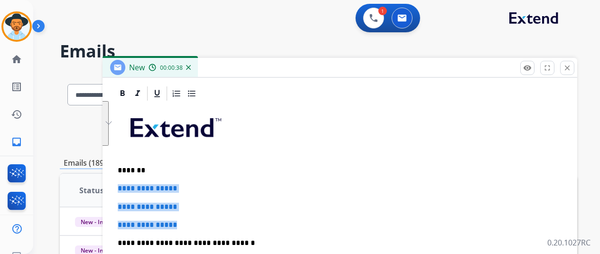
drag, startPoint x: 202, startPoint y: 227, endPoint x: 124, endPoint y: 177, distance: 92.3
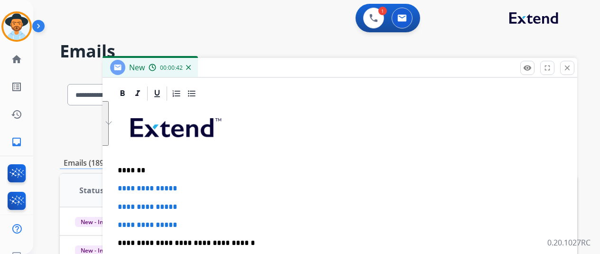
scroll to position [182, 0]
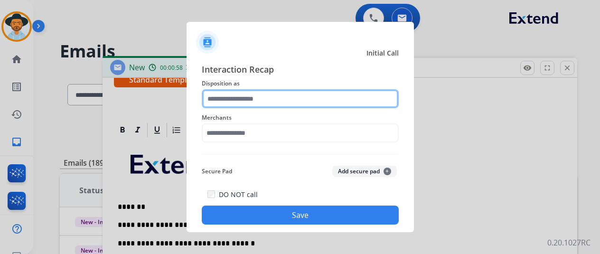
click at [225, 90] on input "text" at bounding box center [300, 98] width 197 height 19
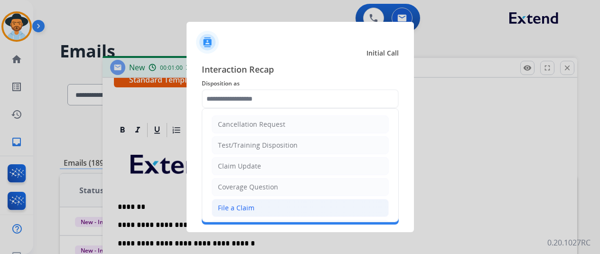
click at [237, 209] on div "File a Claim" at bounding box center [236, 207] width 37 height 9
type input "**********"
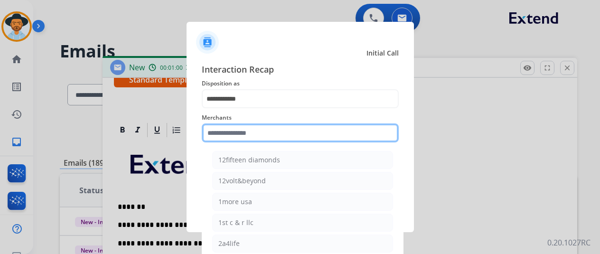
click at [243, 132] on input "text" at bounding box center [300, 132] width 197 height 19
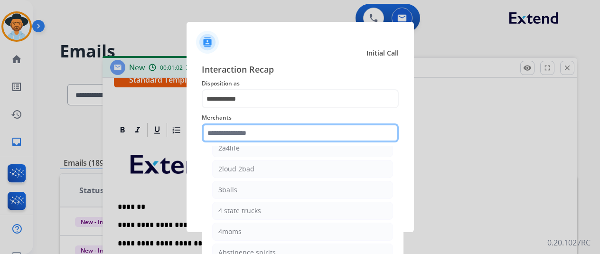
scroll to position [190, 0]
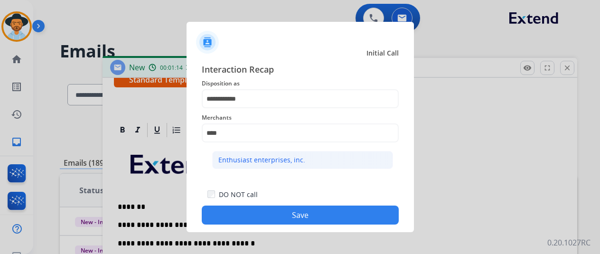
click at [269, 156] on div "Enthusiast enterprises, inc." at bounding box center [261, 159] width 87 height 9
type input "**********"
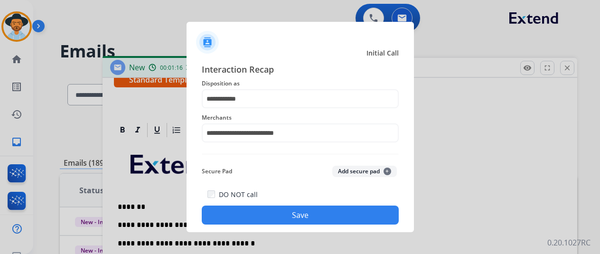
click at [282, 214] on button "Save" at bounding box center [300, 215] width 197 height 19
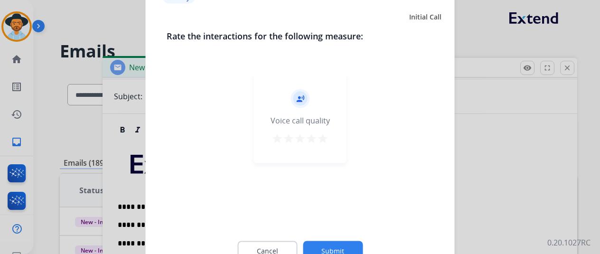
click at [333, 246] on button "Submit" at bounding box center [333, 251] width 60 height 20
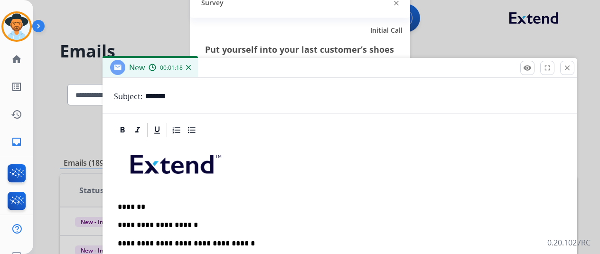
click at [199, 225] on p "**********" at bounding box center [336, 225] width 437 height 9
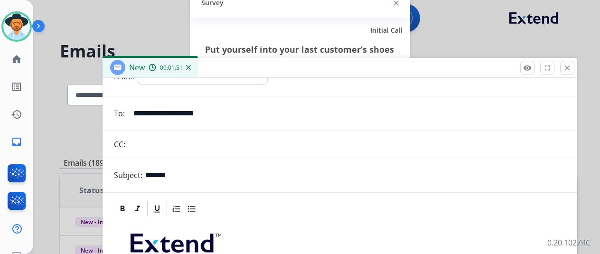
scroll to position [0, 0]
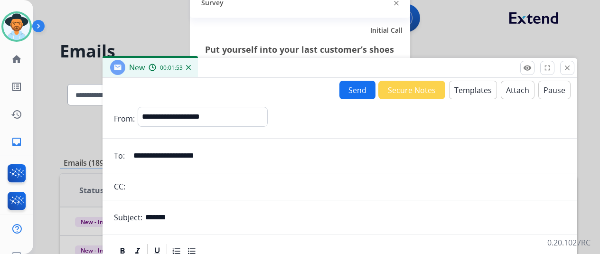
click at [362, 90] on button "Send" at bounding box center [357, 90] width 36 height 19
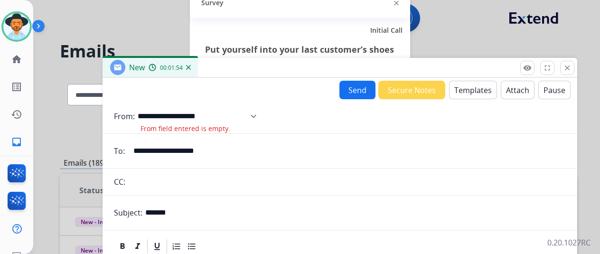
click at [173, 111] on select "**********" at bounding box center [200, 116] width 125 height 19
select select "**********"
click at [145, 107] on select "**********" at bounding box center [200, 116] width 125 height 19
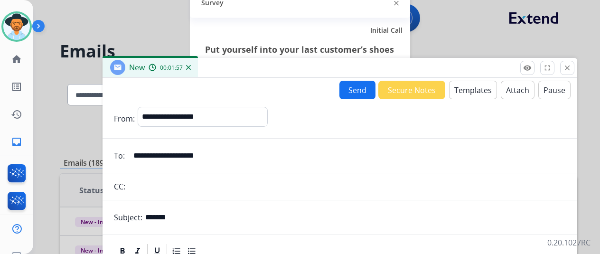
click at [356, 88] on button "Send" at bounding box center [357, 90] width 36 height 19
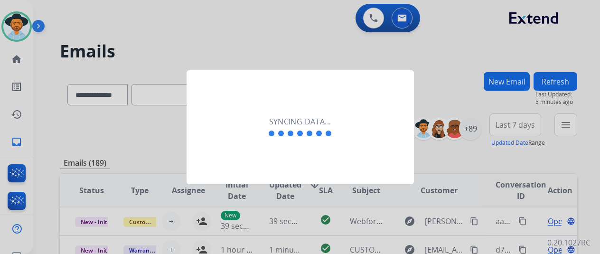
click at [520, 49] on div at bounding box center [300, 127] width 600 height 254
click at [19, 29] on div at bounding box center [300, 127] width 600 height 254
drag, startPoint x: 63, startPoint y: 66, endPoint x: 38, endPoint y: 54, distance: 27.6
click at [56, 62] on div at bounding box center [300, 127] width 600 height 254
click at [25, 22] on div at bounding box center [300, 127] width 600 height 254
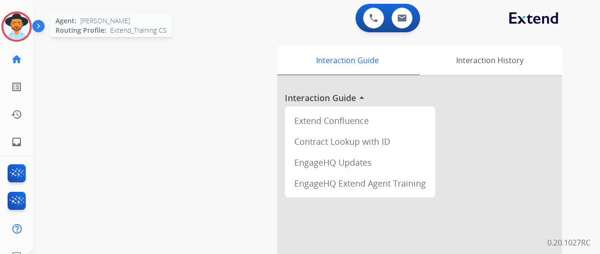
click at [12, 23] on img at bounding box center [16, 26] width 27 height 27
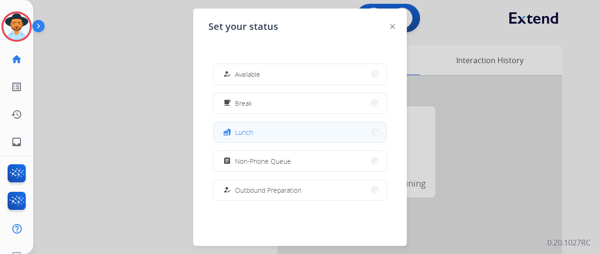
click at [242, 131] on span "Lunch" at bounding box center [244, 132] width 18 height 10
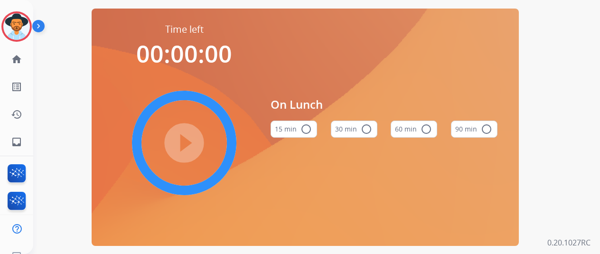
click at [310, 131] on mat-icon "radio_button_unchecked" at bounding box center [306, 128] width 11 height 11
click at [189, 142] on mat-icon "play_circle_filled" at bounding box center [183, 142] width 11 height 11
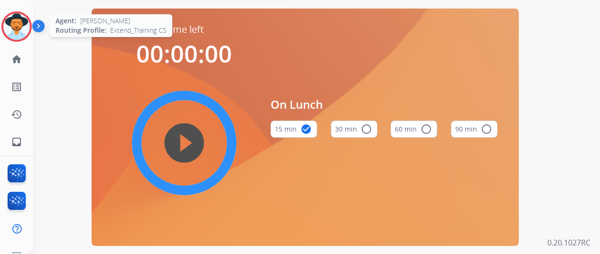
click at [19, 26] on img at bounding box center [16, 26] width 27 height 27
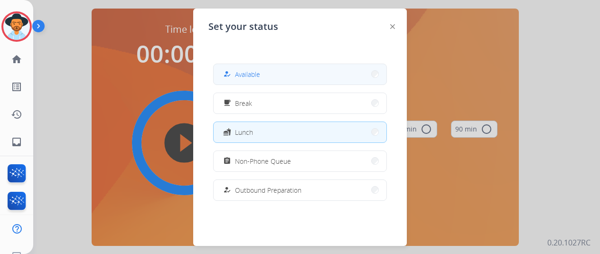
click at [255, 75] on span "Available" at bounding box center [247, 74] width 25 height 10
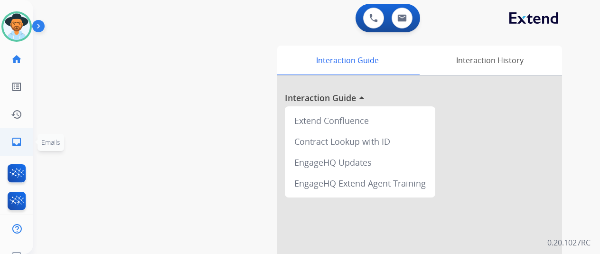
click at [16, 137] on mat-icon "inbox" at bounding box center [16, 141] width 11 height 11
select select "**********"
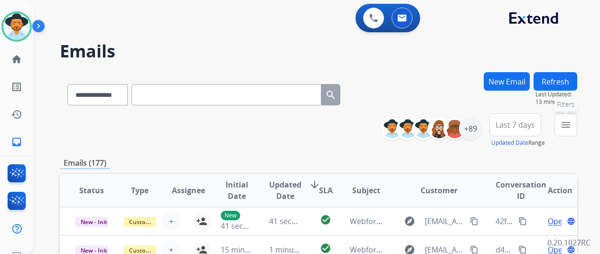
click at [563, 126] on button "menu Filters" at bounding box center [565, 124] width 23 height 23
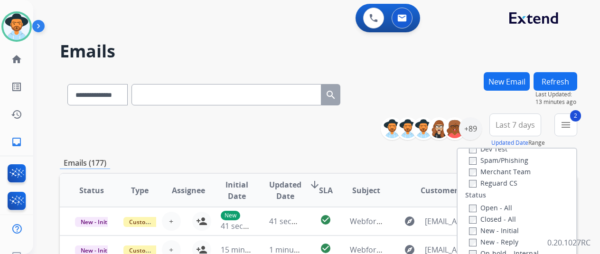
scroll to position [95, 0]
click at [472, 210] on div "Closed - All" at bounding box center [519, 214] width 100 height 11
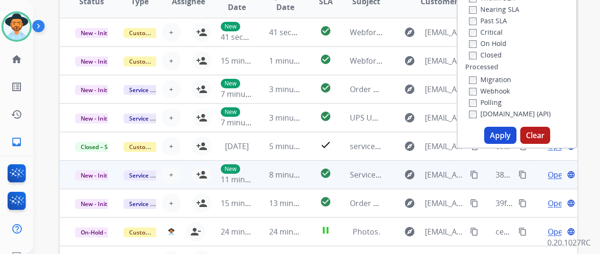
scroll to position [190, 0]
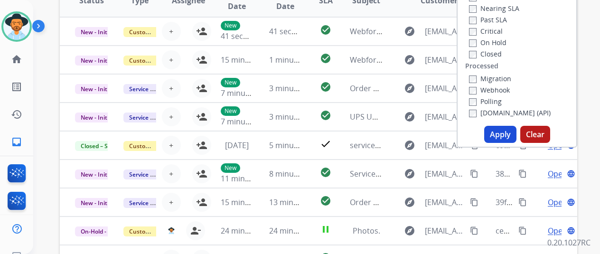
click at [501, 131] on button "Apply" at bounding box center [500, 134] width 32 height 17
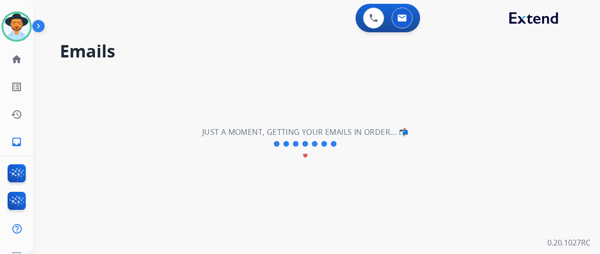
scroll to position [0, 0]
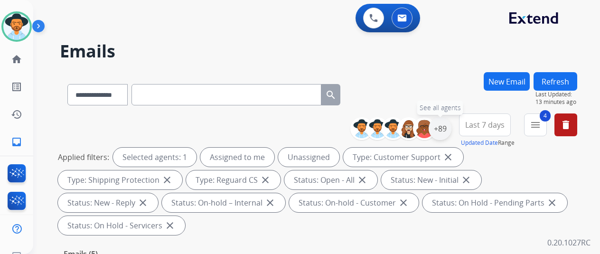
click at [446, 128] on div "+89" at bounding box center [440, 128] width 23 height 23
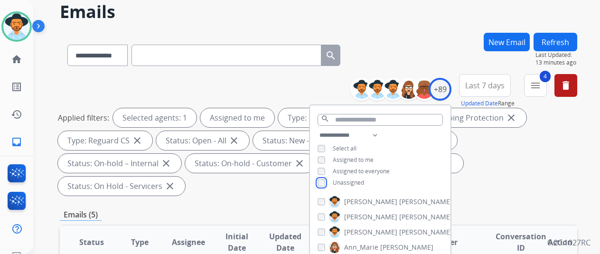
scroll to position [142, 0]
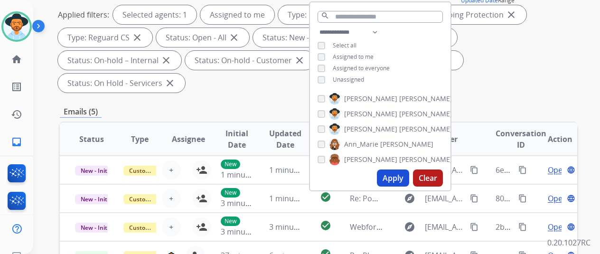
click at [387, 176] on button "Apply" at bounding box center [393, 177] width 32 height 17
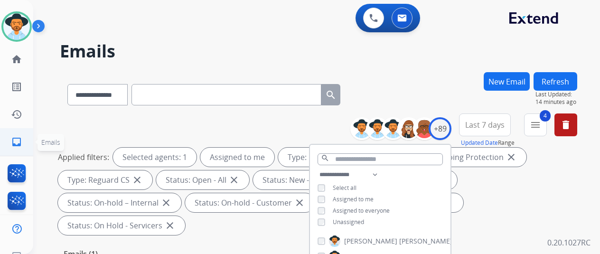
click at [13, 139] on mat-icon "inbox" at bounding box center [16, 141] width 11 height 11
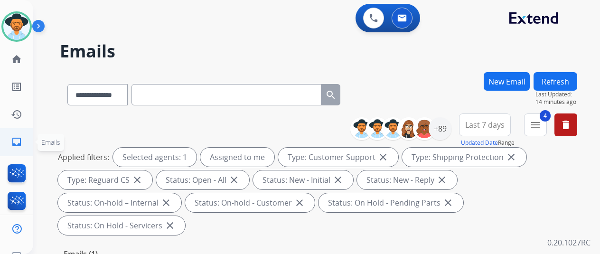
click at [12, 139] on mat-icon "inbox" at bounding box center [16, 141] width 11 height 11
click at [541, 122] on mat-icon "menu" at bounding box center [535, 124] width 11 height 11
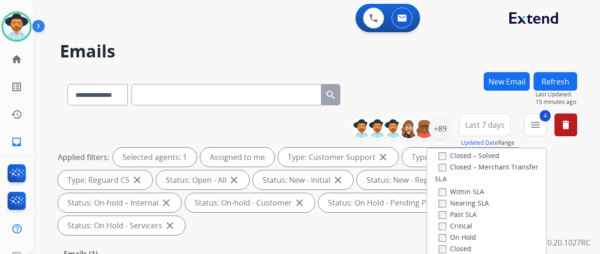
scroll to position [251, 0]
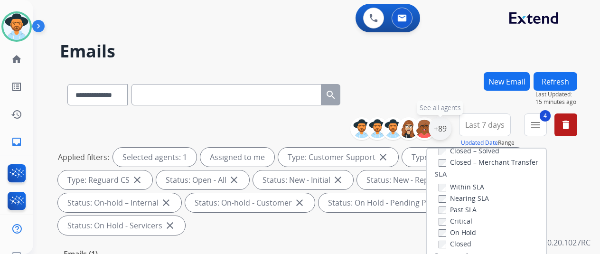
click at [448, 124] on div "+89" at bounding box center [440, 128] width 23 height 23
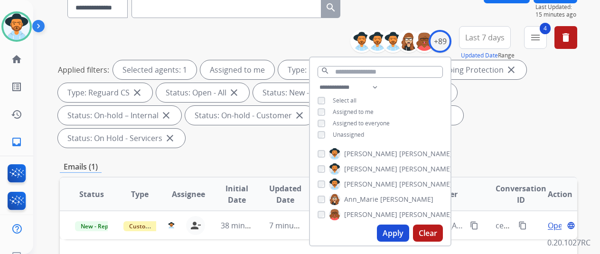
scroll to position [142, 0]
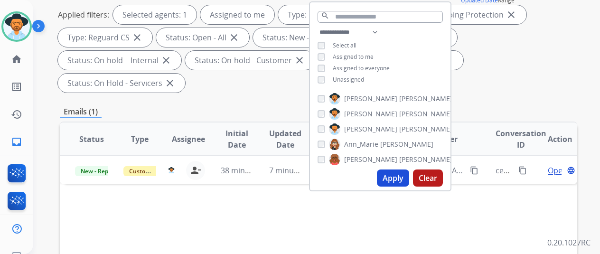
click at [400, 175] on button "Apply" at bounding box center [393, 177] width 32 height 17
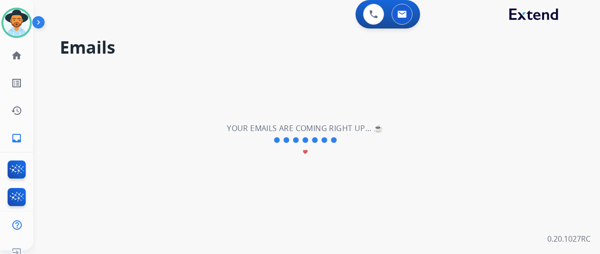
scroll to position [0, 0]
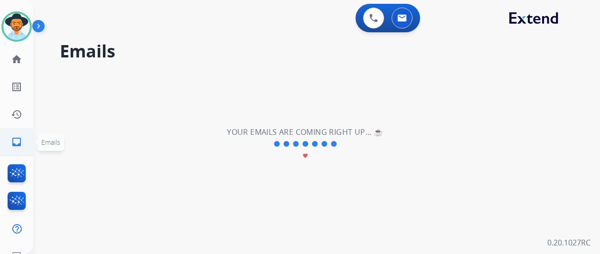
click at [19, 140] on mat-icon "inbox" at bounding box center [16, 141] width 11 height 11
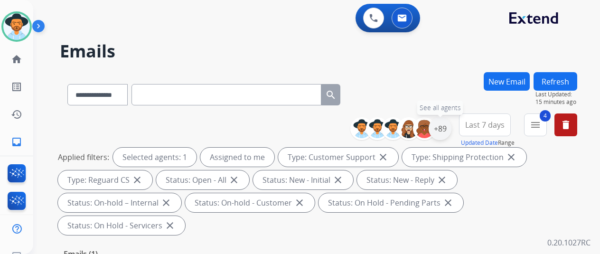
click at [445, 131] on div "+89" at bounding box center [440, 128] width 23 height 23
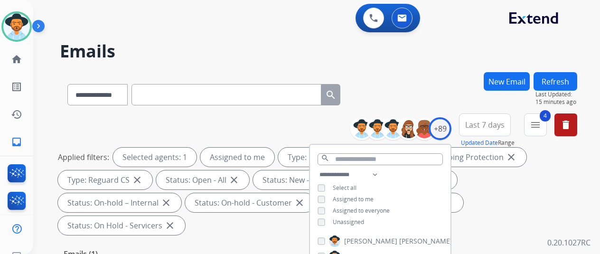
scroll to position [95, 0]
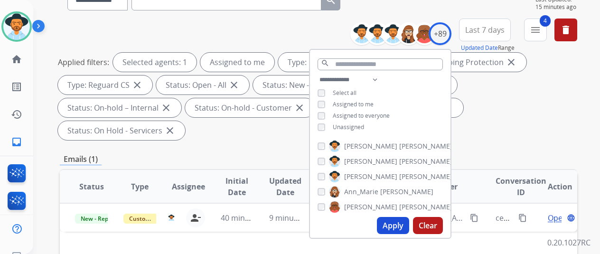
click at [398, 224] on button "Apply" at bounding box center [393, 225] width 32 height 17
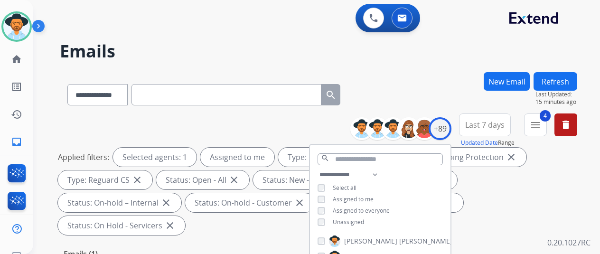
click at [418, 98] on div "**********" at bounding box center [318, 92] width 517 height 41
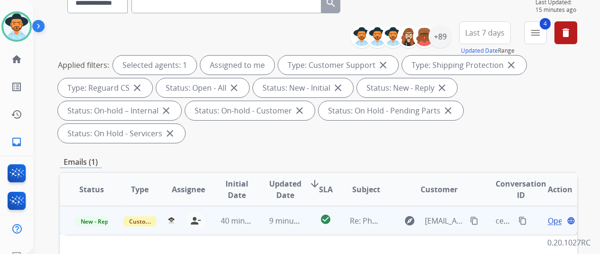
scroll to position [142, 0]
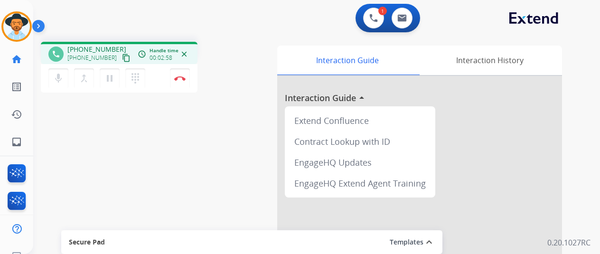
click at [57, 145] on div "phone [PHONE_NUMBER] [PHONE_NUMBER] content_copy access_time Call metrics Queue…" at bounding box center [305, 232] width 544 height 396
click at [179, 76] on img at bounding box center [179, 78] width 11 height 5
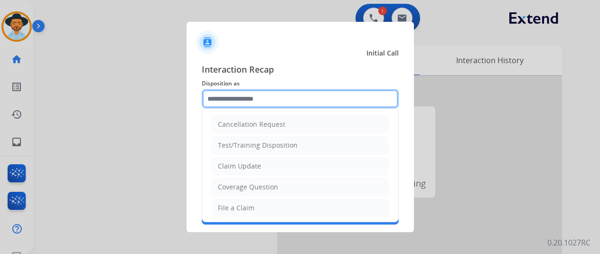
click at [228, 96] on input "text" at bounding box center [300, 98] width 197 height 19
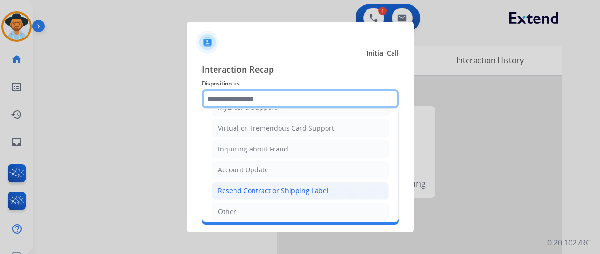
scroll to position [144, 0]
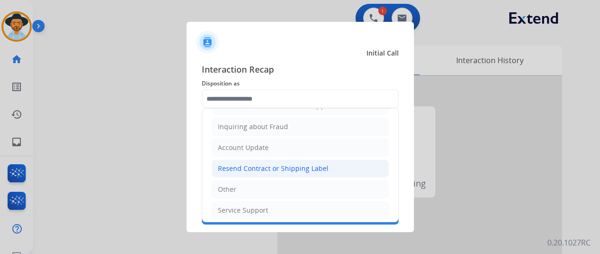
click at [254, 165] on div "Resend Contract or Shipping Label" at bounding box center [273, 168] width 111 height 9
type input "**********"
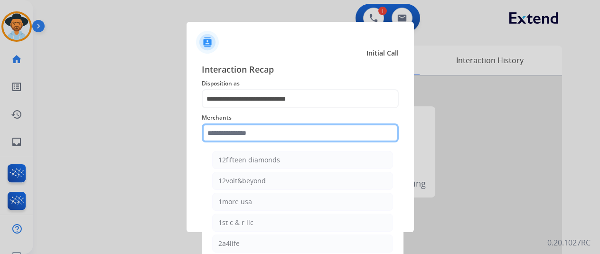
click at [243, 127] on input "text" at bounding box center [300, 132] width 197 height 19
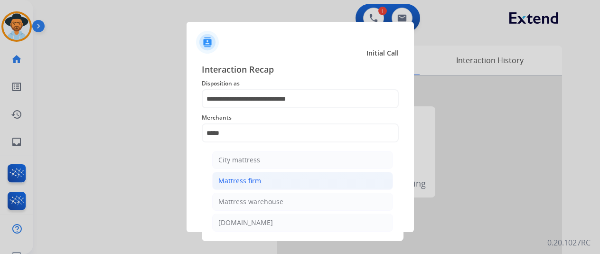
click at [244, 180] on div "Mattress firm" at bounding box center [239, 180] width 43 height 9
type input "**********"
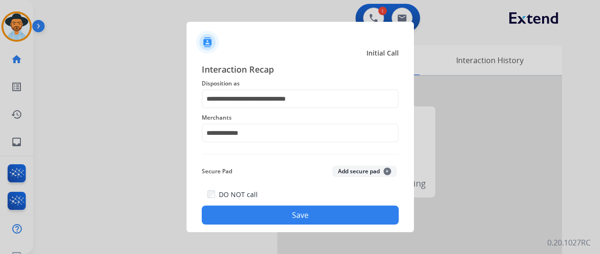
click at [271, 210] on button "Save" at bounding box center [300, 215] width 197 height 19
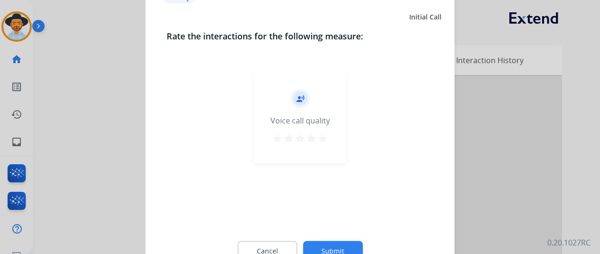
click at [326, 249] on button "Submit" at bounding box center [333, 251] width 60 height 20
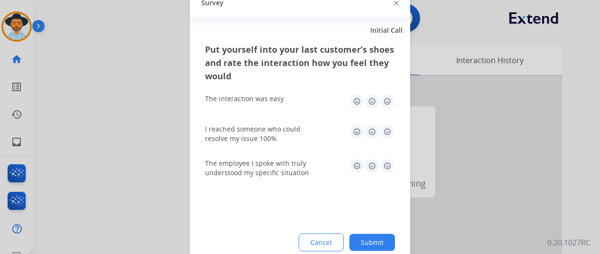
drag, startPoint x: 374, startPoint y: 242, endPoint x: 362, endPoint y: 234, distance: 14.5
click at [372, 241] on button "Submit" at bounding box center [372, 242] width 46 height 17
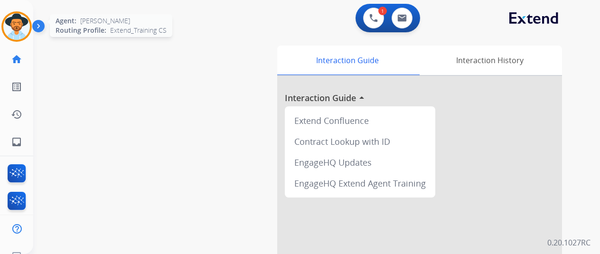
click at [15, 21] on img at bounding box center [16, 26] width 27 height 27
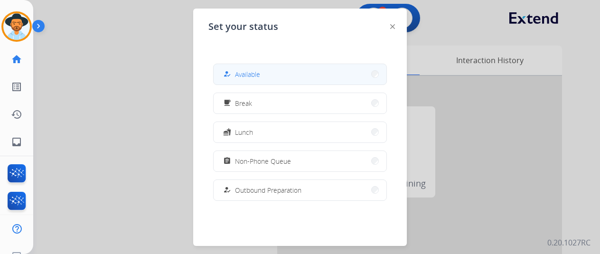
click at [279, 69] on button "how_to_reg Available" at bounding box center [300, 74] width 173 height 20
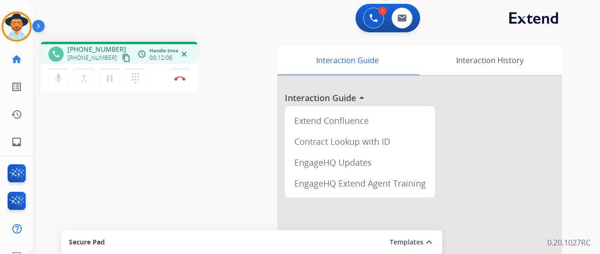
drag, startPoint x: 251, startPoint y: 29, endPoint x: 257, endPoint y: 3, distance: 26.7
click at [253, 26] on div "1 Voice Interactions 0 Email Interactions" at bounding box center [311, 19] width 533 height 30
click at [179, 77] on img at bounding box center [179, 78] width 11 height 5
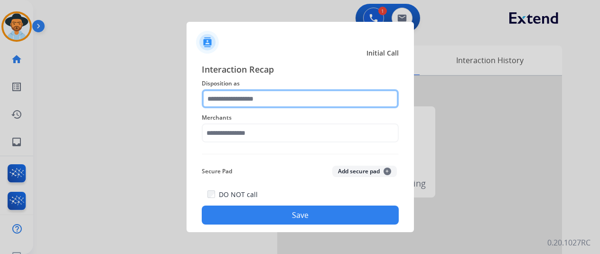
click at [227, 96] on input "text" at bounding box center [300, 98] width 197 height 19
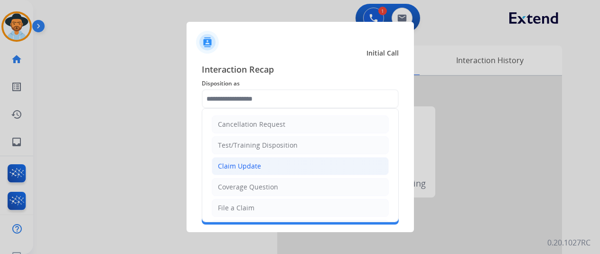
click at [229, 166] on div "Claim Update" at bounding box center [239, 165] width 43 height 9
type input "**********"
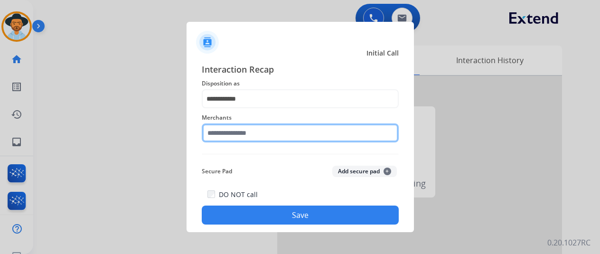
click at [226, 135] on input "text" at bounding box center [300, 132] width 197 height 19
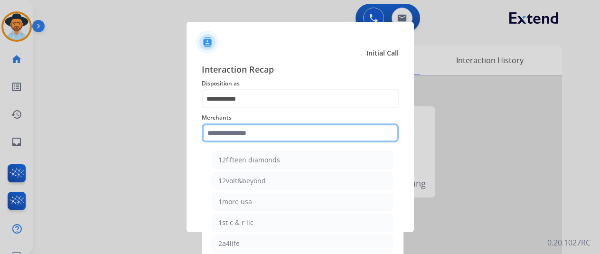
click at [237, 138] on input "text" at bounding box center [300, 132] width 197 height 19
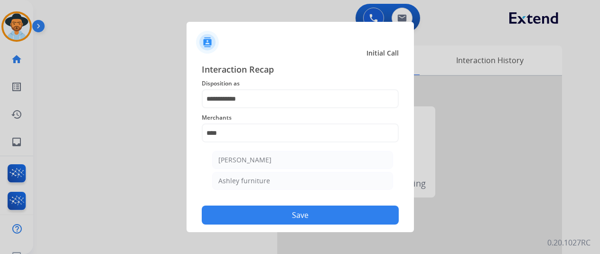
click at [274, 160] on li "[PERSON_NAME]" at bounding box center [302, 160] width 181 height 18
type input "**********"
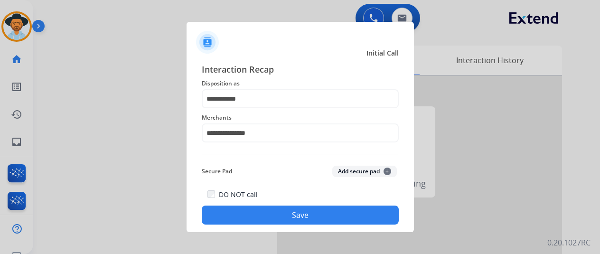
click at [286, 209] on button "Save" at bounding box center [300, 215] width 197 height 19
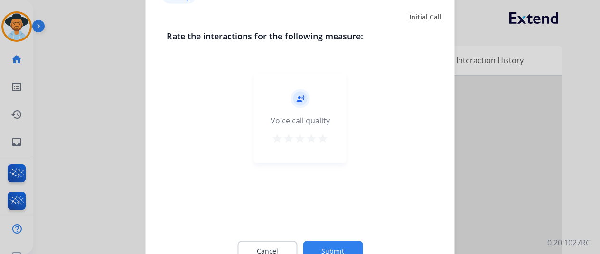
click at [334, 247] on button "Submit" at bounding box center [333, 251] width 60 height 20
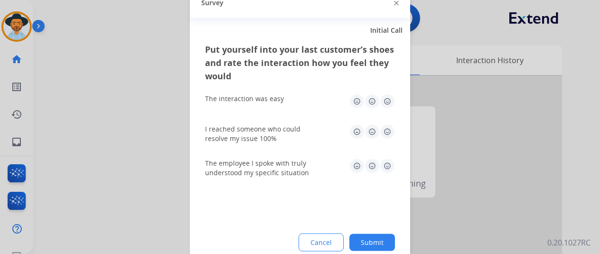
drag, startPoint x: 398, startPoint y: 246, endPoint x: 393, endPoint y: 241, distance: 7.7
click at [395, 244] on div "Put yourself into your last customer’s shoes and rate the interaction how you f…" at bounding box center [300, 154] width 220 height 224
click at [380, 239] on button "Submit" at bounding box center [372, 242] width 46 height 17
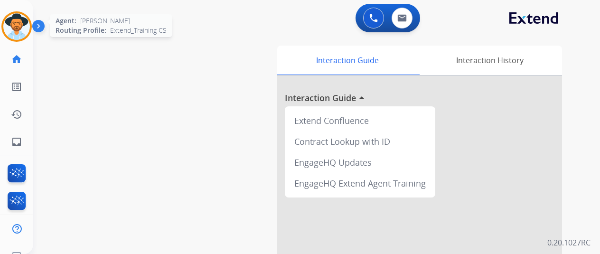
click at [16, 21] on img at bounding box center [16, 26] width 27 height 27
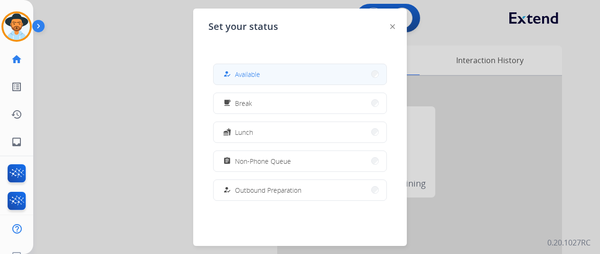
click at [257, 74] on span "Available" at bounding box center [247, 74] width 25 height 10
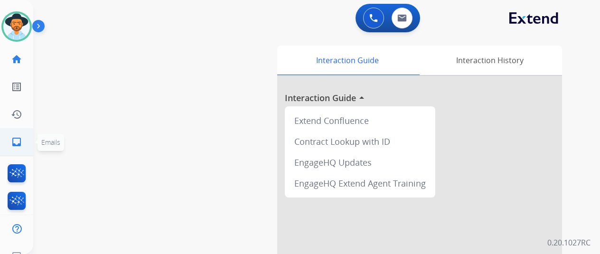
click at [18, 139] on mat-icon "inbox" at bounding box center [16, 141] width 11 height 11
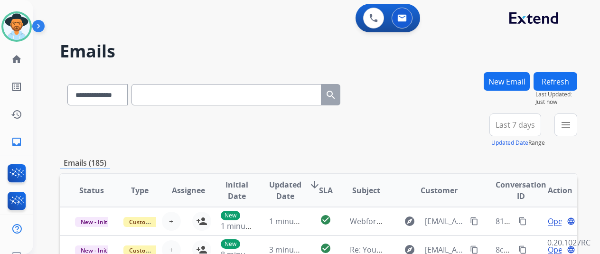
click at [516, 80] on button "New Email" at bounding box center [507, 81] width 46 height 19
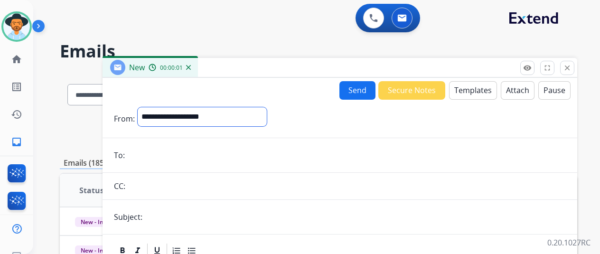
click at [157, 113] on select "**********" at bounding box center [202, 116] width 129 height 19
select select "**********"
click at [145, 107] on select "**********" at bounding box center [202, 116] width 129 height 19
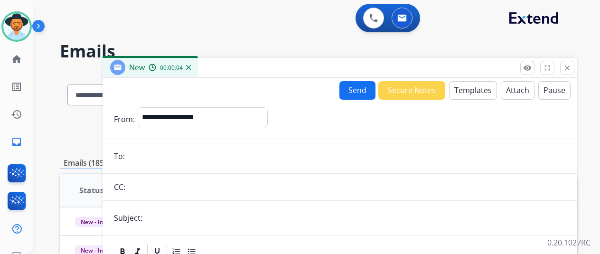
click at [146, 160] on input "email" at bounding box center [347, 156] width 438 height 19
paste input "**********"
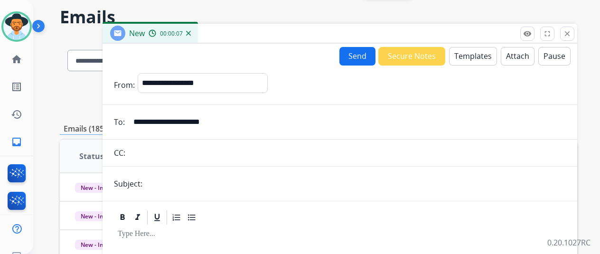
scroll to position [47, 0]
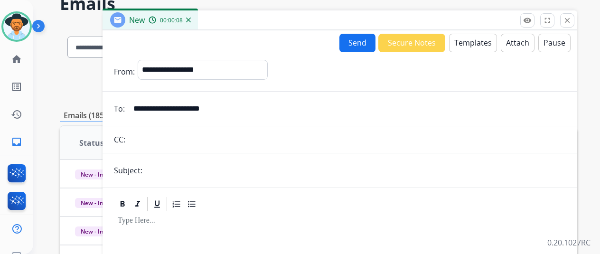
type input "**********"
click at [468, 39] on button "Templates" at bounding box center [473, 43] width 48 height 19
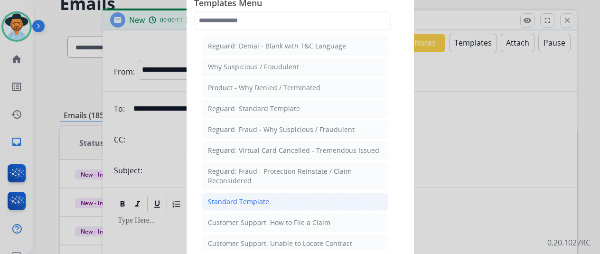
click at [228, 197] on div "Standard Template" at bounding box center [238, 201] width 61 height 9
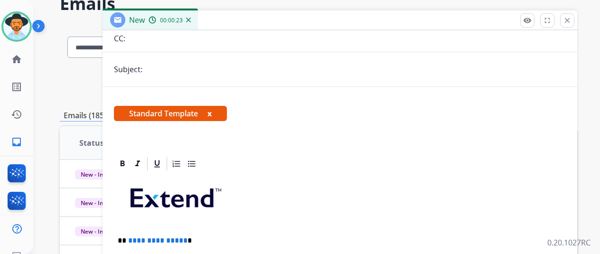
scroll to position [142, 0]
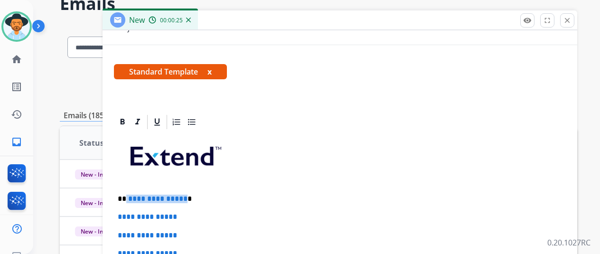
drag, startPoint x: 189, startPoint y: 198, endPoint x: 133, endPoint y: 195, distance: 56.6
click at [133, 195] on p "**********" at bounding box center [336, 199] width 437 height 9
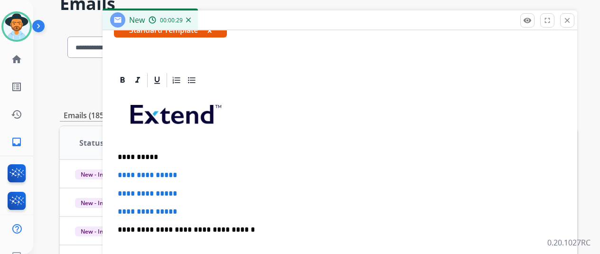
scroll to position [218, 0]
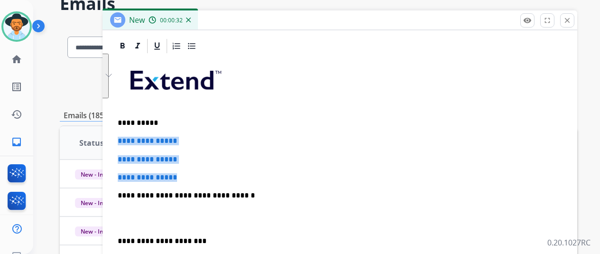
drag, startPoint x: 188, startPoint y: 177, endPoint x: 123, endPoint y: 139, distance: 75.7
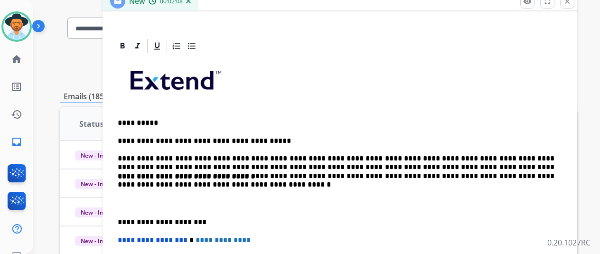
scroll to position [48, 0]
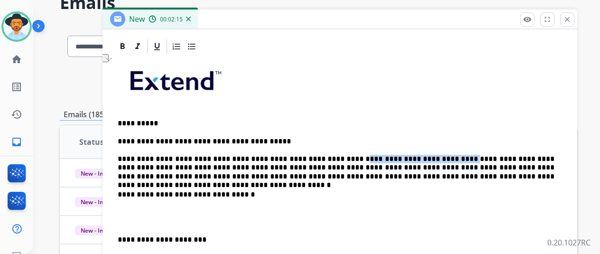
drag, startPoint x: 432, startPoint y: 157, endPoint x: 338, endPoint y: 155, distance: 93.6
click at [338, 155] on p "**********" at bounding box center [336, 159] width 437 height 44
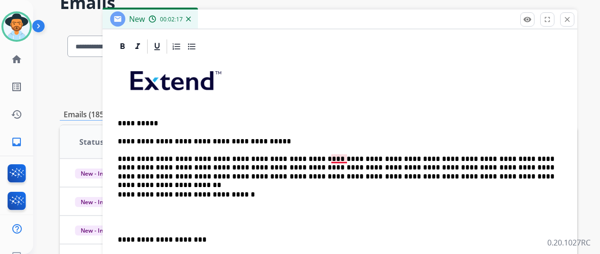
click at [340, 157] on p "**********" at bounding box center [336, 159] width 437 height 44
click at [337, 156] on p "**********" at bounding box center [336, 159] width 437 height 44
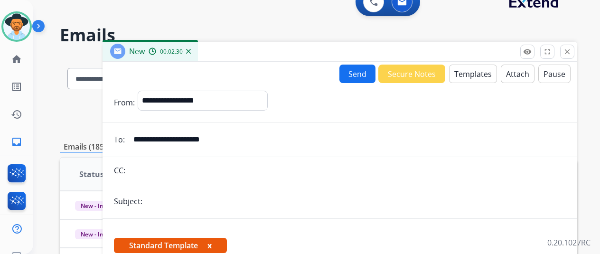
scroll to position [0, 0]
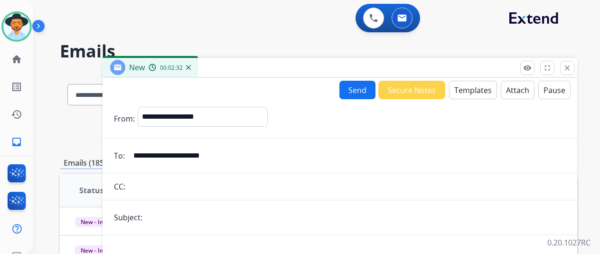
click at [176, 221] on input "text" at bounding box center [355, 217] width 421 height 19
type input "**********"
click at [360, 88] on button "Send" at bounding box center [357, 90] width 36 height 19
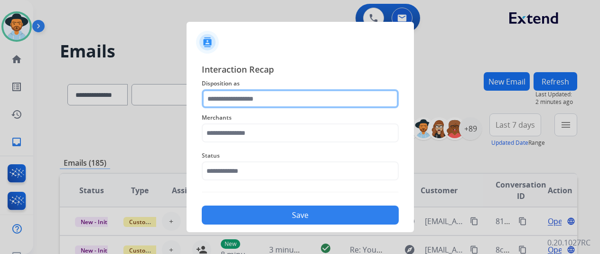
click at [244, 93] on input "text" at bounding box center [300, 98] width 197 height 19
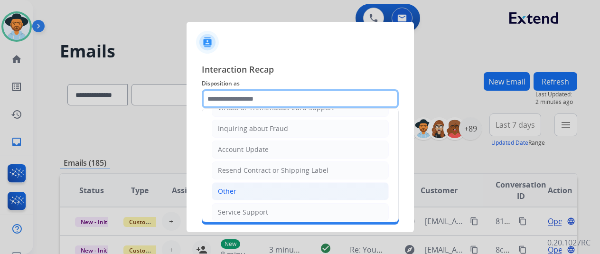
scroll to position [144, 0]
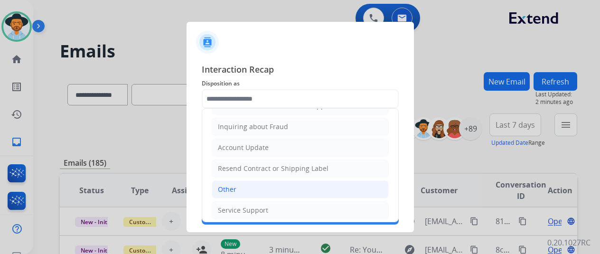
click at [235, 187] on li "Other" at bounding box center [300, 189] width 177 height 18
type input "*****"
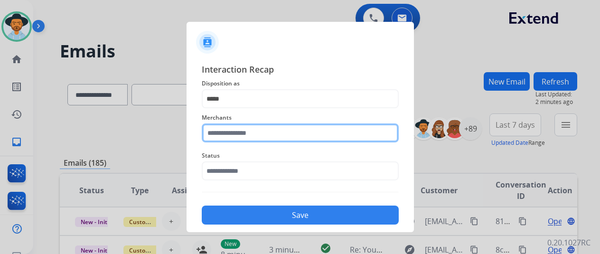
click at [225, 133] on input "text" at bounding box center [300, 132] width 197 height 19
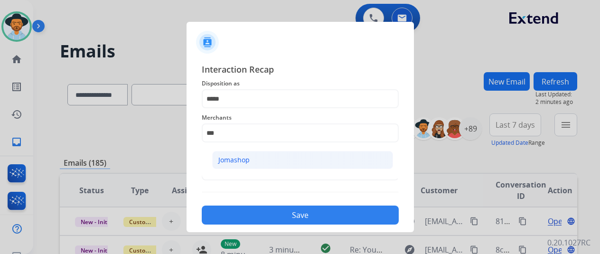
click at [227, 160] on div "Jomashop" at bounding box center [233, 159] width 31 height 9
type input "********"
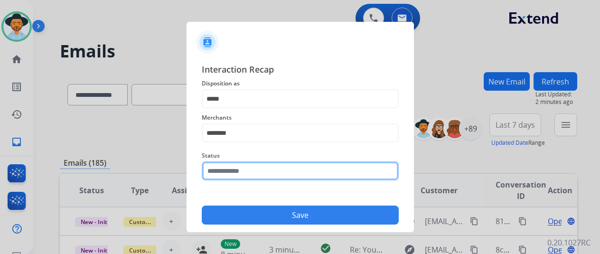
click at [229, 174] on input "text" at bounding box center [300, 170] width 197 height 19
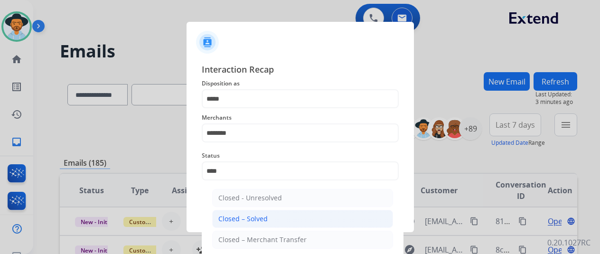
click at [258, 217] on div "Closed – Solved" at bounding box center [242, 218] width 49 height 9
type input "**********"
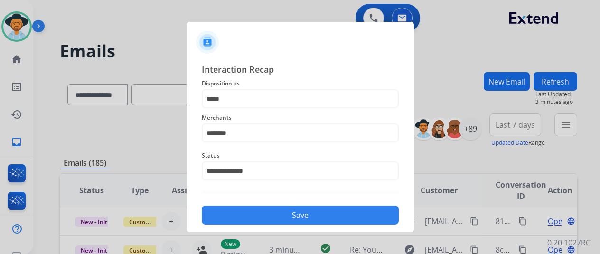
click at [292, 220] on button "Save" at bounding box center [300, 215] width 197 height 19
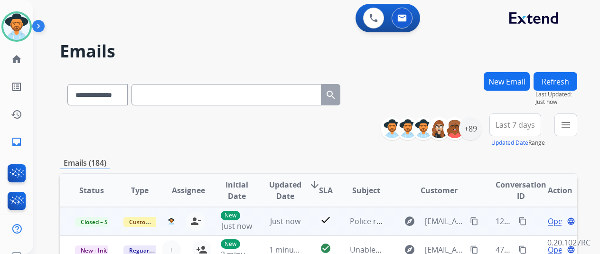
click at [522, 219] on mat-icon "content_copy" at bounding box center [522, 221] width 9 height 9
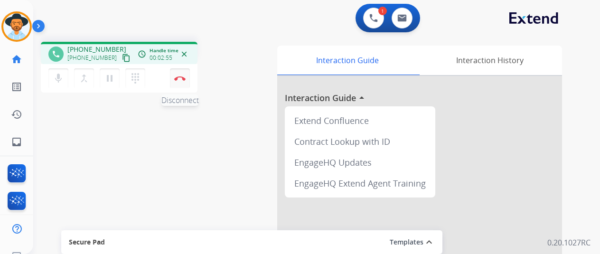
click at [179, 79] on img at bounding box center [179, 78] width 11 height 5
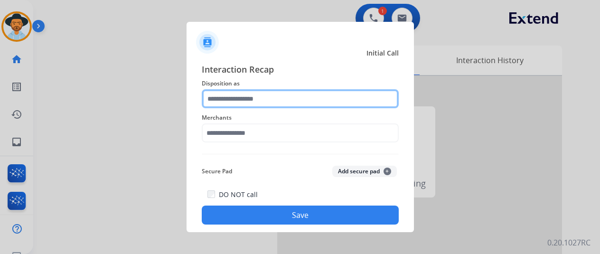
click at [238, 92] on input "text" at bounding box center [300, 98] width 197 height 19
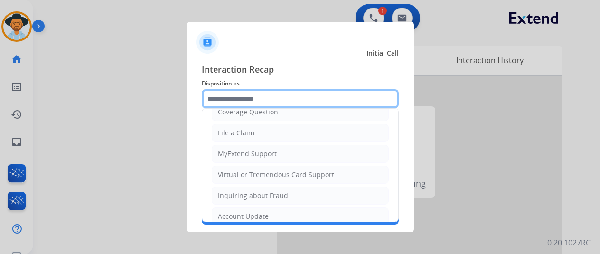
scroll to position [144, 0]
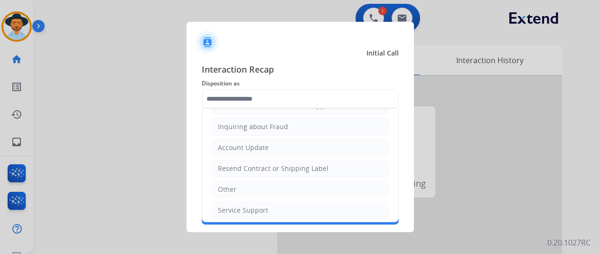
drag, startPoint x: 237, startPoint y: 185, endPoint x: 236, endPoint y: 163, distance: 21.4
click at [235, 184] on li "Other" at bounding box center [300, 189] width 177 height 18
type input "*****"
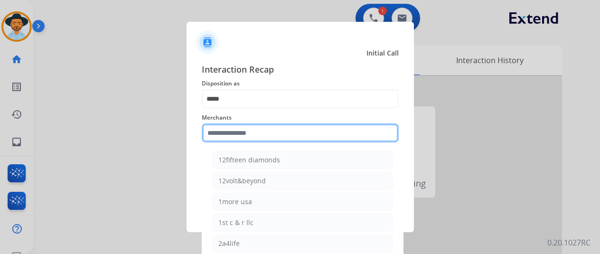
click at [225, 135] on input "text" at bounding box center [300, 132] width 197 height 19
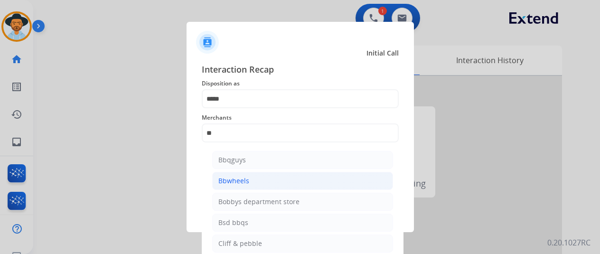
click at [240, 178] on div "Bbwheels" at bounding box center [233, 180] width 31 height 9
type input "********"
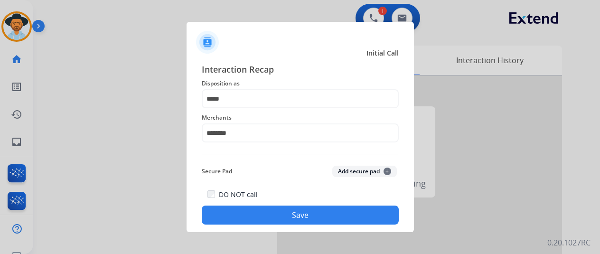
click at [285, 212] on button "Save" at bounding box center [300, 215] width 197 height 19
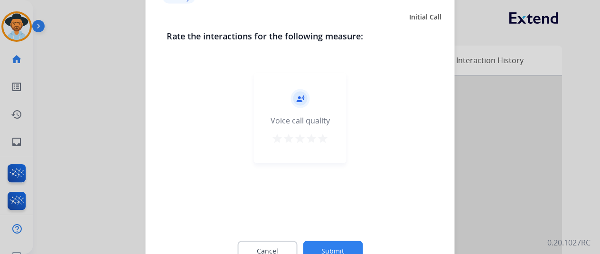
click at [336, 244] on button "Submit" at bounding box center [333, 251] width 60 height 20
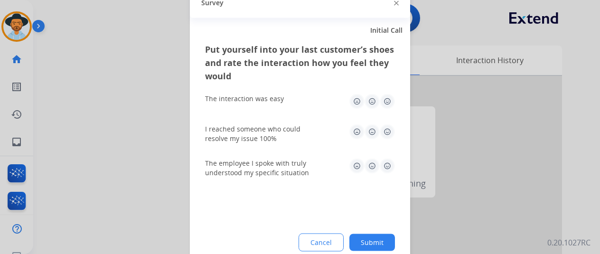
click at [369, 239] on button "Submit" at bounding box center [372, 242] width 46 height 17
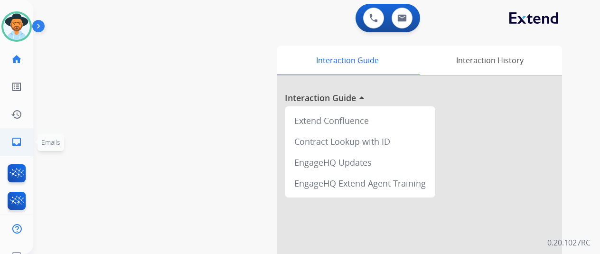
click at [15, 141] on mat-icon "inbox" at bounding box center [16, 141] width 11 height 11
select select "**********"
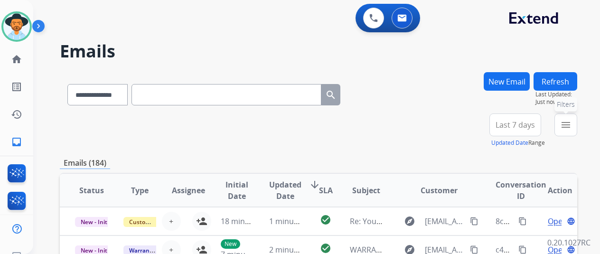
click at [570, 124] on mat-icon "menu" at bounding box center [565, 124] width 11 height 11
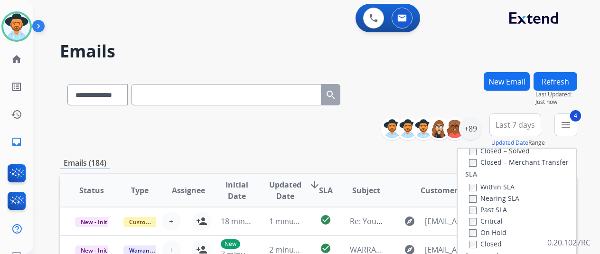
scroll to position [190, 0]
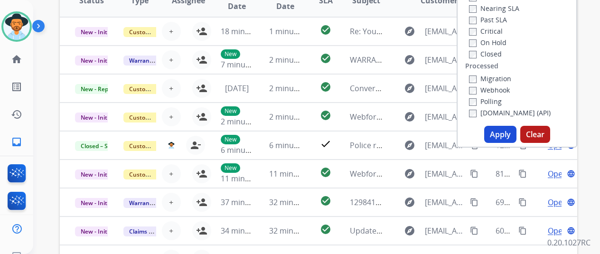
click at [499, 132] on button "Apply" at bounding box center [500, 134] width 32 height 17
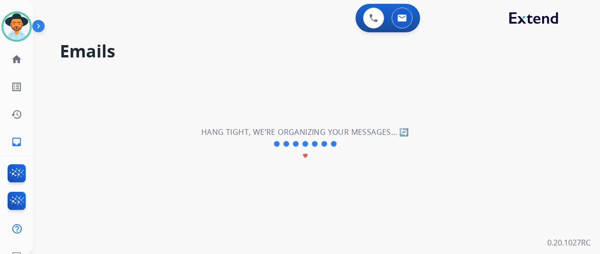
scroll to position [0, 0]
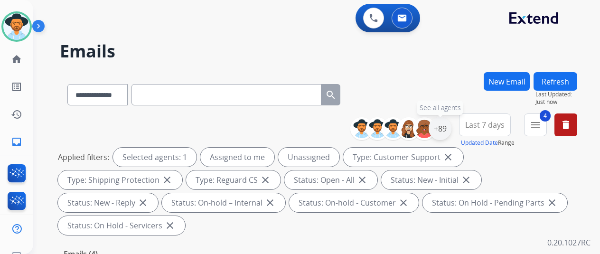
click at [445, 129] on div "+89" at bounding box center [440, 128] width 23 height 23
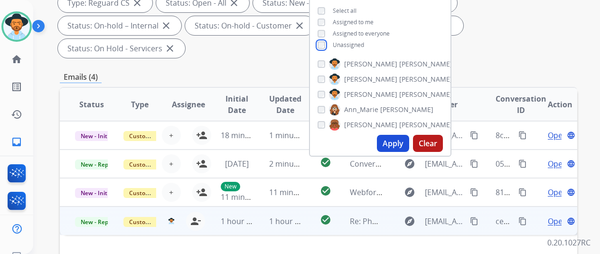
scroll to position [190, 0]
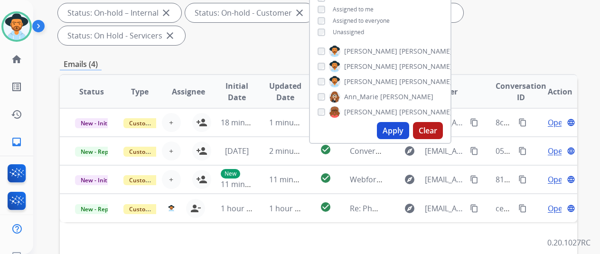
click at [404, 128] on button "Apply" at bounding box center [393, 130] width 32 height 17
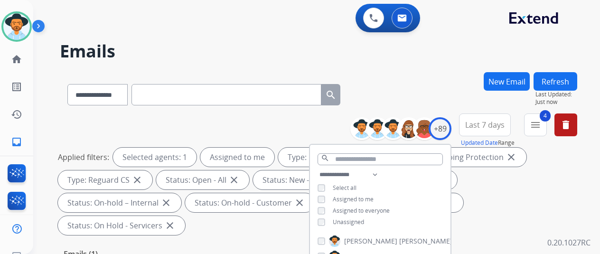
click at [406, 64] on div "**********" at bounding box center [305, 161] width 544 height 254
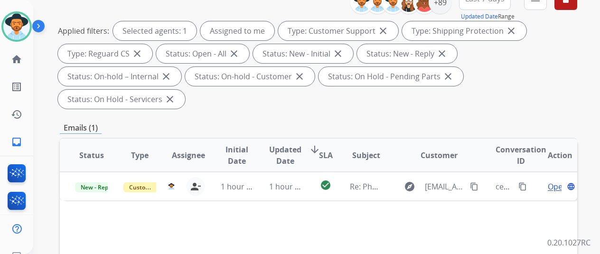
scroll to position [142, 0]
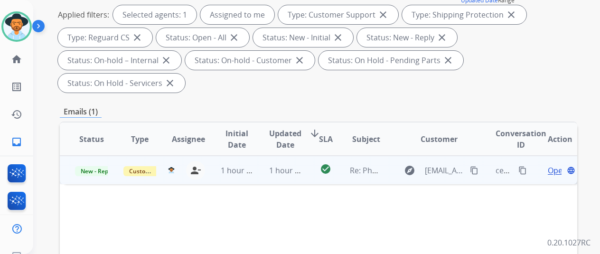
click at [554, 165] on span "Open" at bounding box center [557, 170] width 19 height 11
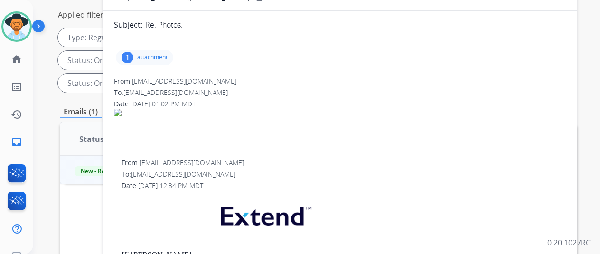
click at [133, 54] on div "1" at bounding box center [128, 57] width 12 height 11
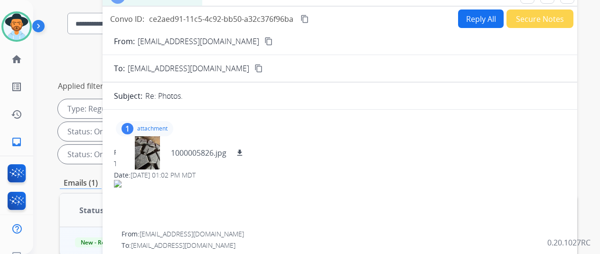
scroll to position [0, 0]
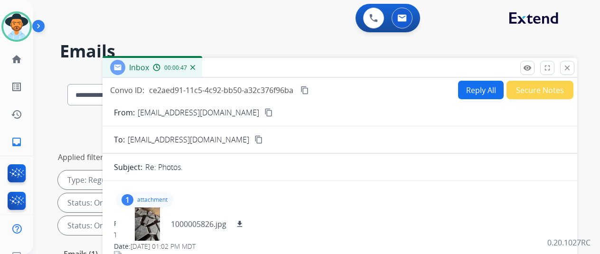
click at [264, 109] on mat-icon "content_copy" at bounding box center [268, 112] width 9 height 9
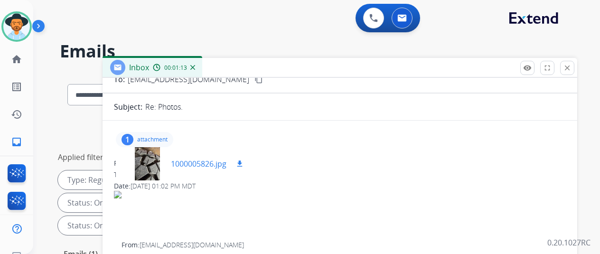
scroll to position [95, 0]
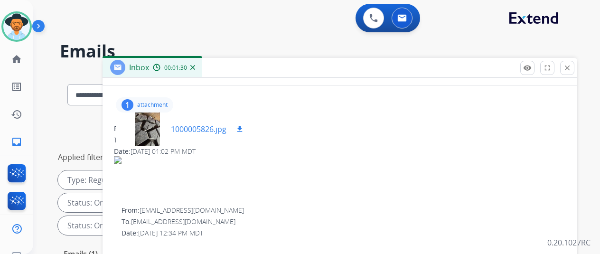
click at [244, 128] on mat-icon "download" at bounding box center [239, 129] width 9 height 9
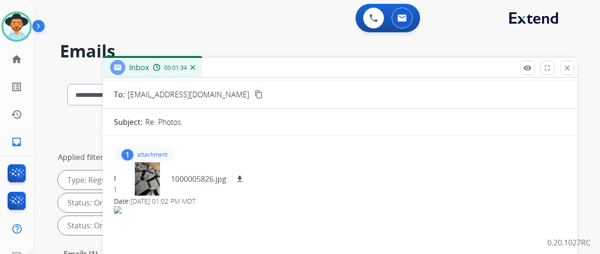
scroll to position [0, 0]
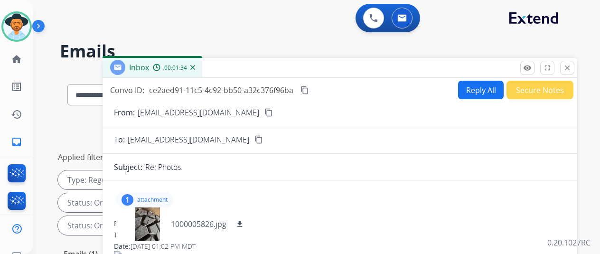
click at [480, 88] on button "Reply All" at bounding box center [481, 90] width 46 height 19
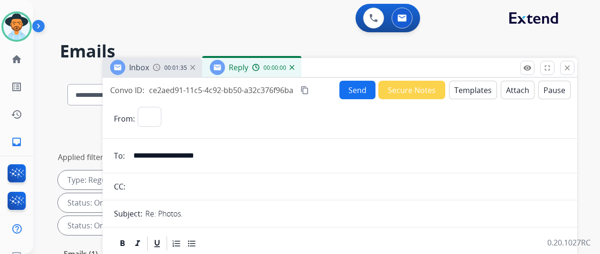
select select "**********"
click at [471, 90] on button "Templates" at bounding box center [473, 90] width 48 height 19
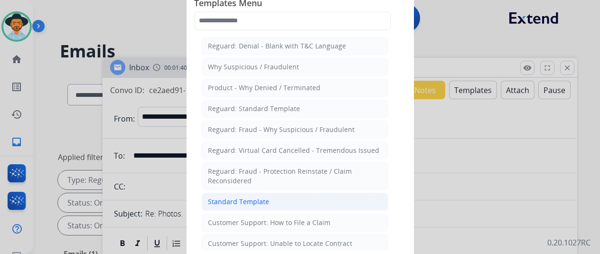
click at [233, 197] on div "Standard Template" at bounding box center [238, 201] width 61 height 9
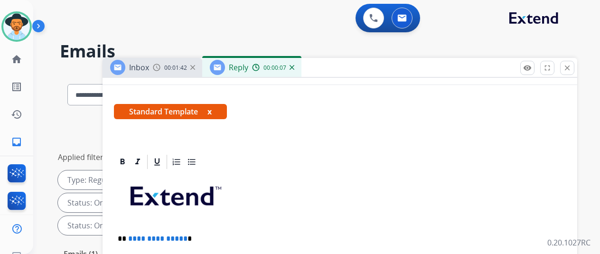
scroll to position [285, 0]
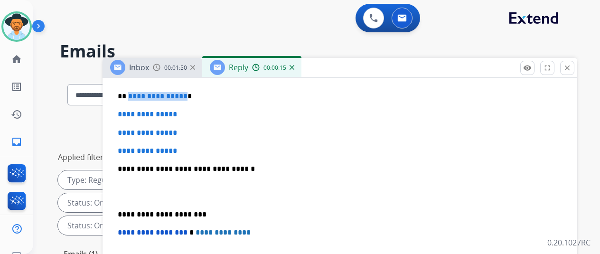
drag, startPoint x: 190, startPoint y: 96, endPoint x: 134, endPoint y: 97, distance: 55.6
click at [134, 97] on p "**********" at bounding box center [336, 96] width 437 height 9
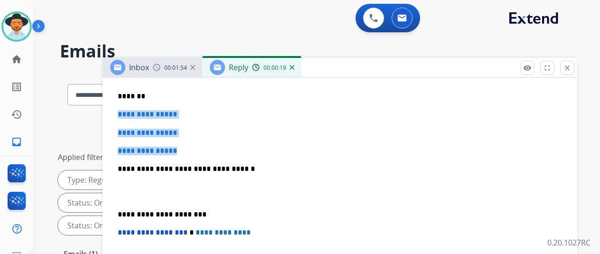
drag, startPoint x: 200, startPoint y: 151, endPoint x: 117, endPoint y: 104, distance: 95.7
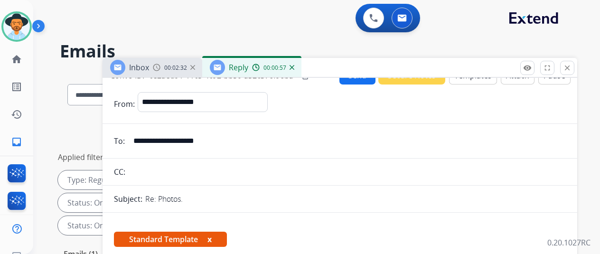
scroll to position [0, 0]
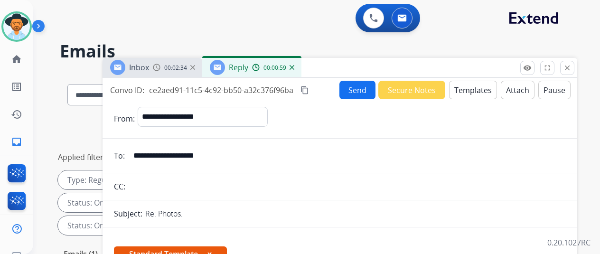
click at [361, 88] on button "Send" at bounding box center [357, 90] width 36 height 19
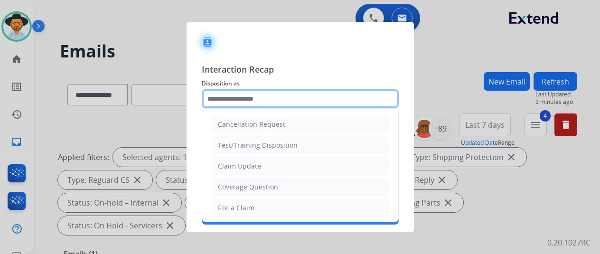
click at [230, 96] on input "text" at bounding box center [300, 98] width 197 height 19
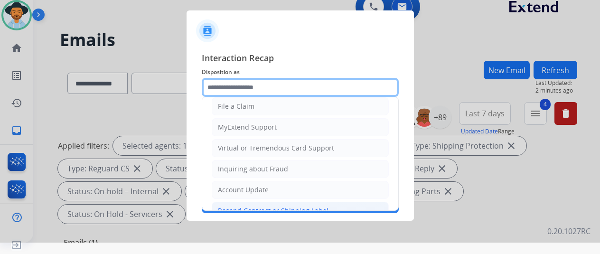
scroll to position [142, 0]
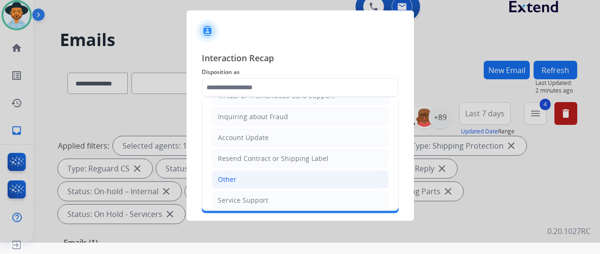
click at [226, 178] on div "Other" at bounding box center [227, 179] width 19 height 9
type input "*****"
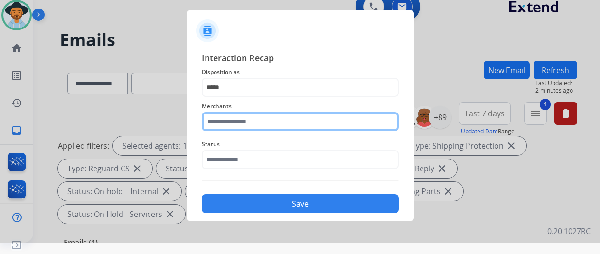
click at [224, 124] on input "text" at bounding box center [300, 121] width 197 height 19
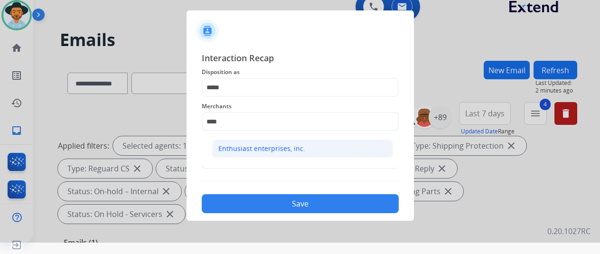
click at [275, 148] on div "Enthusiast enterprises, inc." at bounding box center [261, 148] width 87 height 9
type input "**********"
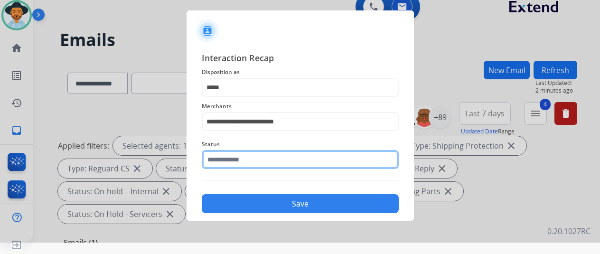
click at [240, 155] on input "text" at bounding box center [300, 159] width 197 height 19
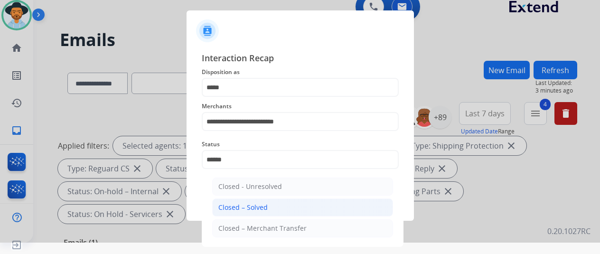
click at [263, 203] on div "Closed – Solved" at bounding box center [242, 207] width 49 height 9
type input "**********"
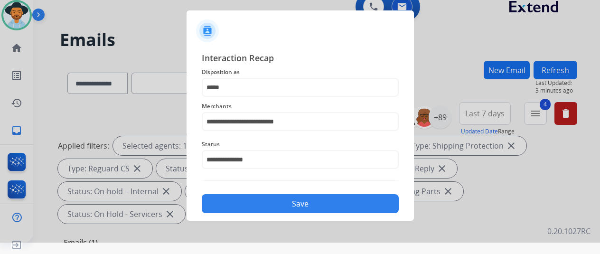
click at [271, 196] on button "Save" at bounding box center [300, 203] width 197 height 19
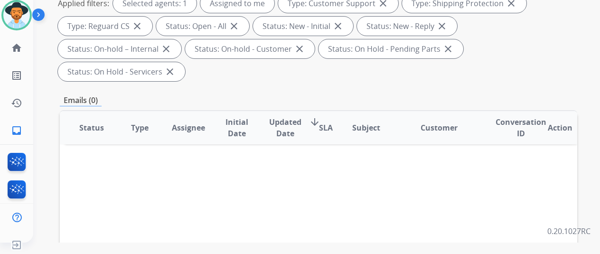
scroll to position [0, 0]
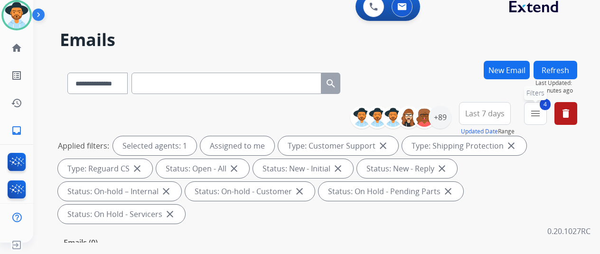
click at [541, 114] on mat-icon "menu" at bounding box center [535, 113] width 11 height 11
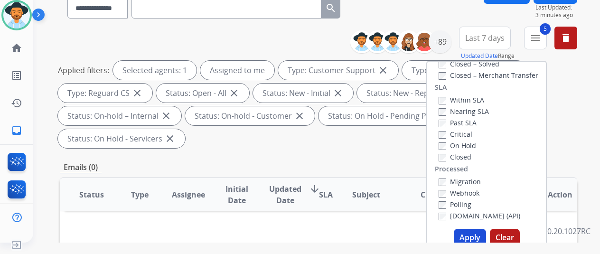
scroll to position [142, 0]
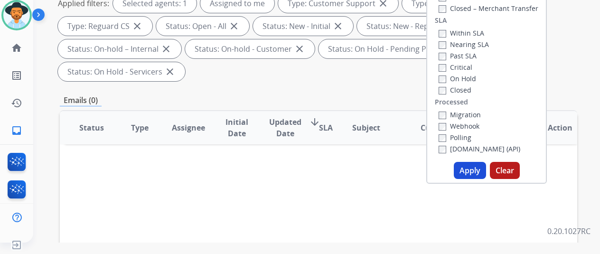
click at [479, 169] on button "Apply" at bounding box center [470, 170] width 32 height 17
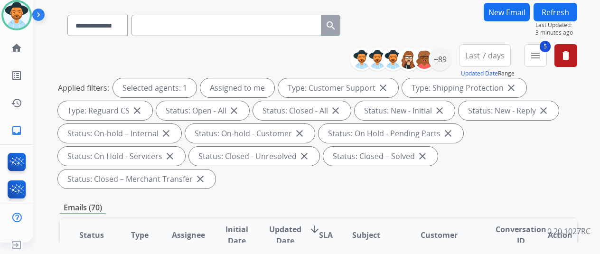
scroll to position [190, 0]
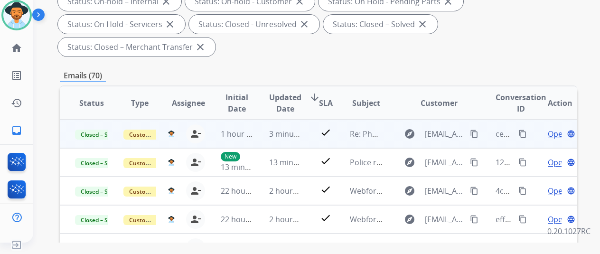
click at [553, 133] on span "Open" at bounding box center [557, 133] width 19 height 11
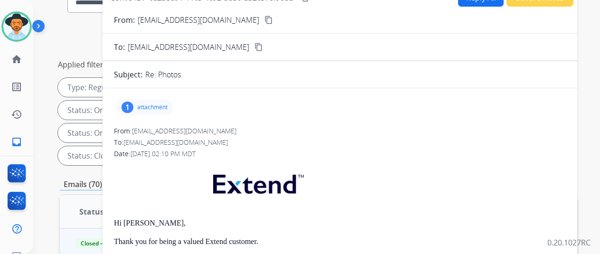
scroll to position [0, 0]
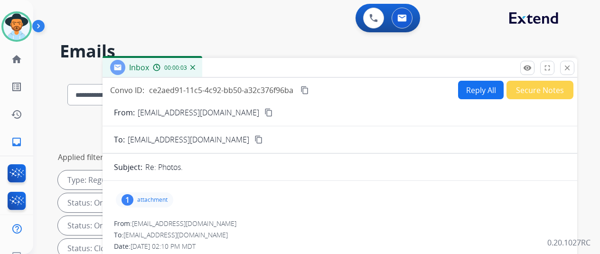
click at [478, 88] on button "Reply All" at bounding box center [481, 90] width 46 height 19
select select "**********"
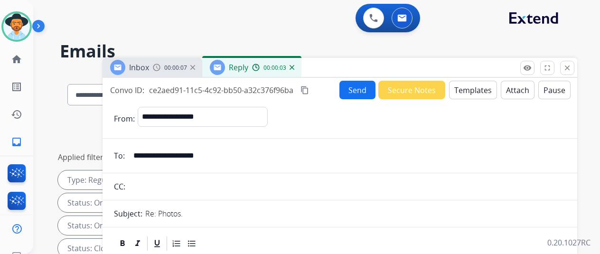
click at [476, 87] on button "Templates" at bounding box center [473, 90] width 48 height 19
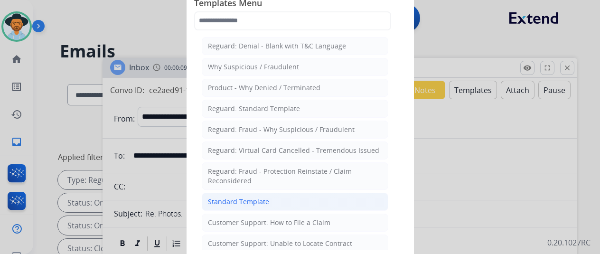
drag, startPoint x: 240, startPoint y: 196, endPoint x: 239, endPoint y: 189, distance: 6.7
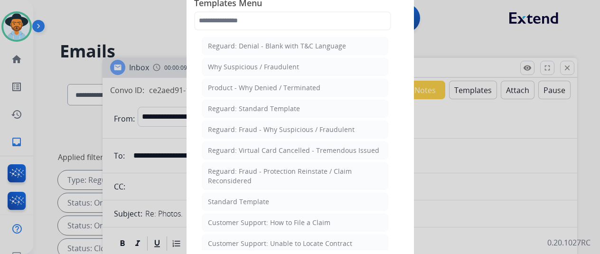
click at [240, 197] on div "Standard Template" at bounding box center [238, 201] width 61 height 9
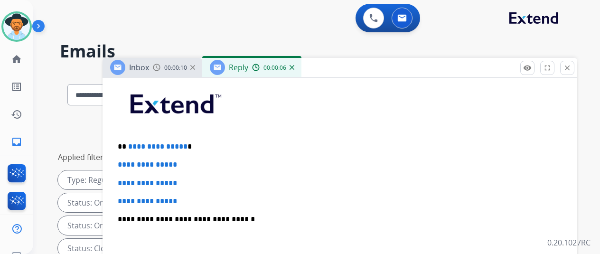
scroll to position [237, 0]
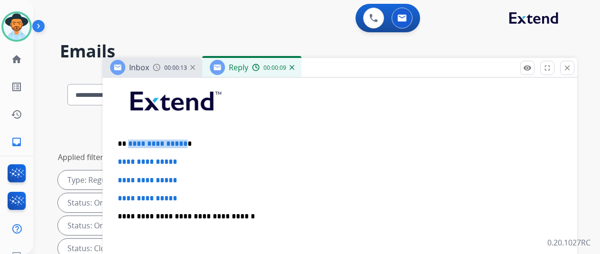
drag, startPoint x: 188, startPoint y: 142, endPoint x: 134, endPoint y: 141, distance: 54.6
click at [134, 141] on p "**********" at bounding box center [336, 144] width 437 height 9
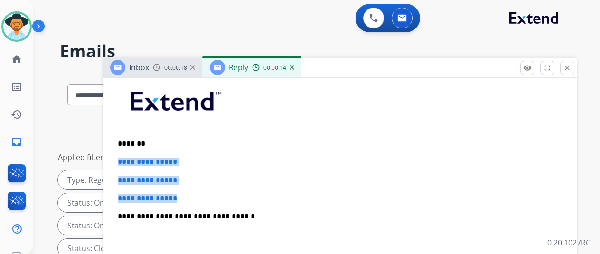
drag, startPoint x: 196, startPoint y: 199, endPoint x: 116, endPoint y: 158, distance: 89.6
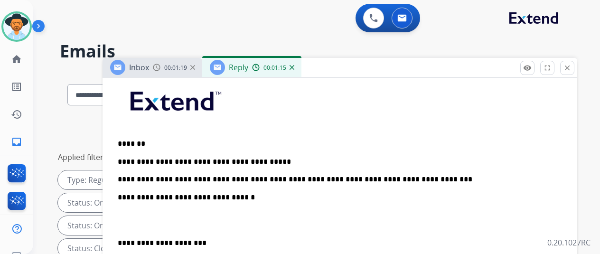
click at [379, 177] on p "**********" at bounding box center [336, 171] width 437 height 26
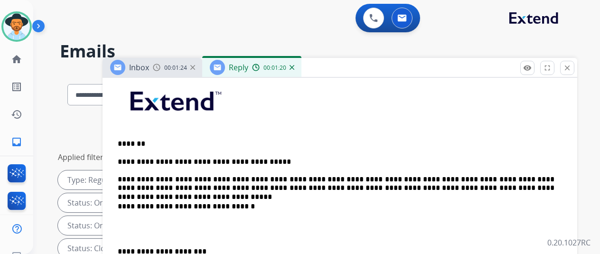
click at [331, 177] on p "**********" at bounding box center [336, 175] width 437 height 35
click at [480, 187] on p "**********" at bounding box center [336, 175] width 437 height 35
drag, startPoint x: 512, startPoint y: 187, endPoint x: 478, endPoint y: 188, distance: 34.2
click at [478, 188] on p "**********" at bounding box center [336, 175] width 437 height 35
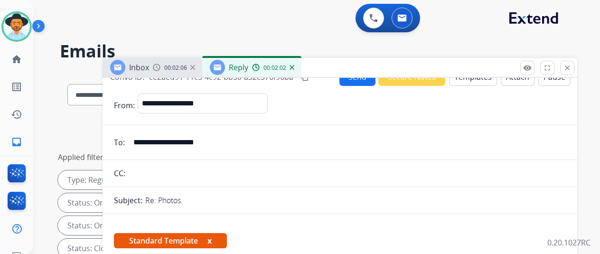
scroll to position [0, 0]
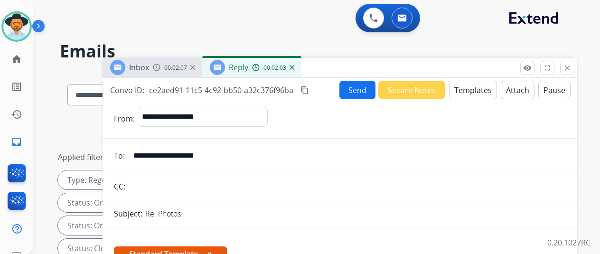
click at [356, 88] on button "Send" at bounding box center [357, 90] width 36 height 19
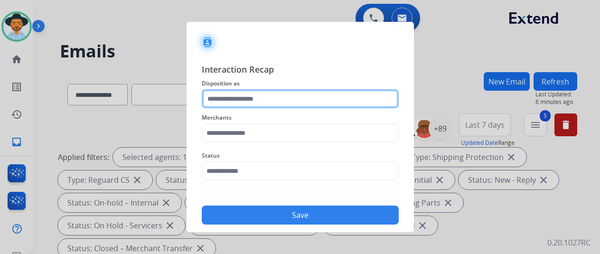
drag, startPoint x: 214, startPoint y: 92, endPoint x: 226, endPoint y: 91, distance: 12.0
click at [215, 93] on input "text" at bounding box center [300, 98] width 197 height 19
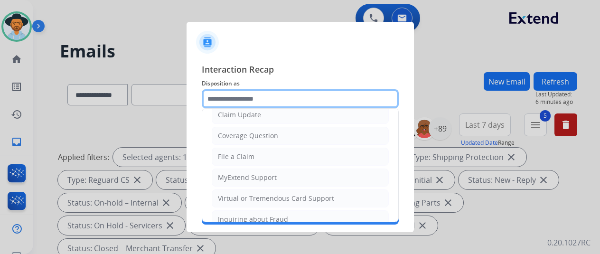
scroll to position [142, 0]
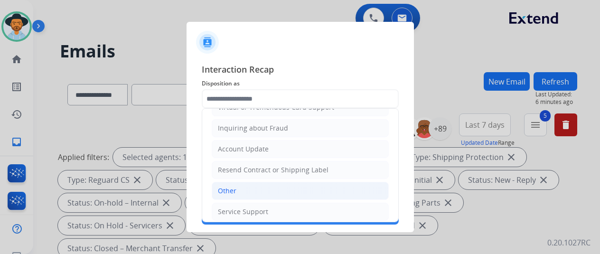
click at [235, 186] on div "Other" at bounding box center [227, 190] width 19 height 9
type input "*****"
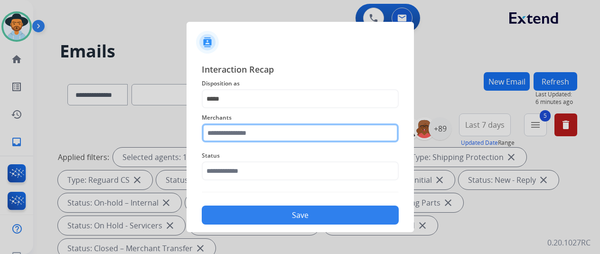
click at [225, 138] on input "text" at bounding box center [300, 132] width 197 height 19
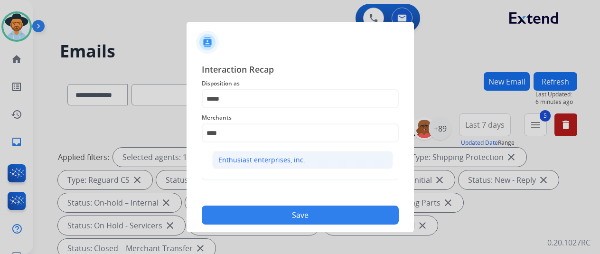
click at [243, 162] on div "Enthusiast enterprises, inc." at bounding box center [261, 159] width 87 height 9
type input "**********"
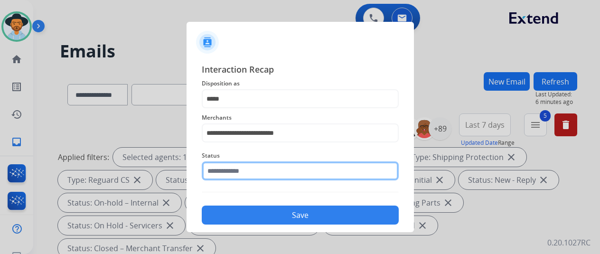
click at [235, 170] on input "text" at bounding box center [300, 170] width 197 height 19
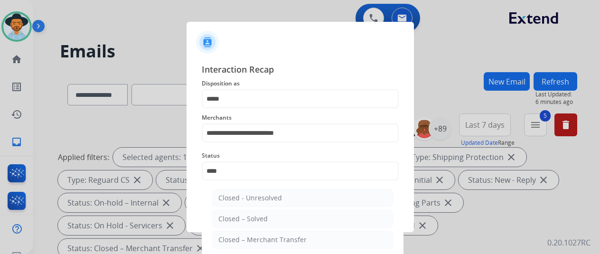
click at [227, 214] on div "Closed – Solved" at bounding box center [242, 218] width 49 height 9
type input "**********"
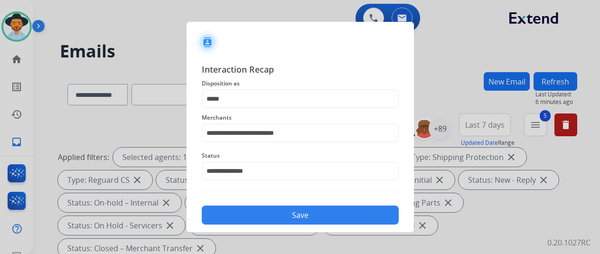
click at [252, 205] on div "Save" at bounding box center [300, 212] width 197 height 25
click at [268, 208] on button "Save" at bounding box center [300, 215] width 197 height 19
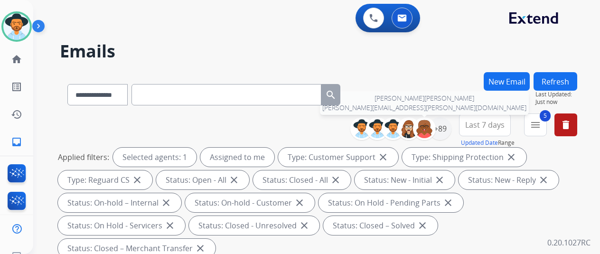
scroll to position [190, 0]
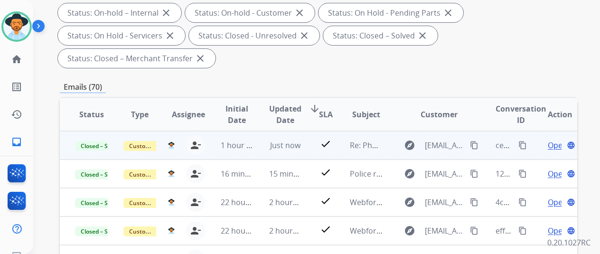
click at [521, 143] on mat-icon "content_copy" at bounding box center [522, 145] width 9 height 9
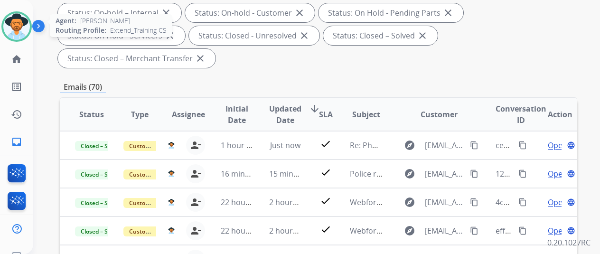
click at [15, 22] on img at bounding box center [16, 26] width 27 height 27
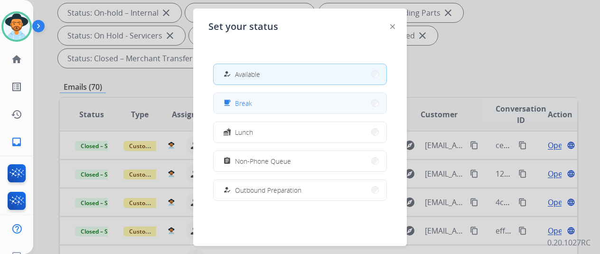
click at [237, 101] on div "free_breakfast Break" at bounding box center [236, 102] width 31 height 11
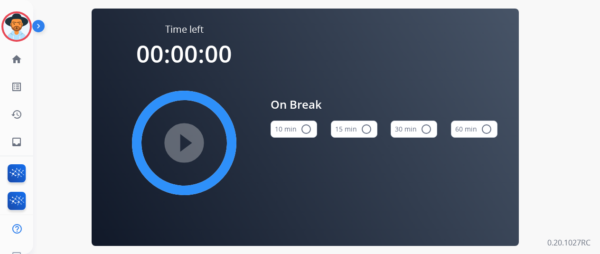
click at [286, 127] on button "10 min radio_button_unchecked" at bounding box center [294, 129] width 47 height 17
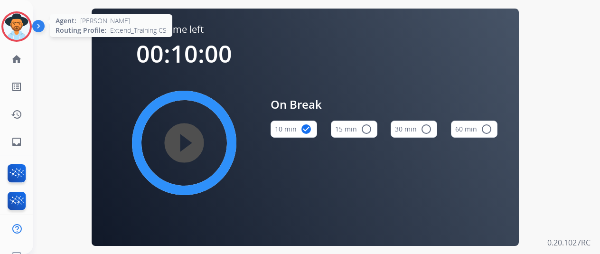
click at [13, 25] on img at bounding box center [16, 26] width 27 height 27
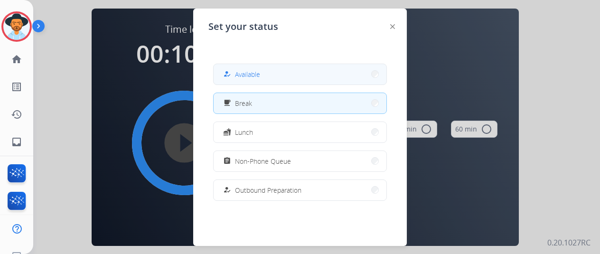
click at [248, 75] on span "Available" at bounding box center [247, 74] width 25 height 10
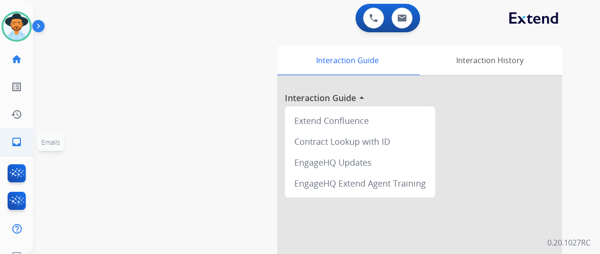
click at [16, 141] on mat-icon "inbox" at bounding box center [16, 141] width 11 height 11
select select "**********"
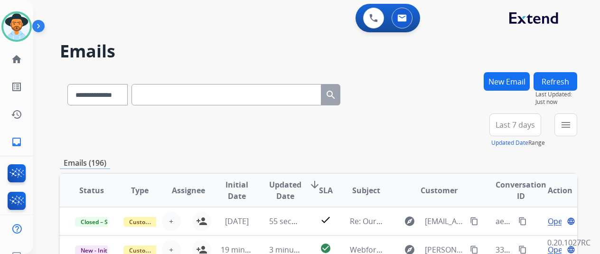
click at [511, 80] on button "New Email" at bounding box center [507, 81] width 46 height 19
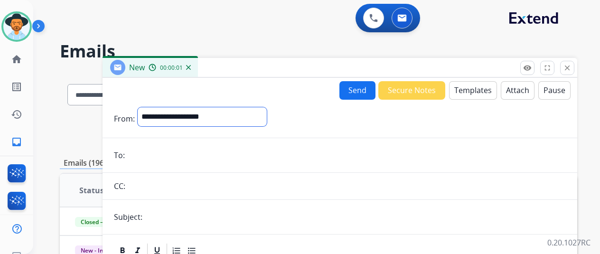
click at [175, 112] on select "**********" at bounding box center [202, 116] width 129 height 19
select select "**********"
click at [145, 107] on select "**********" at bounding box center [202, 116] width 129 height 19
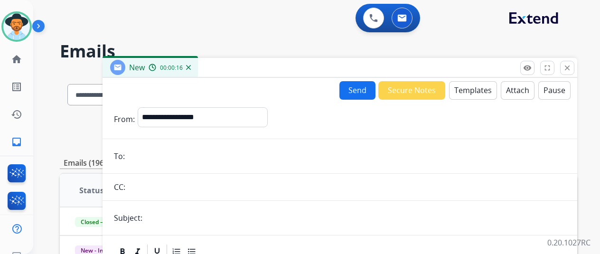
click at [151, 153] on input "email" at bounding box center [347, 156] width 438 height 19
paste input "**********"
type input "**********"
click at [169, 221] on input "text" at bounding box center [355, 217] width 421 height 19
type input "*****"
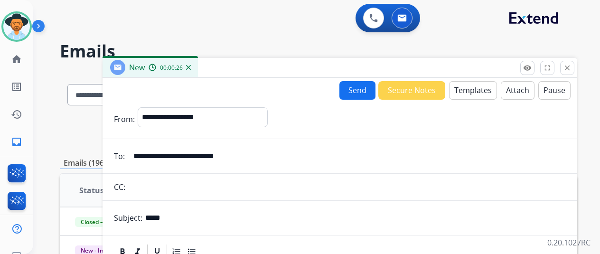
click at [470, 83] on button "Templates" at bounding box center [473, 90] width 48 height 19
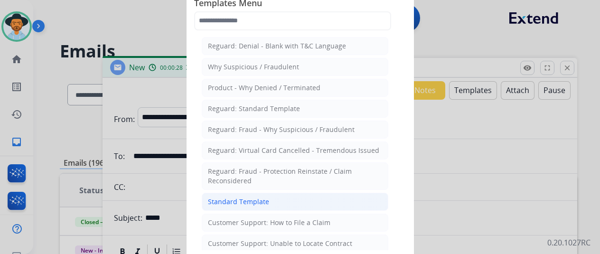
click at [231, 199] on div "Standard Template" at bounding box center [238, 201] width 61 height 9
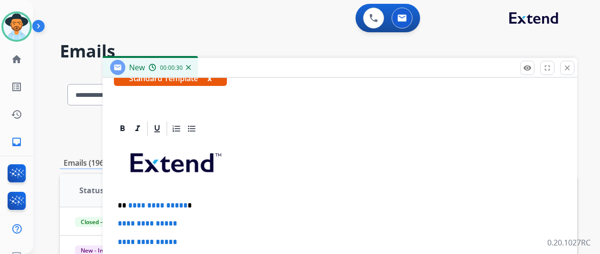
scroll to position [218, 0]
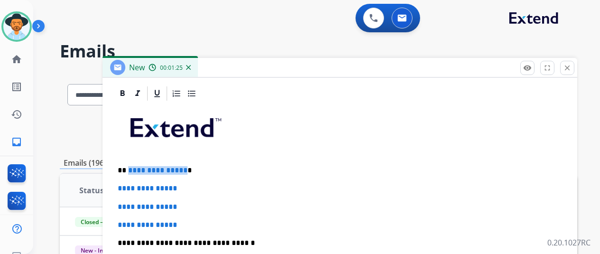
drag, startPoint x: 190, startPoint y: 170, endPoint x: 134, endPoint y: 168, distance: 56.1
click at [134, 168] on p "**********" at bounding box center [336, 170] width 437 height 9
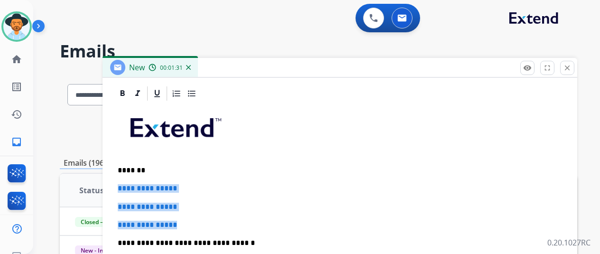
drag, startPoint x: 193, startPoint y: 225, endPoint x: 122, endPoint y: 186, distance: 80.7
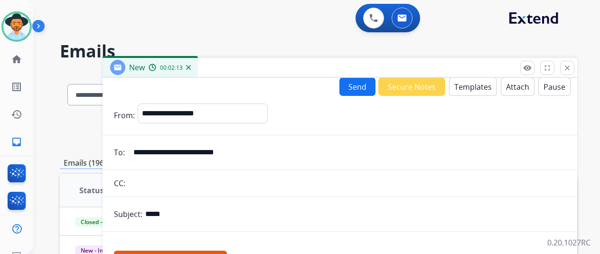
scroll to position [0, 0]
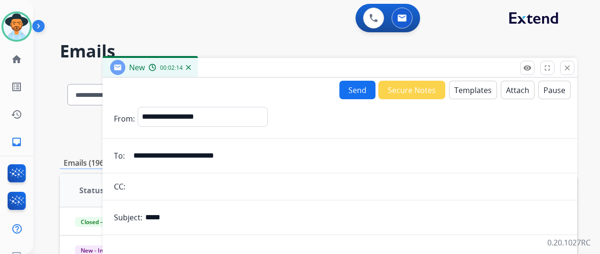
click at [361, 89] on button "Send" at bounding box center [357, 90] width 36 height 19
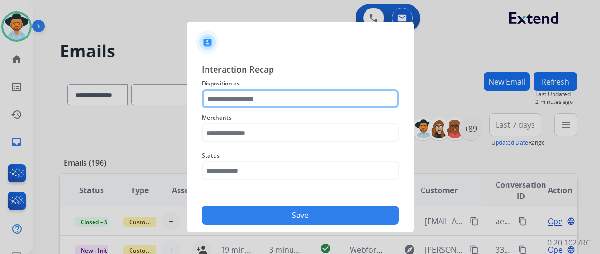
click at [244, 98] on input "text" at bounding box center [300, 98] width 197 height 19
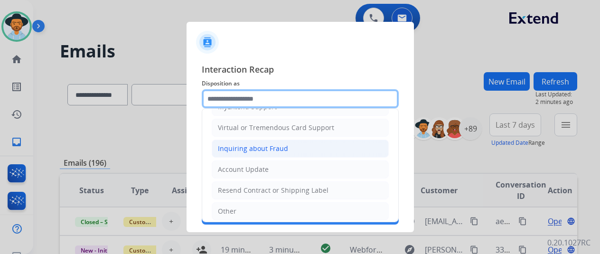
scroll to position [144, 0]
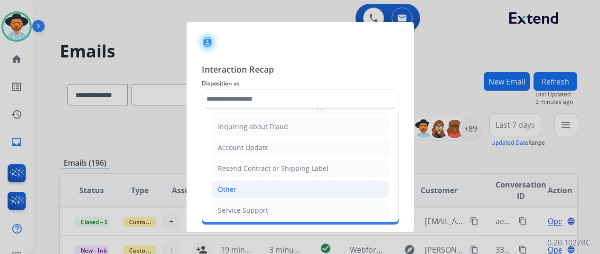
click at [227, 185] on div "Other" at bounding box center [227, 189] width 19 height 9
type input "*****"
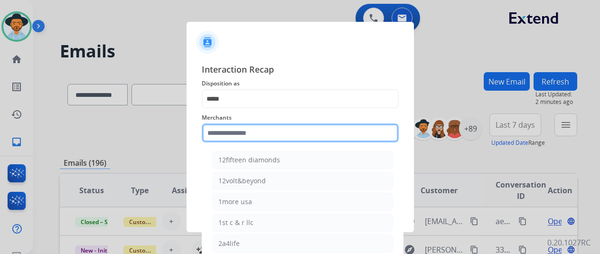
click at [222, 134] on input "text" at bounding box center [300, 132] width 197 height 19
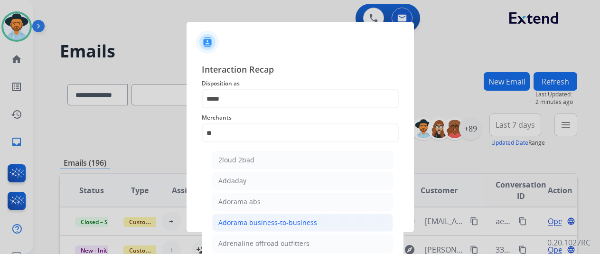
click at [235, 225] on div "Adorama business-to-business" at bounding box center [267, 222] width 99 height 9
type input "**********"
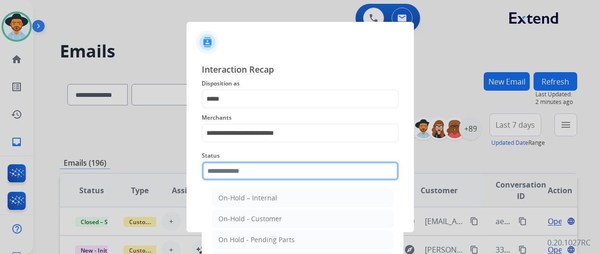
click at [235, 171] on input "text" at bounding box center [300, 170] width 197 height 19
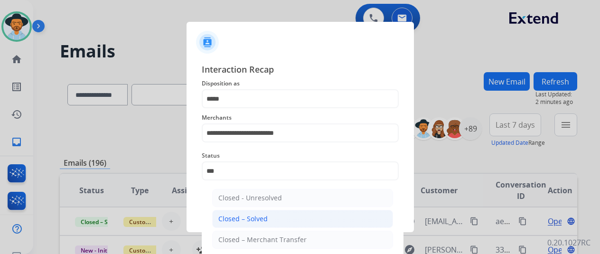
click at [240, 215] on div "Closed – Solved" at bounding box center [242, 218] width 49 height 9
type input "**********"
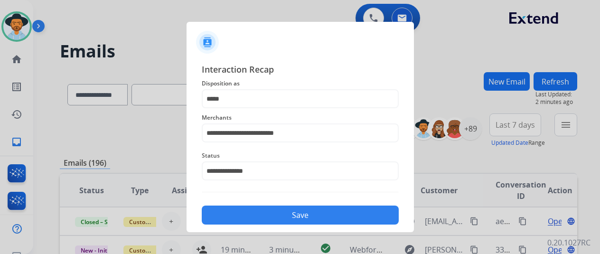
click at [268, 215] on button "Save" at bounding box center [300, 215] width 197 height 19
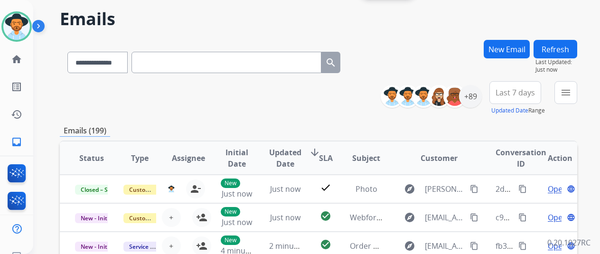
scroll to position [47, 0]
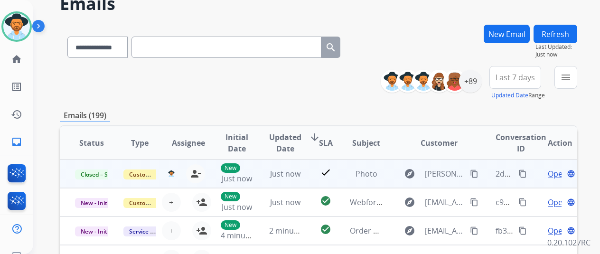
click at [521, 170] on mat-icon "content_copy" at bounding box center [522, 173] width 9 height 9
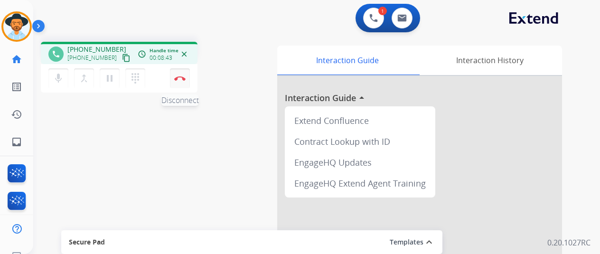
click at [177, 77] on img at bounding box center [179, 78] width 11 height 5
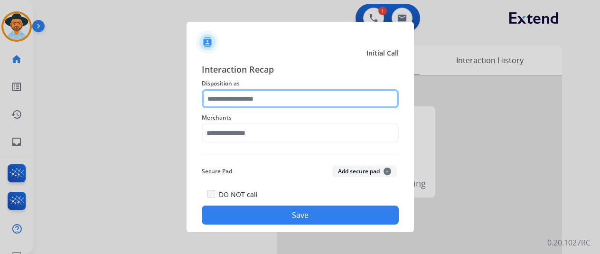
click at [241, 94] on input "text" at bounding box center [300, 98] width 197 height 19
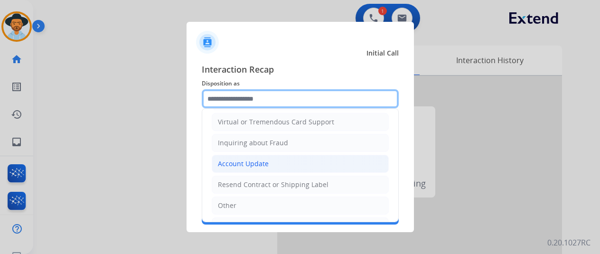
scroll to position [142, 0]
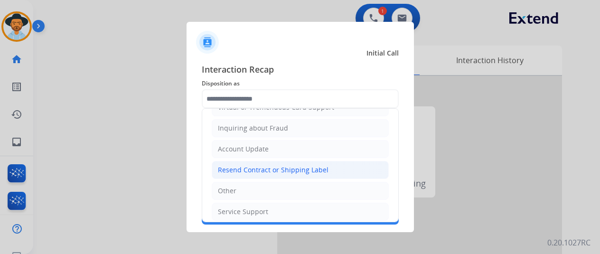
click at [248, 165] on div "Resend Contract or Shipping Label" at bounding box center [273, 169] width 111 height 9
type input "**********"
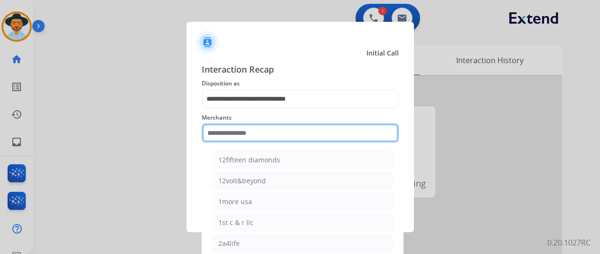
click at [237, 134] on input "text" at bounding box center [300, 132] width 197 height 19
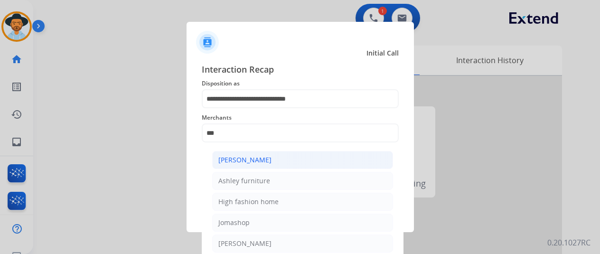
click at [253, 162] on div "[PERSON_NAME]" at bounding box center [244, 159] width 53 height 9
type input "**********"
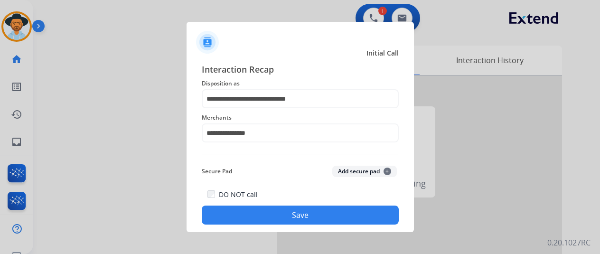
click at [299, 213] on button "Save" at bounding box center [300, 215] width 197 height 19
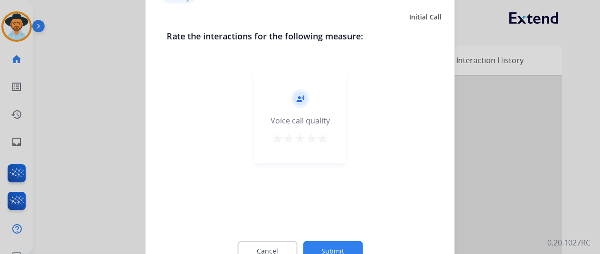
click at [323, 242] on button "Submit" at bounding box center [333, 251] width 60 height 20
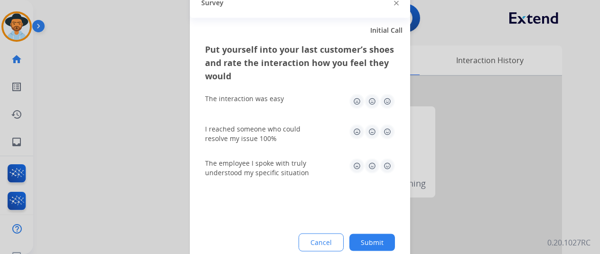
click at [368, 245] on button "Submit" at bounding box center [372, 242] width 46 height 17
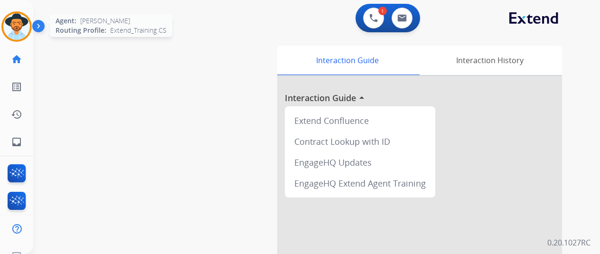
click at [29, 17] on div "Agent: [PERSON_NAME] Profile: Extend_Training CS" at bounding box center [16, 26] width 30 height 30
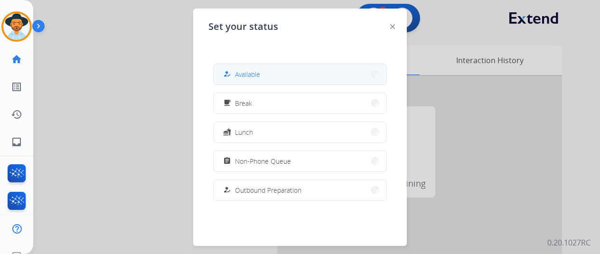
click at [249, 70] on span "Available" at bounding box center [247, 74] width 25 height 10
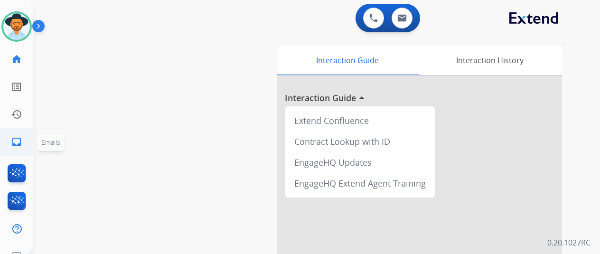
click at [14, 139] on mat-icon "inbox" at bounding box center [16, 141] width 11 height 11
select select "**********"
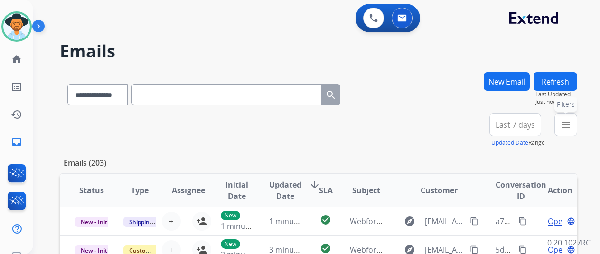
click at [572, 126] on mat-icon "menu" at bounding box center [565, 124] width 11 height 11
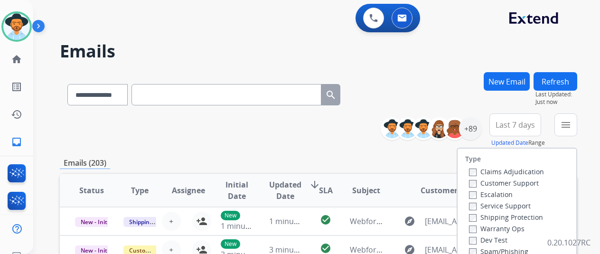
click at [469, 185] on div "Claims Adjudication Customer Support Escalation Service Support Shipping Protec…" at bounding box center [504, 223] width 79 height 114
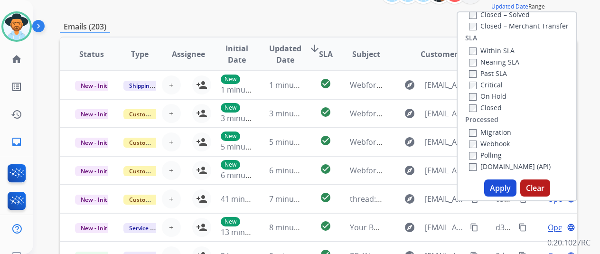
scroll to position [142, 0]
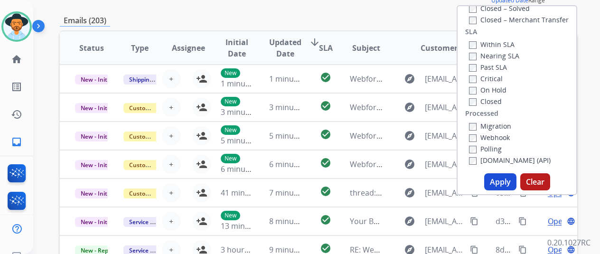
click at [506, 182] on button "Apply" at bounding box center [500, 181] width 32 height 17
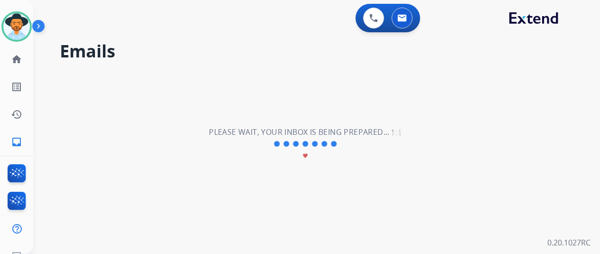
scroll to position [0, 0]
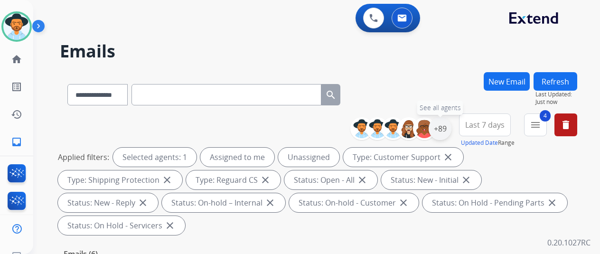
click at [442, 129] on div "+89" at bounding box center [440, 128] width 23 height 23
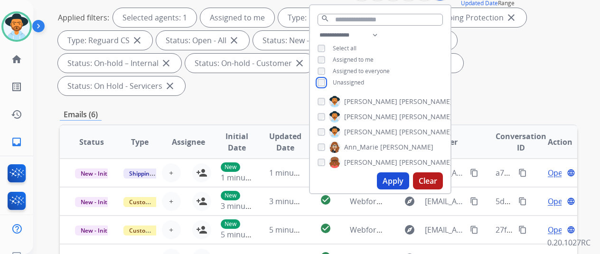
scroll to position [142, 0]
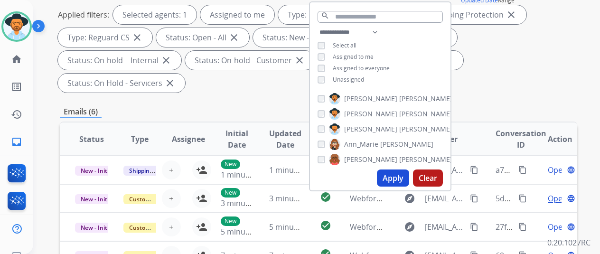
click at [394, 182] on button "Apply" at bounding box center [393, 177] width 32 height 17
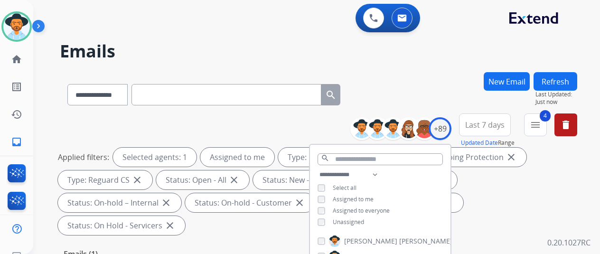
click at [412, 76] on div "**********" at bounding box center [318, 92] width 517 height 41
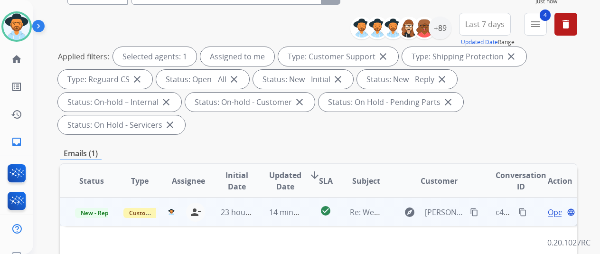
scroll to position [142, 0]
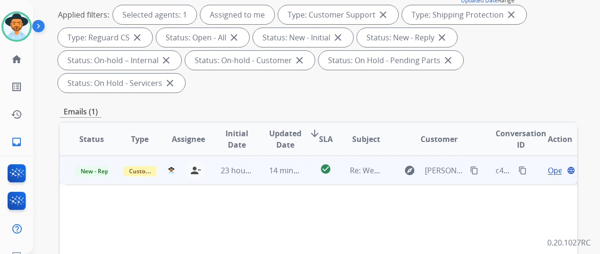
click at [551, 165] on span "Open" at bounding box center [557, 170] width 19 height 11
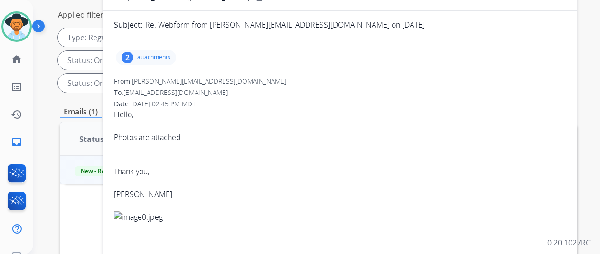
click at [133, 54] on div "2" at bounding box center [128, 57] width 12 height 11
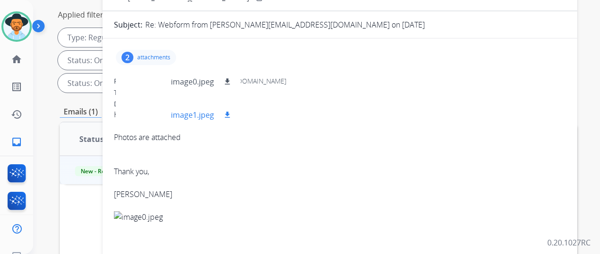
scroll to position [0, 0]
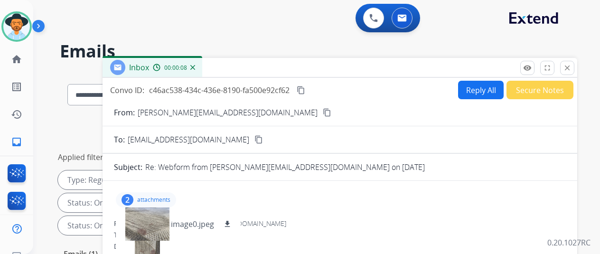
click at [323, 113] on mat-icon "content_copy" at bounding box center [327, 112] width 9 height 9
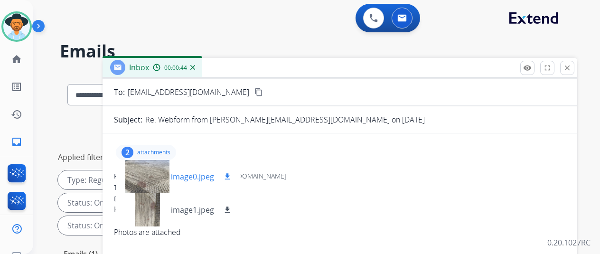
click at [147, 171] on div at bounding box center [146, 176] width 47 height 33
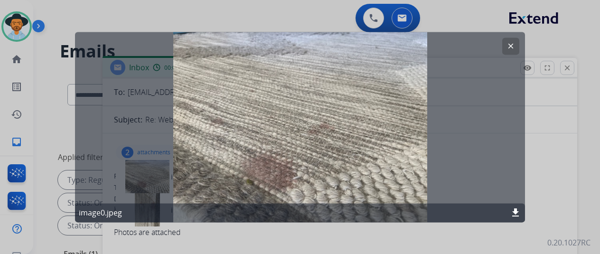
click at [513, 46] on mat-icon "clear" at bounding box center [511, 46] width 9 height 9
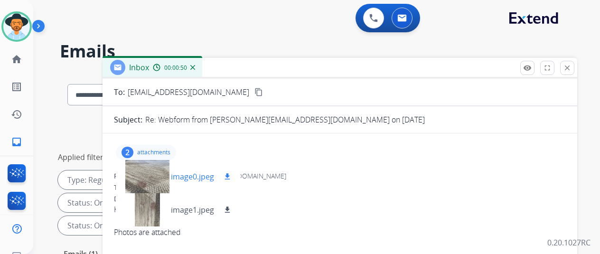
click at [232, 174] on mat-icon "download" at bounding box center [227, 176] width 9 height 9
click at [232, 207] on mat-icon "download" at bounding box center [227, 210] width 9 height 9
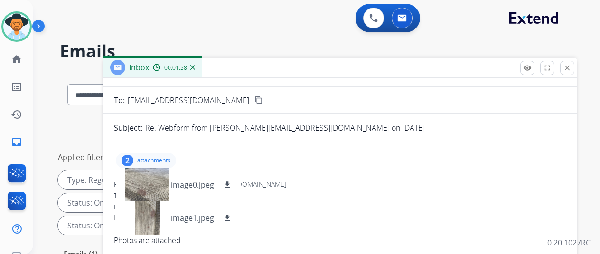
scroll to position [95, 0]
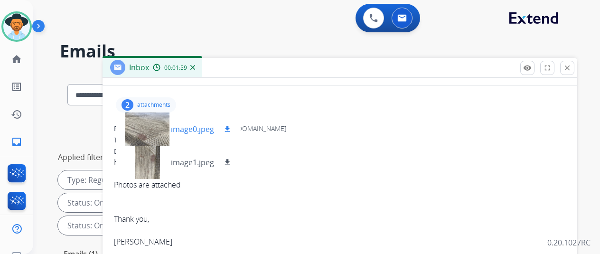
click at [232, 129] on mat-icon "download" at bounding box center [227, 129] width 9 height 9
click at [232, 161] on mat-icon "download" at bounding box center [227, 162] width 9 height 9
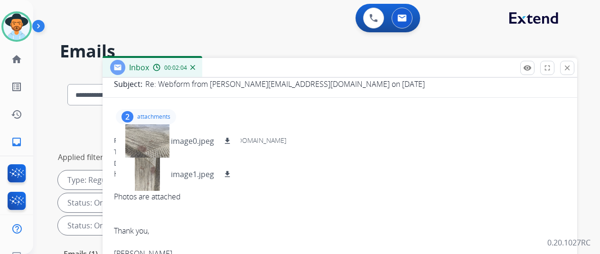
scroll to position [0, 0]
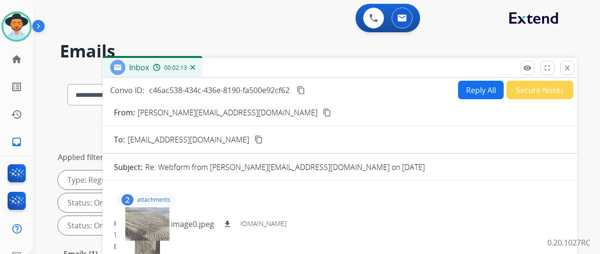
click at [242, 12] on div "0 Voice Interactions 0 Email Interactions" at bounding box center [311, 19] width 533 height 30
click at [195, 67] on img at bounding box center [192, 67] width 5 height 5
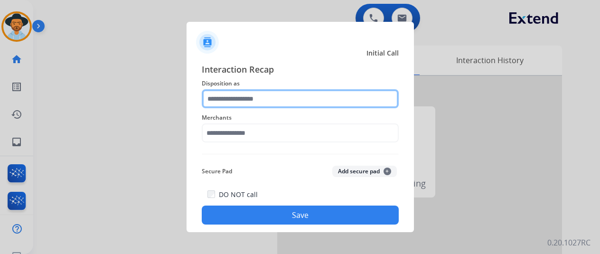
click at [223, 96] on input "text" at bounding box center [300, 98] width 197 height 19
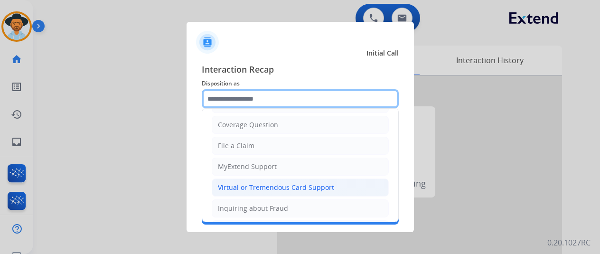
scroll to position [47, 0]
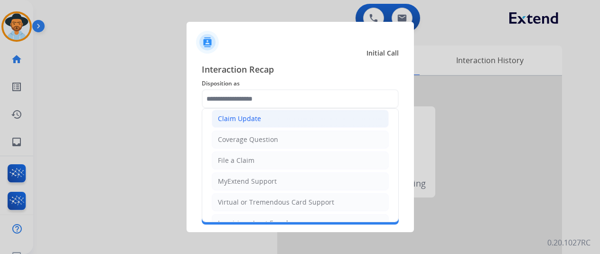
click at [256, 115] on div "Claim Update" at bounding box center [239, 118] width 43 height 9
type input "**********"
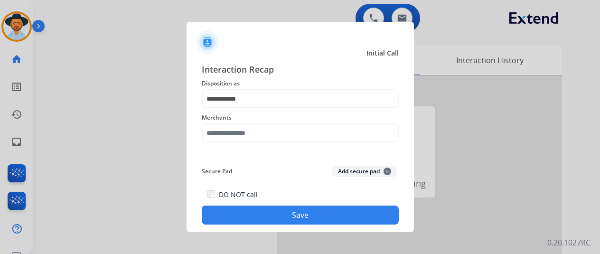
click at [298, 207] on button "Save" at bounding box center [300, 215] width 197 height 19
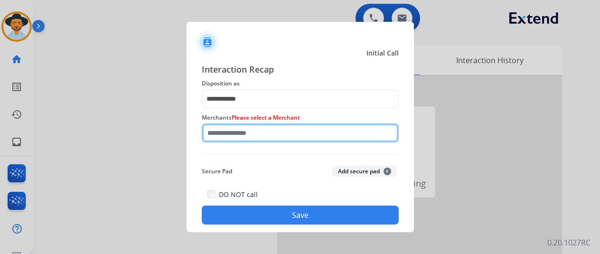
click at [229, 133] on input "text" at bounding box center [300, 132] width 197 height 19
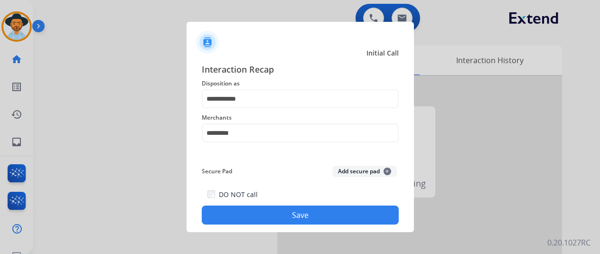
click at [306, 212] on button "Save" at bounding box center [300, 215] width 197 height 19
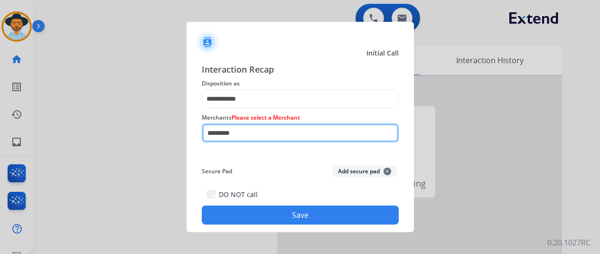
drag, startPoint x: 244, startPoint y: 132, endPoint x: 146, endPoint y: 139, distance: 97.6
click at [0, 139] on app-contact-recap-modal "**********" at bounding box center [0, 127] width 0 height 254
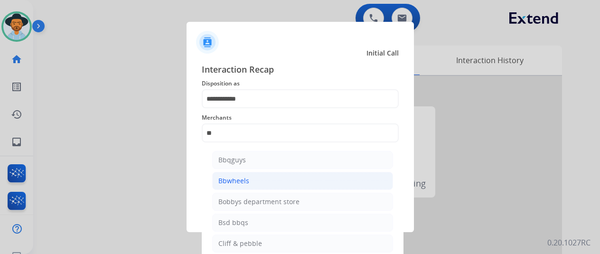
click at [229, 178] on div "Bbwheels" at bounding box center [233, 180] width 31 height 9
type input "********"
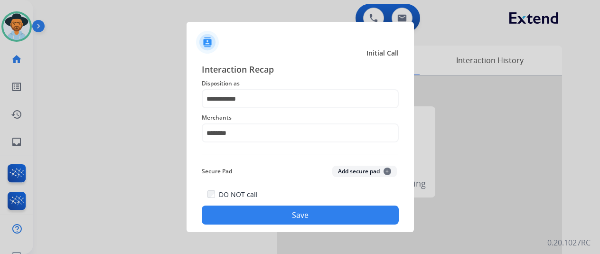
click at [281, 211] on button "Save" at bounding box center [300, 215] width 197 height 19
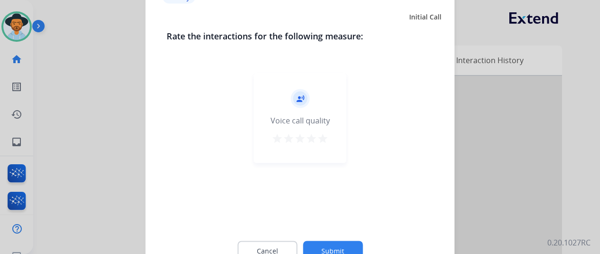
click at [328, 247] on button "Submit" at bounding box center [333, 251] width 60 height 20
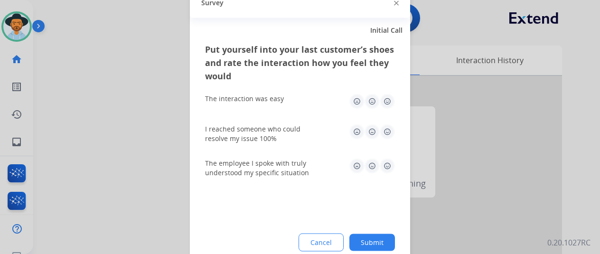
click at [372, 242] on button "Submit" at bounding box center [372, 242] width 46 height 17
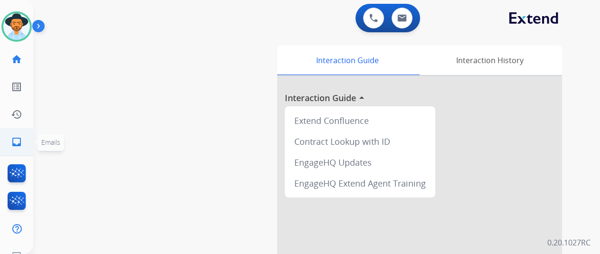
click at [17, 141] on mat-icon "inbox" at bounding box center [16, 141] width 11 height 11
select select "**********"
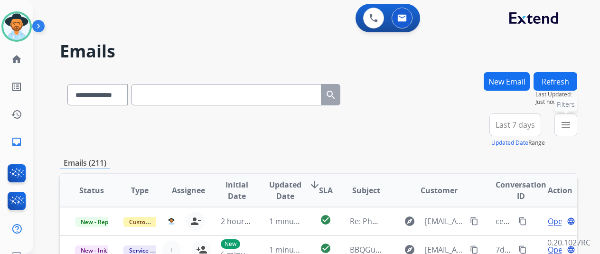
click at [575, 119] on button "menu Filters" at bounding box center [565, 124] width 23 height 23
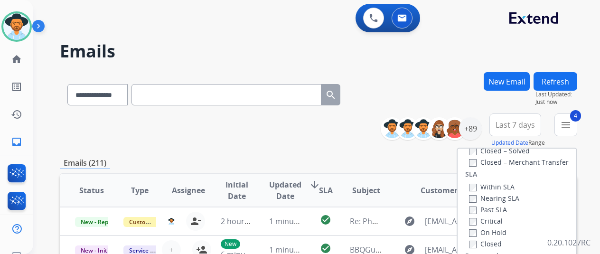
scroll to position [237, 0]
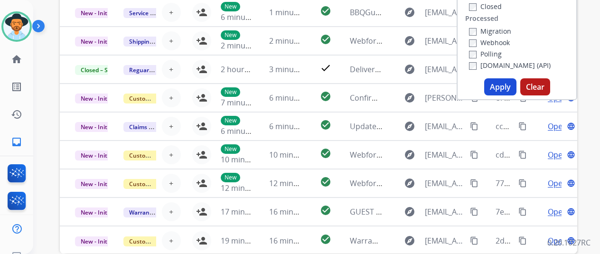
click at [500, 90] on button "Apply" at bounding box center [500, 86] width 32 height 17
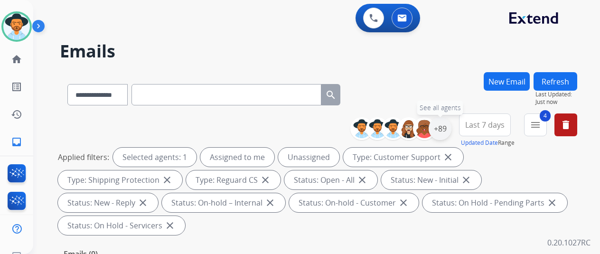
click at [447, 126] on div "+89" at bounding box center [440, 128] width 23 height 23
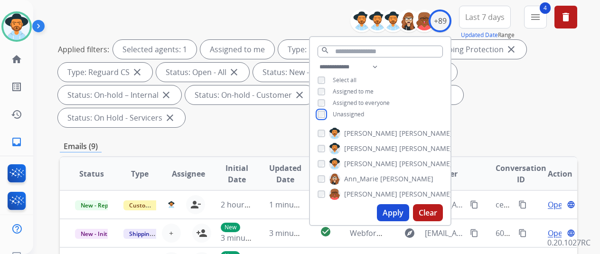
scroll to position [142, 0]
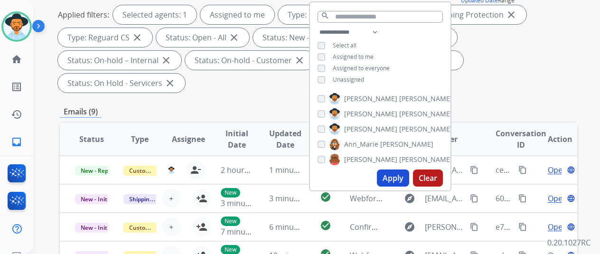
click at [399, 175] on button "Apply" at bounding box center [393, 177] width 32 height 17
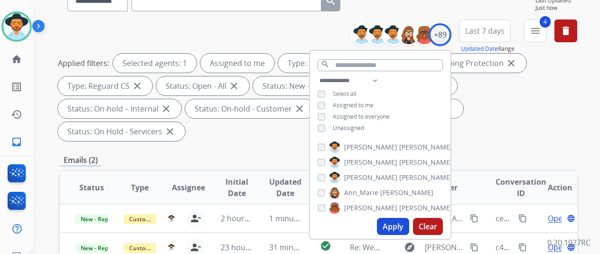
scroll to position [47, 0]
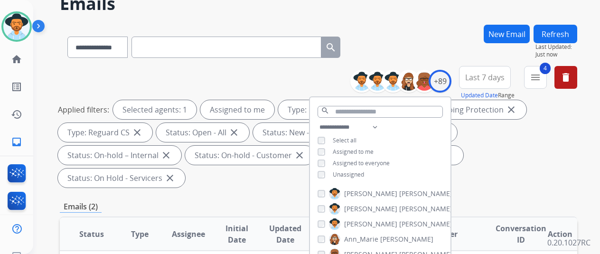
click at [420, 42] on div "**********" at bounding box center [318, 45] width 517 height 41
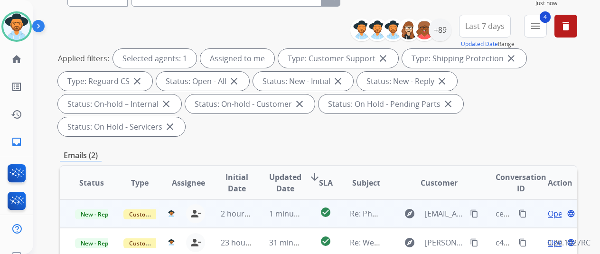
scroll to position [142, 0]
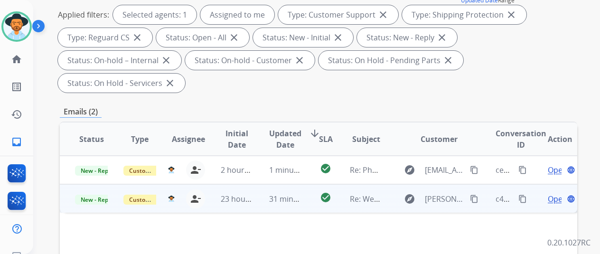
click at [556, 193] on span "Open" at bounding box center [557, 198] width 19 height 11
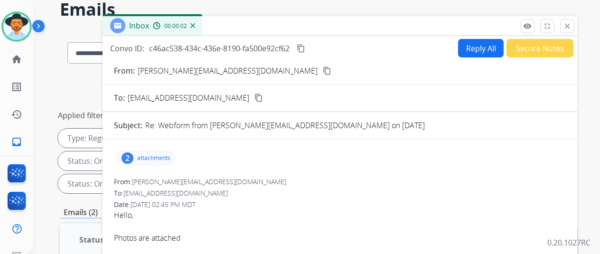
scroll to position [0, 0]
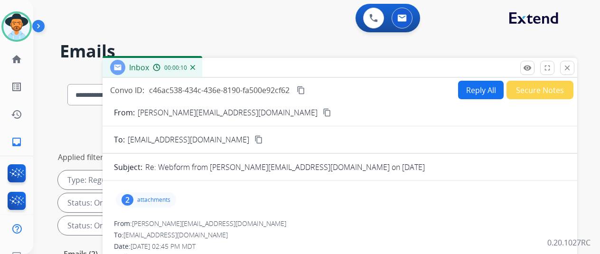
click at [475, 87] on button "Reply All" at bounding box center [481, 90] width 46 height 19
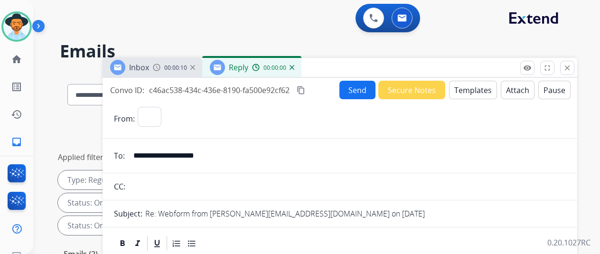
select select "**********"
click at [478, 89] on button "Templates" at bounding box center [473, 90] width 48 height 19
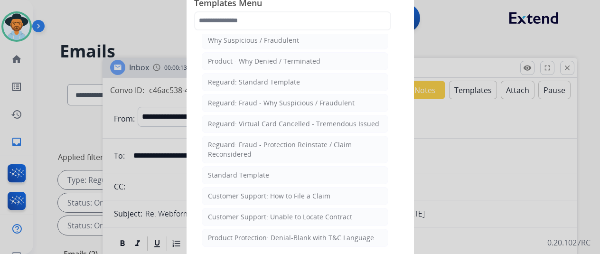
scroll to position [47, 0]
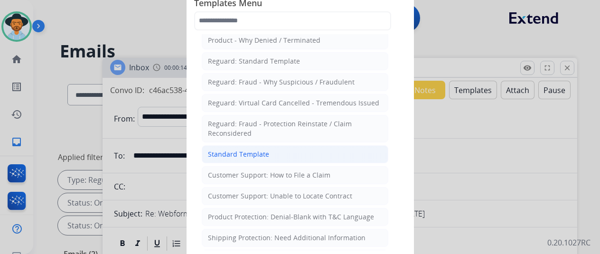
click at [233, 151] on div "Standard Template" at bounding box center [238, 154] width 61 height 9
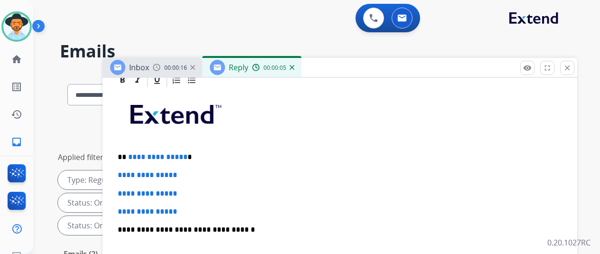
scroll to position [237, 0]
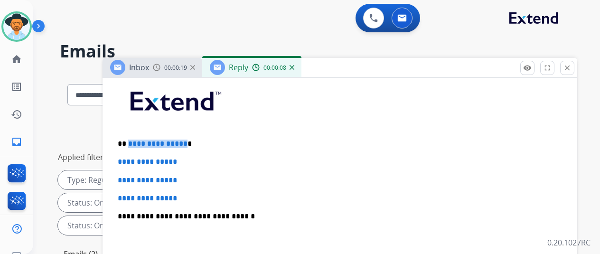
drag, startPoint x: 189, startPoint y: 143, endPoint x: 135, endPoint y: 142, distance: 54.1
click at [135, 142] on span "**********" at bounding box center [157, 143] width 59 height 7
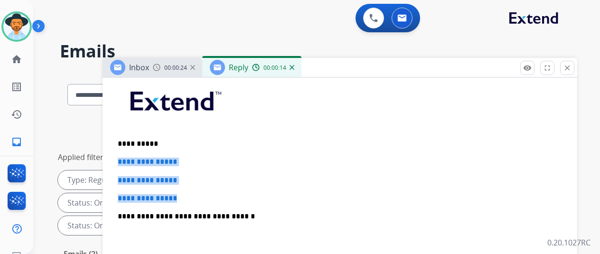
drag, startPoint x: 200, startPoint y: 197, endPoint x: 122, endPoint y: 160, distance: 87.1
click at [122, 160] on div "**********" at bounding box center [340, 238] width 452 height 327
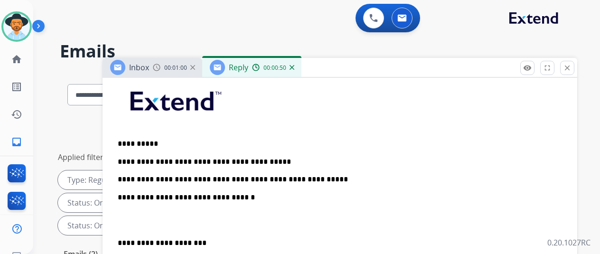
scroll to position [0, 0]
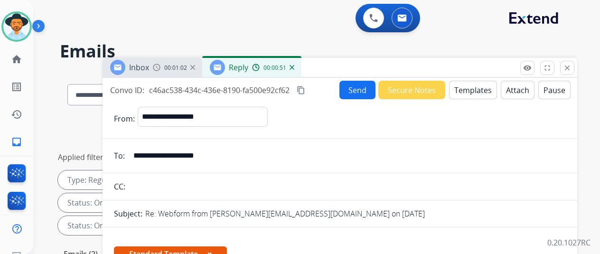
click at [360, 90] on button "Send" at bounding box center [357, 90] width 36 height 19
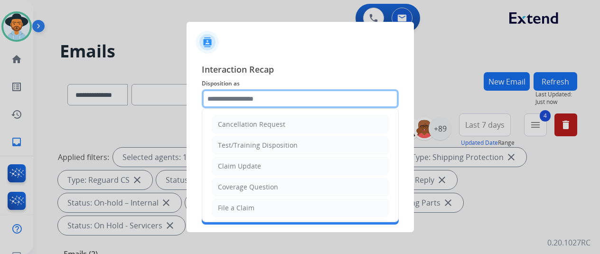
click at [237, 99] on input "text" at bounding box center [300, 98] width 197 height 19
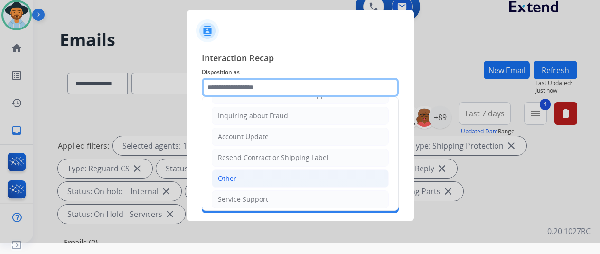
scroll to position [144, 0]
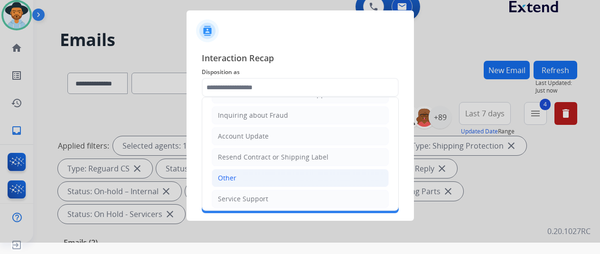
drag, startPoint x: 242, startPoint y: 174, endPoint x: 240, endPoint y: 166, distance: 8.8
click at [242, 174] on li "Other" at bounding box center [300, 178] width 177 height 18
type input "*****"
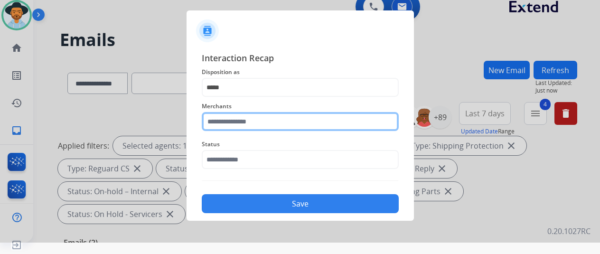
click at [245, 121] on input "text" at bounding box center [300, 121] width 197 height 19
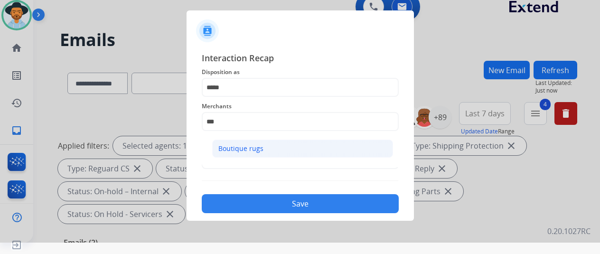
click at [239, 142] on li "Boutique rugs" at bounding box center [302, 149] width 181 height 18
type input "**********"
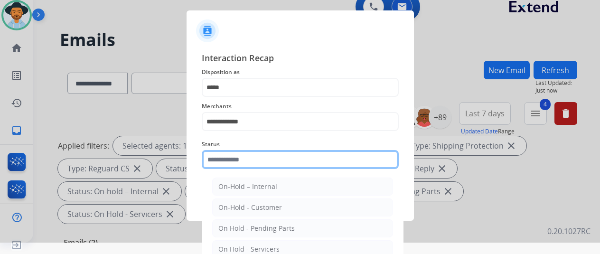
click at [219, 160] on input "text" at bounding box center [300, 159] width 197 height 19
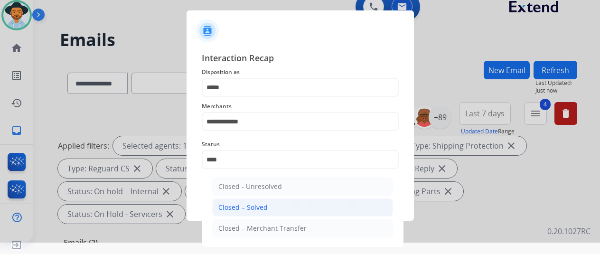
click at [231, 204] on div "Closed – Solved" at bounding box center [242, 207] width 49 height 9
type input "**********"
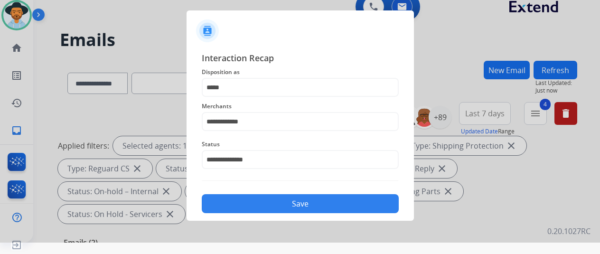
click at [241, 206] on button "Save" at bounding box center [300, 203] width 197 height 19
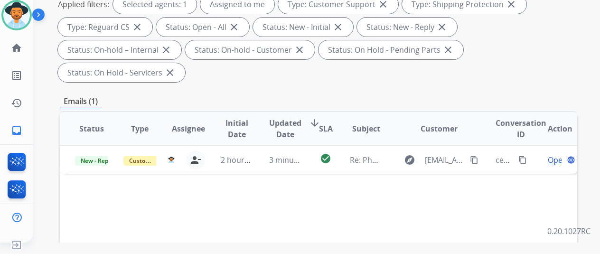
scroll to position [142, 0]
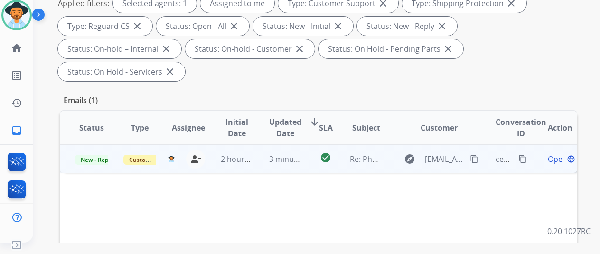
click at [554, 153] on span "Open" at bounding box center [557, 158] width 19 height 11
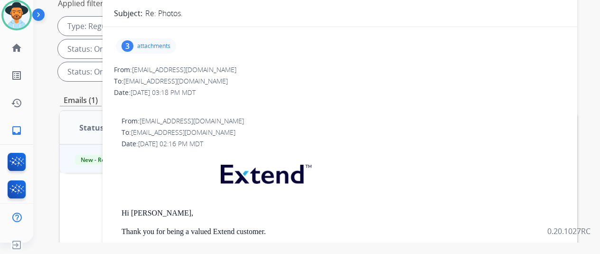
click at [133, 44] on div "3" at bounding box center [128, 45] width 12 height 11
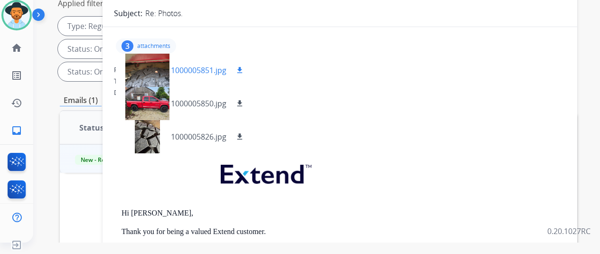
click at [244, 67] on mat-icon "download" at bounding box center [239, 70] width 9 height 9
click at [244, 99] on mat-icon "download" at bounding box center [239, 103] width 9 height 9
click at [244, 138] on mat-icon "download" at bounding box center [239, 136] width 9 height 9
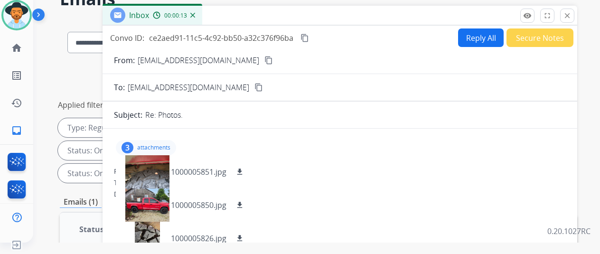
scroll to position [0, 0]
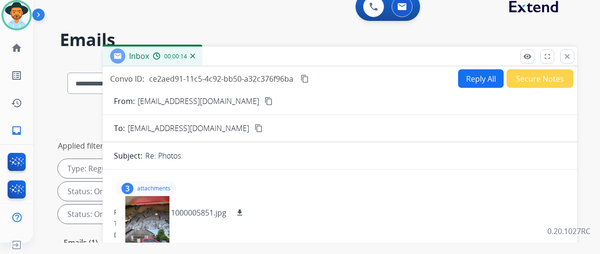
click at [482, 76] on button "Reply All" at bounding box center [481, 78] width 46 height 19
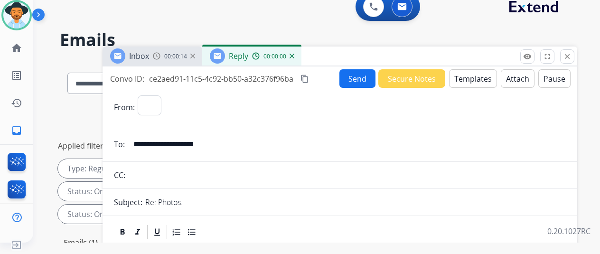
select select "**********"
click at [475, 78] on button "Templates" at bounding box center [473, 78] width 48 height 19
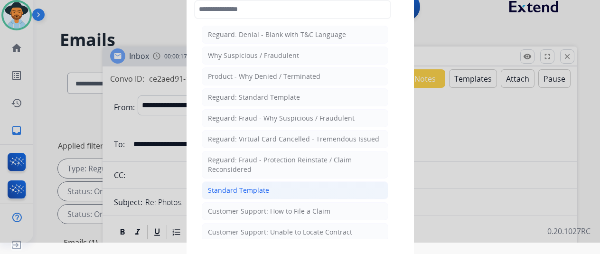
click at [236, 189] on div "Standard Template" at bounding box center [238, 190] width 61 height 9
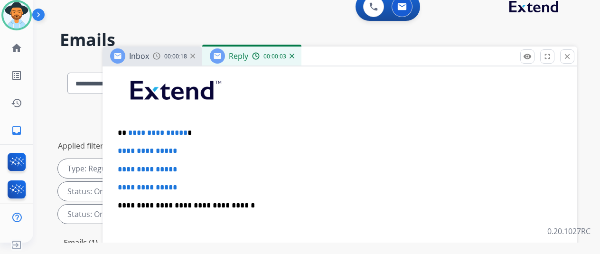
scroll to position [237, 0]
drag, startPoint x: 189, startPoint y: 131, endPoint x: 133, endPoint y: 131, distance: 56.0
click at [133, 131] on p "**********" at bounding box center [336, 132] width 437 height 9
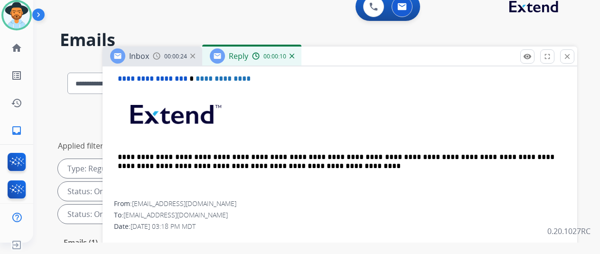
scroll to position [285, 0]
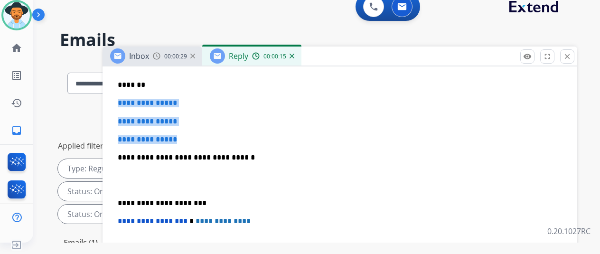
drag, startPoint x: 188, startPoint y: 140, endPoint x: 124, endPoint y: 101, distance: 74.2
click at [124, 101] on div "**********" at bounding box center [340, 180] width 452 height 327
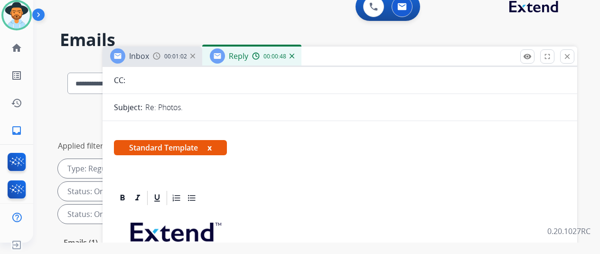
scroll to position [0, 0]
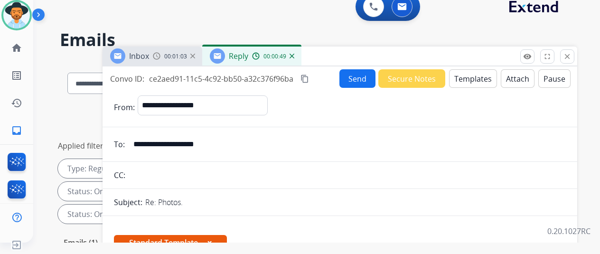
click at [362, 78] on button "Send" at bounding box center [357, 78] width 36 height 19
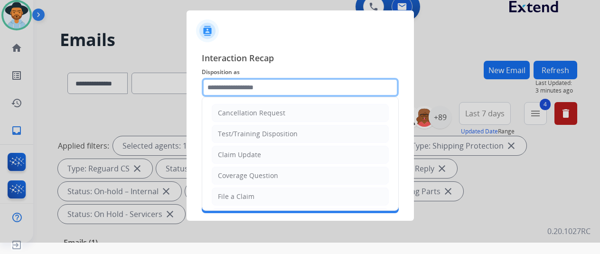
click at [229, 88] on input "text" at bounding box center [300, 87] width 197 height 19
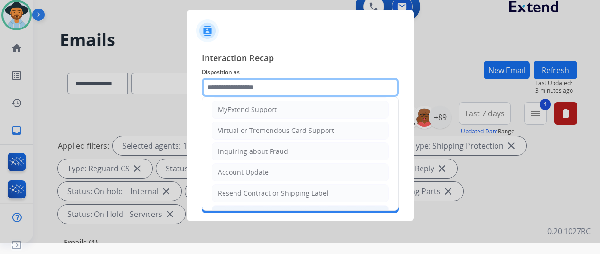
scroll to position [144, 0]
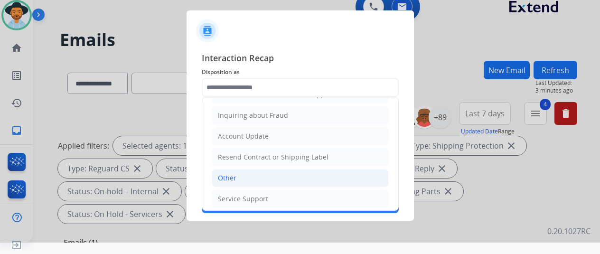
click at [231, 176] on div "Other" at bounding box center [227, 177] width 19 height 9
type input "*****"
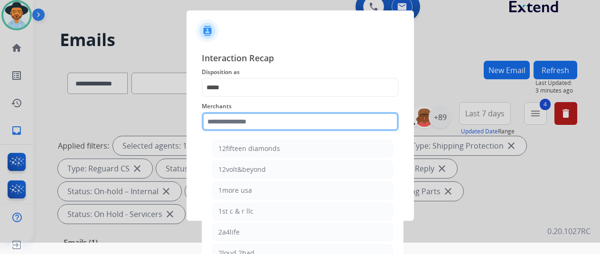
click at [224, 125] on input "text" at bounding box center [300, 121] width 197 height 19
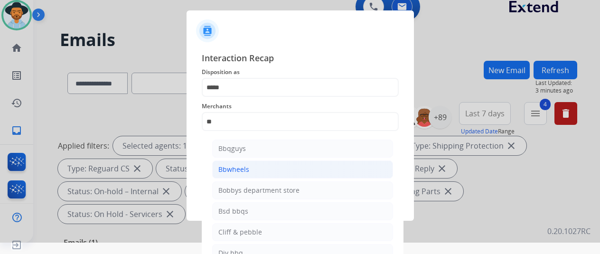
click at [229, 169] on div "Bbwheels" at bounding box center [233, 169] width 31 height 9
type input "********"
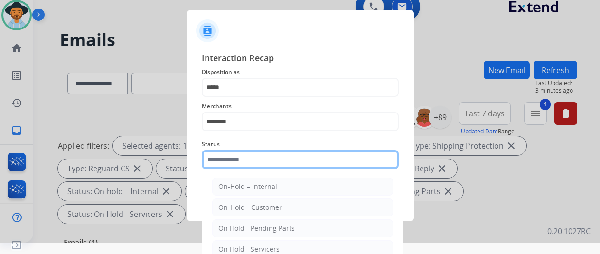
click at [226, 160] on input "text" at bounding box center [300, 159] width 197 height 19
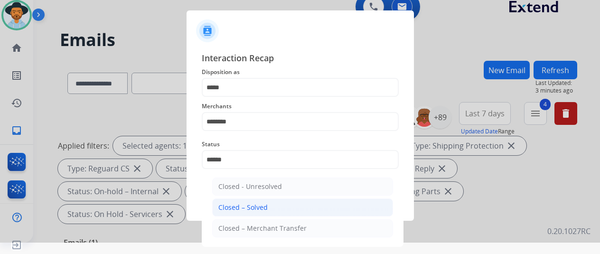
click at [281, 207] on li "Closed – Solved" at bounding box center [302, 207] width 181 height 18
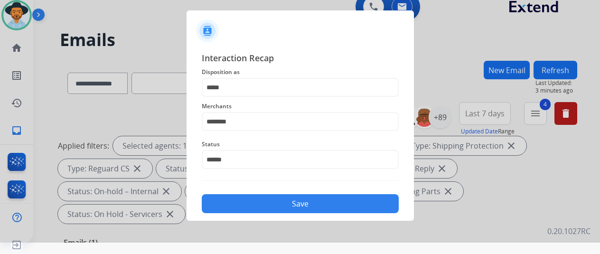
type input "**********"
click at [281, 207] on button "Save" at bounding box center [300, 203] width 197 height 19
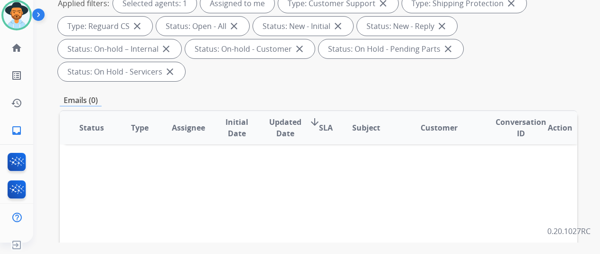
scroll to position [0, 0]
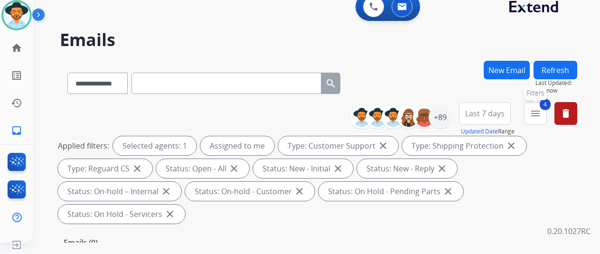
click at [541, 115] on mat-icon "menu" at bounding box center [535, 113] width 11 height 11
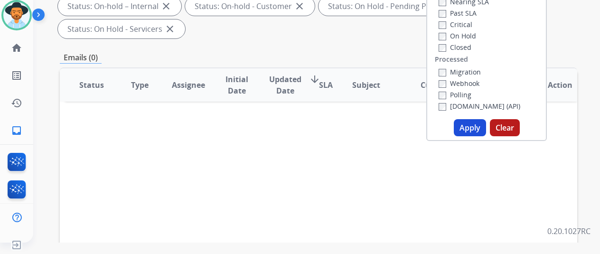
scroll to position [190, 0]
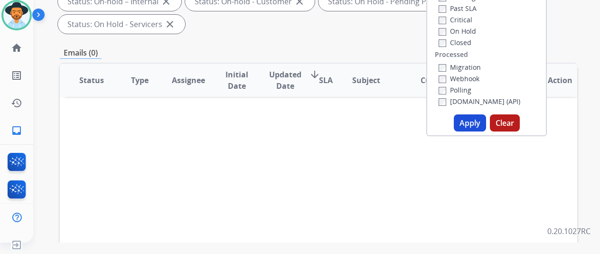
click at [478, 122] on button "Apply" at bounding box center [470, 122] width 32 height 17
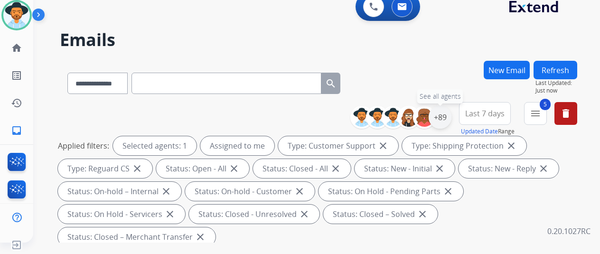
click at [449, 113] on div "+89" at bounding box center [440, 117] width 23 height 23
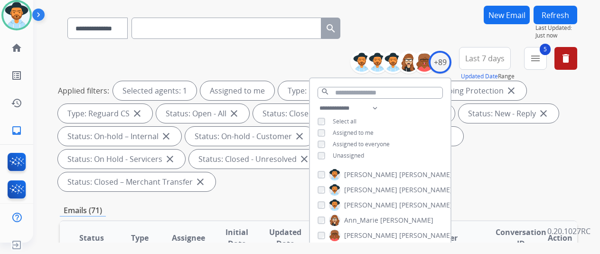
scroll to position [142, 0]
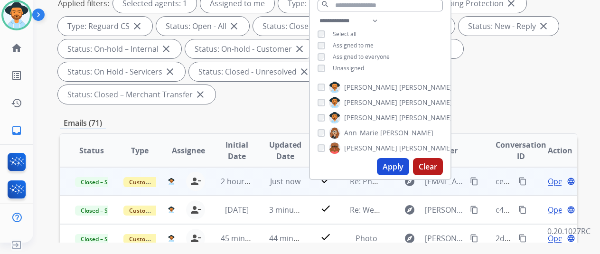
click at [523, 178] on mat-icon "content_copy" at bounding box center [522, 181] width 9 height 9
click at [473, 180] on mat-icon "content_copy" at bounding box center [474, 181] width 9 height 9
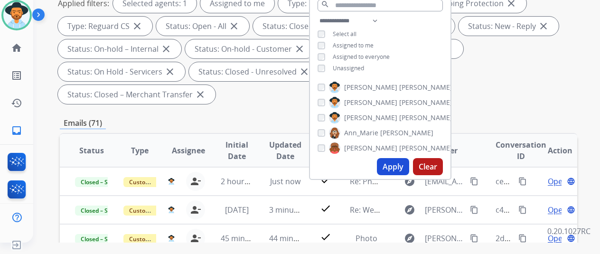
click at [496, 73] on div "Applied filters: Selected agents: 1 Assigned to me Type: Customer Support close…" at bounding box center [316, 49] width 517 height 110
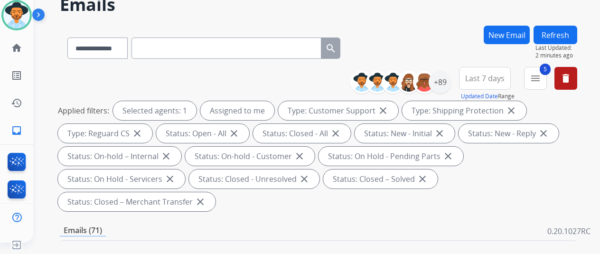
scroll to position [0, 0]
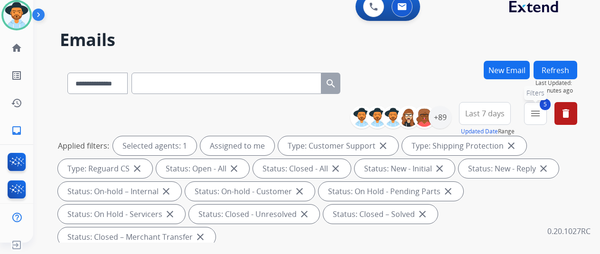
click at [541, 113] on mat-icon "menu" at bounding box center [535, 113] width 11 height 11
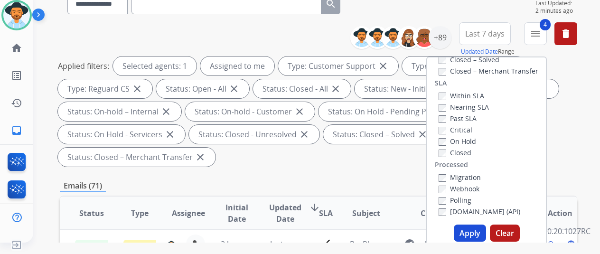
scroll to position [142, 0]
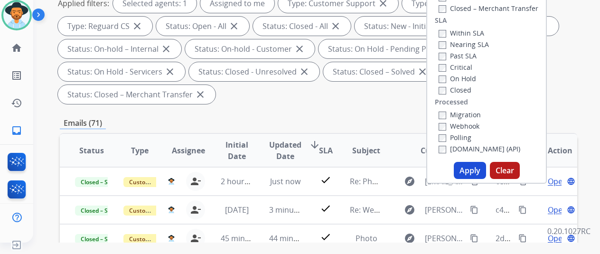
click at [466, 175] on button "Apply" at bounding box center [470, 170] width 32 height 17
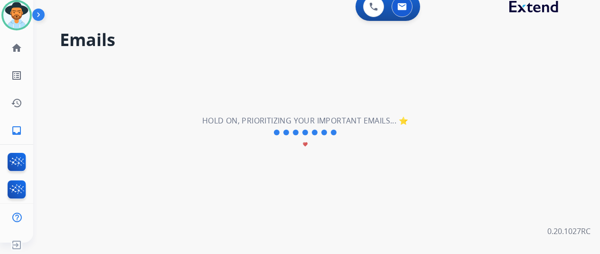
scroll to position [0, 0]
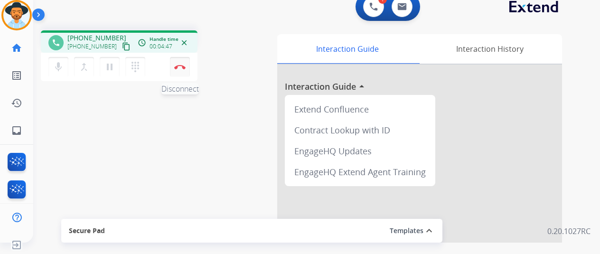
click at [180, 68] on img at bounding box center [179, 67] width 11 height 5
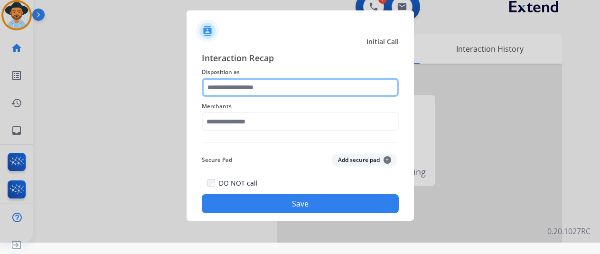
click at [248, 83] on input "text" at bounding box center [300, 87] width 197 height 19
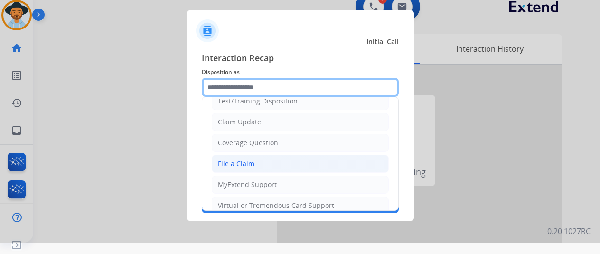
scroll to position [47, 0]
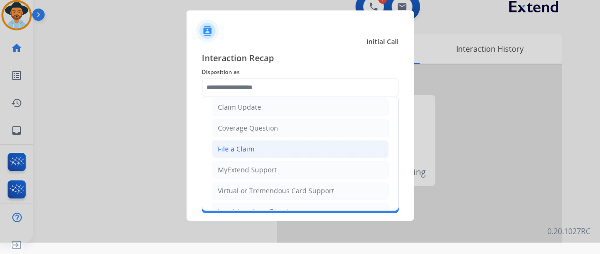
click at [243, 144] on div "File a Claim" at bounding box center [236, 148] width 37 height 9
type input "**********"
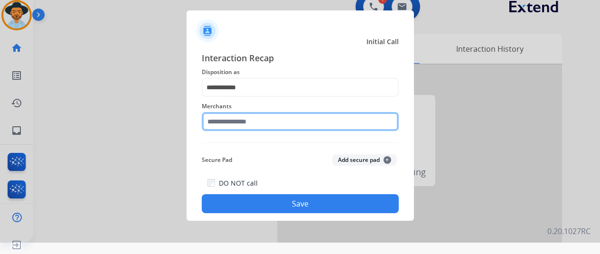
click at [223, 128] on input "text" at bounding box center [300, 121] width 197 height 19
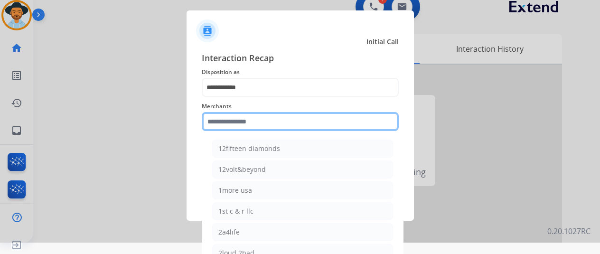
click at [223, 123] on input "text" at bounding box center [300, 121] width 197 height 19
type input "*"
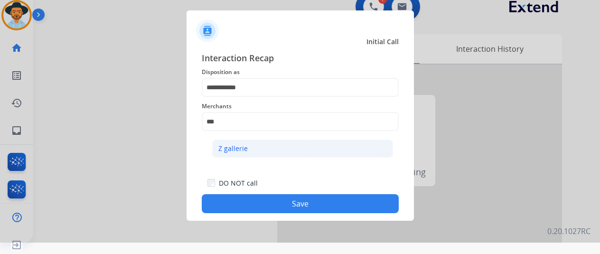
click at [241, 149] on div "Z gallerie" at bounding box center [232, 148] width 29 height 9
type input "**********"
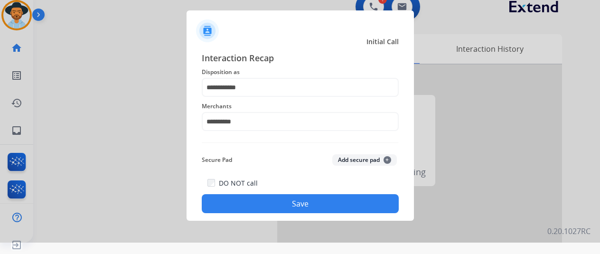
click at [289, 201] on button "Save" at bounding box center [300, 203] width 197 height 19
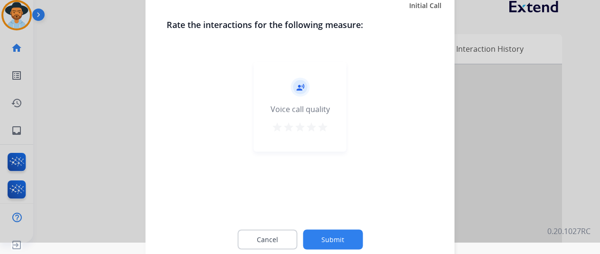
click at [329, 238] on button "Submit" at bounding box center [333, 239] width 60 height 20
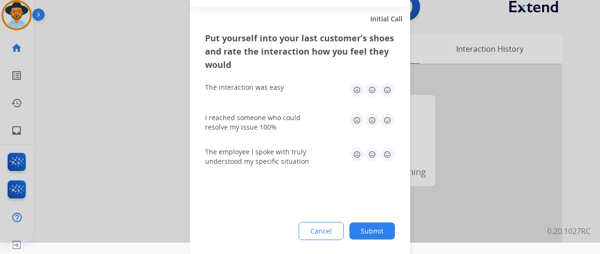
click at [375, 225] on button "Submit" at bounding box center [372, 230] width 46 height 17
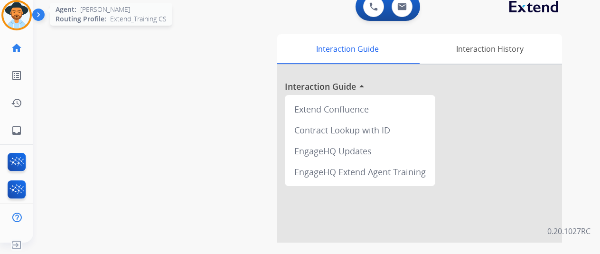
click at [13, 4] on img at bounding box center [16, 15] width 27 height 27
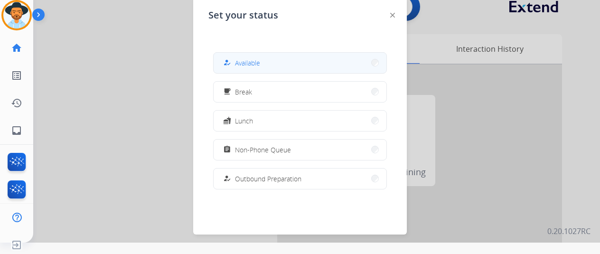
click at [241, 55] on button "how_to_reg Available" at bounding box center [300, 63] width 173 height 20
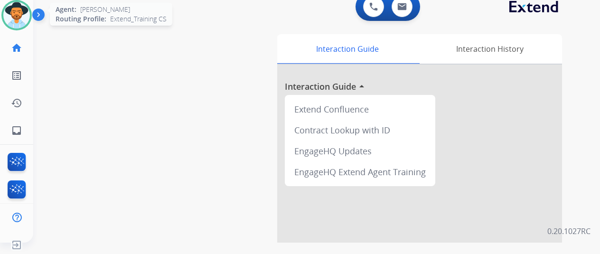
click at [22, 1] on div at bounding box center [16, 15] width 30 height 30
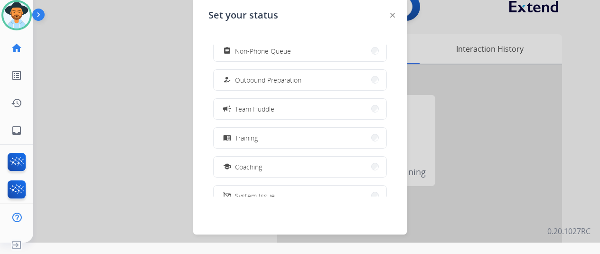
scroll to position [178, 0]
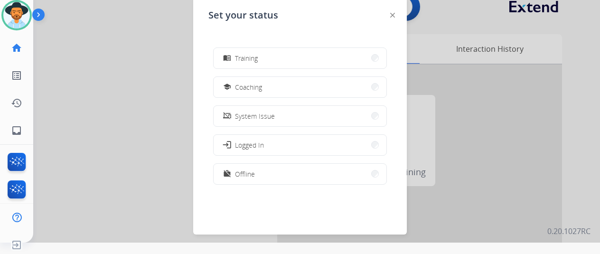
drag, startPoint x: 250, startPoint y: 175, endPoint x: 256, endPoint y: 168, distance: 9.8
click at [250, 175] on span "Offline" at bounding box center [245, 174] width 20 height 10
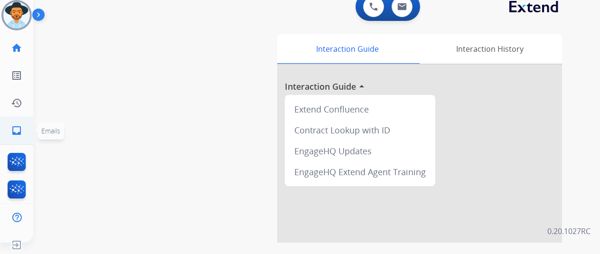
click at [20, 130] on mat-icon "inbox" at bounding box center [16, 130] width 11 height 11
select select "**********"
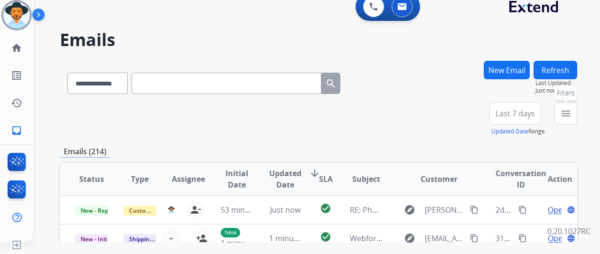
click at [572, 115] on mat-icon "menu" at bounding box center [565, 113] width 11 height 11
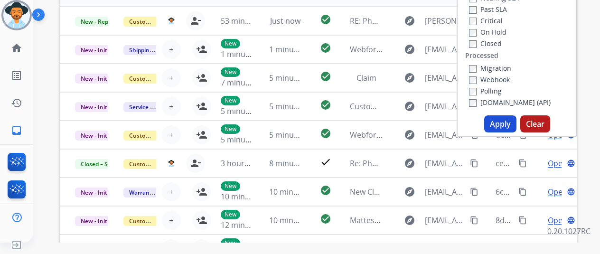
scroll to position [190, 0]
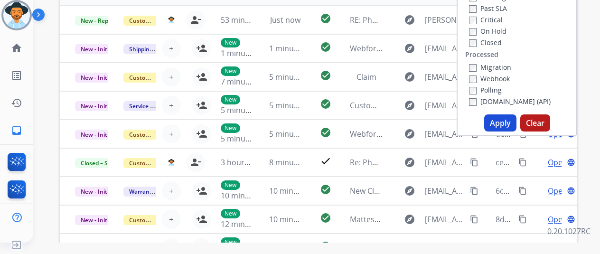
click at [502, 124] on button "Apply" at bounding box center [500, 122] width 32 height 17
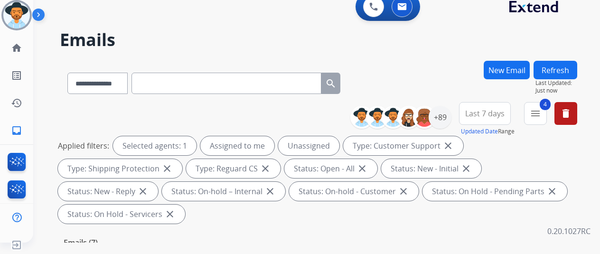
click at [443, 61] on div "**********" at bounding box center [318, 81] width 517 height 41
click at [43, 112] on div "**********" at bounding box center [305, 150] width 544 height 254
